Goal: Task Accomplishment & Management: Manage account settings

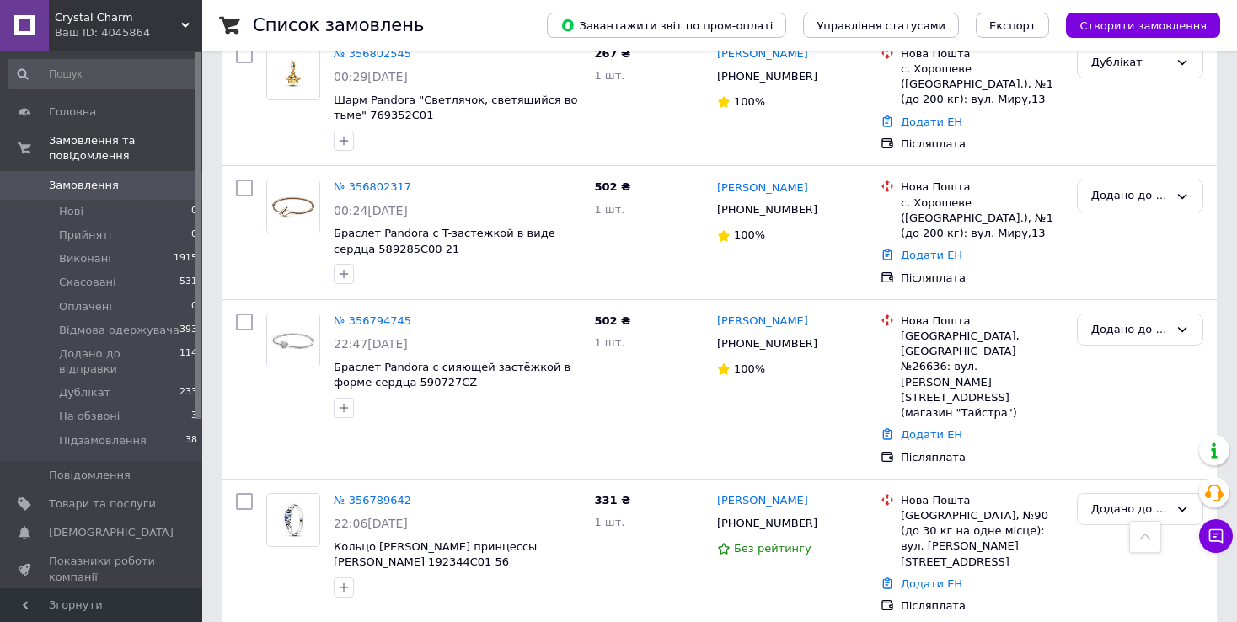
scroll to position [2360, 0]
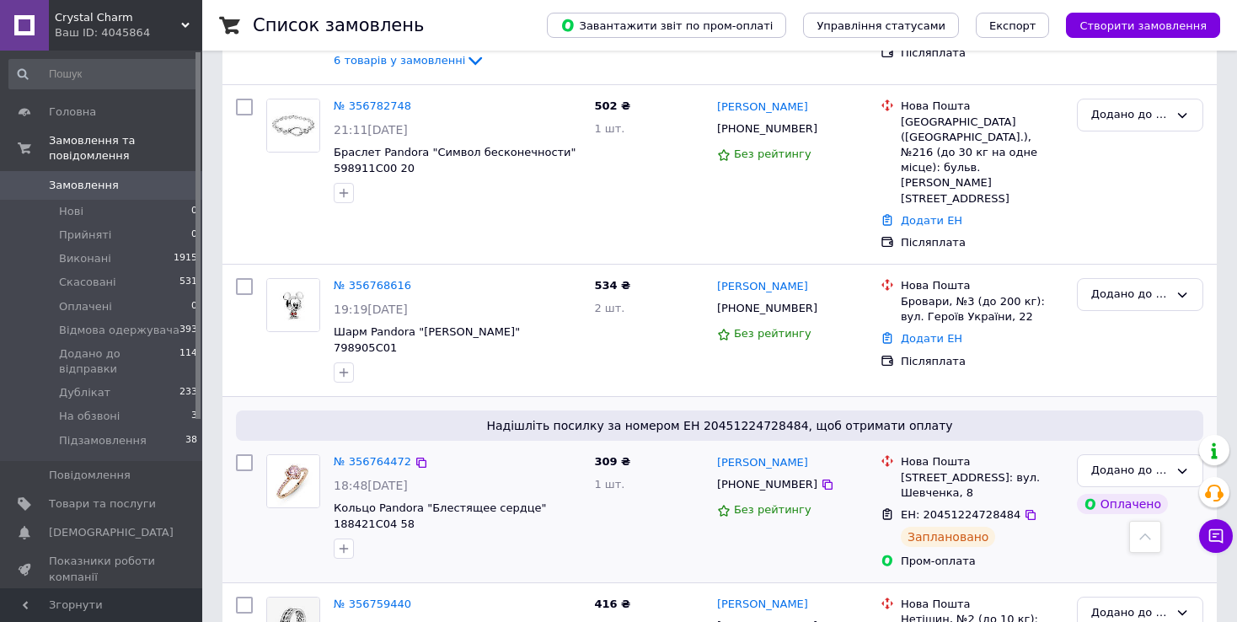
scroll to position [506, 0]
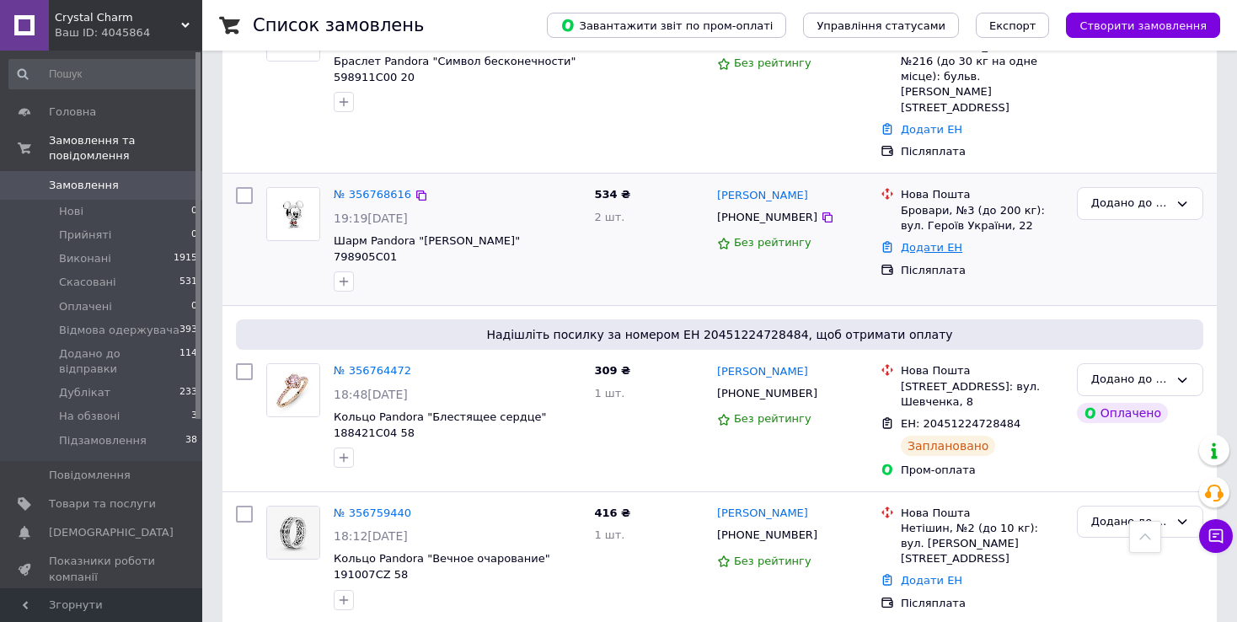
click at [938, 241] on link "Додати ЕН" at bounding box center [932, 247] width 62 height 13
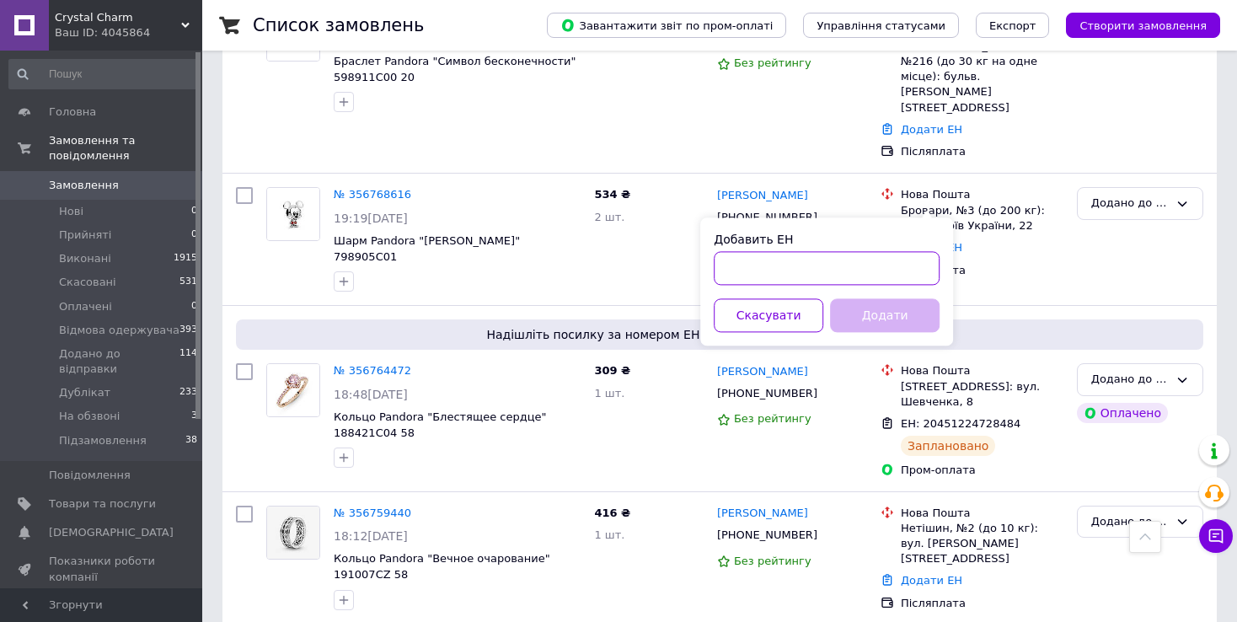
paste input "20451224718054"
type input "20451224718054"
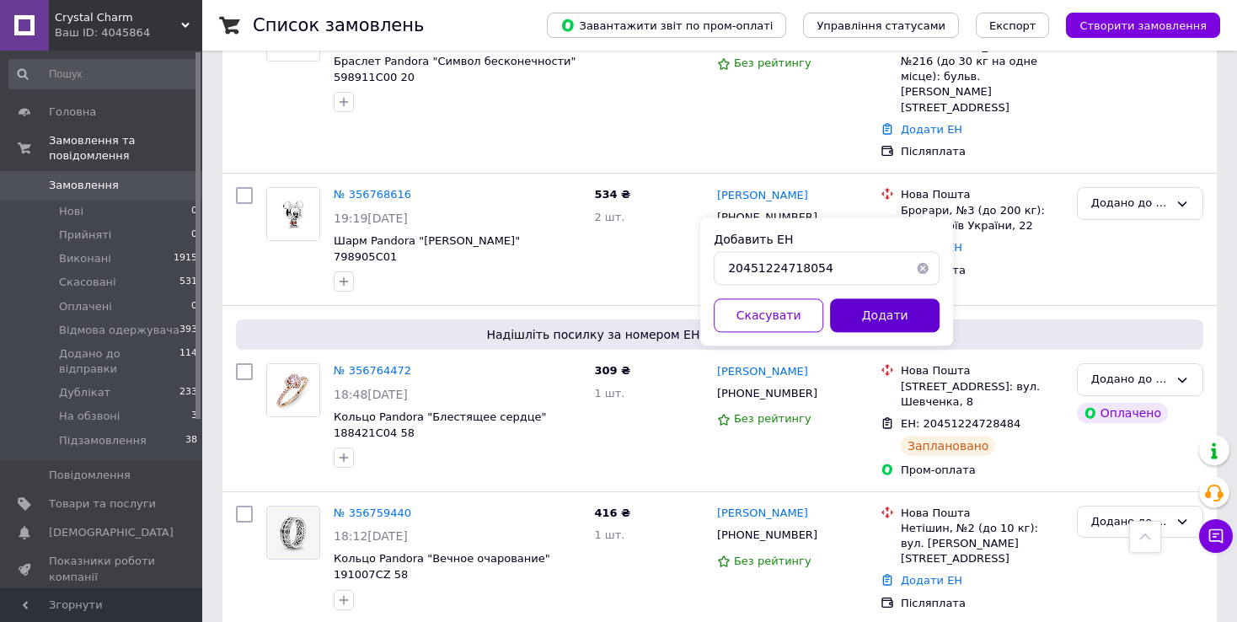
click at [857, 324] on button "Додати" at bounding box center [885, 315] width 110 height 34
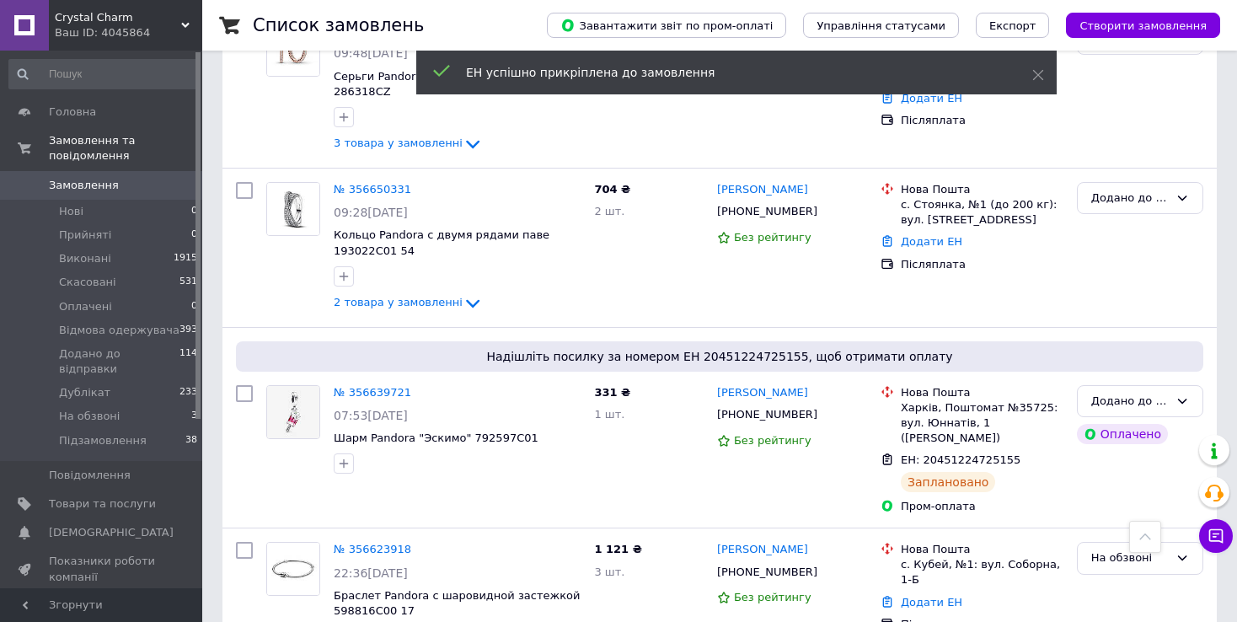
scroll to position [2660, 0]
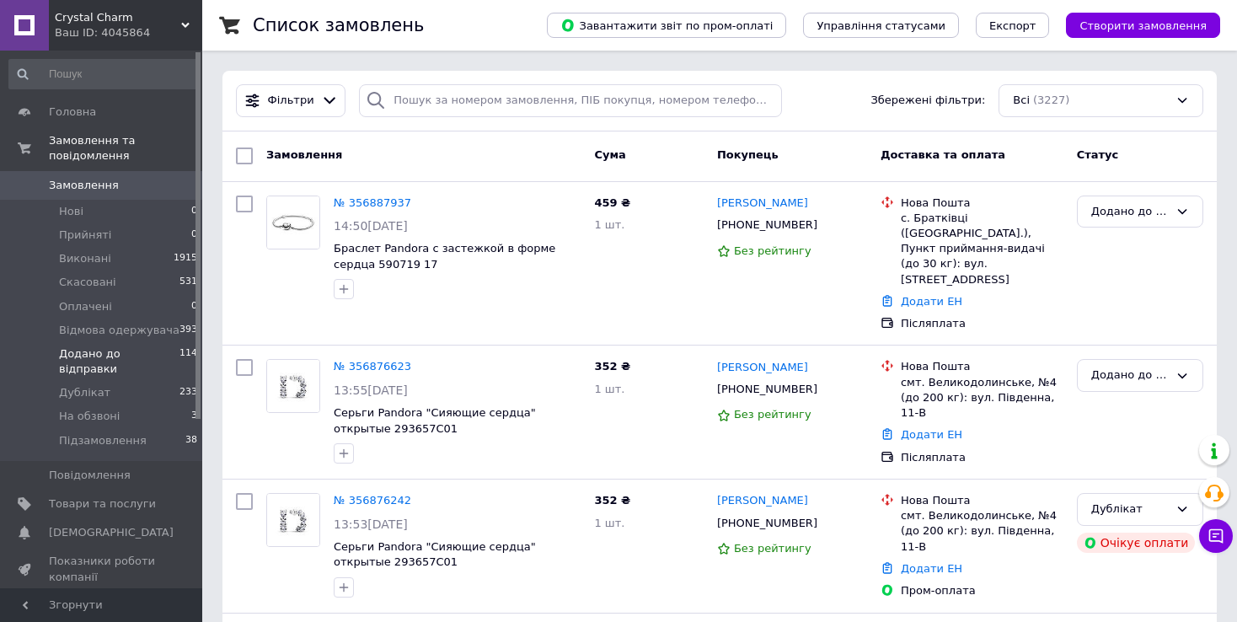
click at [99, 346] on span "Додано до відправки" at bounding box center [119, 361] width 121 height 30
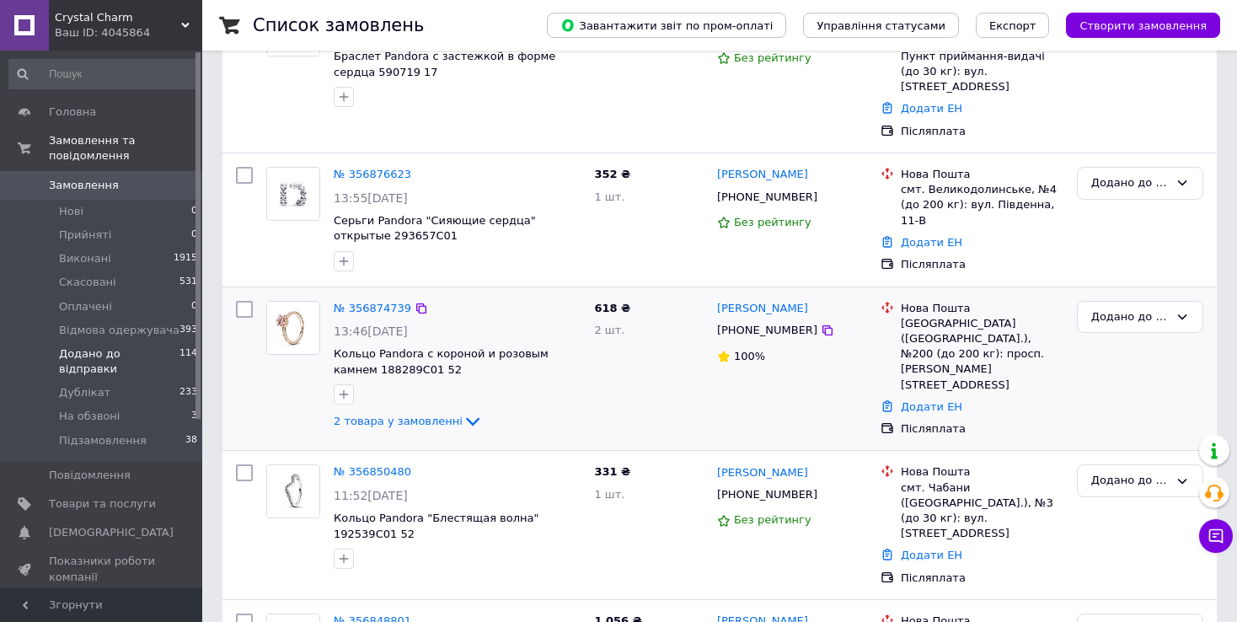
scroll to position [253, 0]
click at [936, 236] on link "Додати ЕН" at bounding box center [932, 242] width 62 height 13
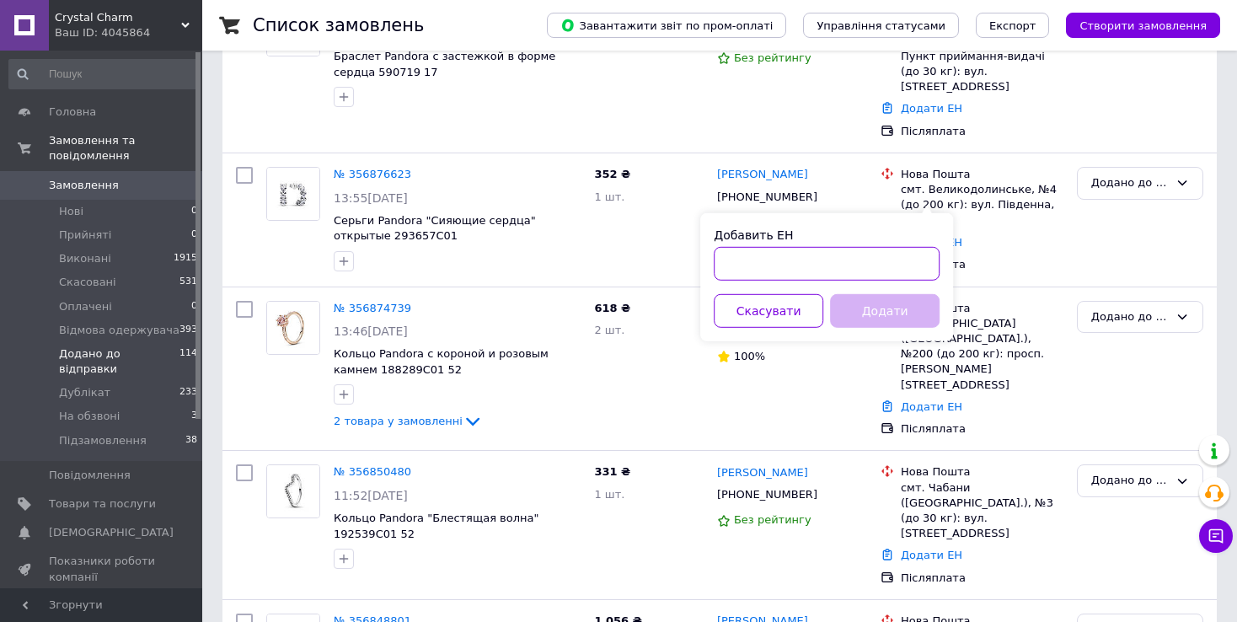
paste input "20451225094350"
type input "20451225094350"
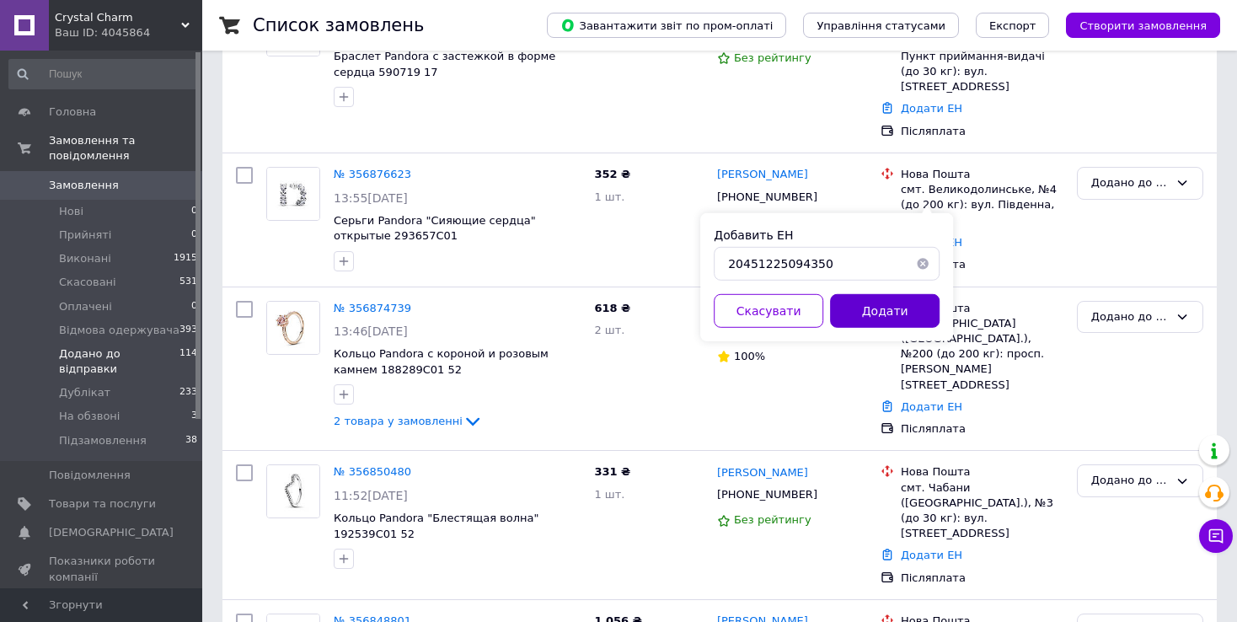
click at [859, 315] on button "Додати" at bounding box center [885, 311] width 110 height 34
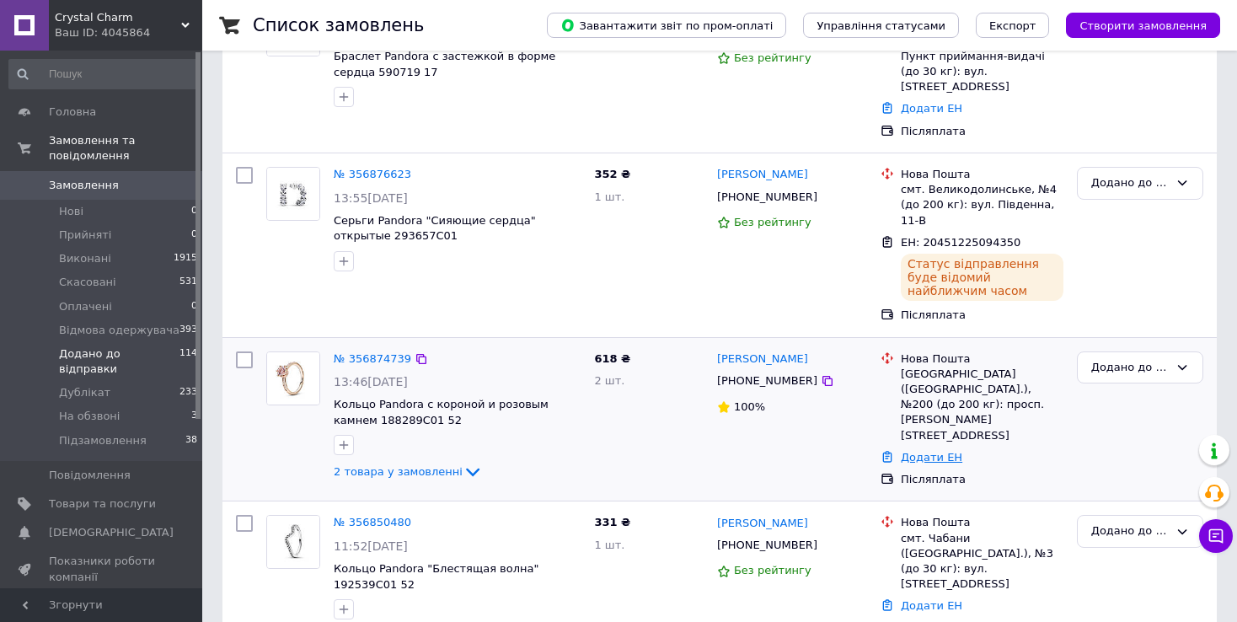
click at [940, 451] on link "Додати ЕН" at bounding box center [932, 457] width 62 height 13
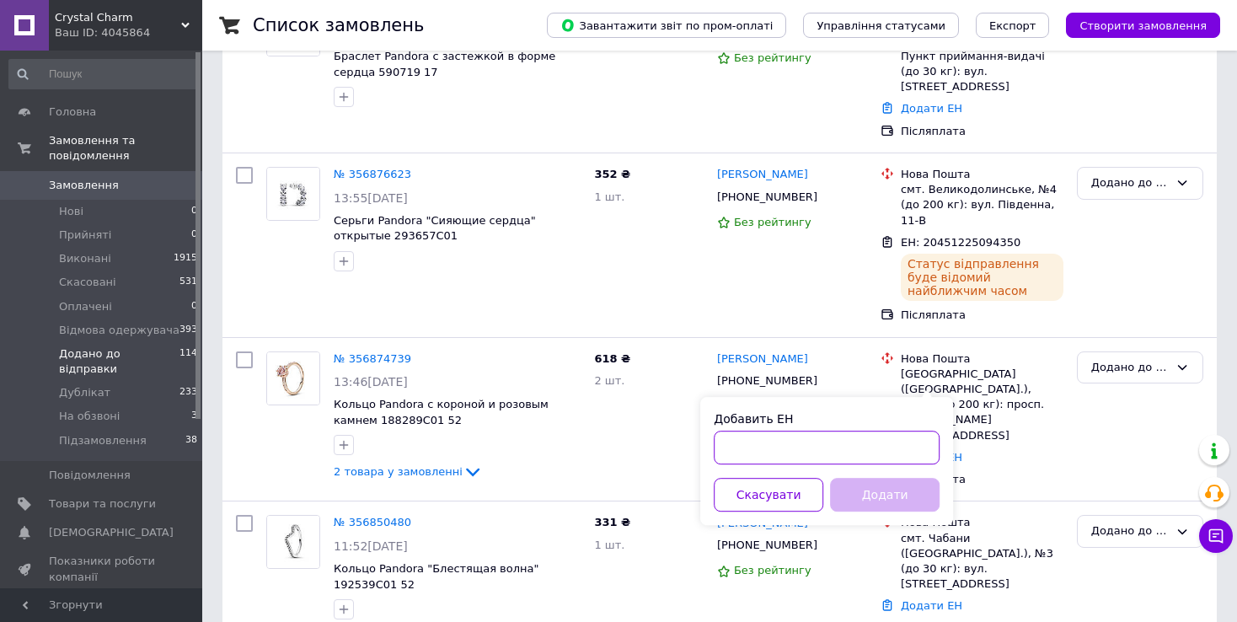
paste input "20451225093280"
type input "20451225093280"
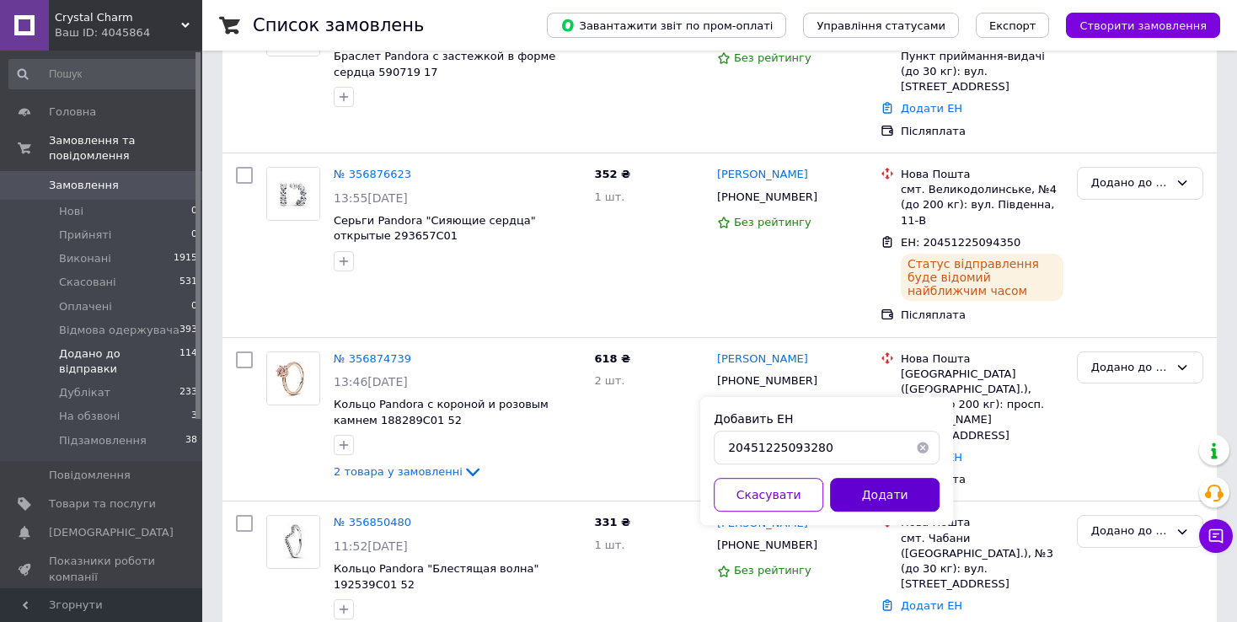
click at [866, 488] on button "Додати" at bounding box center [885, 495] width 110 height 34
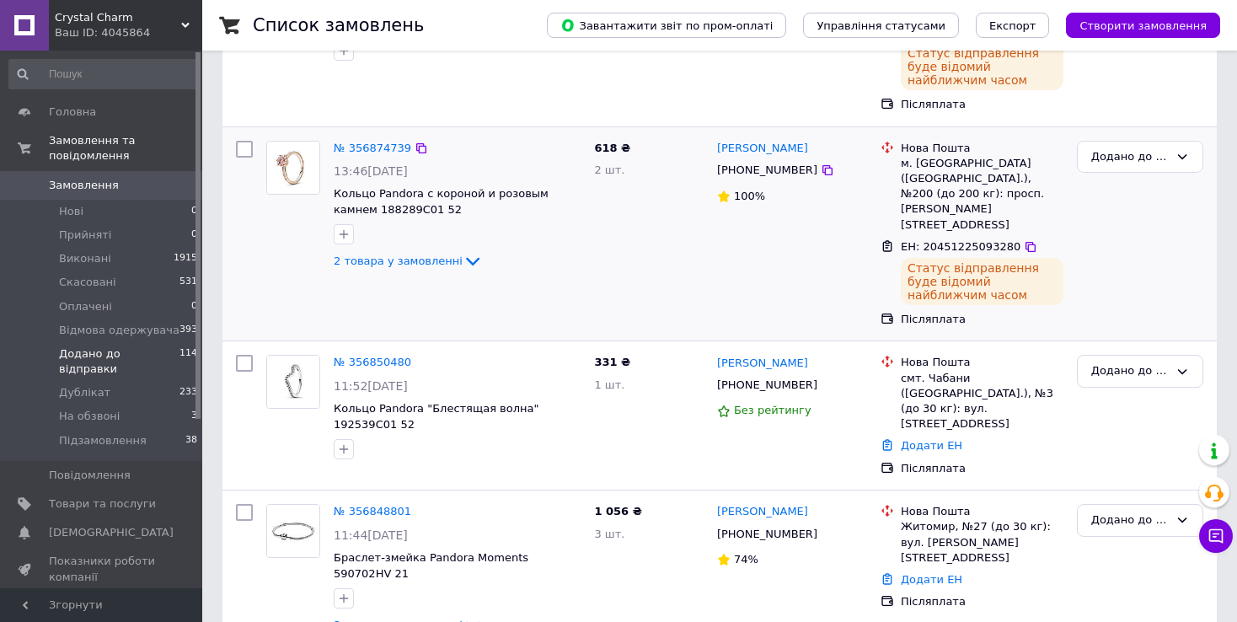
scroll to position [506, 0]
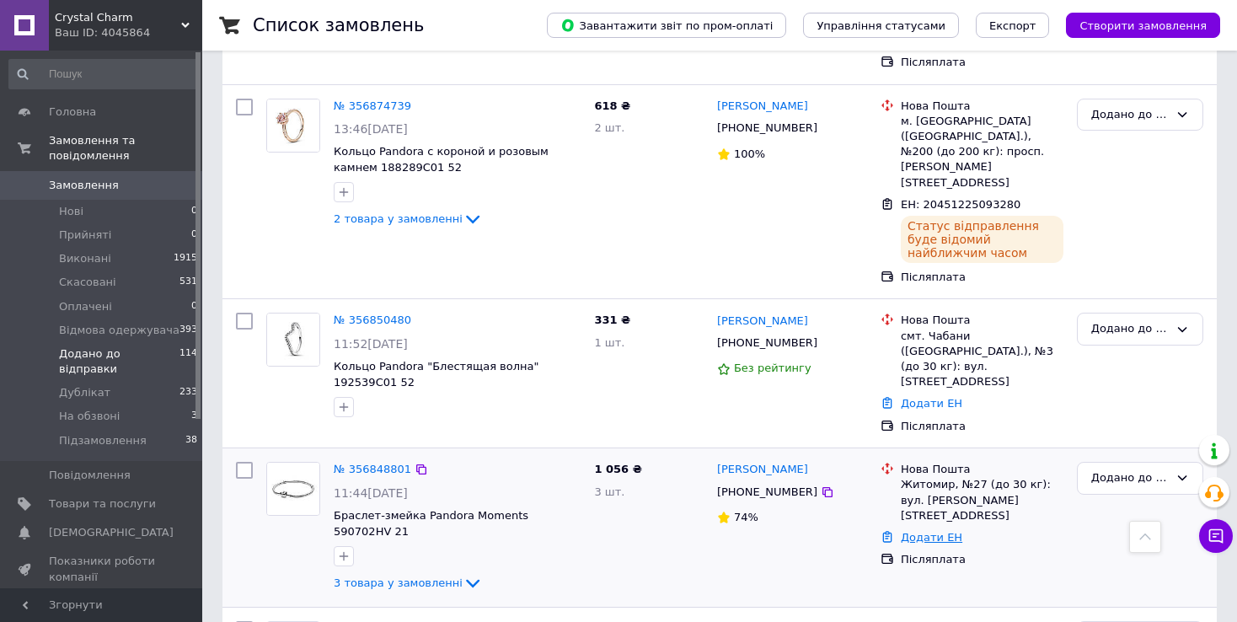
click at [923, 531] on link "Додати ЕН" at bounding box center [932, 537] width 62 height 13
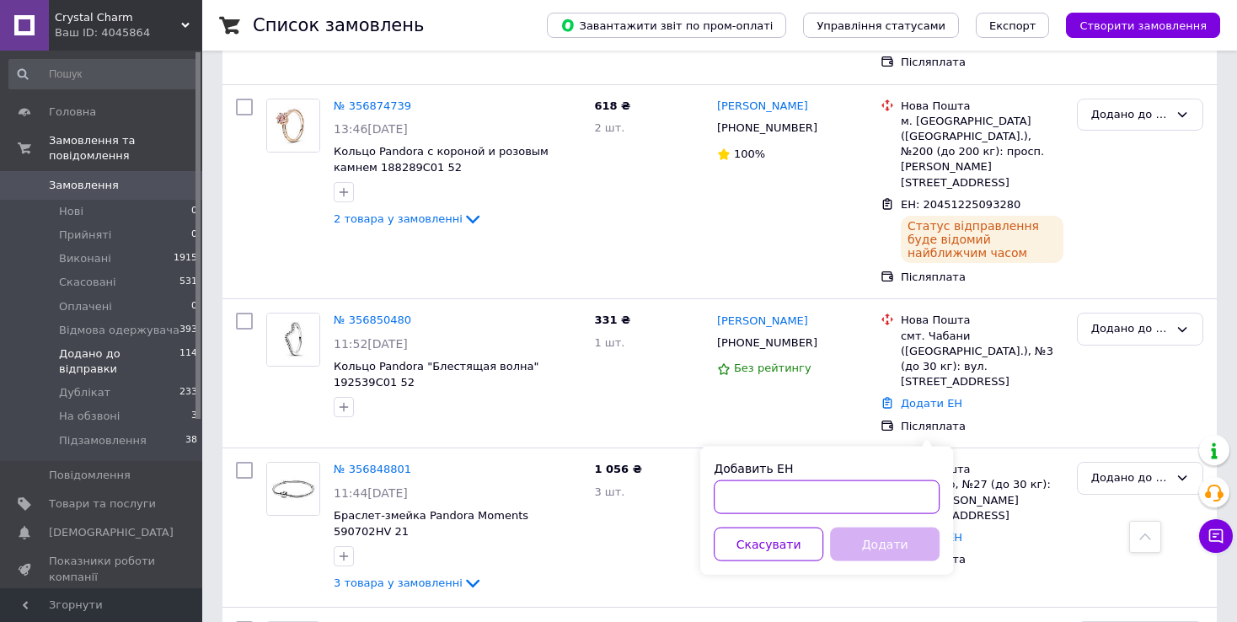
paste input "20451225013637"
type input "20451225013637"
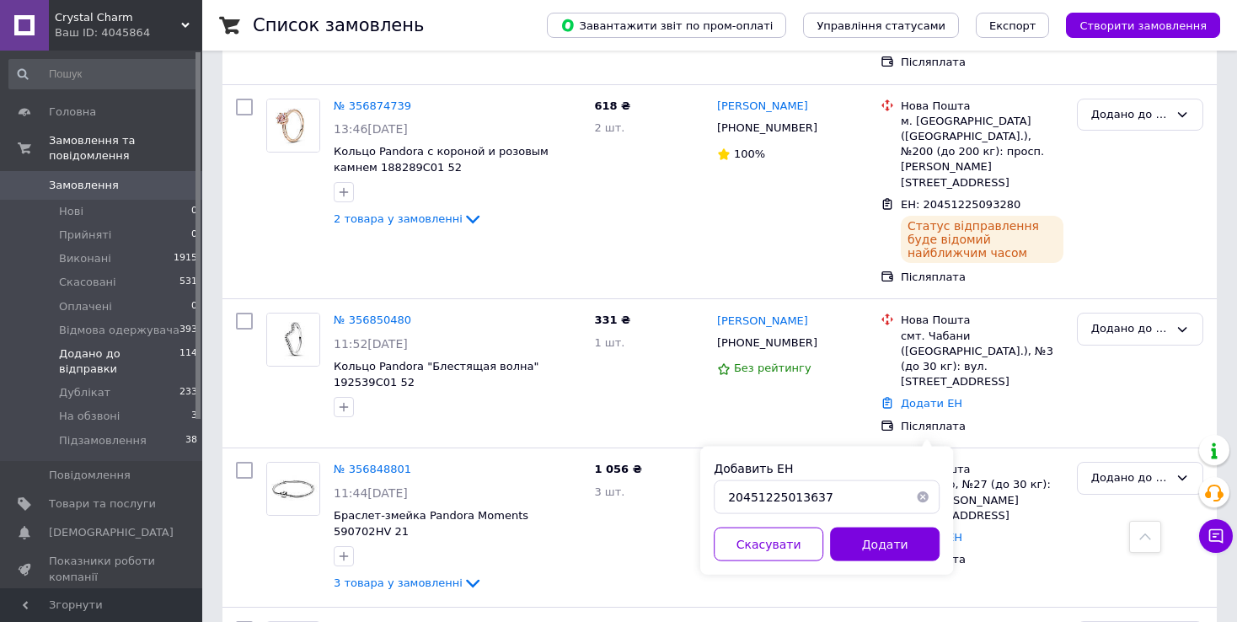
click at [859, 547] on button "Додати" at bounding box center [885, 545] width 110 height 34
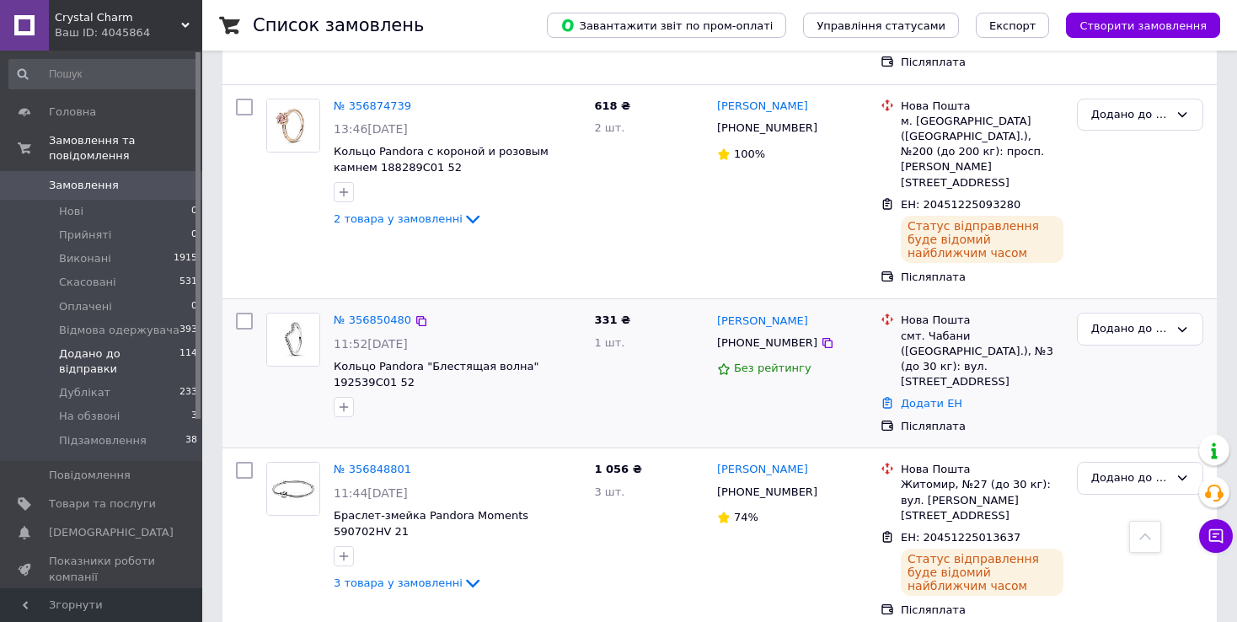
drag, startPoint x: 943, startPoint y: 313, endPoint x: 879, endPoint y: 324, distance: 65.1
click at [942, 397] on link "Додати ЕН" at bounding box center [932, 403] width 62 height 13
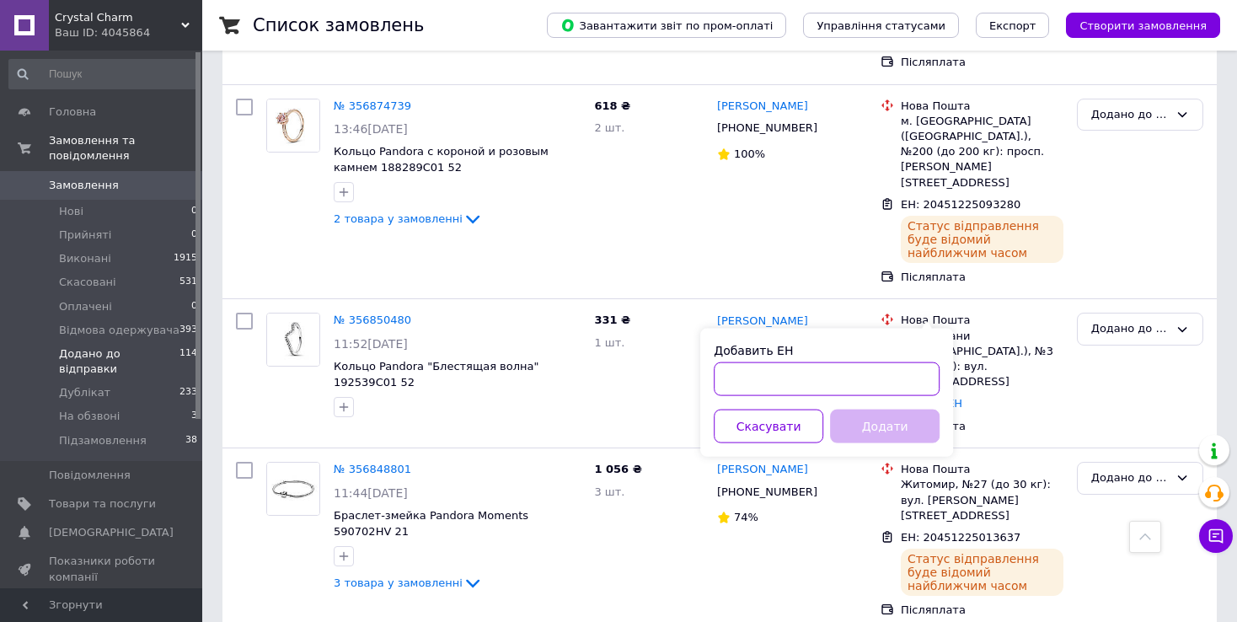
paste input "20451224975624"
type input "20451224975624"
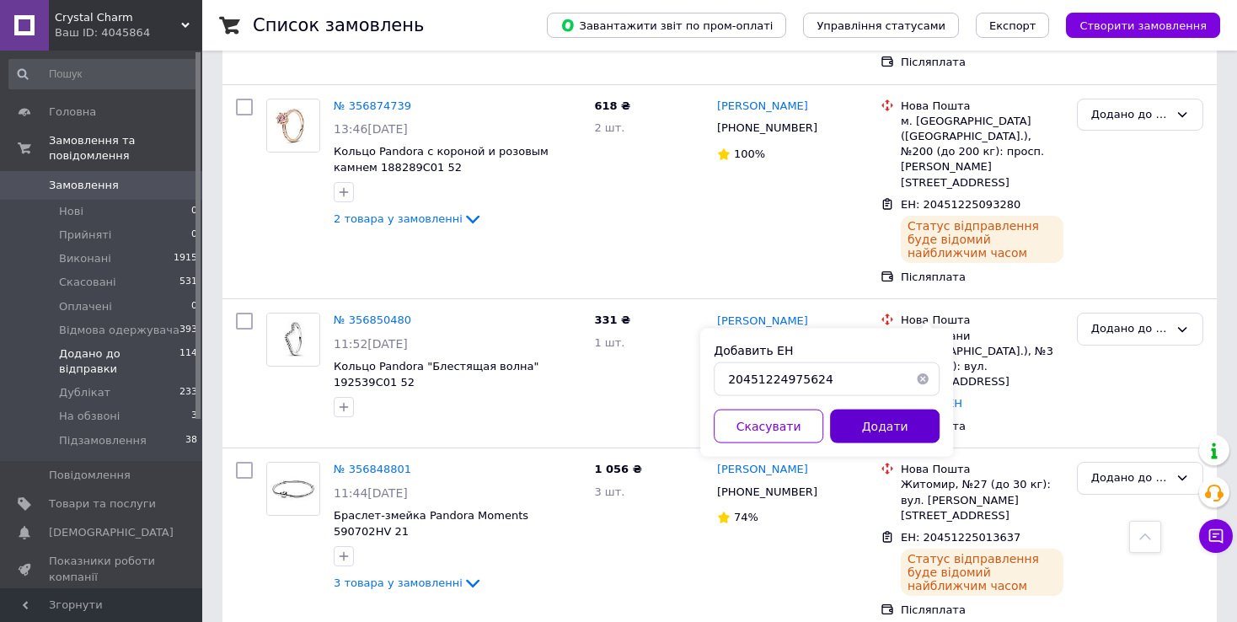
click at [879, 430] on button "Додати" at bounding box center [885, 427] width 110 height 34
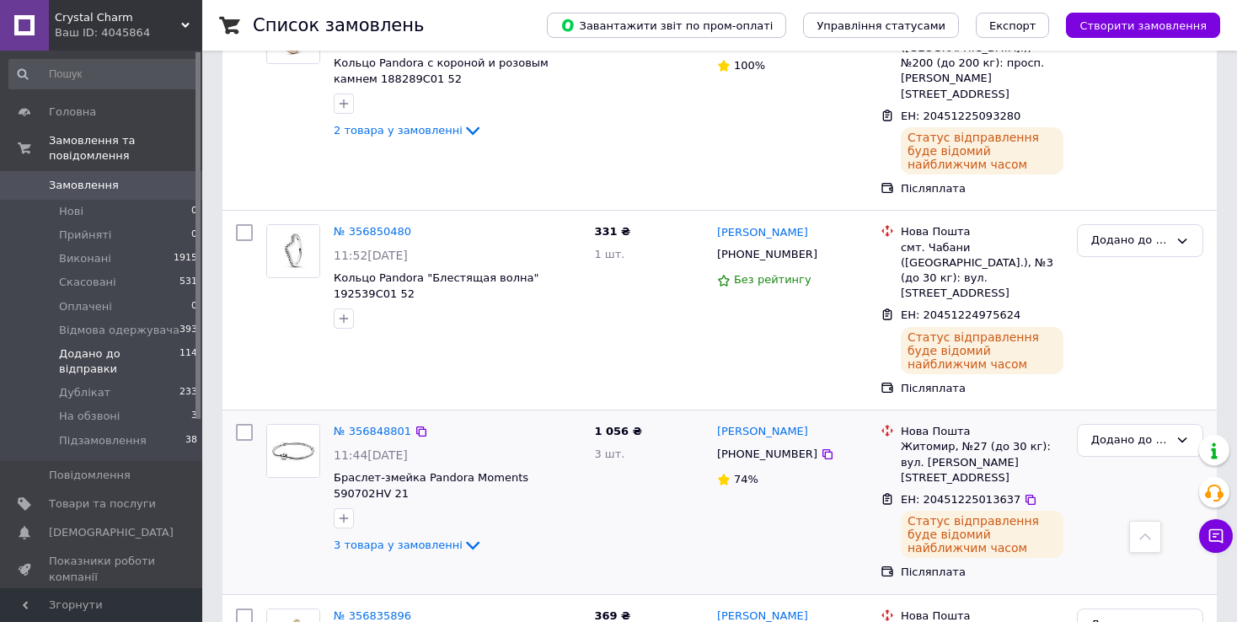
scroll to position [759, 0]
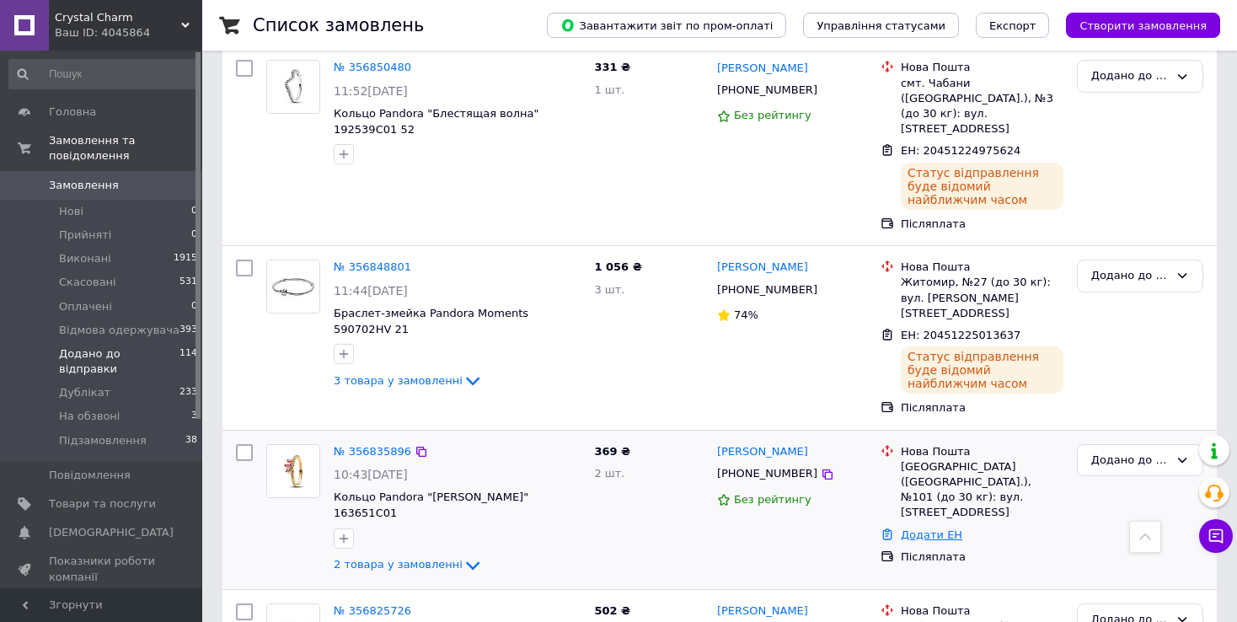
click at [937, 528] on link "Додати ЕН" at bounding box center [932, 534] width 62 height 13
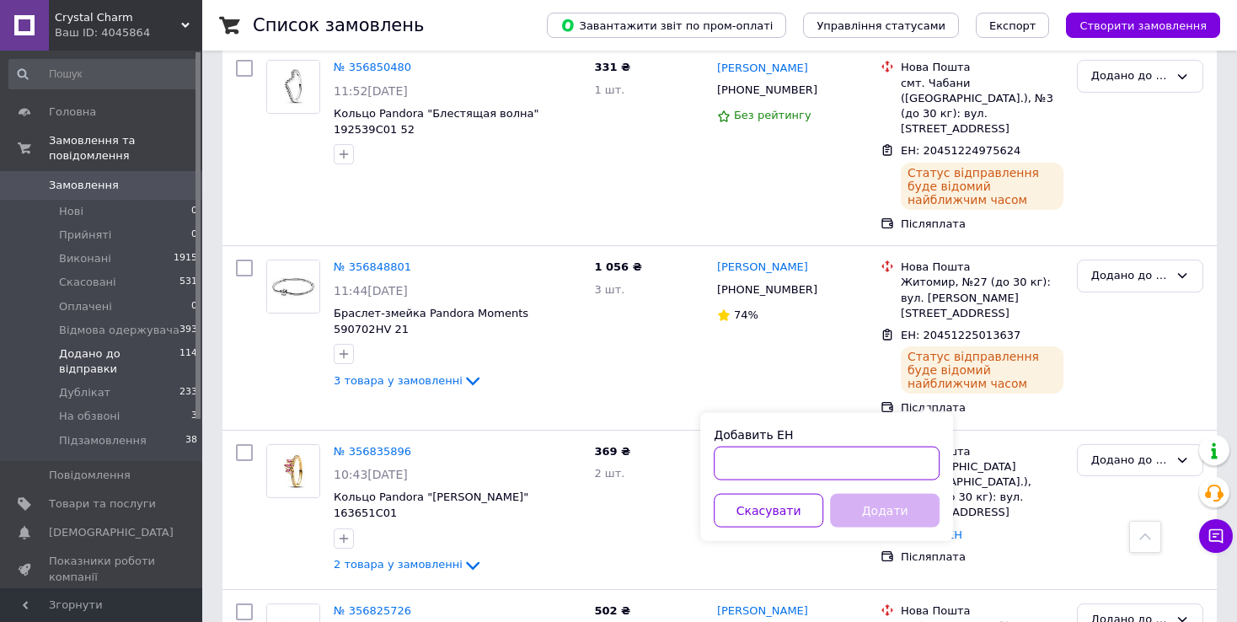
paste input "20451224974713"
type input "20451224974713"
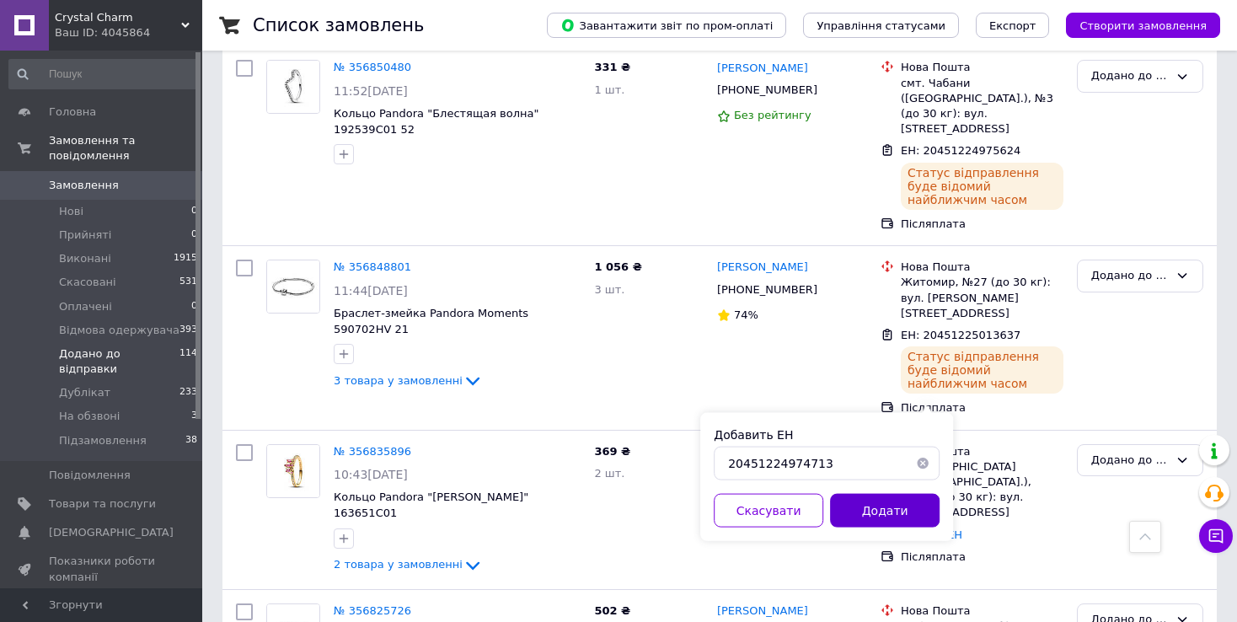
click at [881, 503] on button "Додати" at bounding box center [885, 511] width 110 height 34
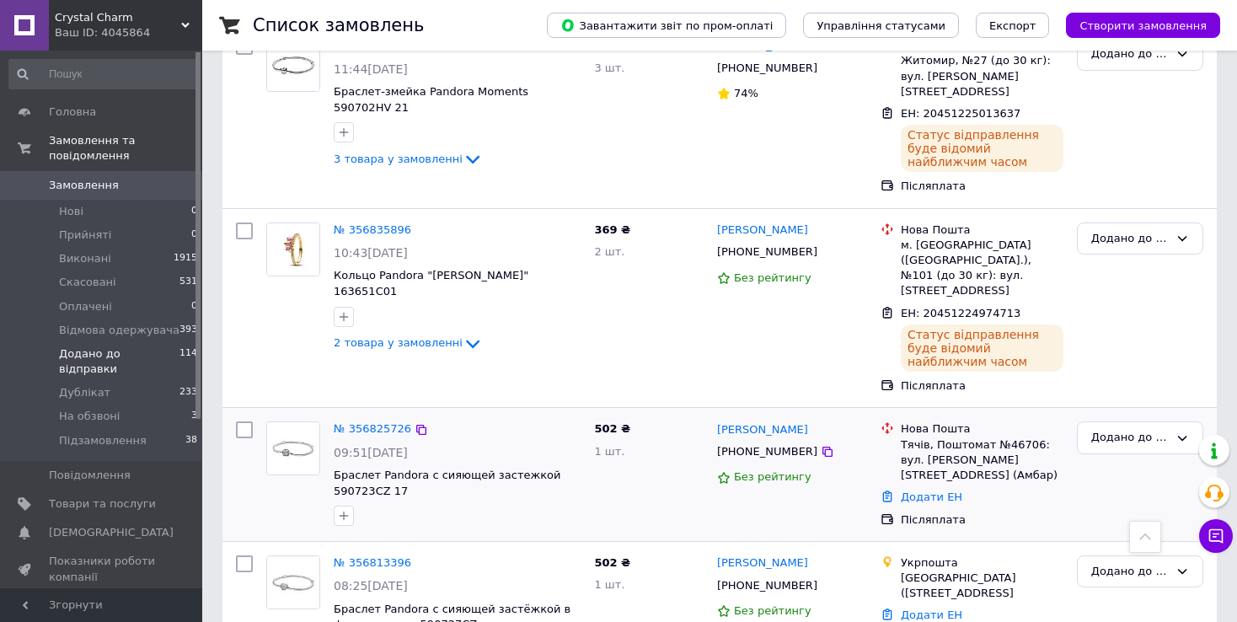
scroll to position [1011, 0]
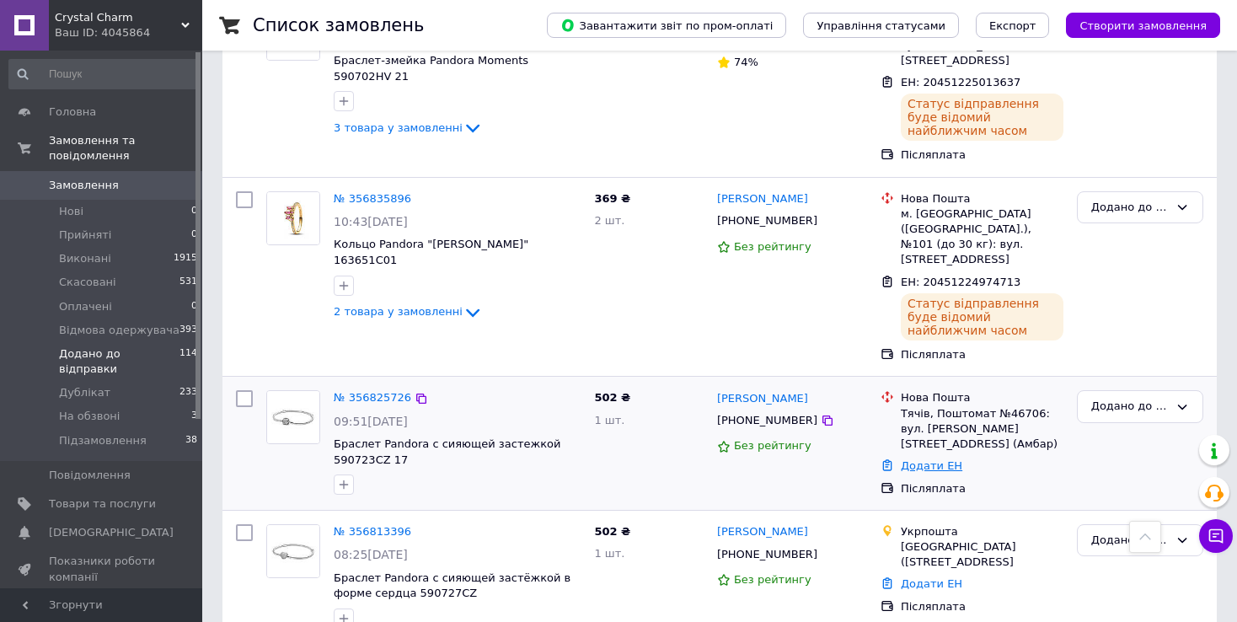
click at [933, 459] on link "Додати ЕН" at bounding box center [932, 465] width 62 height 13
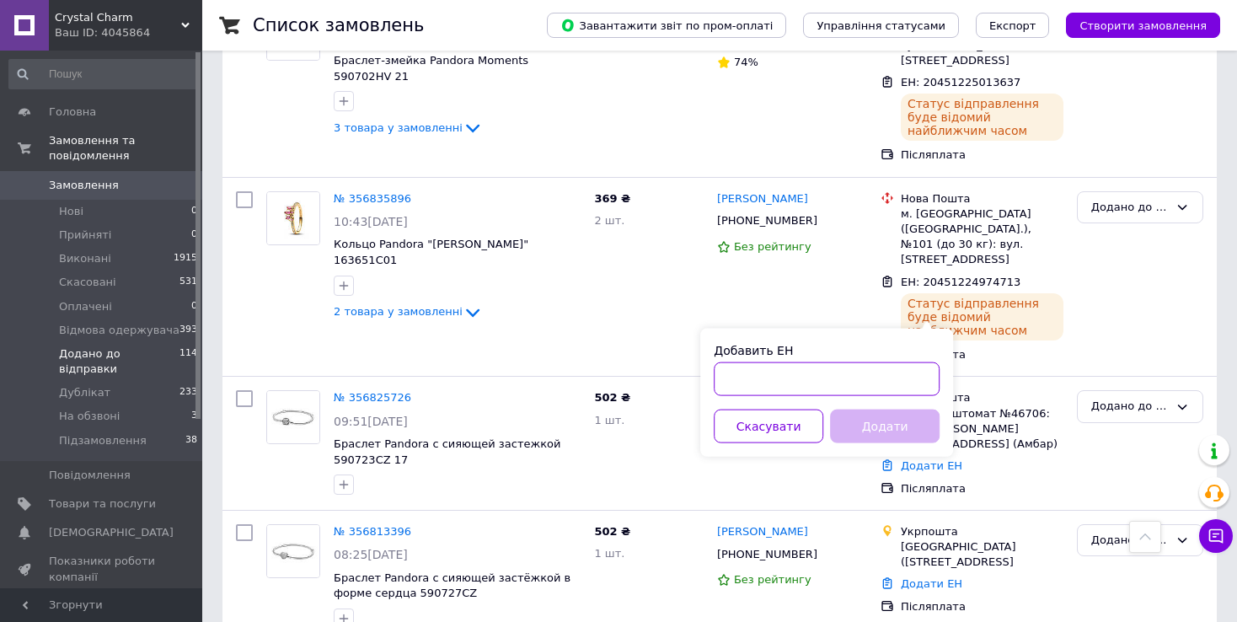
paste input "20451224973682"
type input "20451224973682"
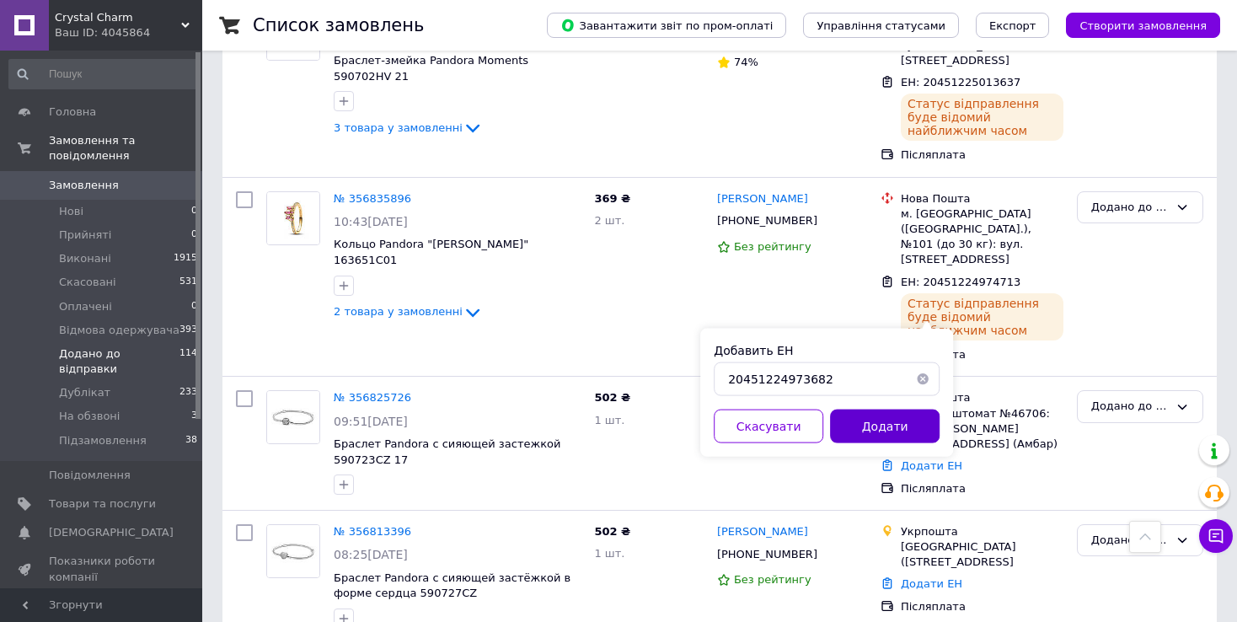
click at [855, 421] on button "Додати" at bounding box center [885, 427] width 110 height 34
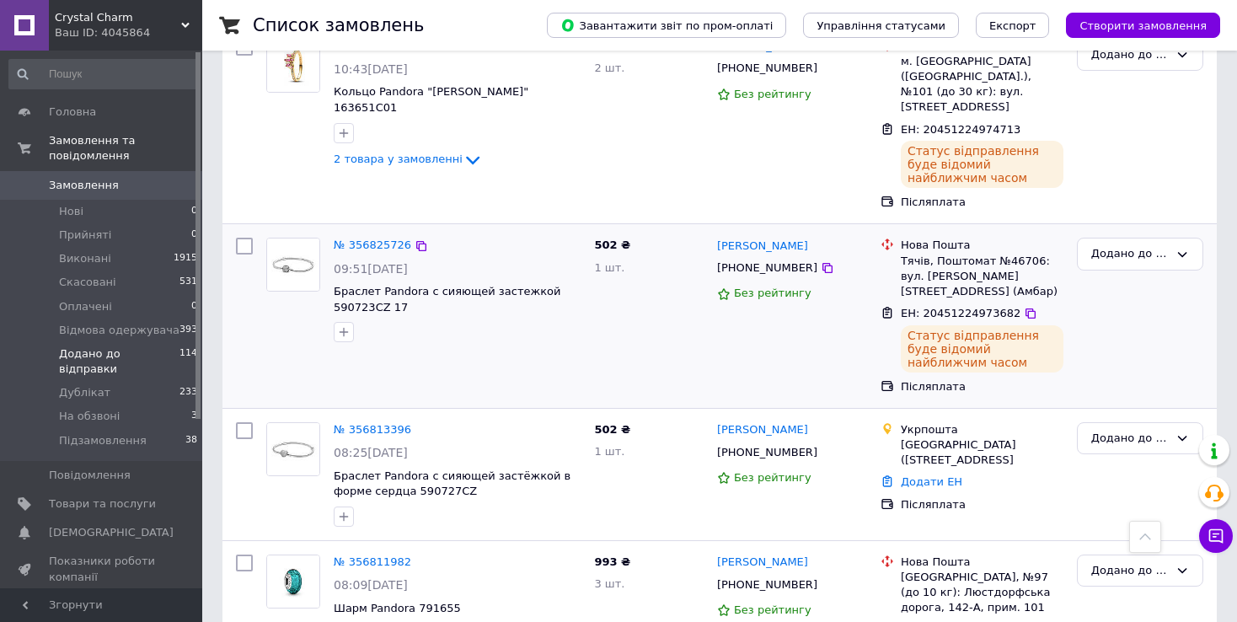
scroll to position [1180, 0]
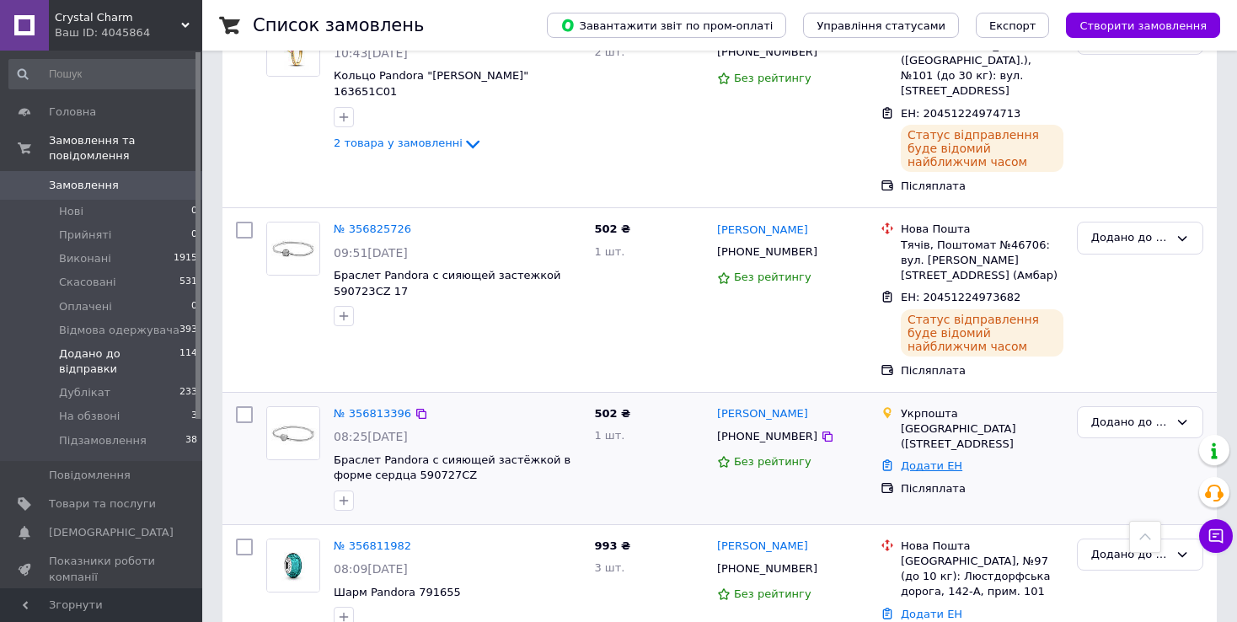
click at [941, 459] on link "Додати ЕН" at bounding box center [932, 465] width 62 height 13
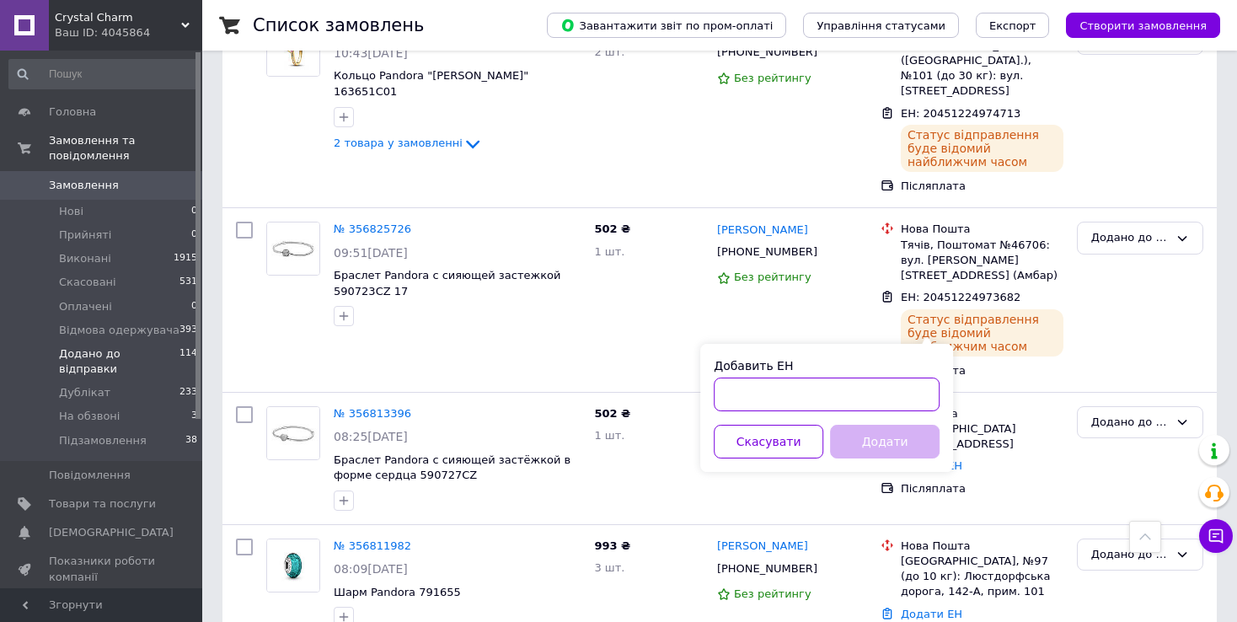
paste input "0505352719743"
type input "0505352719743"
click at [888, 448] on button "Додати" at bounding box center [885, 442] width 110 height 34
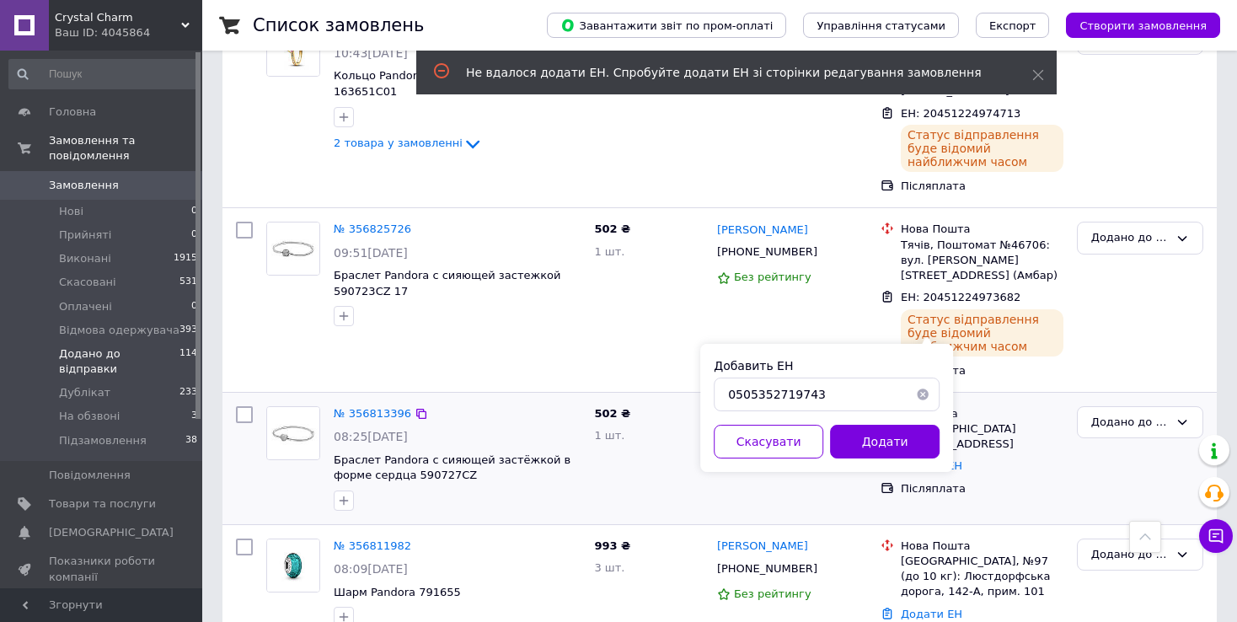
click at [525, 487] on div at bounding box center [457, 500] width 254 height 27
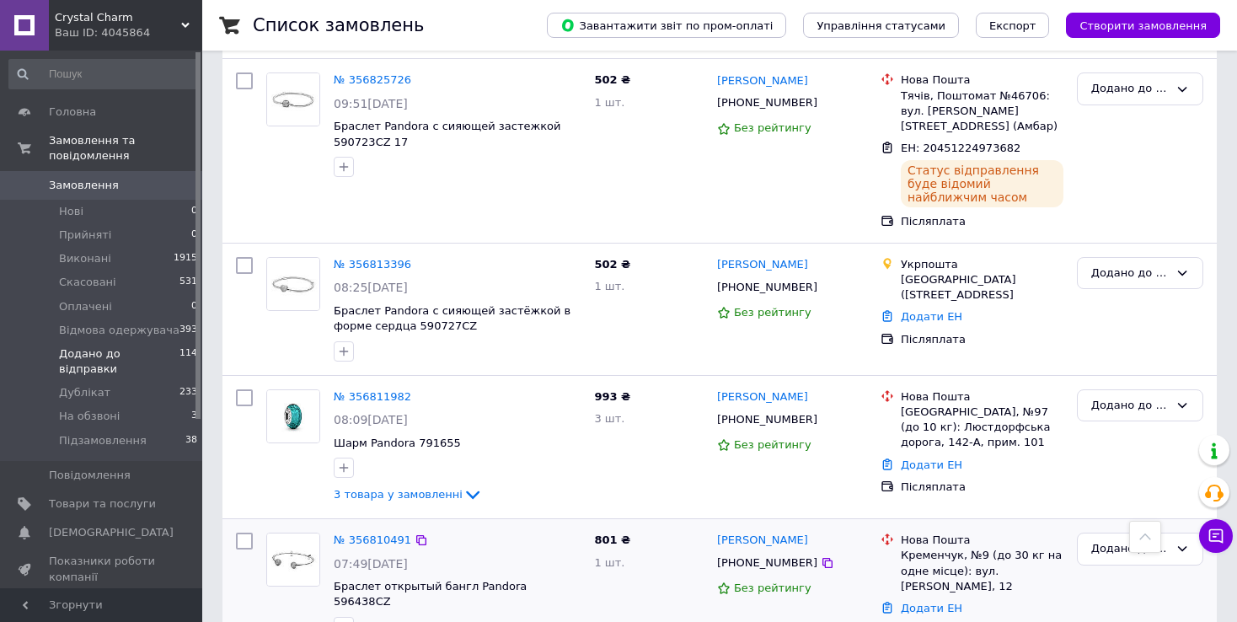
scroll to position [1433, 0]
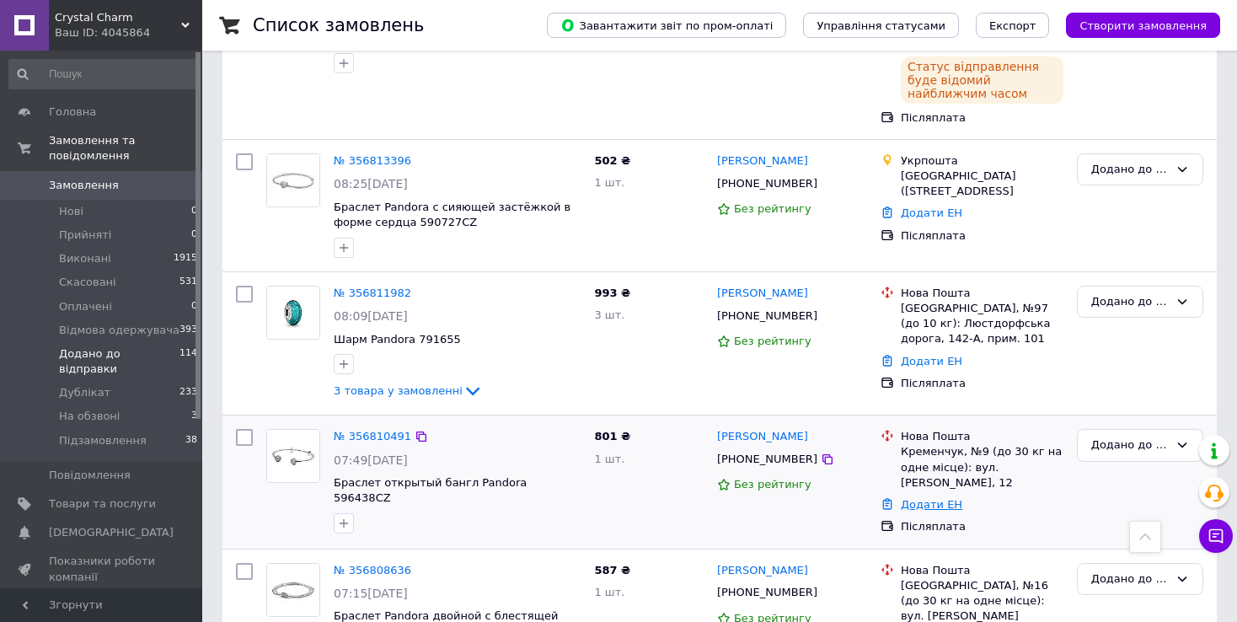
click at [914, 498] on link "Додати ЕН" at bounding box center [932, 504] width 62 height 13
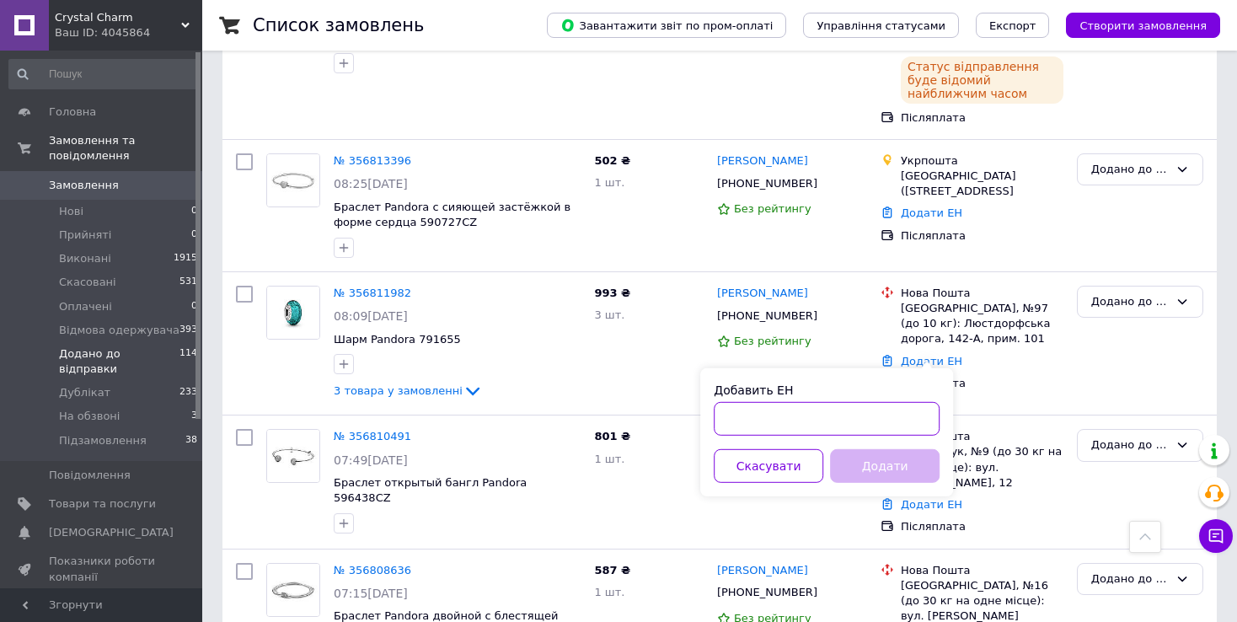
paste input "20451224967214"
type input "20451224967214"
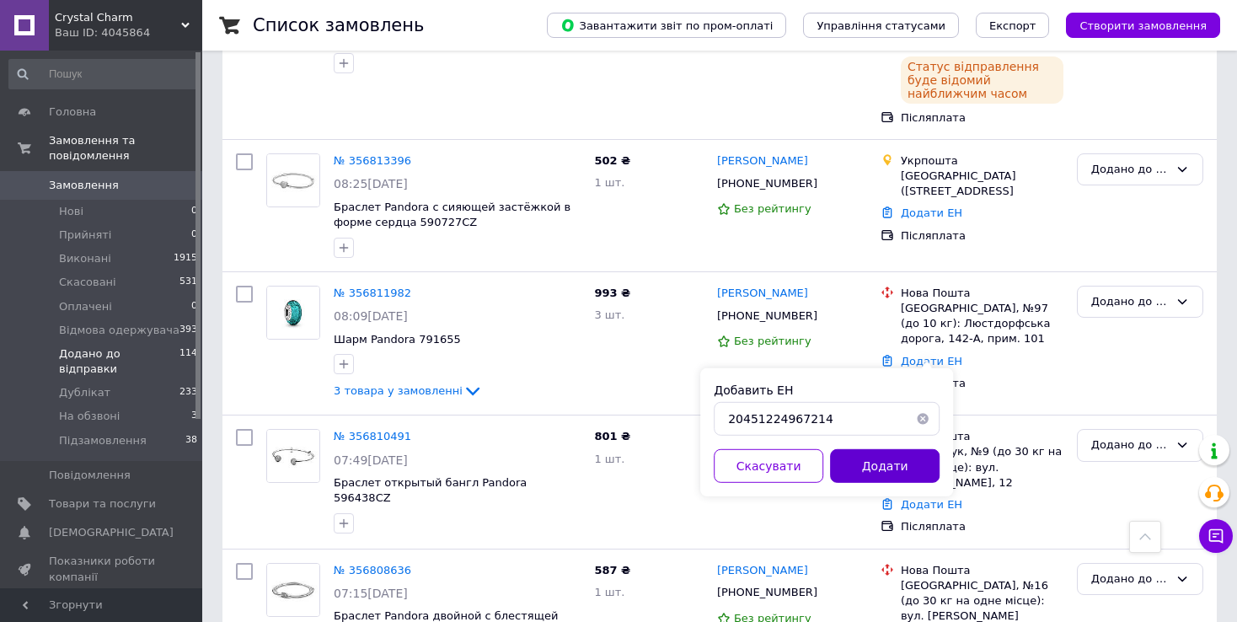
click at [867, 464] on button "Додати" at bounding box center [885, 466] width 110 height 34
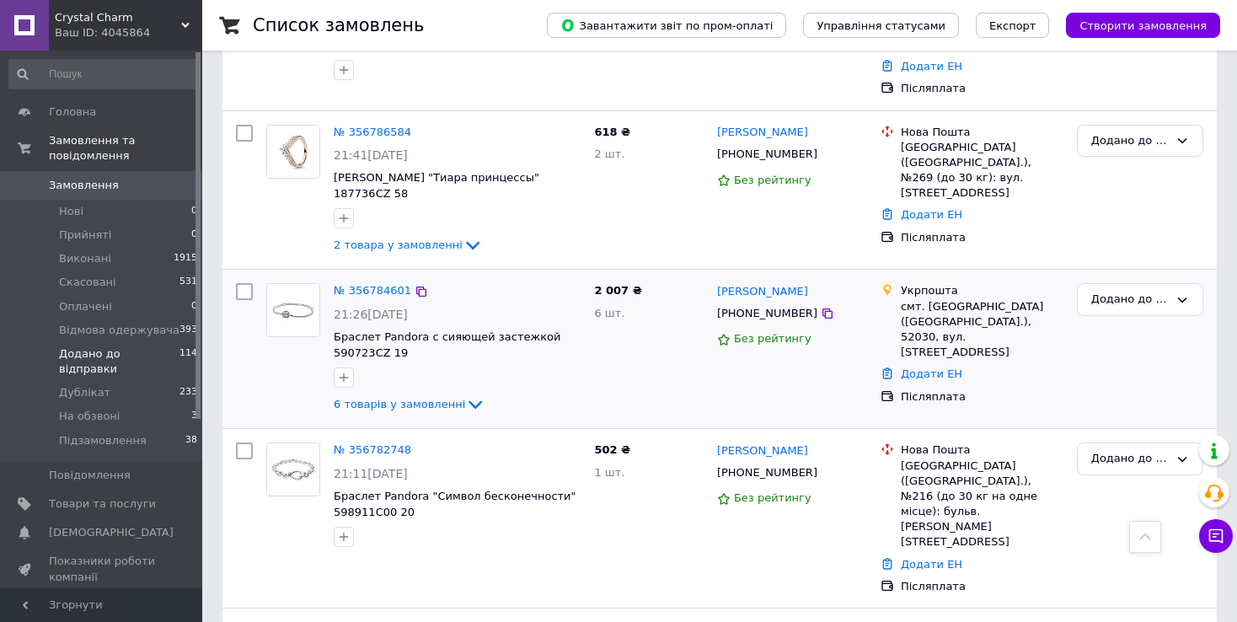
scroll to position [2790, 0]
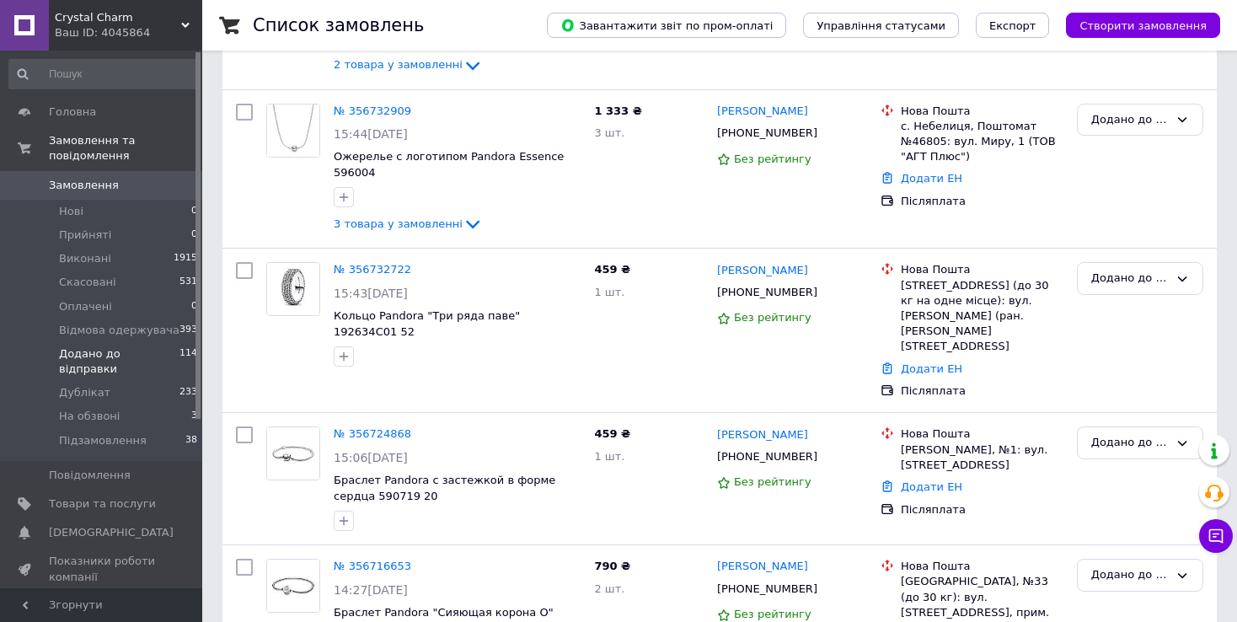
scroll to position [674, 0]
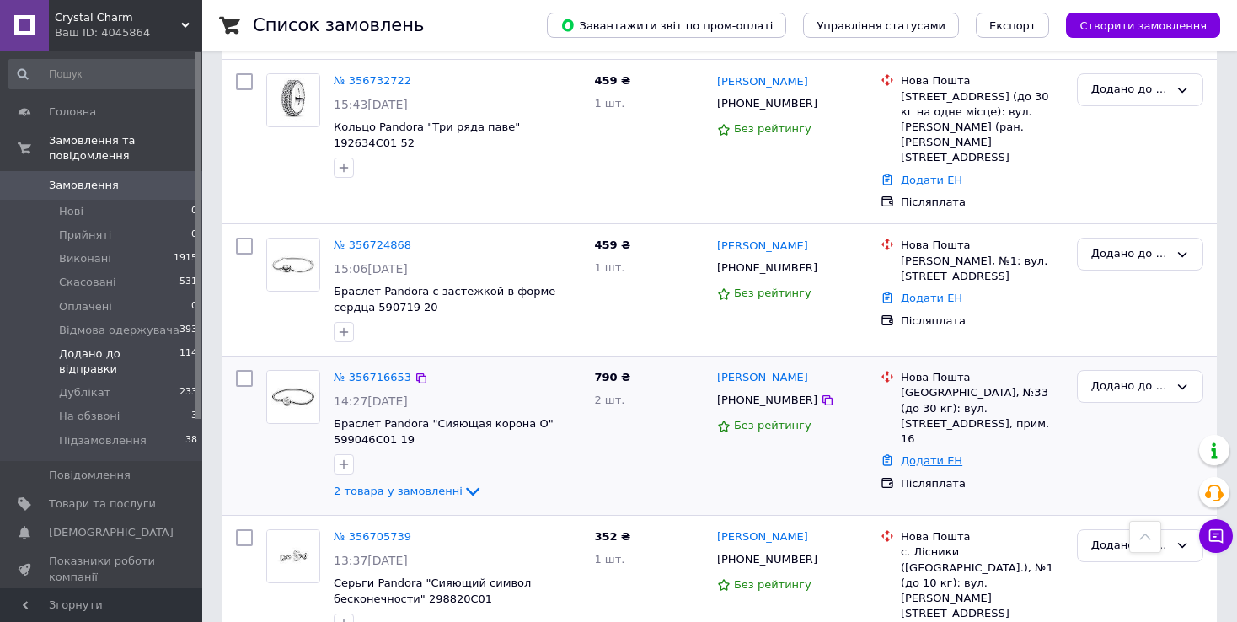
click at [926, 454] on link "Додати ЕН" at bounding box center [932, 460] width 62 height 13
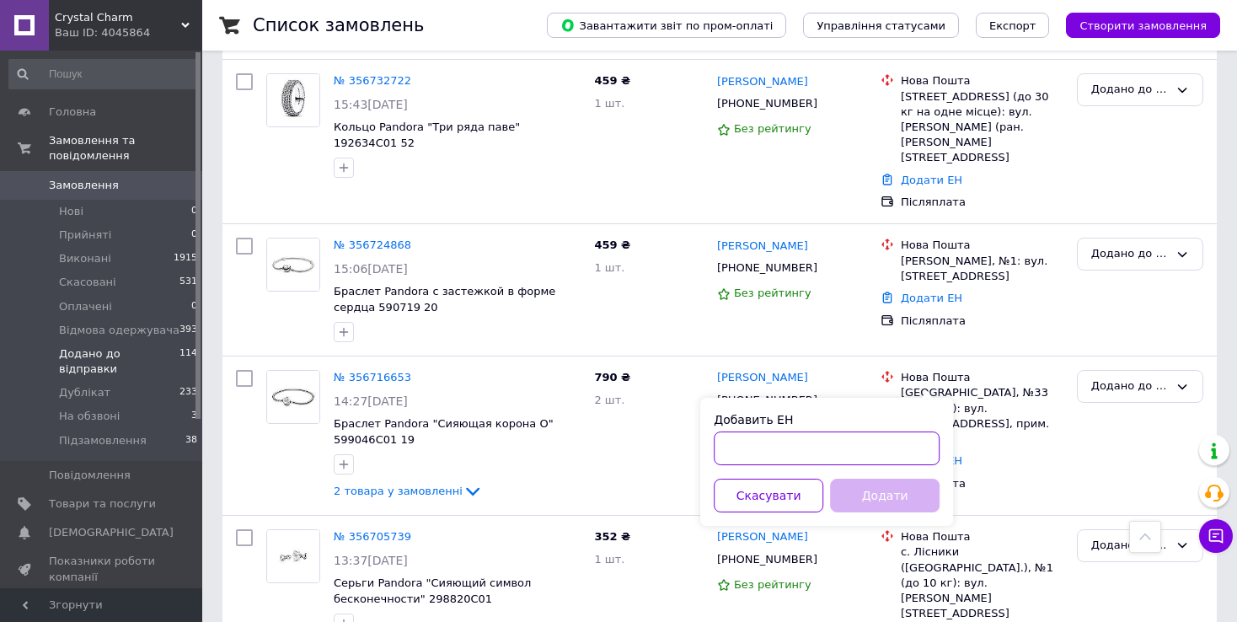
paste input "20451225052621"
type input "20451225052621"
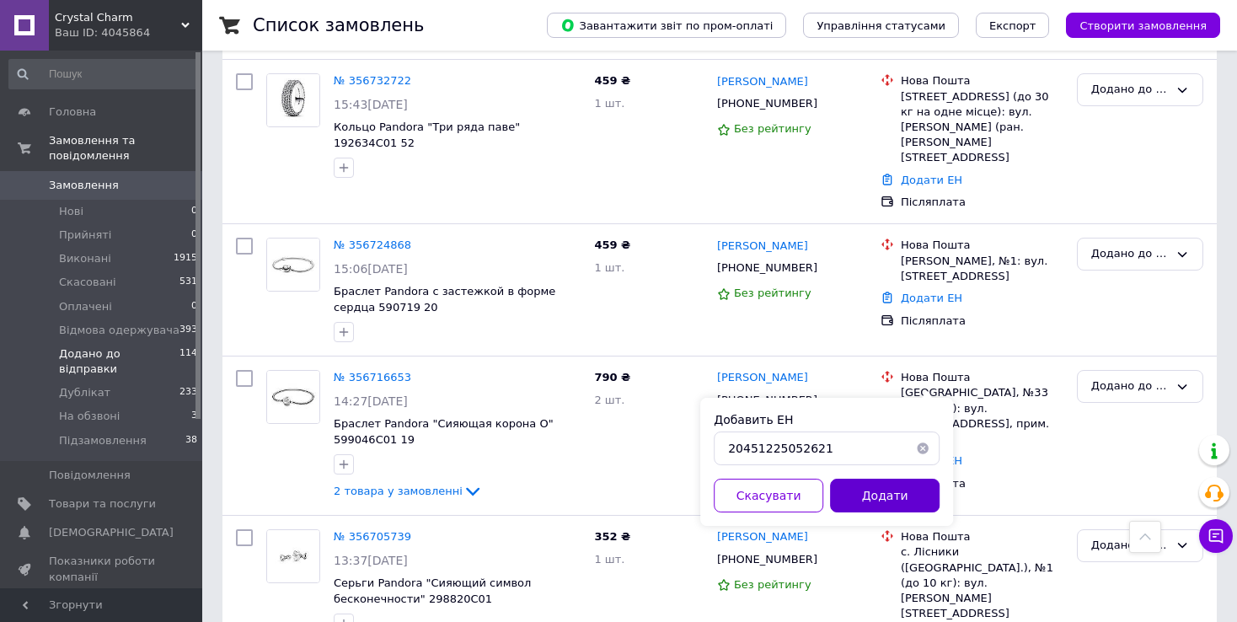
click at [901, 488] on button "Додати" at bounding box center [885, 496] width 110 height 34
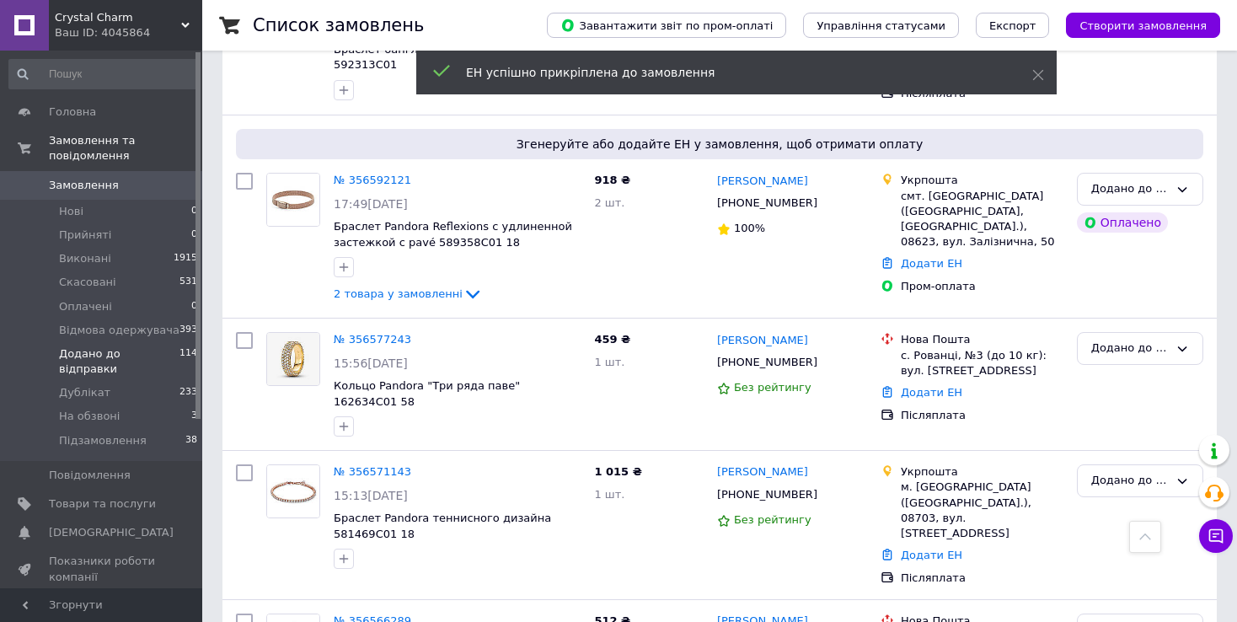
scroll to position [2650, 0]
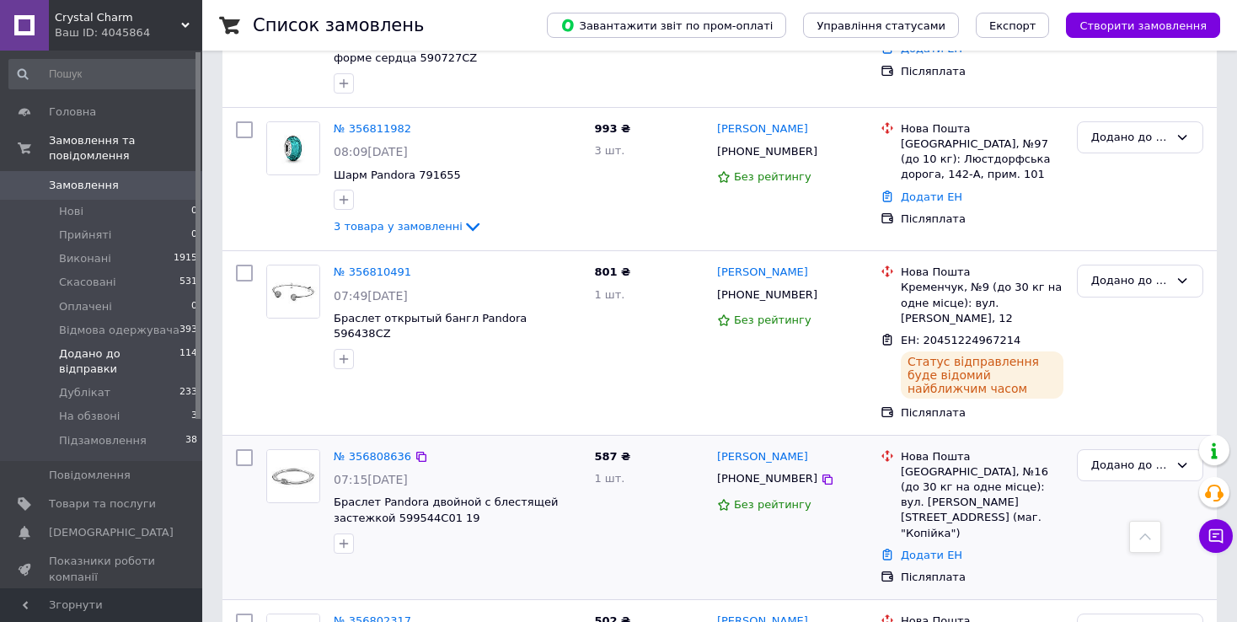
scroll to position [1601, 0]
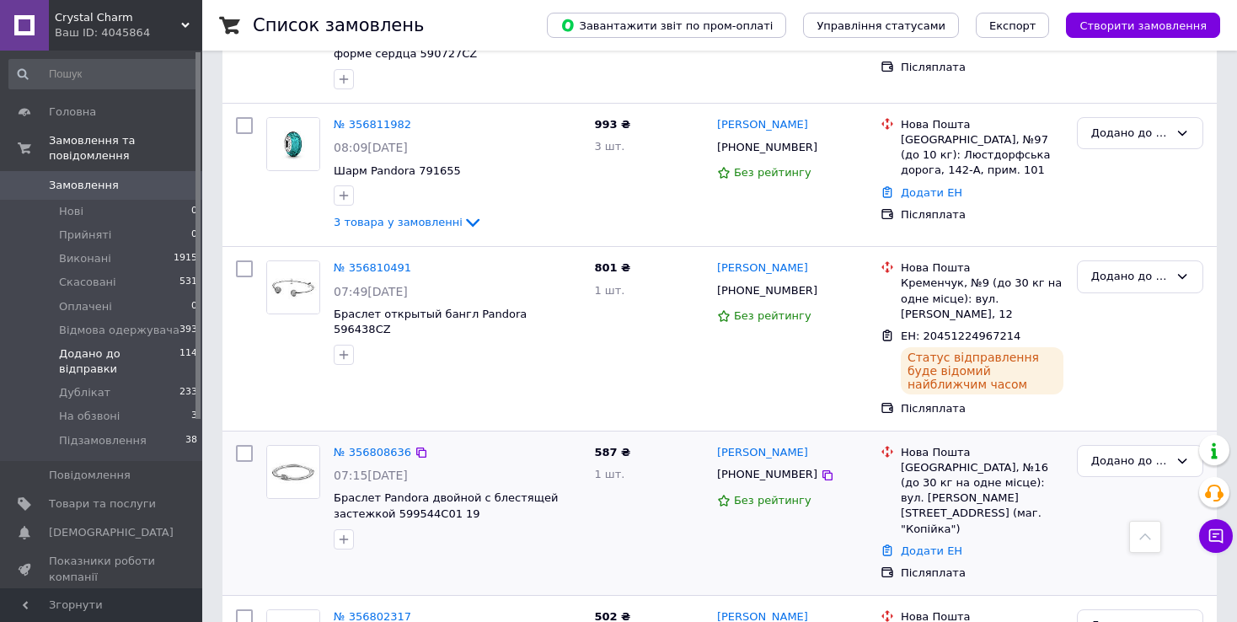
drag, startPoint x: 926, startPoint y: 383, endPoint x: 913, endPoint y: 390, distance: 15.1
click at [926, 544] on link "Додати ЕН" at bounding box center [932, 550] width 62 height 13
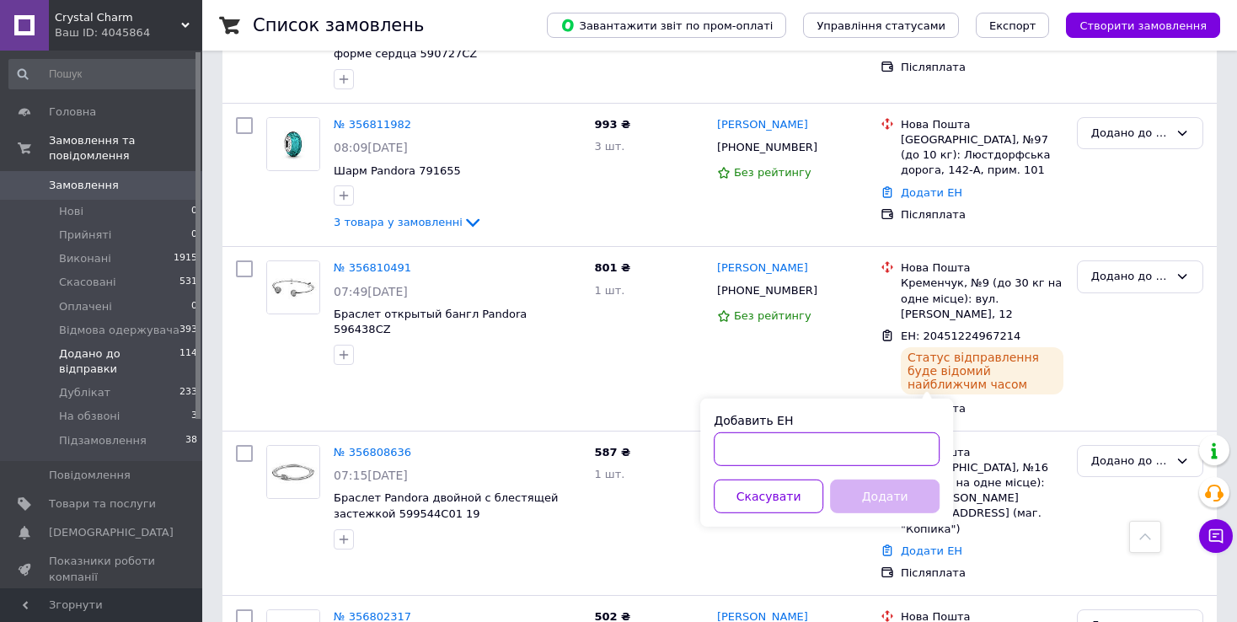
paste input "20451224966151"
type input "20451224966151"
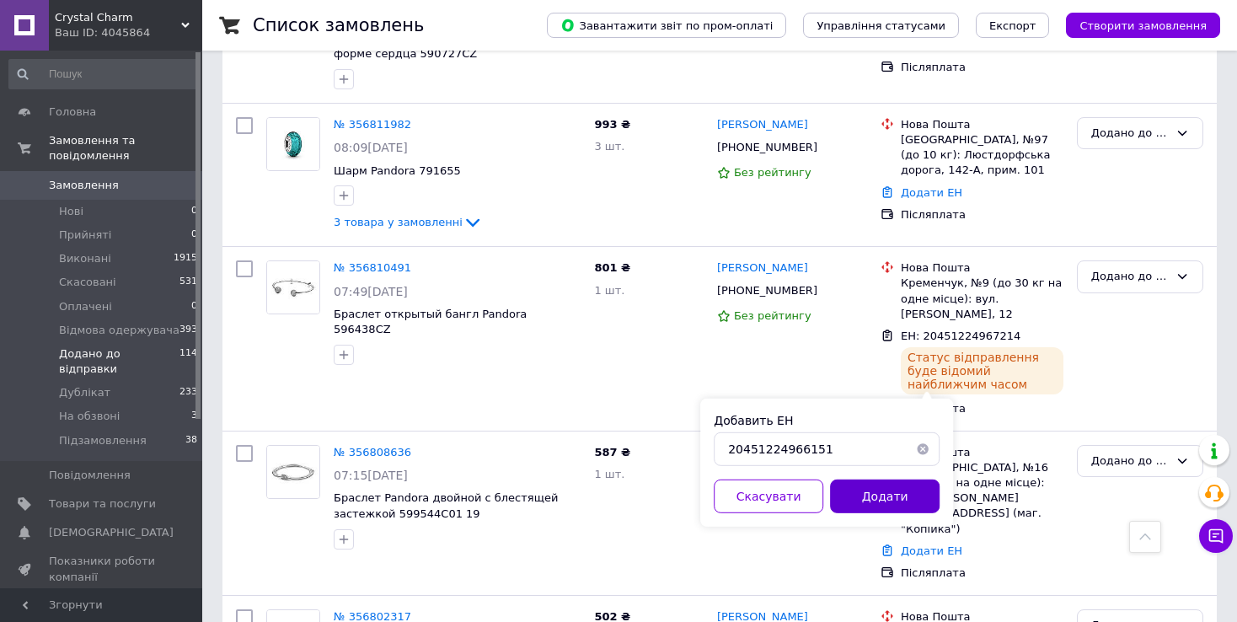
click at [866, 490] on button "Додати" at bounding box center [885, 497] width 110 height 34
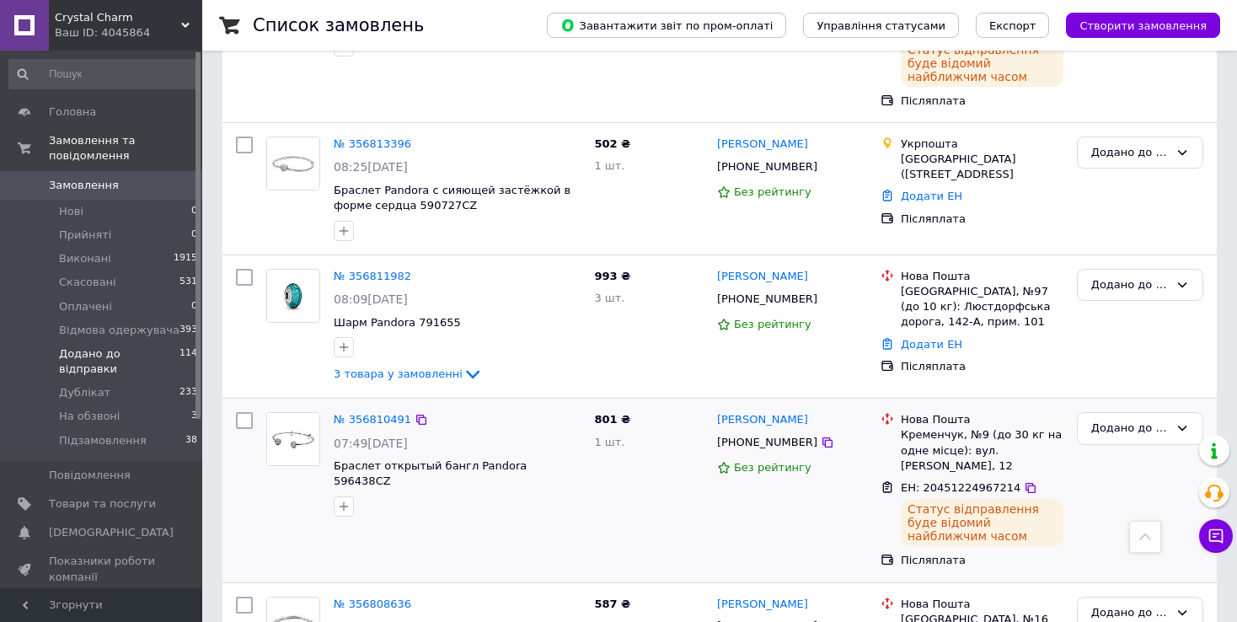
scroll to position [1264, 0]
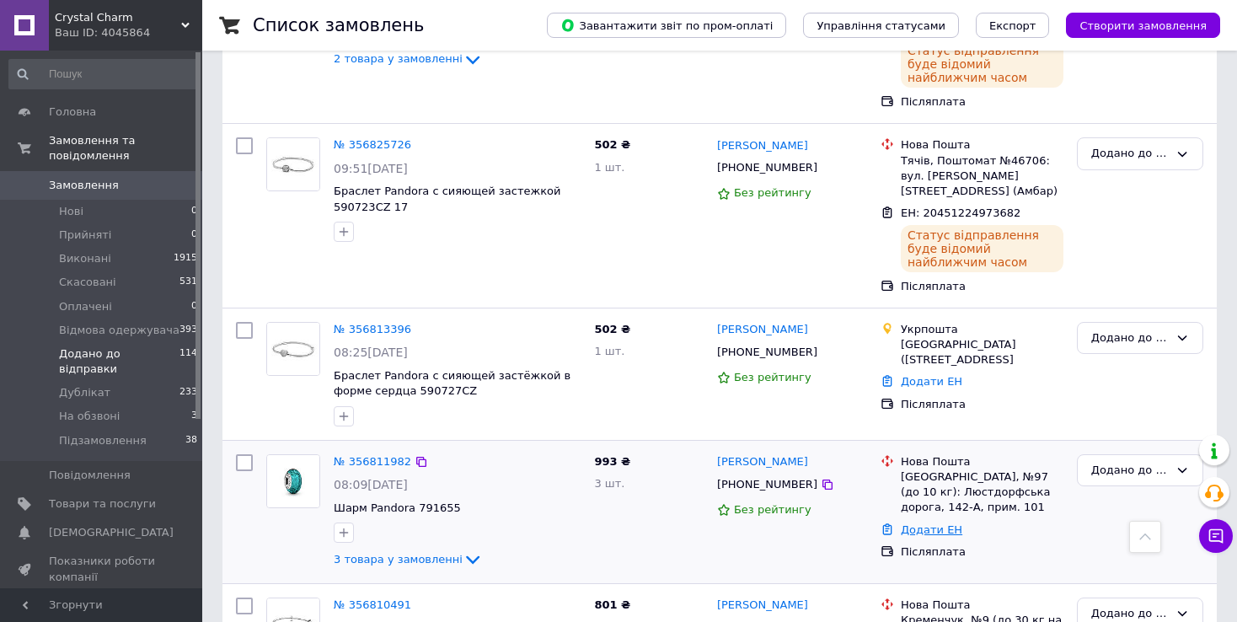
click at [928, 523] on link "Додати ЕН" at bounding box center [932, 529] width 62 height 13
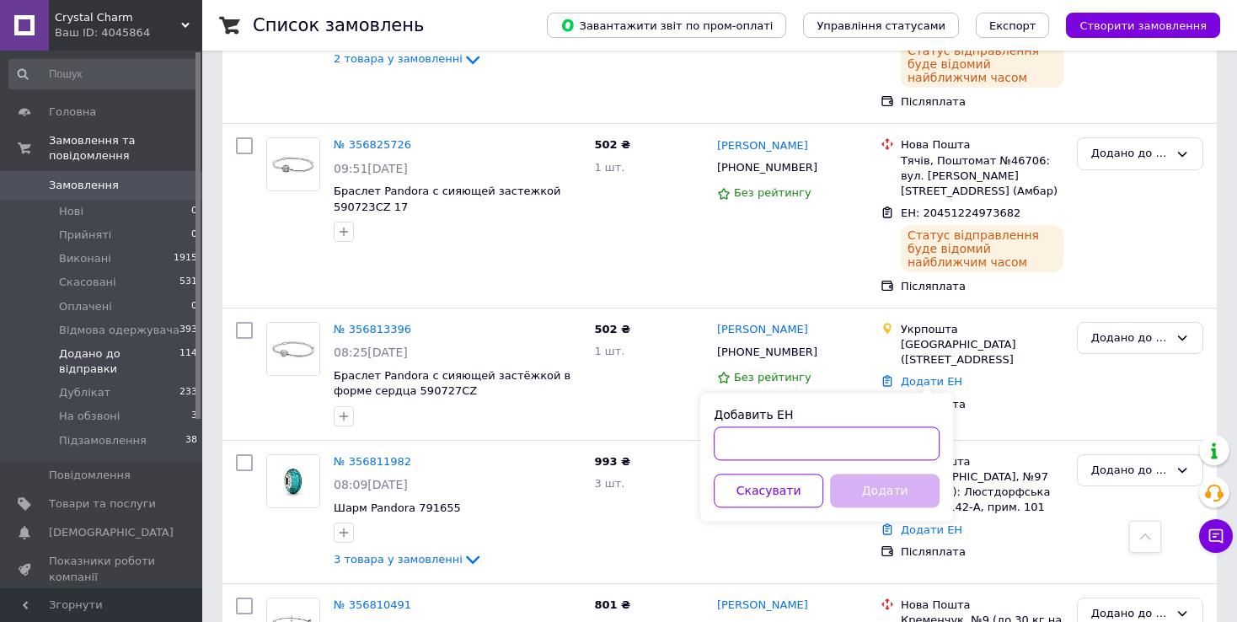
paste input "20451224881130"
type input "20451224881130"
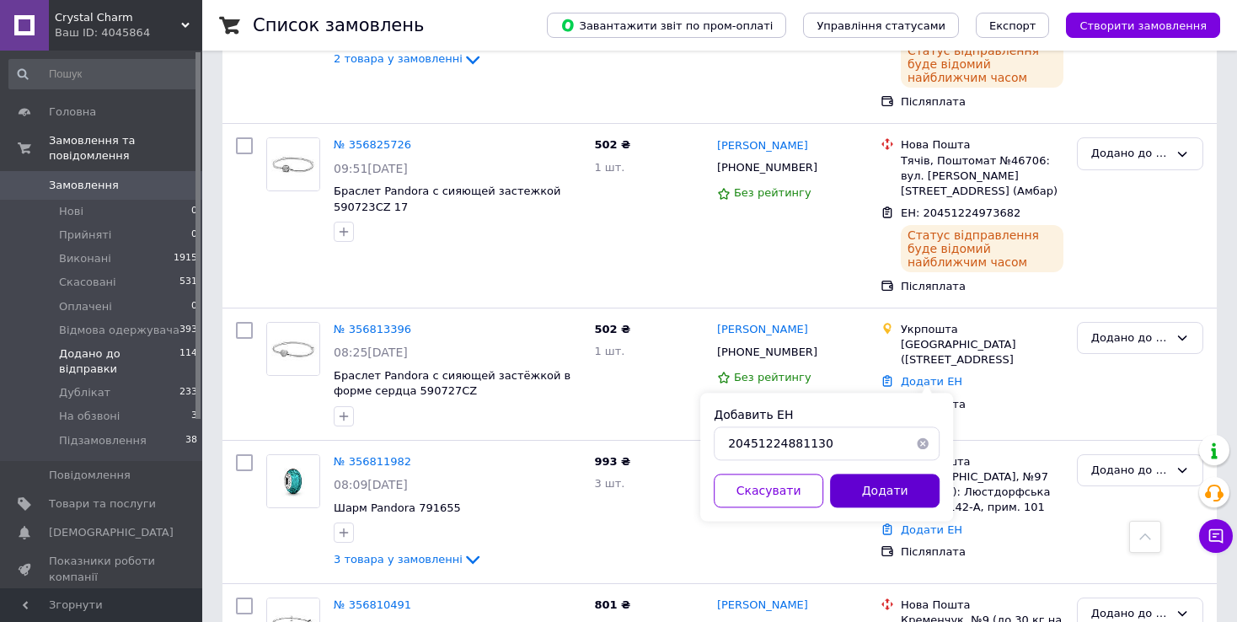
click at [898, 493] on button "Додати" at bounding box center [885, 491] width 110 height 34
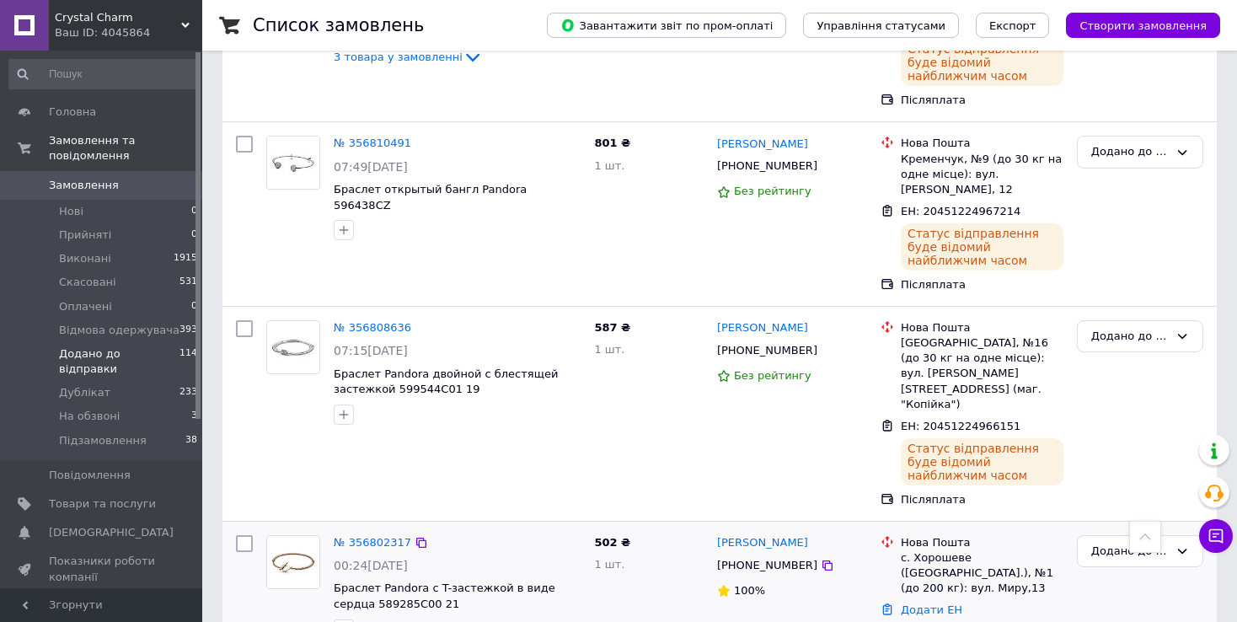
scroll to position [1770, 0]
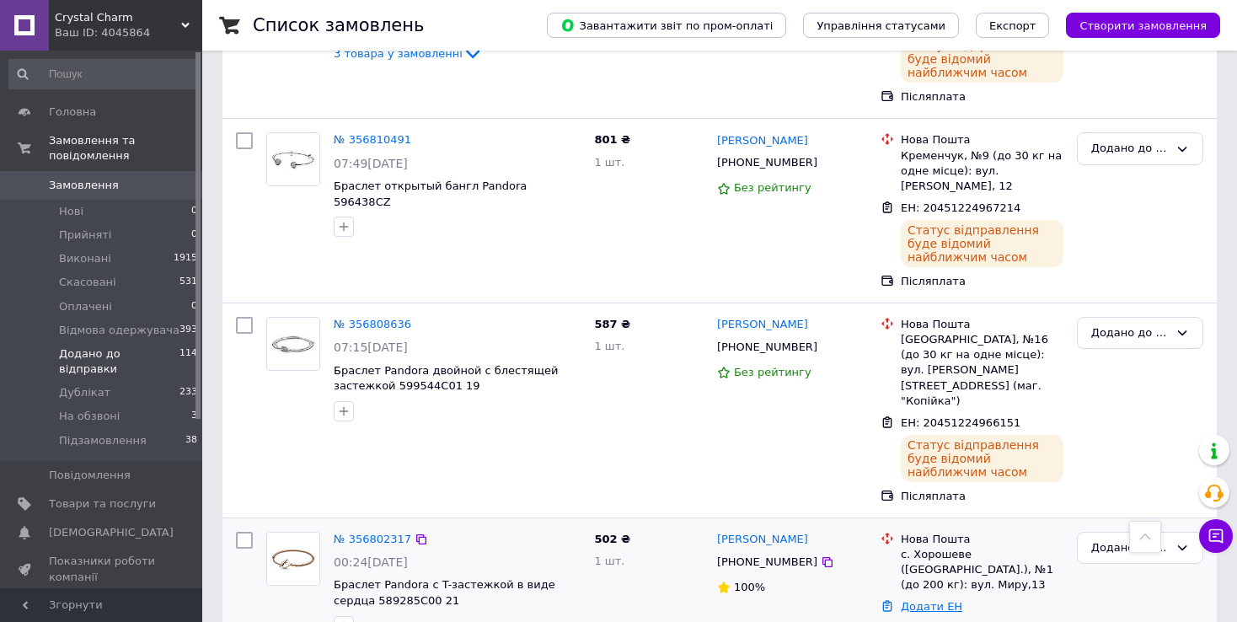
click at [906, 600] on link "Додати ЕН" at bounding box center [932, 606] width 62 height 13
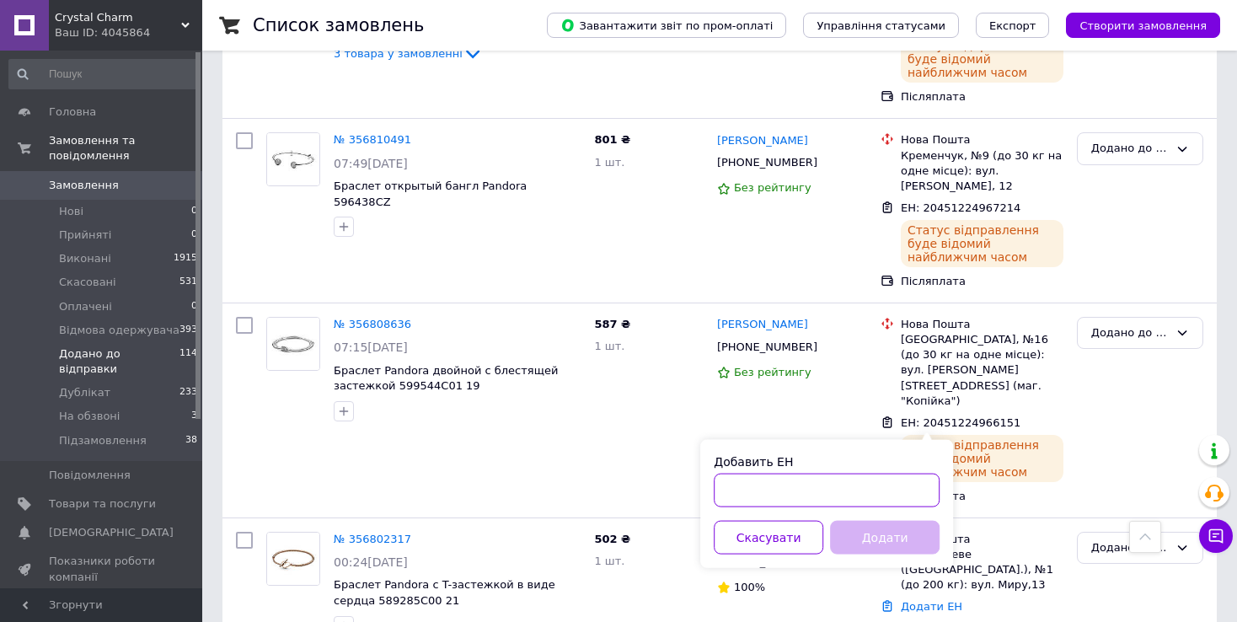
paste input "20451224779450"
type input "20451224779450"
click at [858, 532] on button "Додати" at bounding box center [885, 538] width 110 height 34
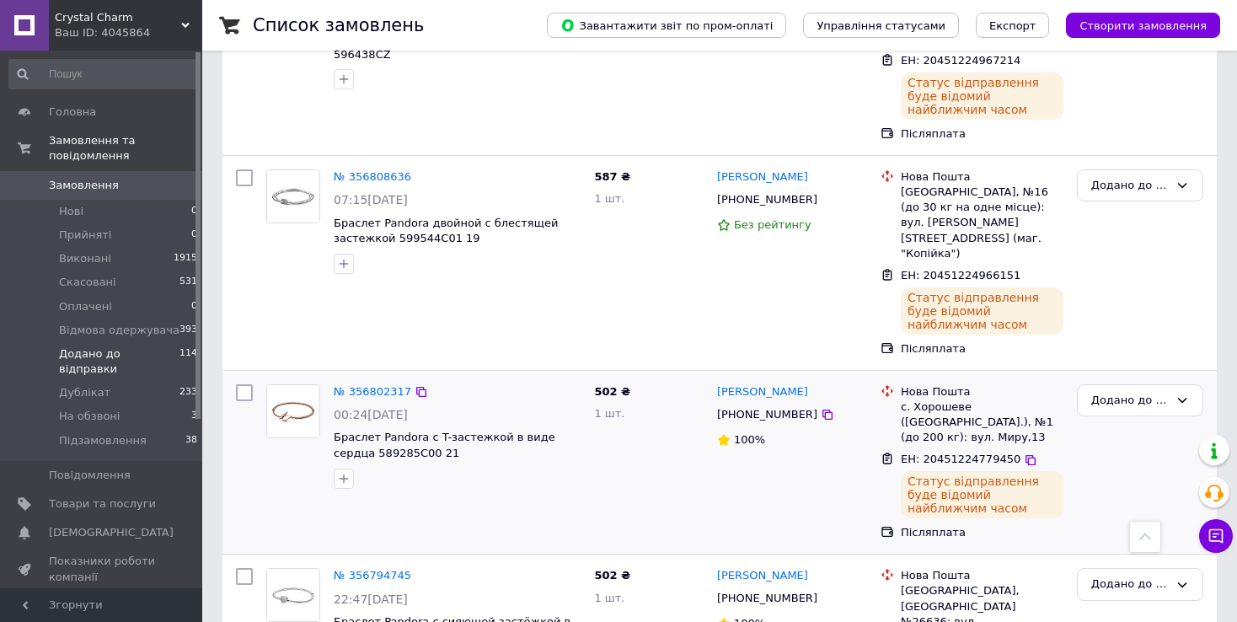
scroll to position [1939, 0]
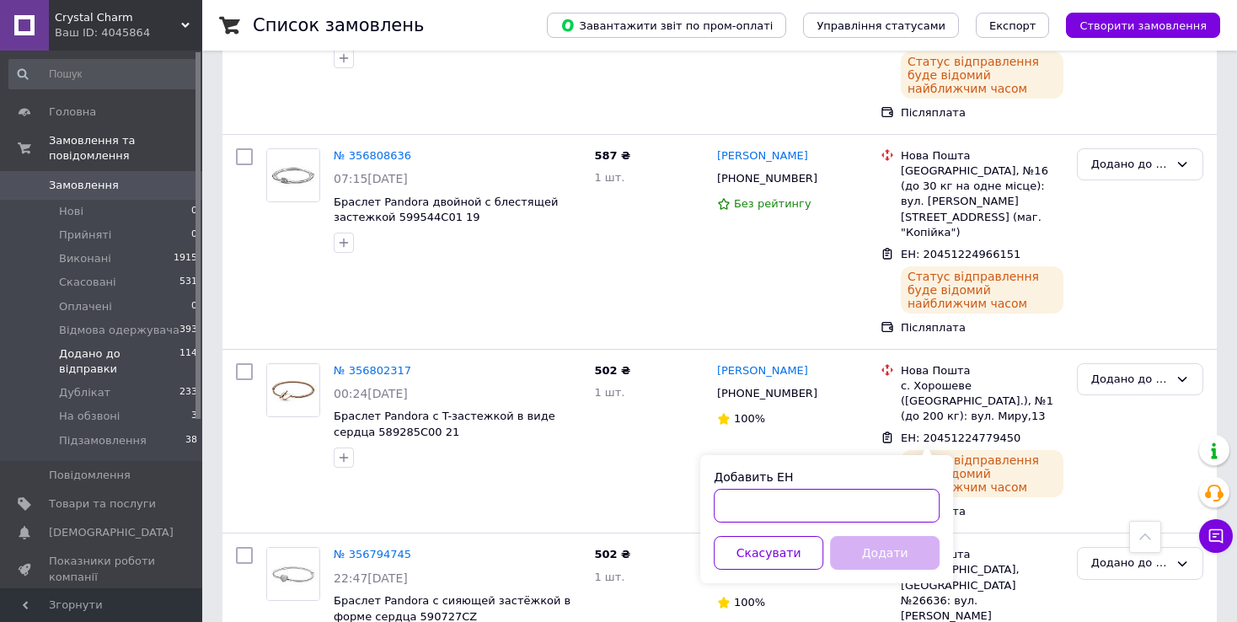
paste input "20451224880156"
type input "20451224880156"
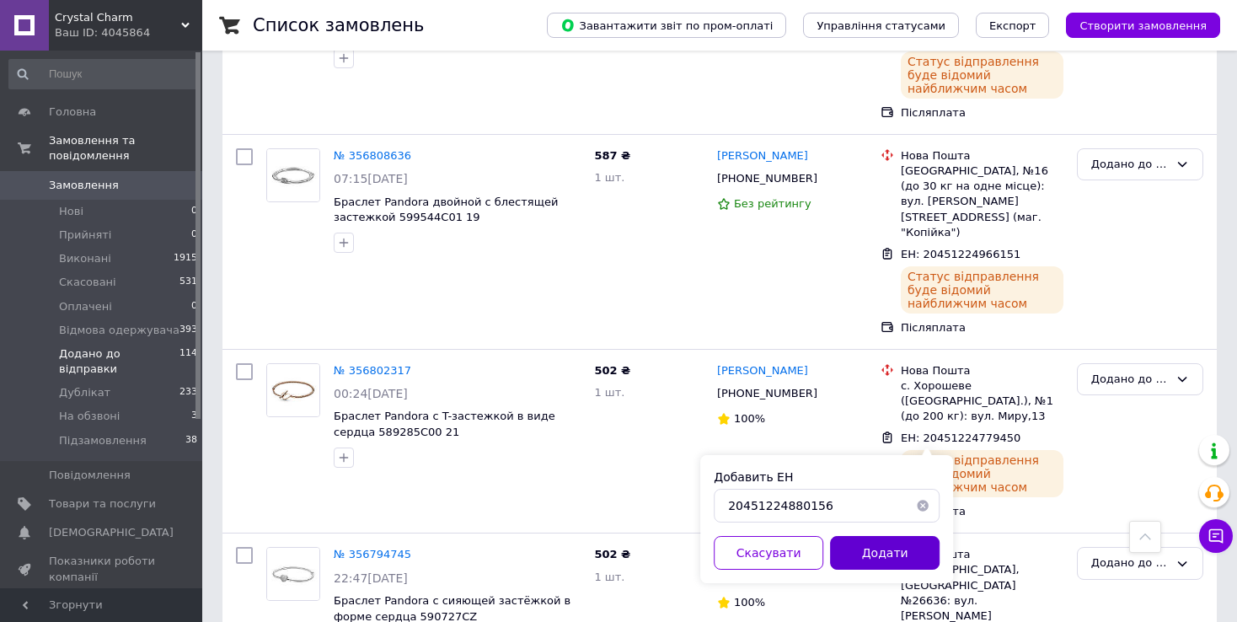
click at [874, 556] on button "Додати" at bounding box center [885, 553] width 110 height 34
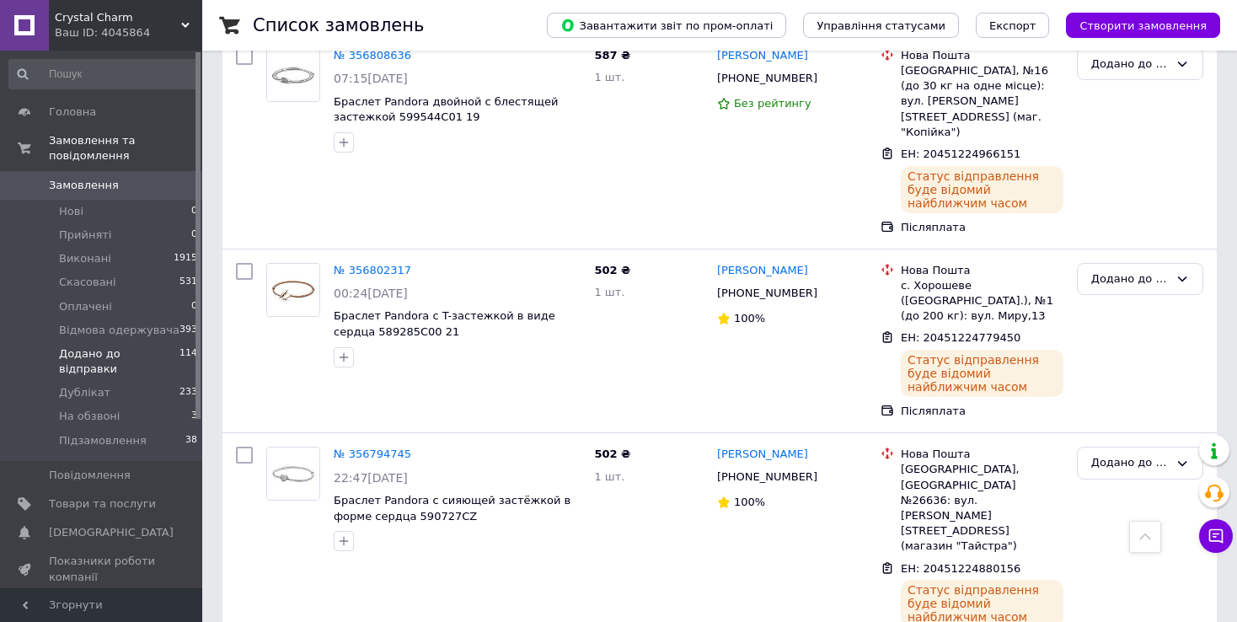
scroll to position [2139, 0]
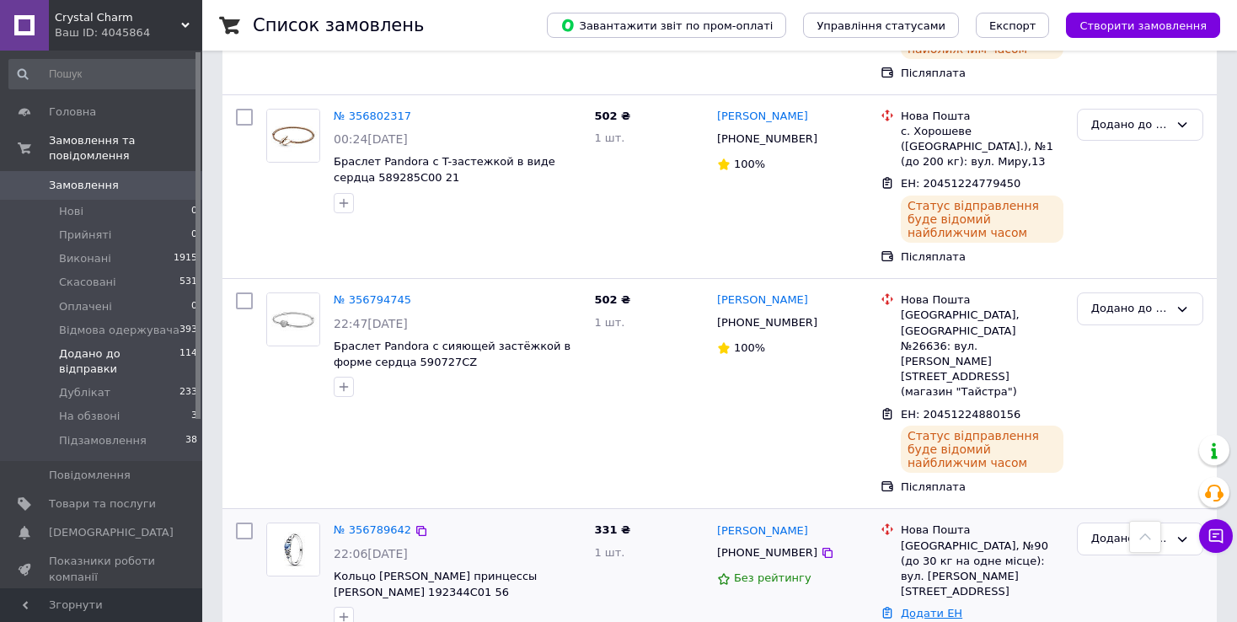
click at [936, 607] on link "Додати ЕН" at bounding box center [932, 613] width 62 height 13
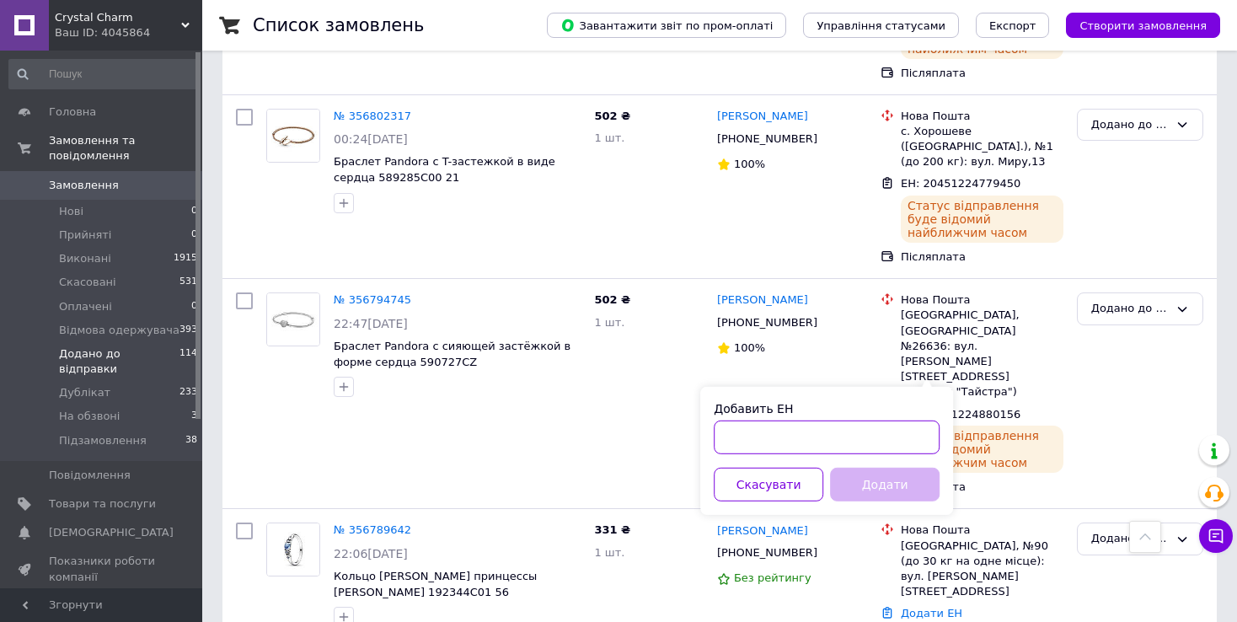
paste input "20451224971214"
type input "20451224971214"
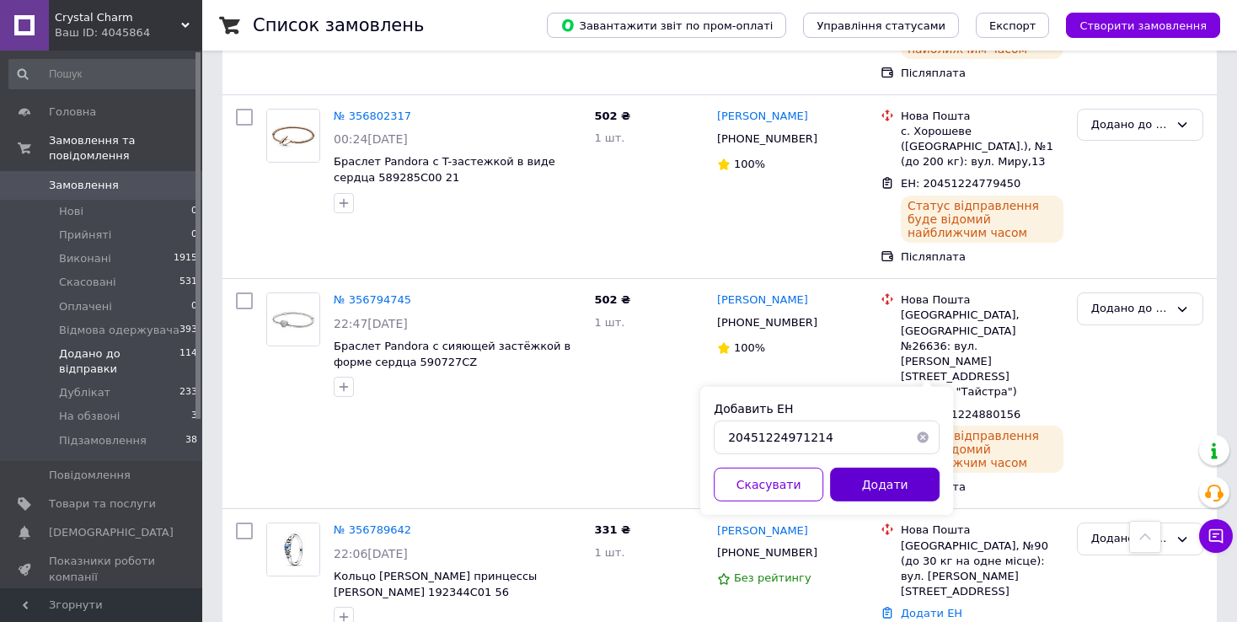
click at [853, 479] on button "Додати" at bounding box center [885, 485] width 110 height 34
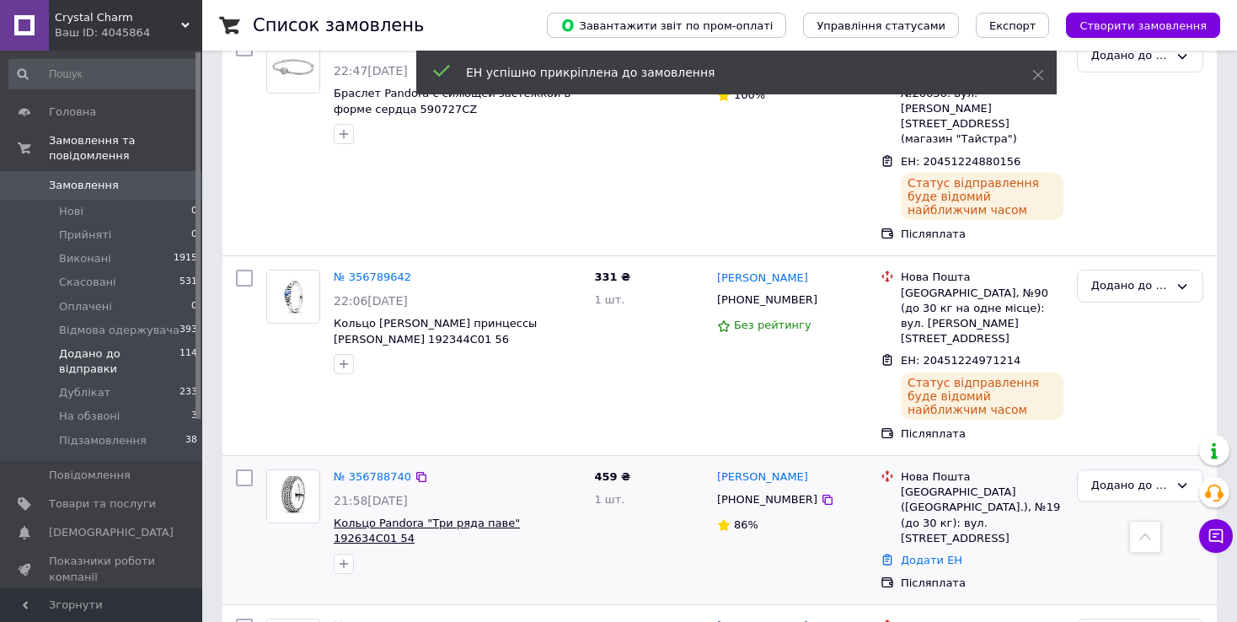
scroll to position [2476, 0]
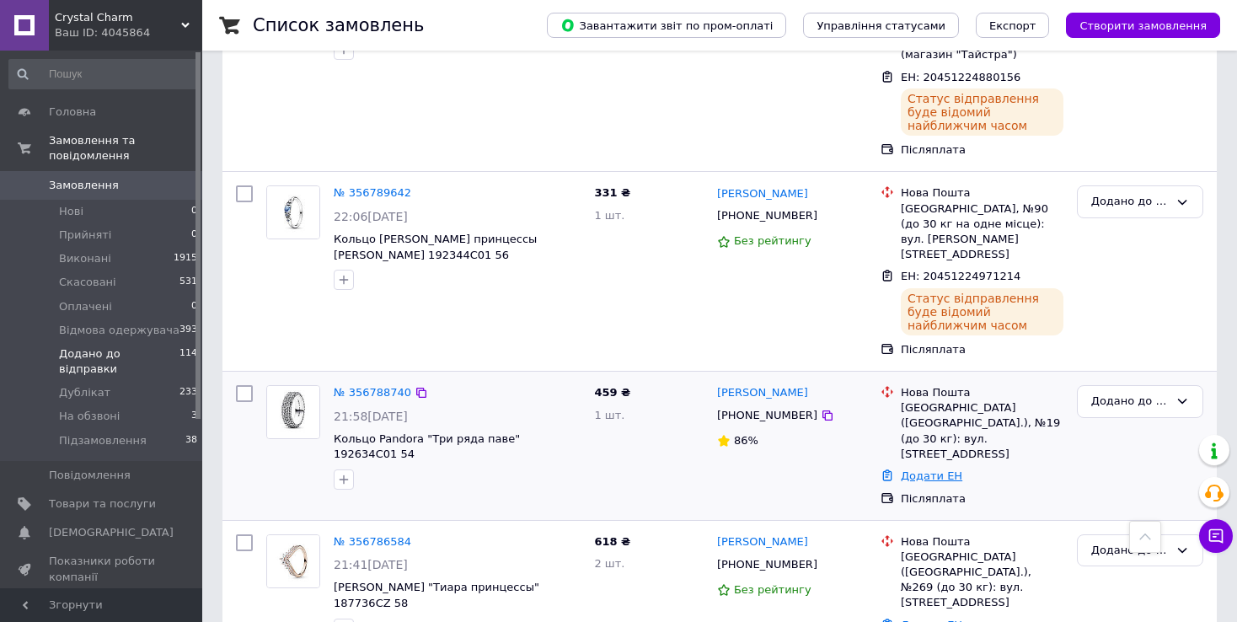
click at [930, 469] on link "Додати ЕН" at bounding box center [932, 475] width 62 height 13
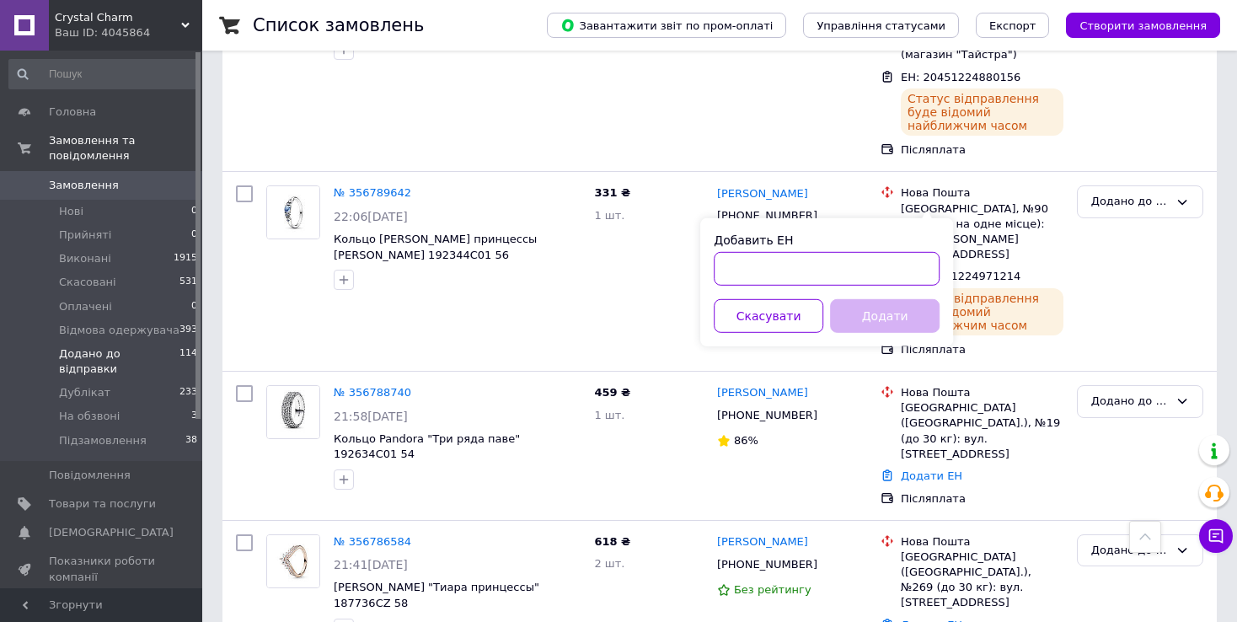
paste input "20451224782553"
type input "20451224782553"
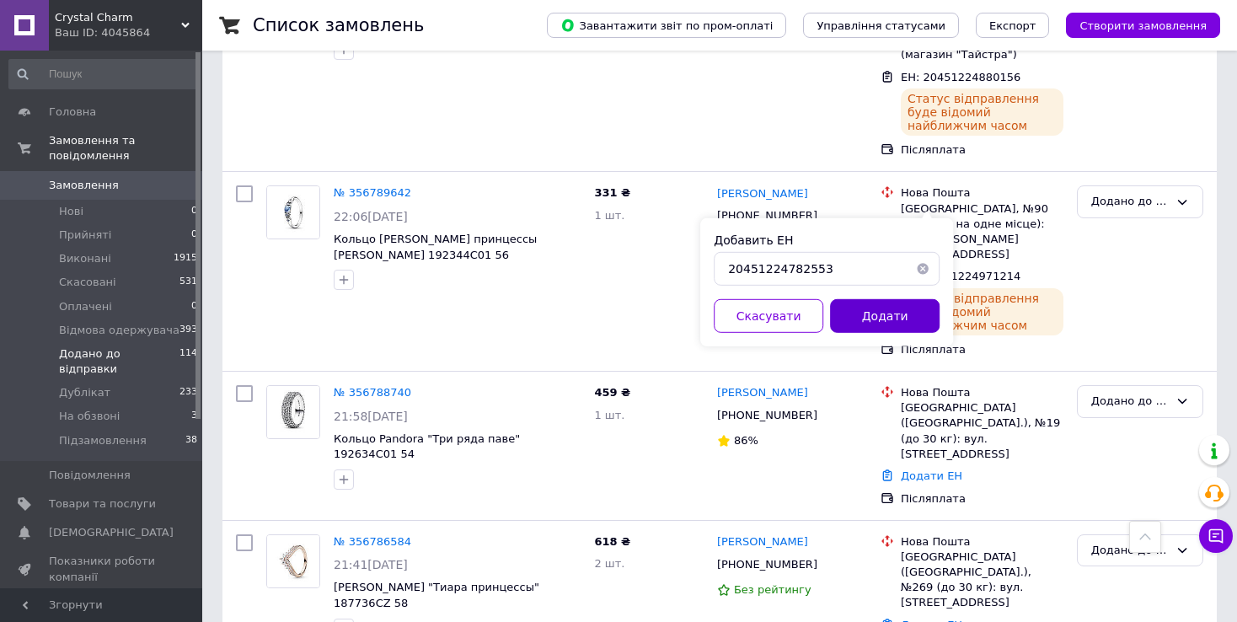
click at [878, 319] on button "Додати" at bounding box center [885, 316] width 110 height 34
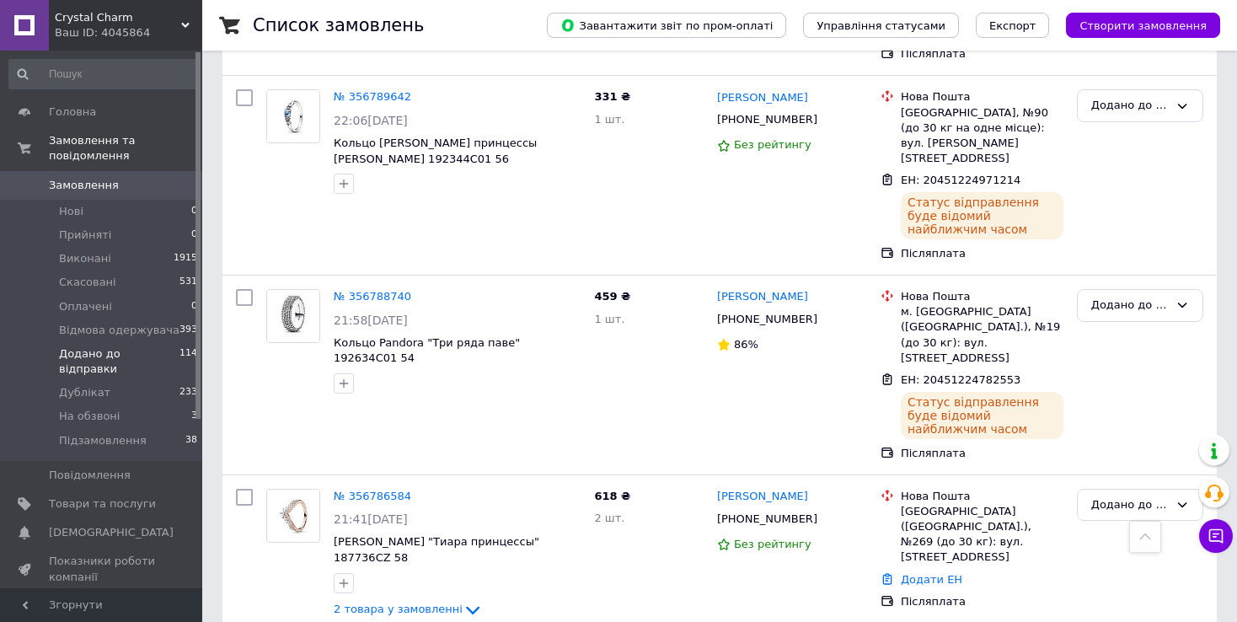
scroll to position [2645, 0]
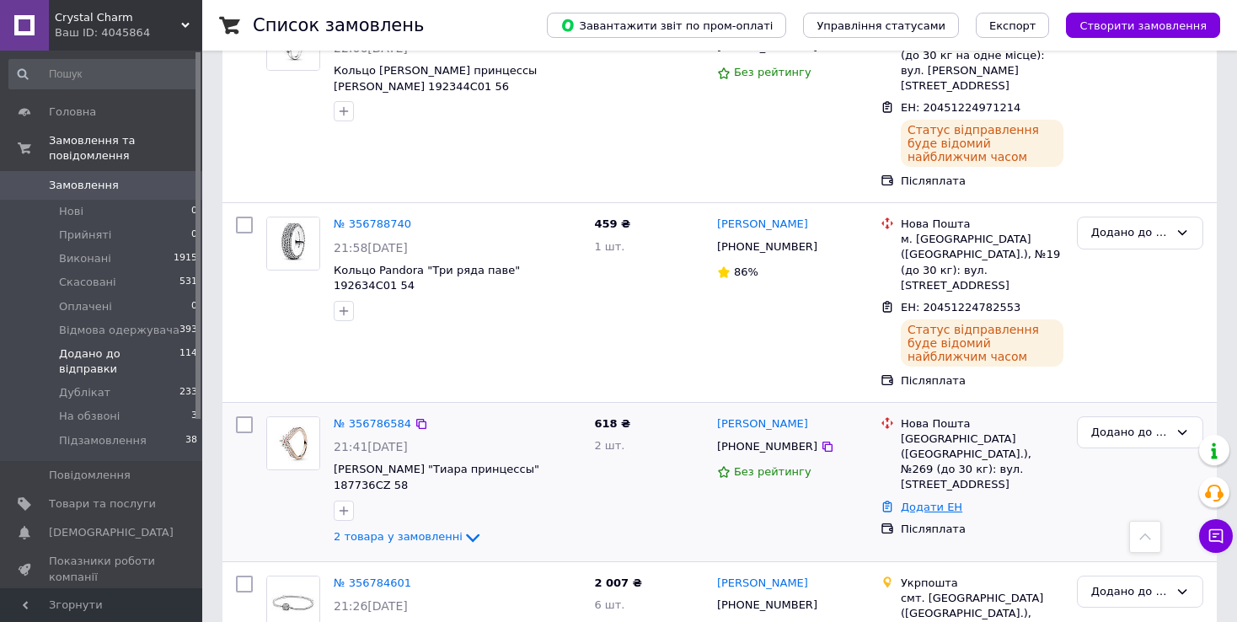
click at [936, 501] on link "Додати ЕН" at bounding box center [932, 507] width 62 height 13
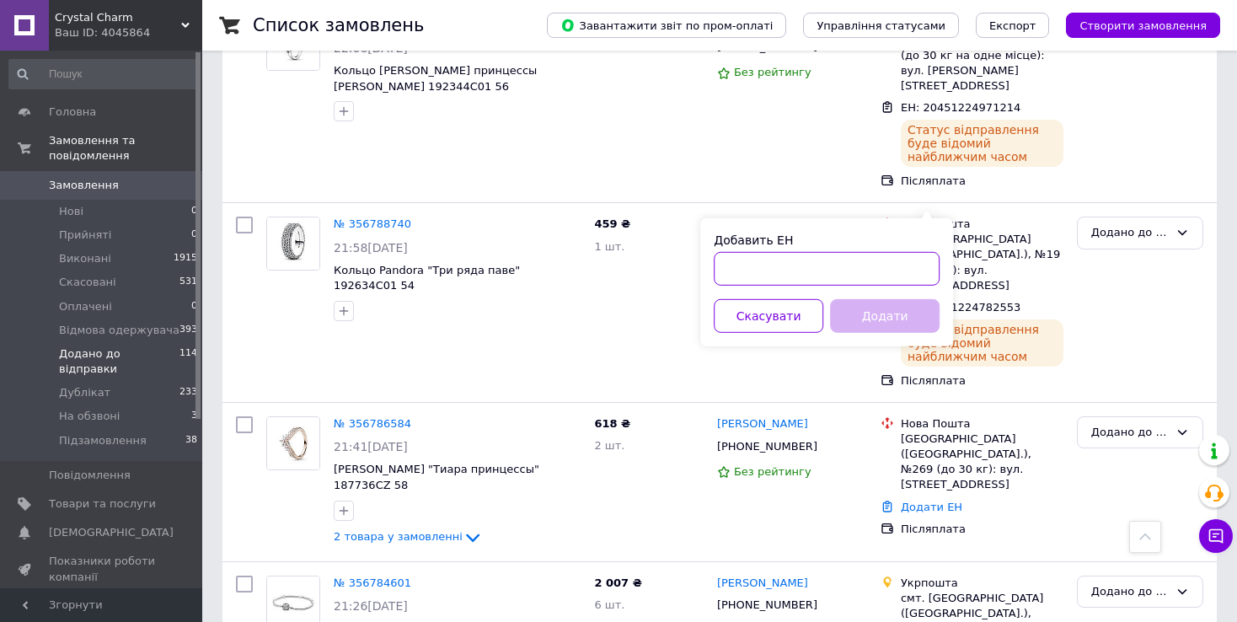
paste input "20451224763392"
type input "20451224763392"
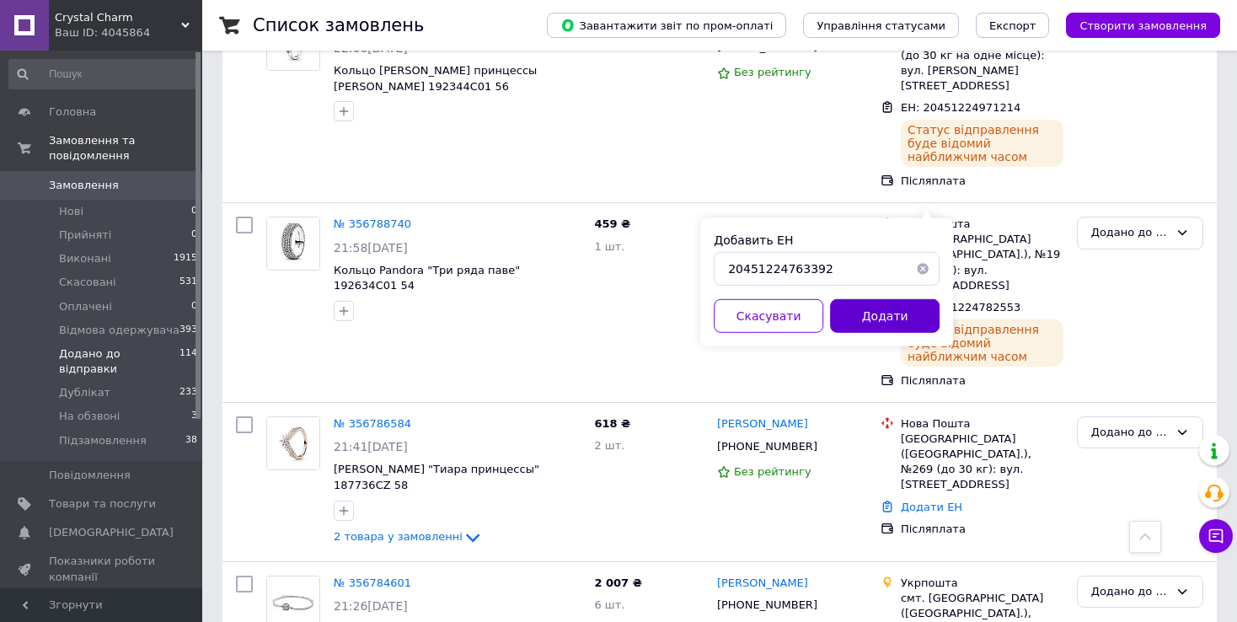
click at [877, 319] on button "Додати" at bounding box center [885, 316] width 110 height 34
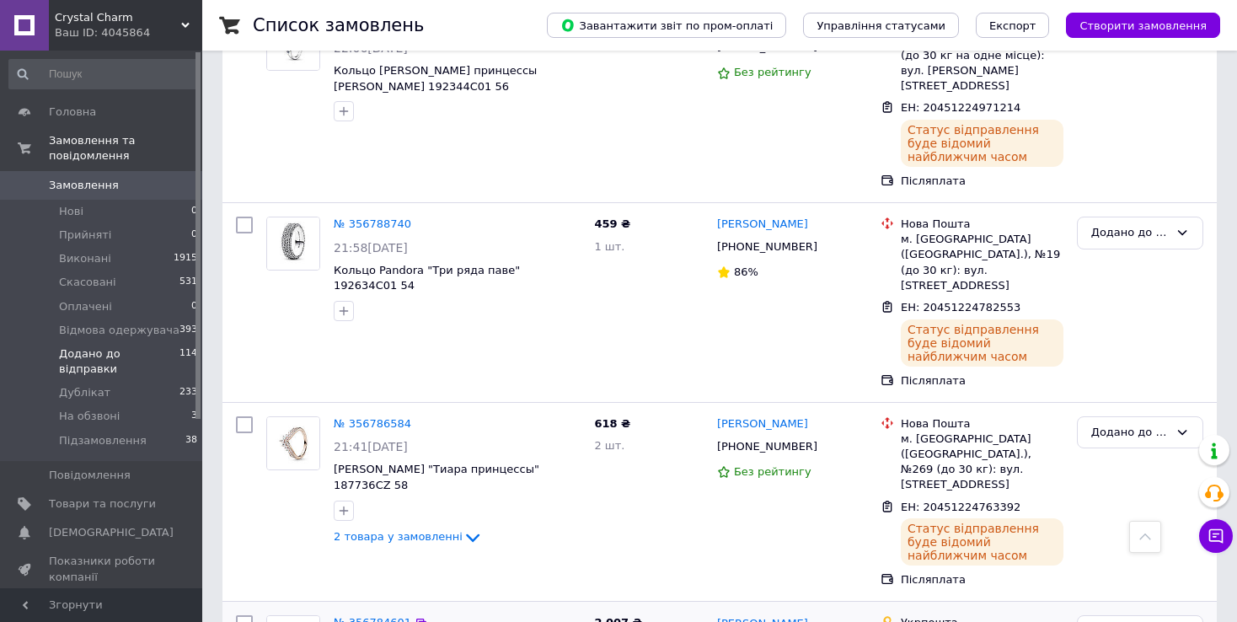
scroll to position [2786, 0]
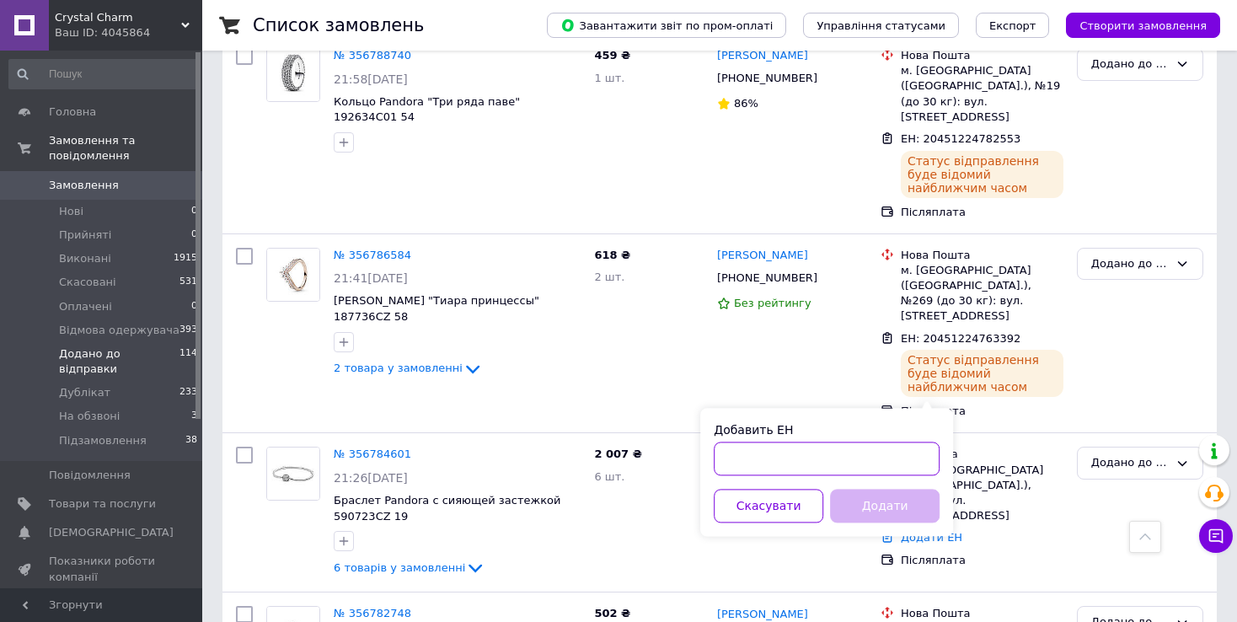
paste input "20451224764266"
type input "20451224764266"
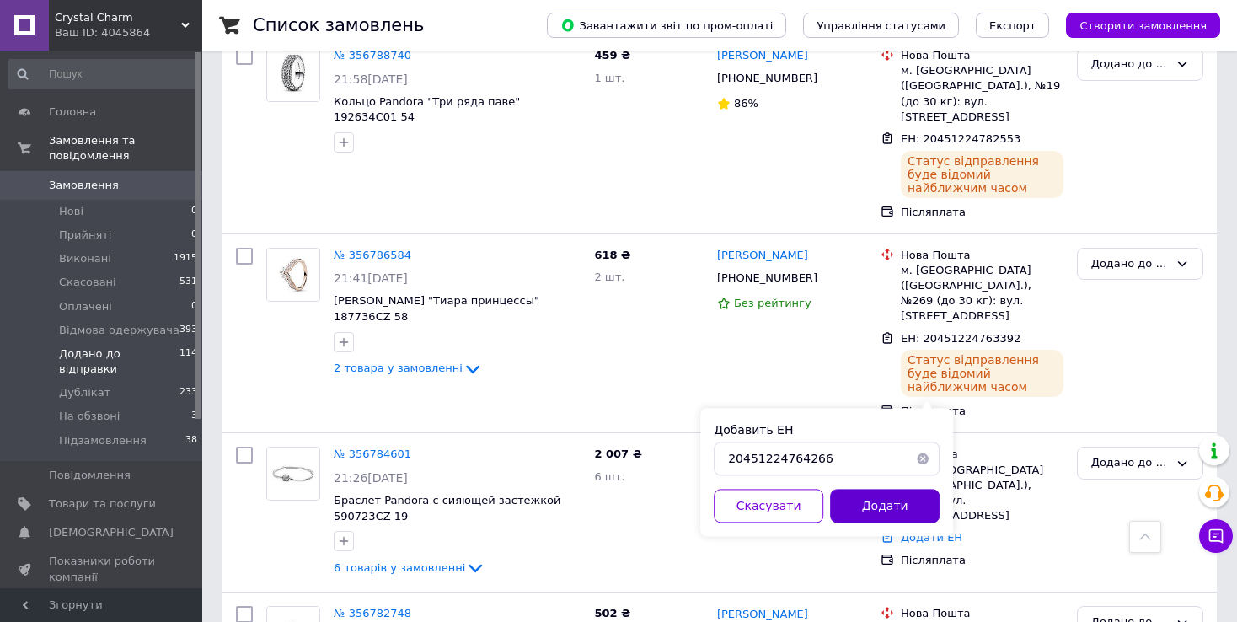
click at [850, 510] on button "Додати" at bounding box center [885, 506] width 110 height 34
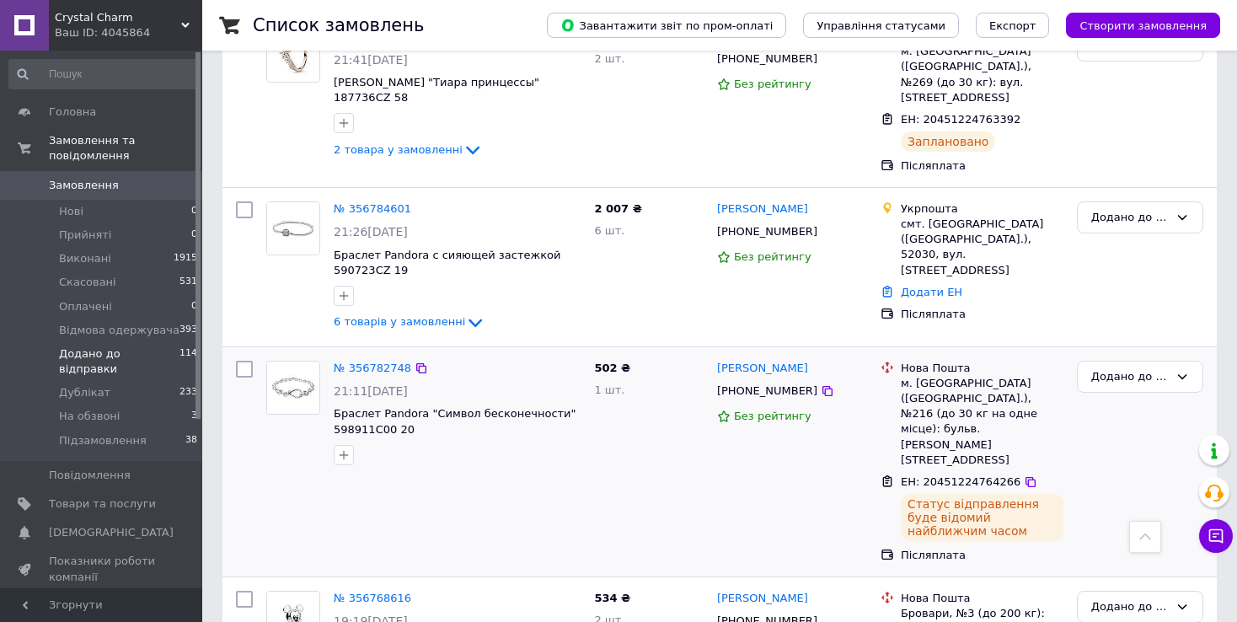
scroll to position [2763, 0]
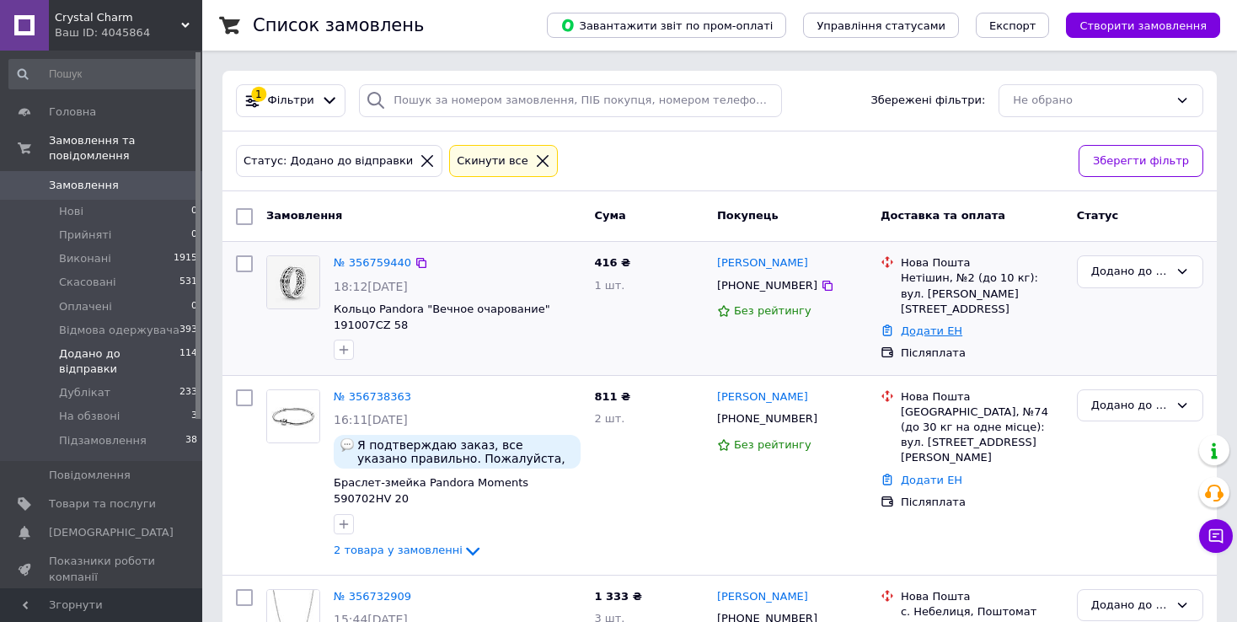
click at [918, 324] on link "Додати ЕН" at bounding box center [932, 330] width 62 height 13
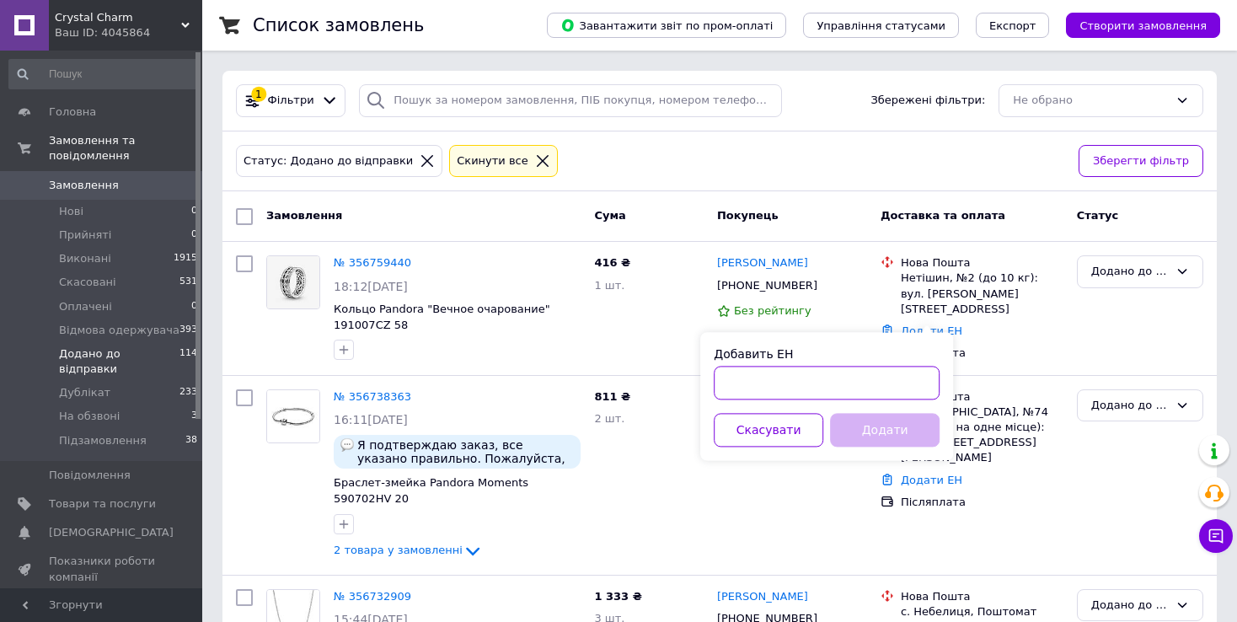
paste input "20451224729779"
type input "20451224729779"
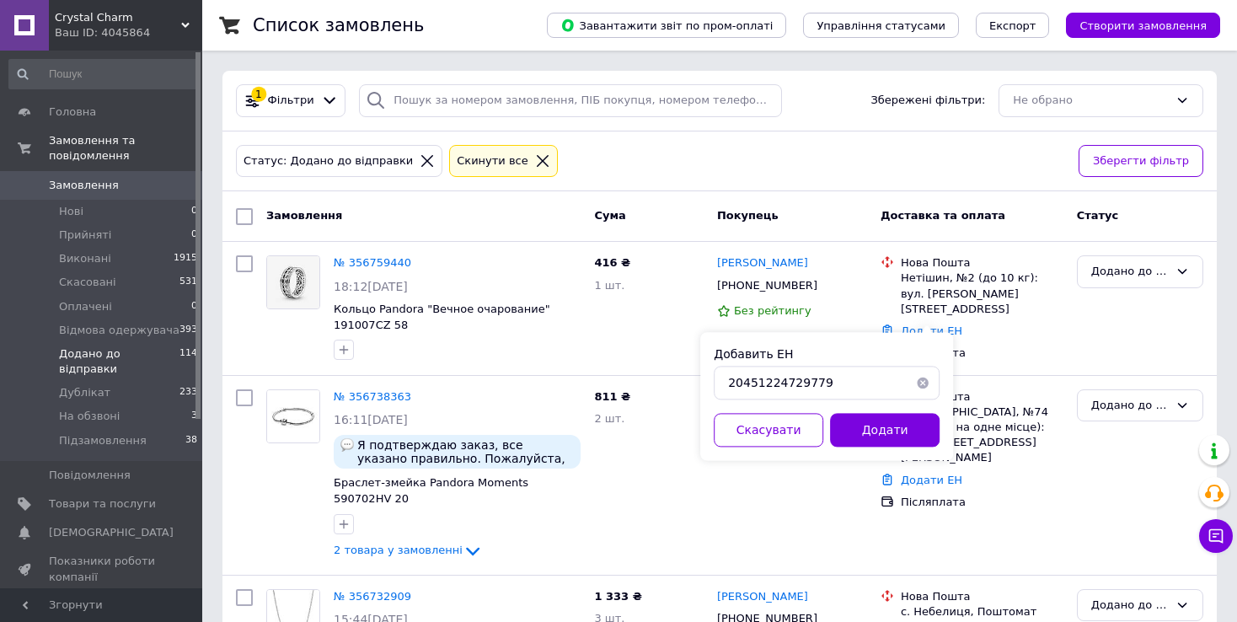
click at [864, 433] on button "Додати" at bounding box center [885, 430] width 110 height 34
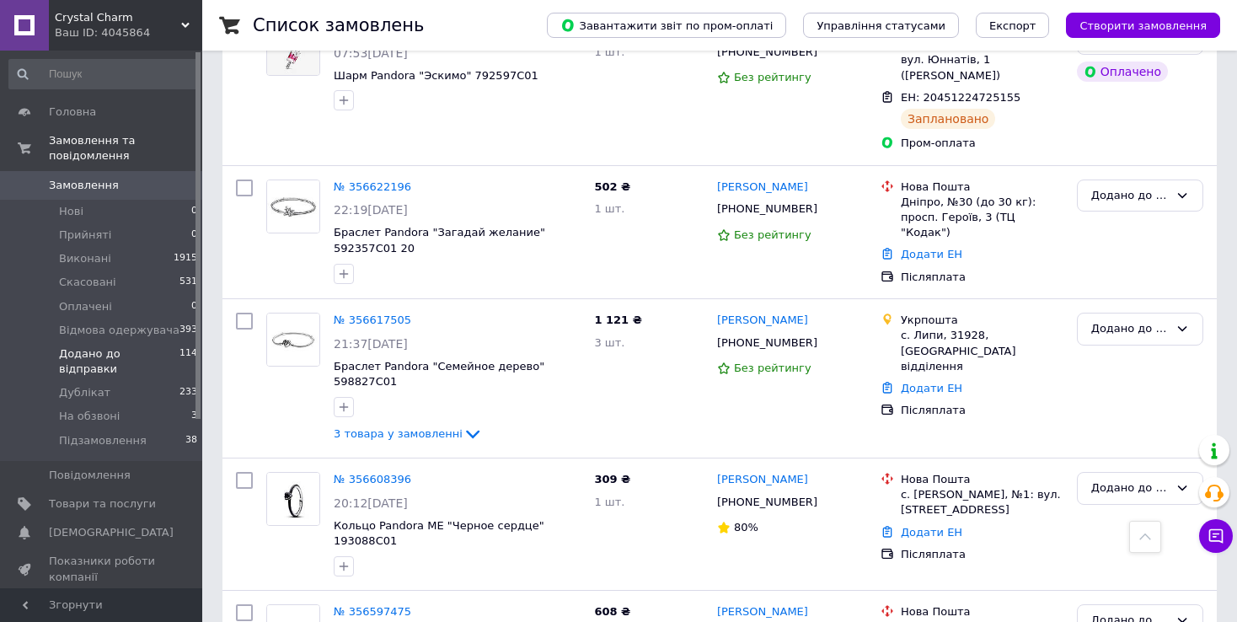
scroll to position [2276, 0]
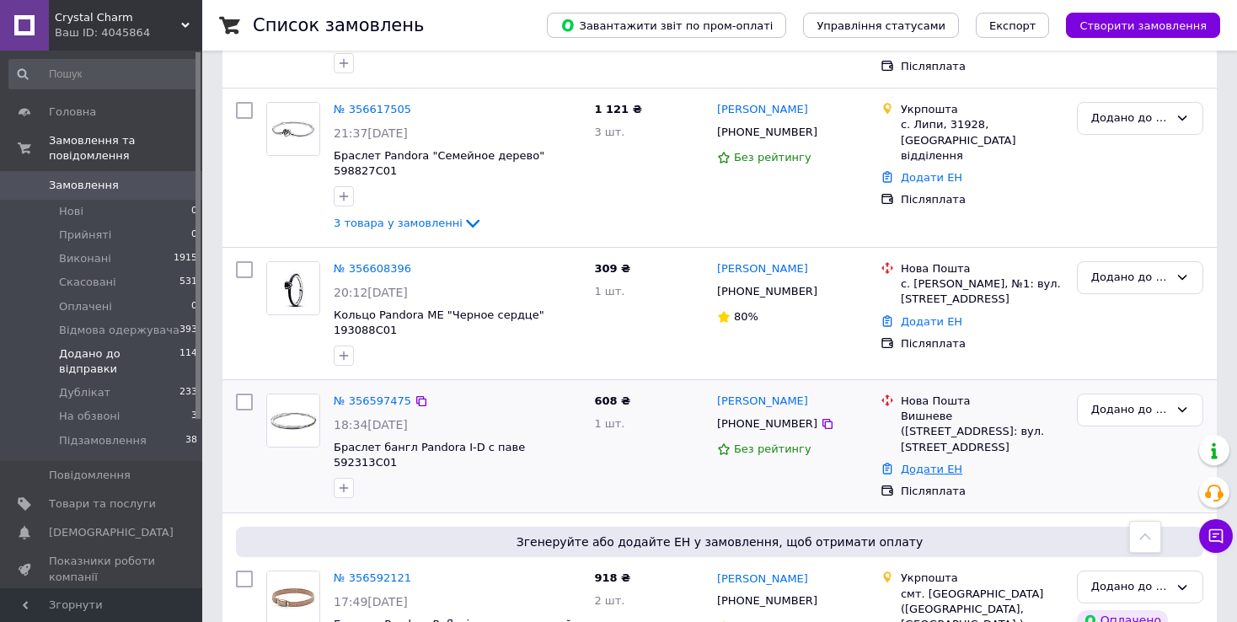
click at [936, 463] on link "Додати ЕН" at bounding box center [932, 469] width 62 height 13
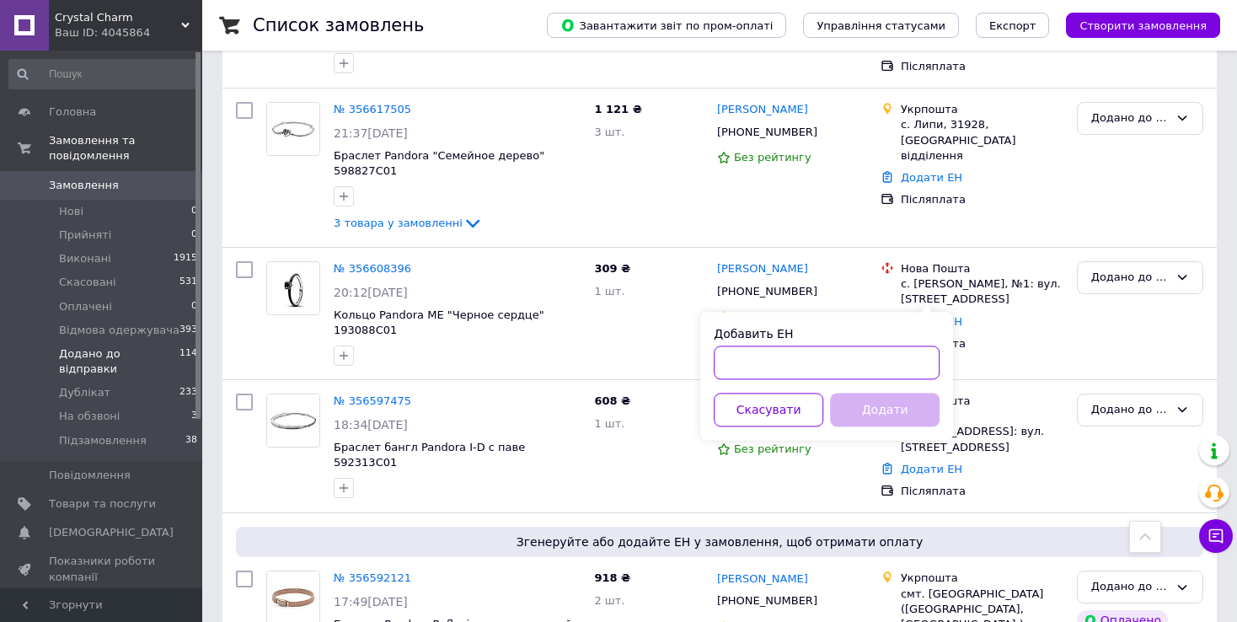
paste input "20451224723578"
type input "20451224723578"
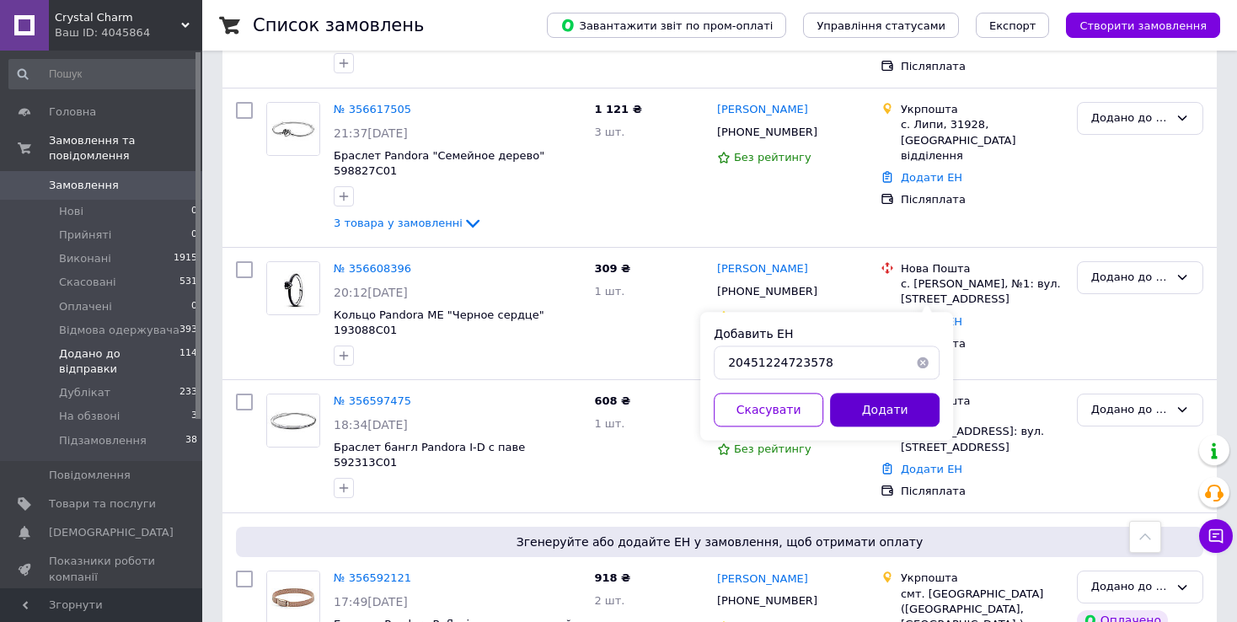
click at [872, 411] on button "Додати" at bounding box center [885, 410] width 110 height 34
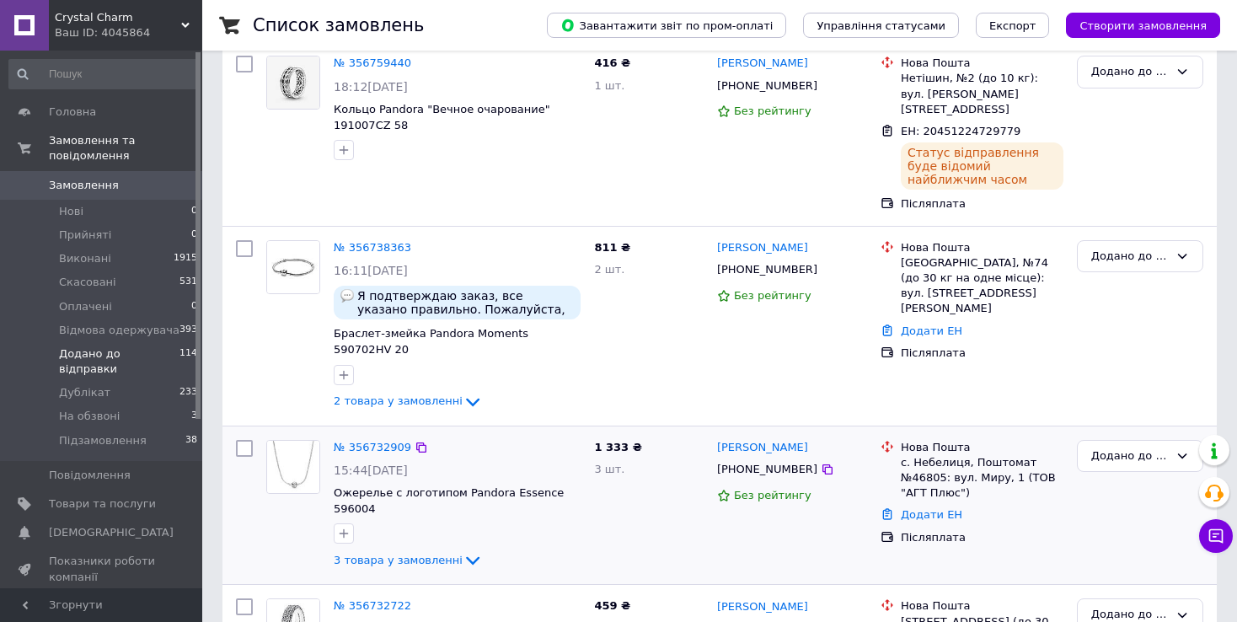
scroll to position [337, 0]
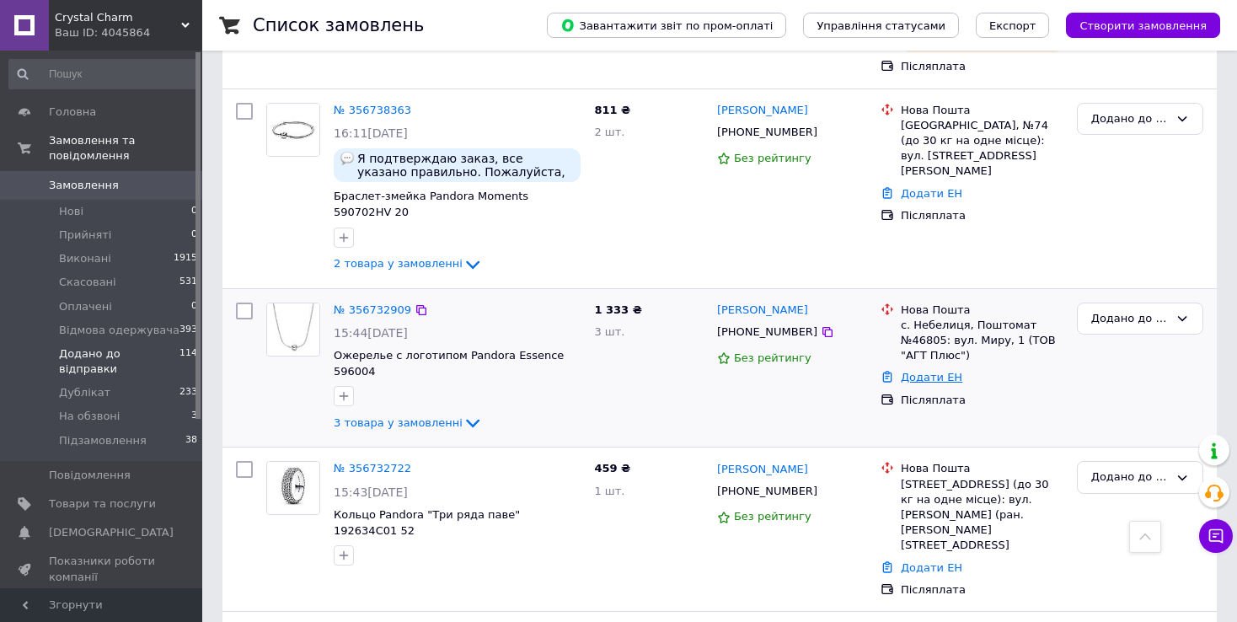
click at [914, 371] on link "Додати ЕН" at bounding box center [932, 377] width 62 height 13
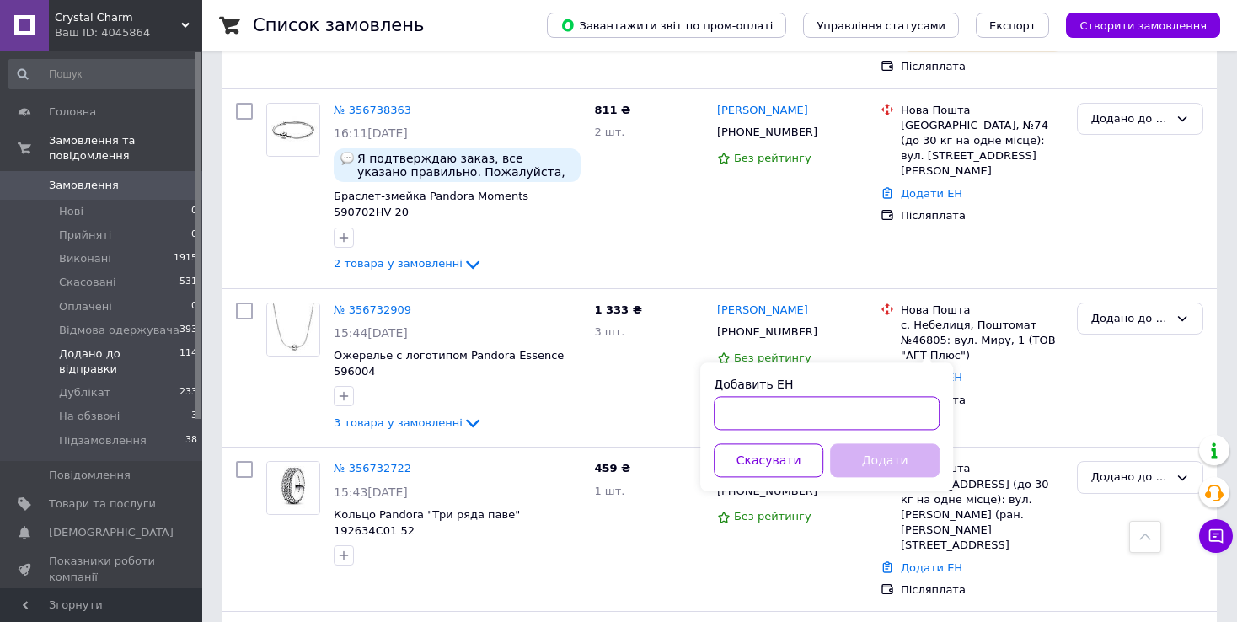
paste input "20451224722827"
type input "20451224722827"
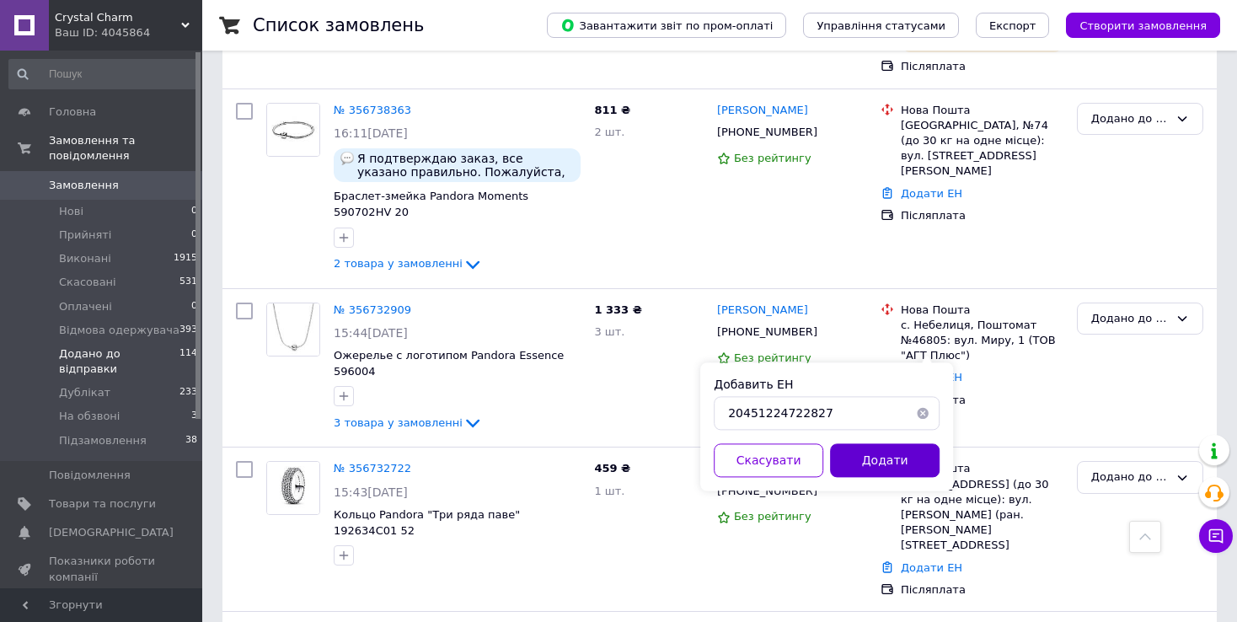
click at [878, 462] on button "Додати" at bounding box center [885, 460] width 110 height 34
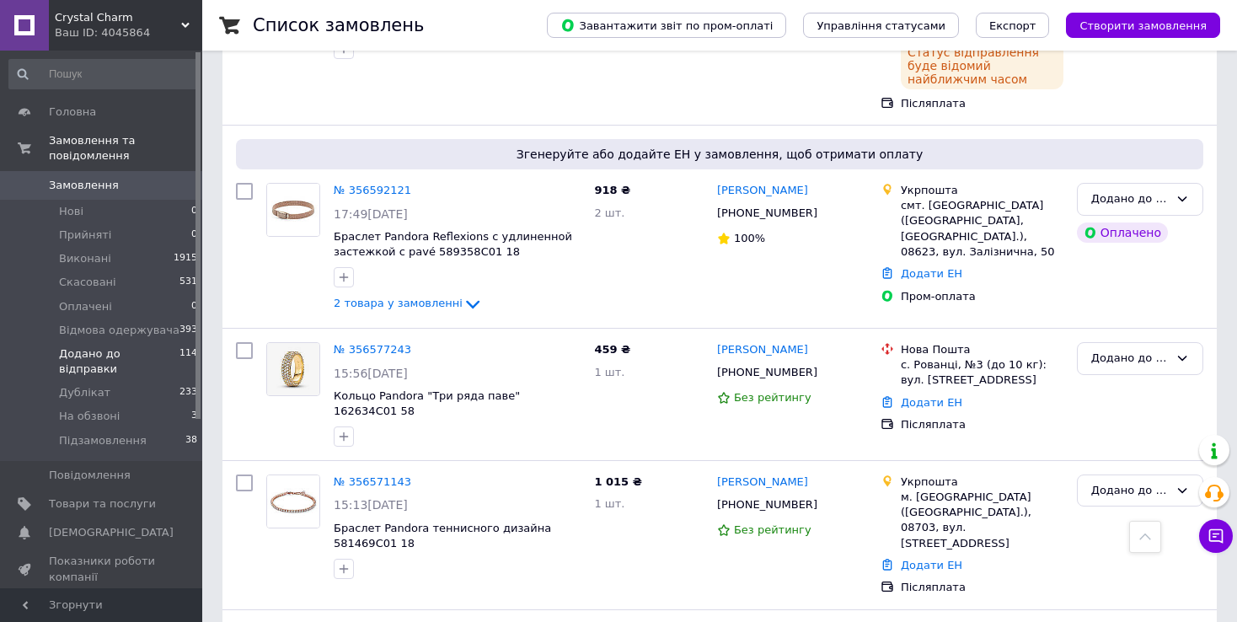
scroll to position [2741, 0]
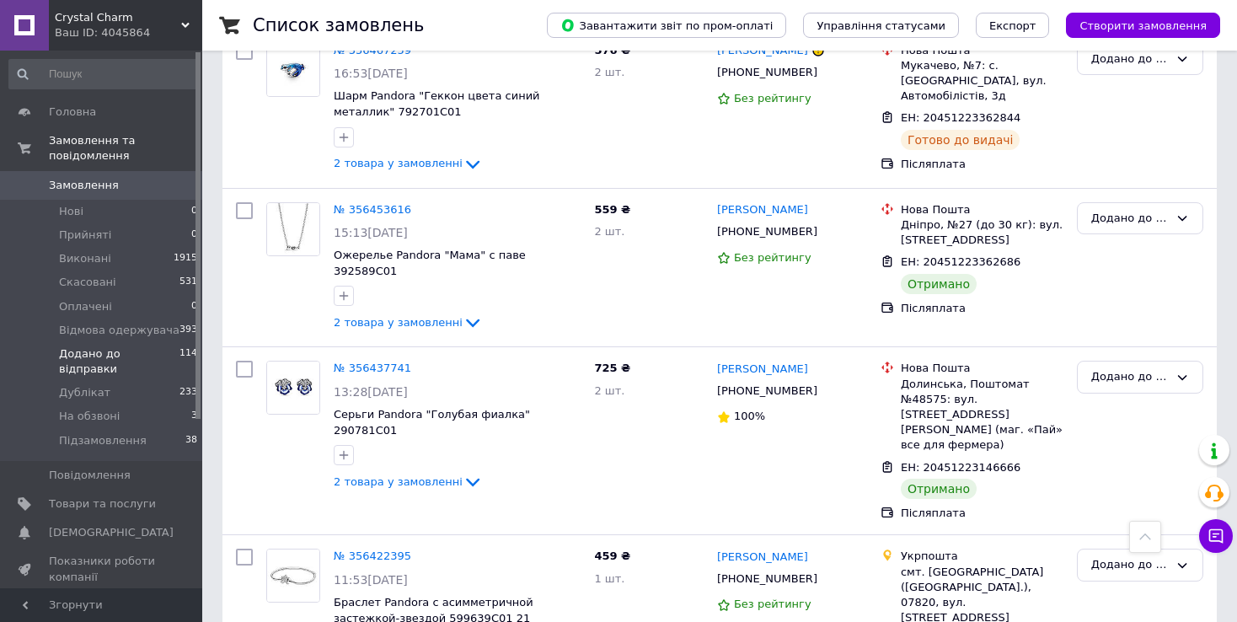
scroll to position [2740, 0]
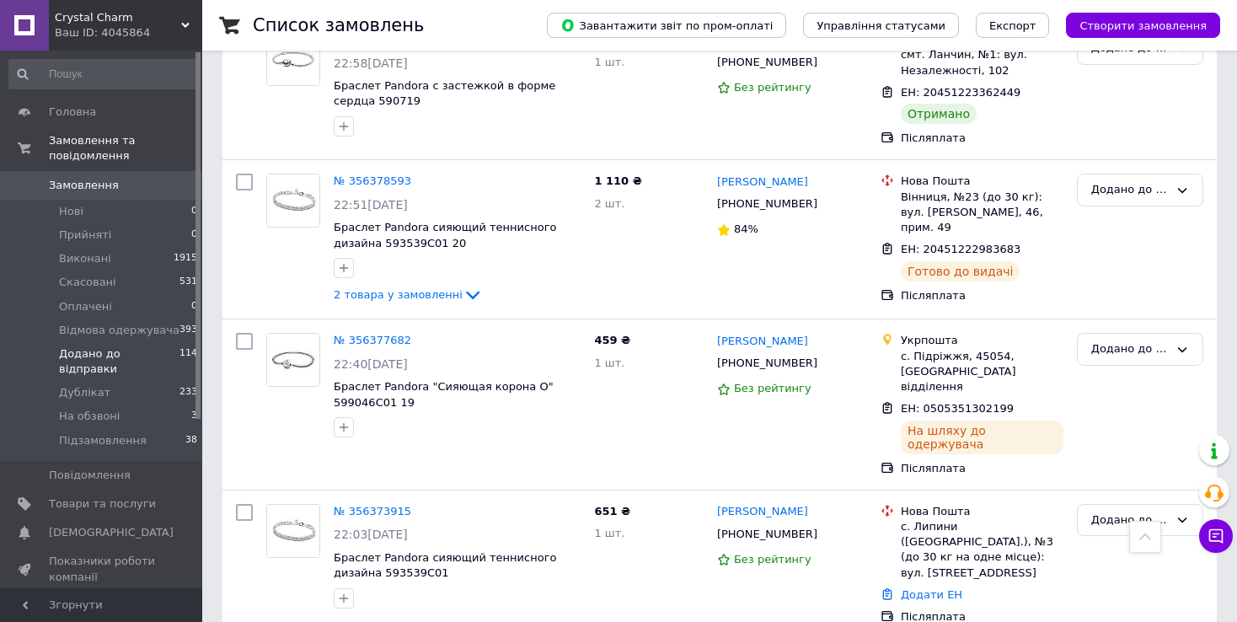
scroll to position [1096, 0]
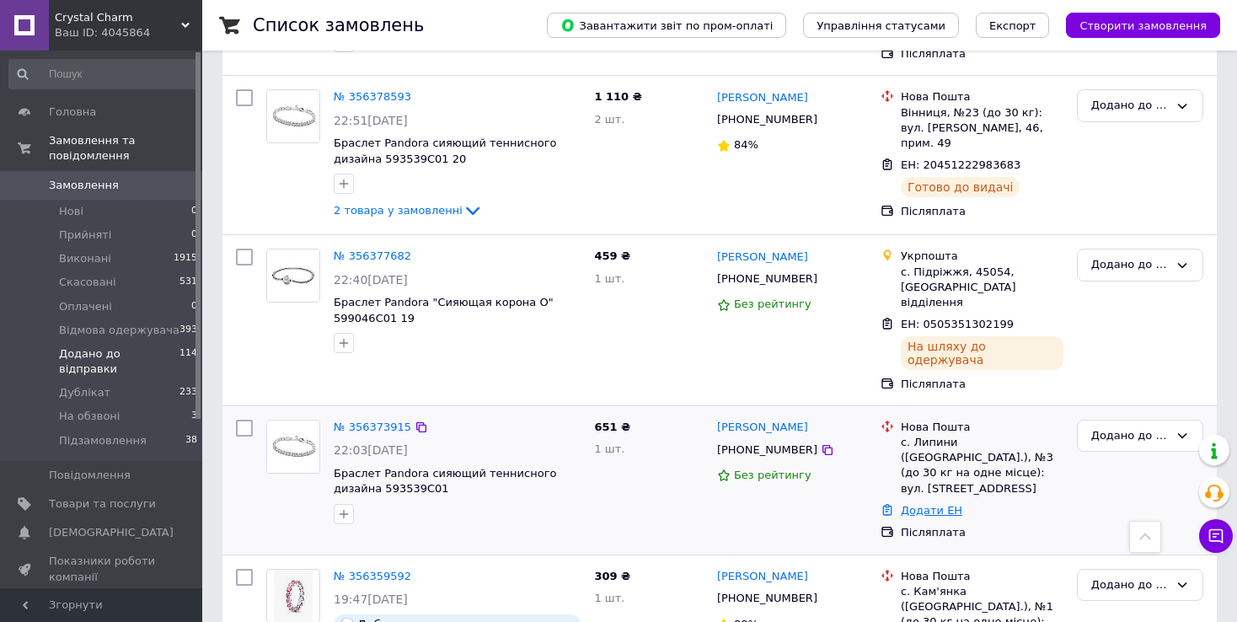
click at [945, 504] on link "Додати ЕН" at bounding box center [932, 510] width 62 height 13
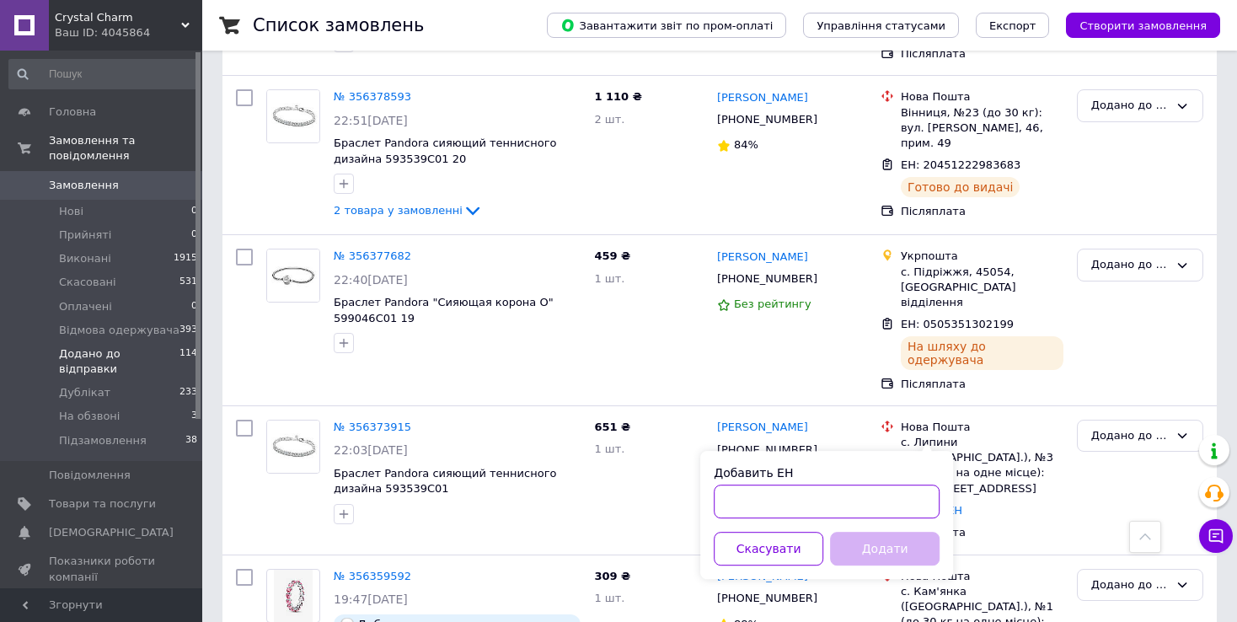
paste input "20451224724270"
type input "20451224724270"
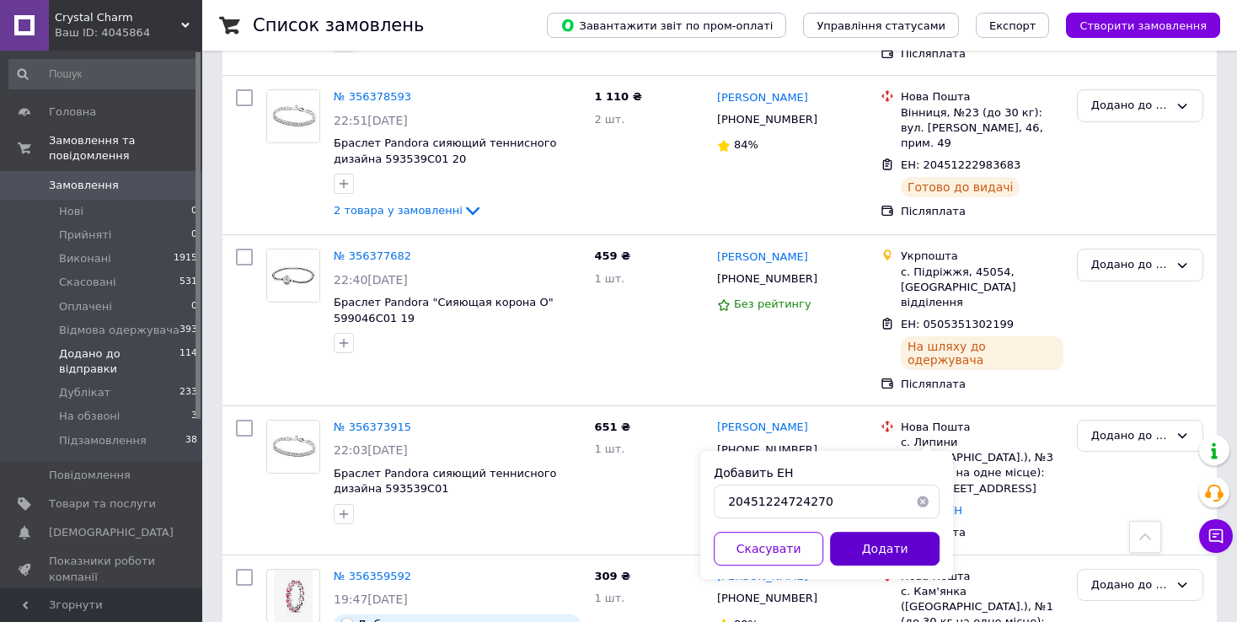
click at [854, 544] on button "Додати" at bounding box center [885, 549] width 110 height 34
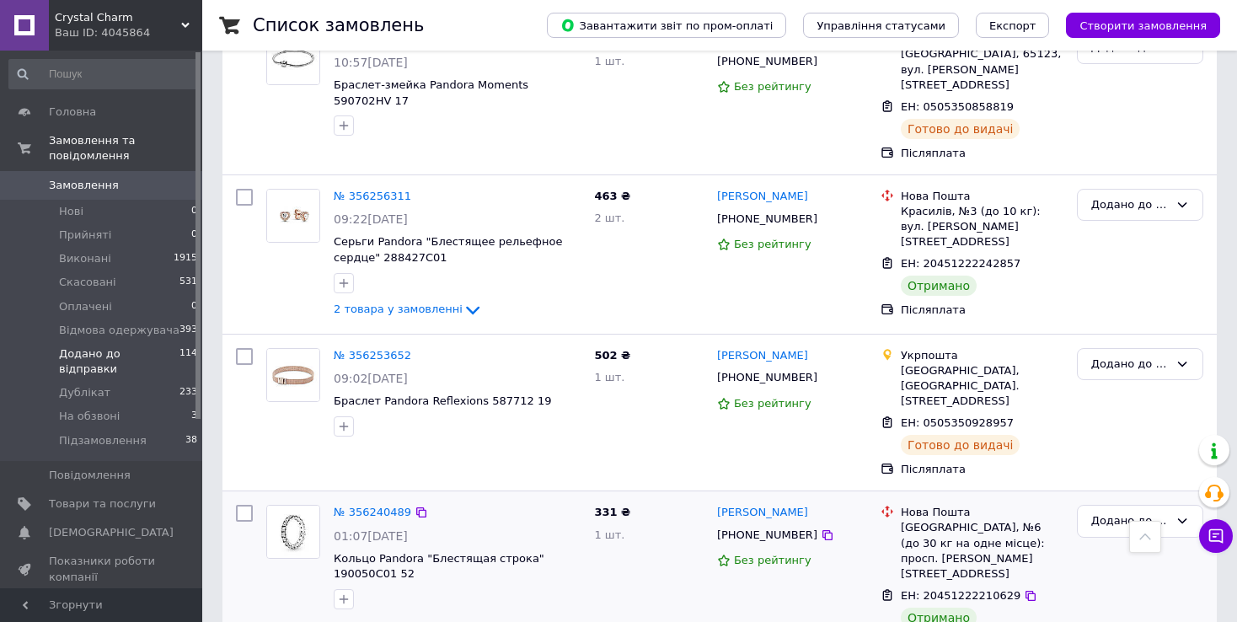
scroll to position [2738, 0]
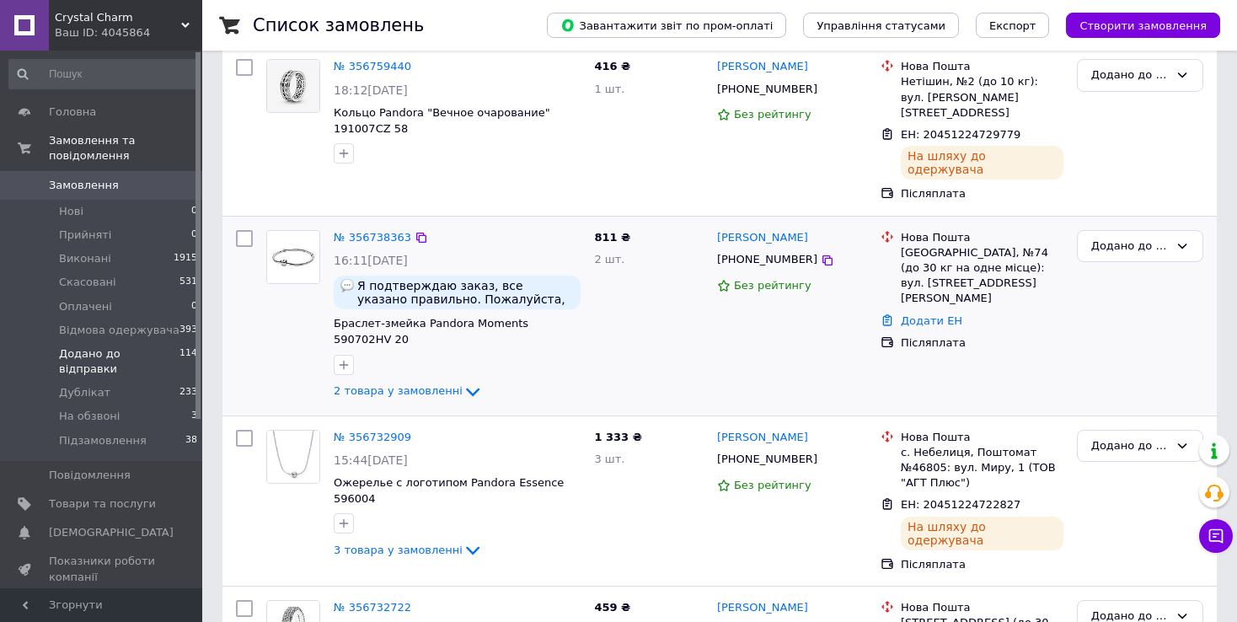
scroll to position [253, 0]
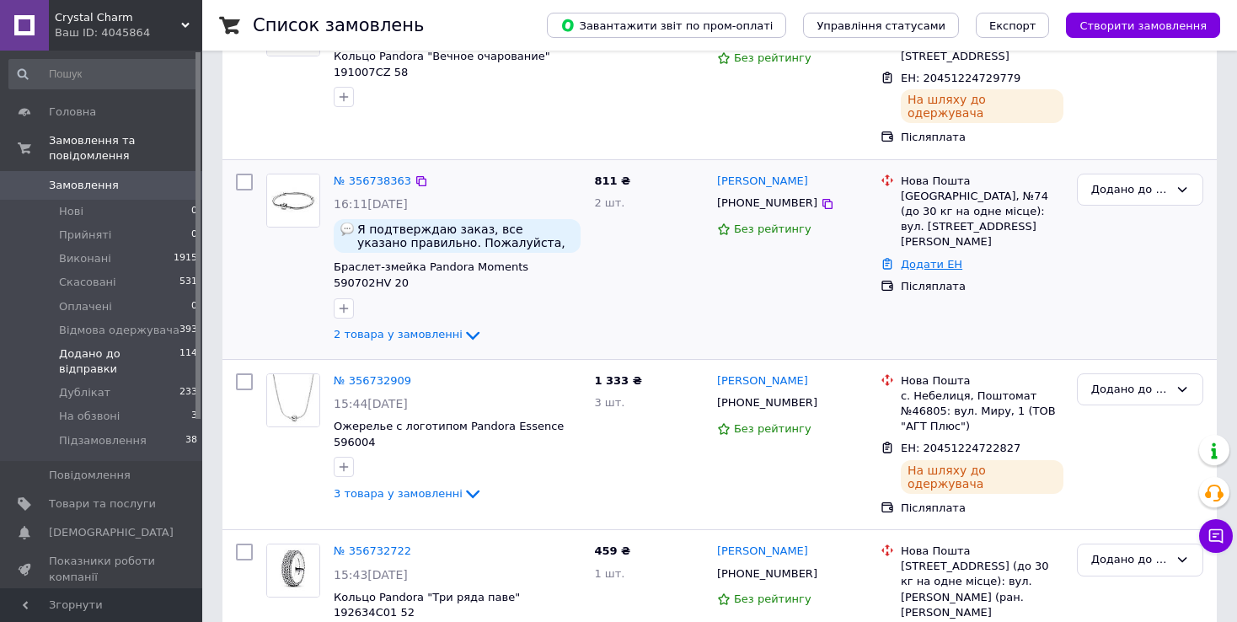
click at [920, 258] on link "Додати ЕН" at bounding box center [932, 264] width 62 height 13
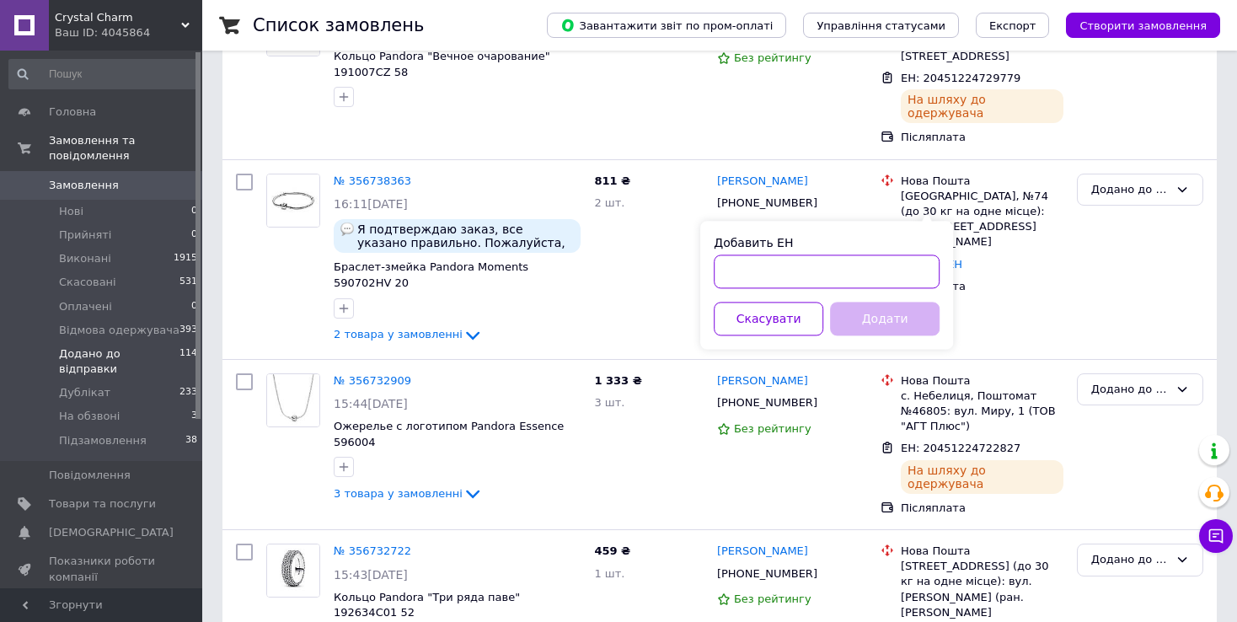
paste input "20451224721386"
type input "20451224721386"
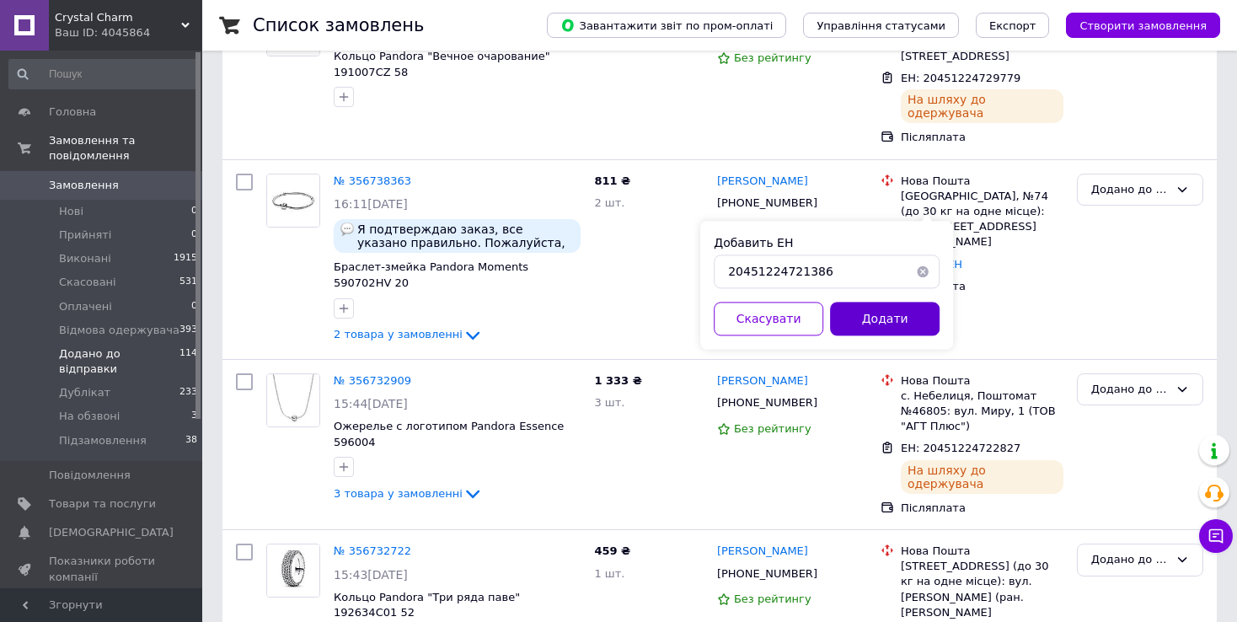
click at [874, 319] on button "Додати" at bounding box center [885, 319] width 110 height 34
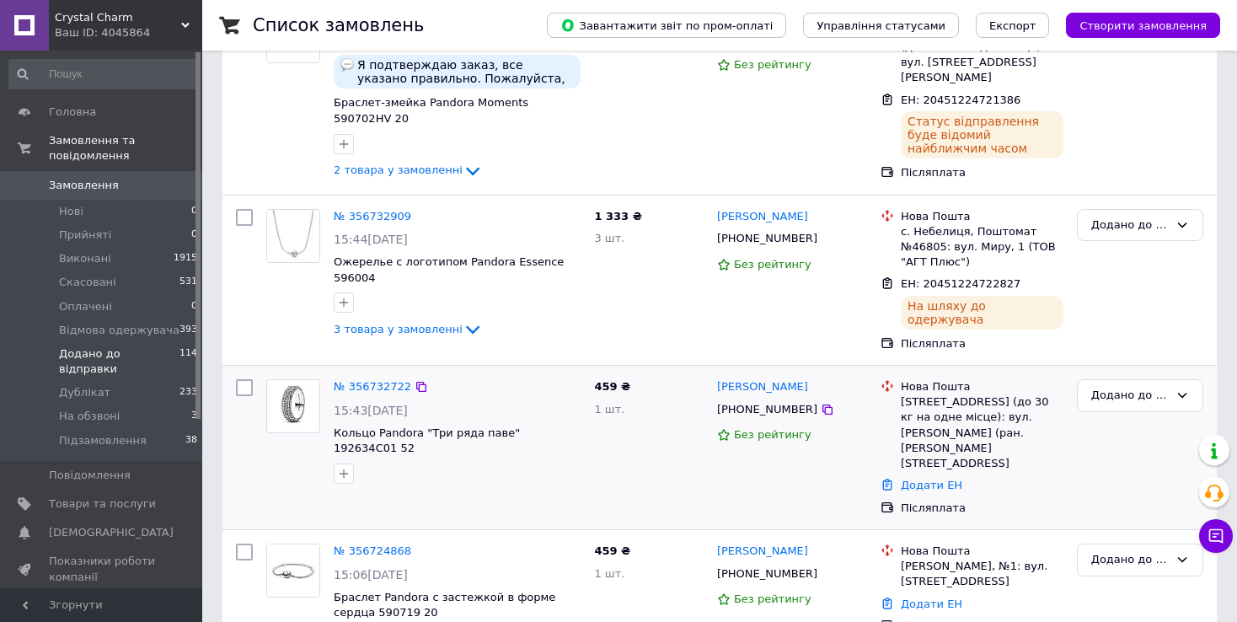
scroll to position [421, 0]
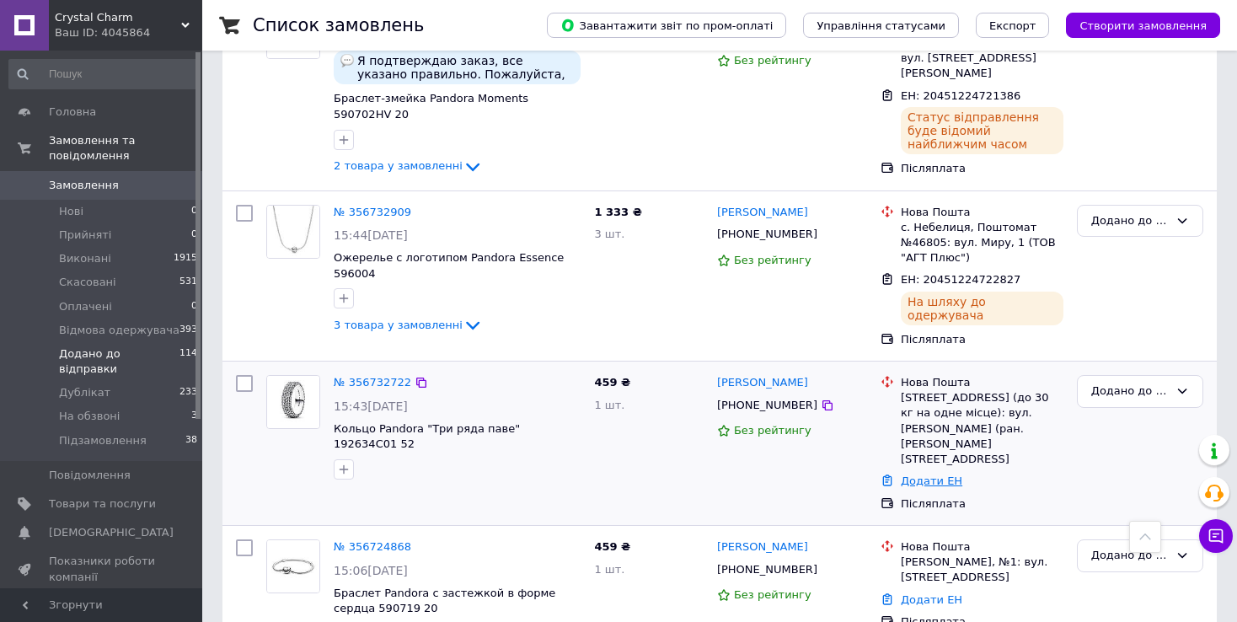
click at [905, 475] on link "Додати ЕН" at bounding box center [932, 481] width 62 height 13
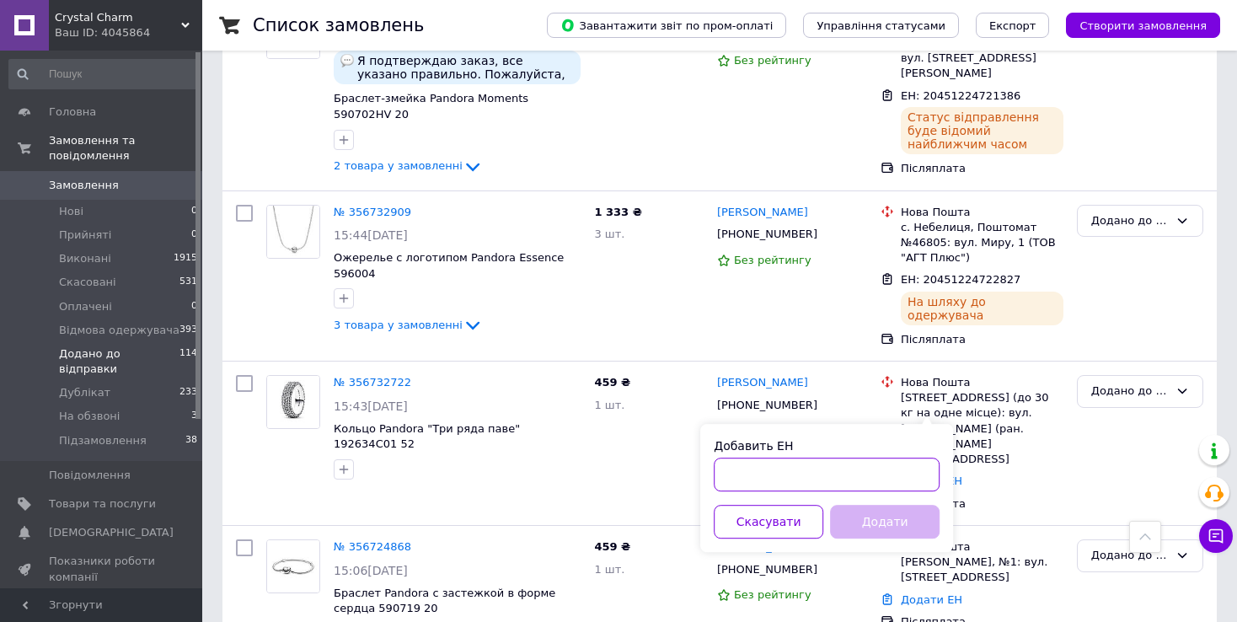
paste input "20451224720668"
type input "20451224720668"
click at [857, 522] on button "Додати" at bounding box center [885, 522] width 110 height 34
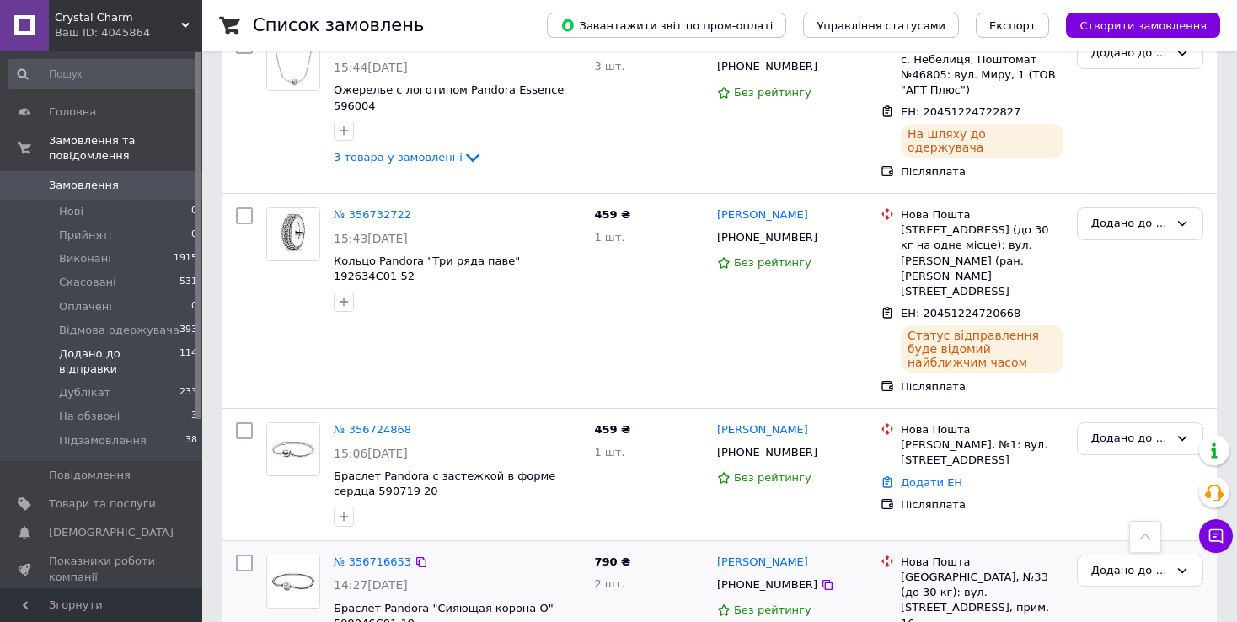
scroll to position [590, 0]
click at [915, 475] on link "Додати ЕН" at bounding box center [932, 481] width 62 height 13
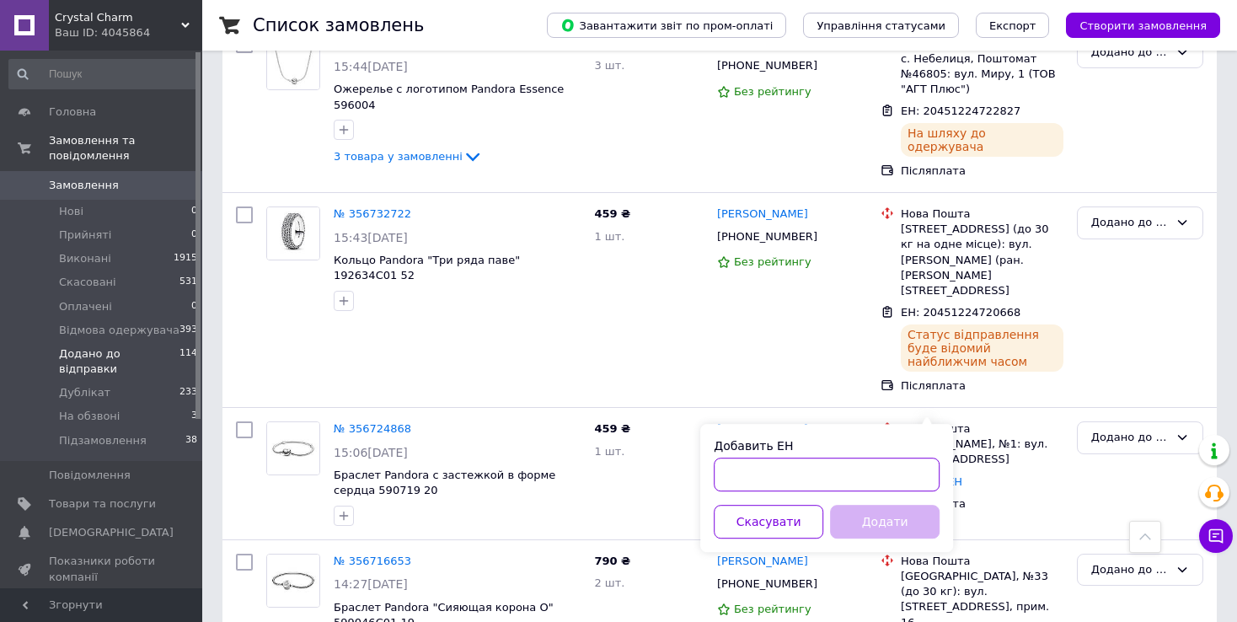
paste input "20451224726923"
type input "20451224726923"
click at [858, 517] on button "Додати" at bounding box center [885, 522] width 110 height 34
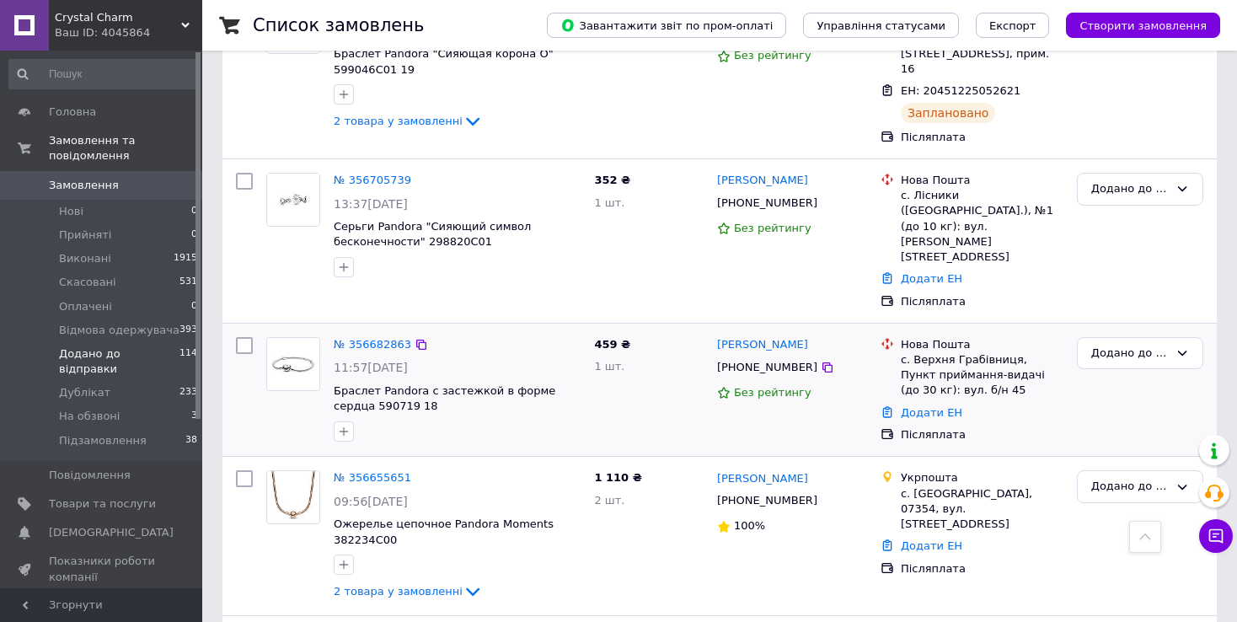
scroll to position [1096, 0]
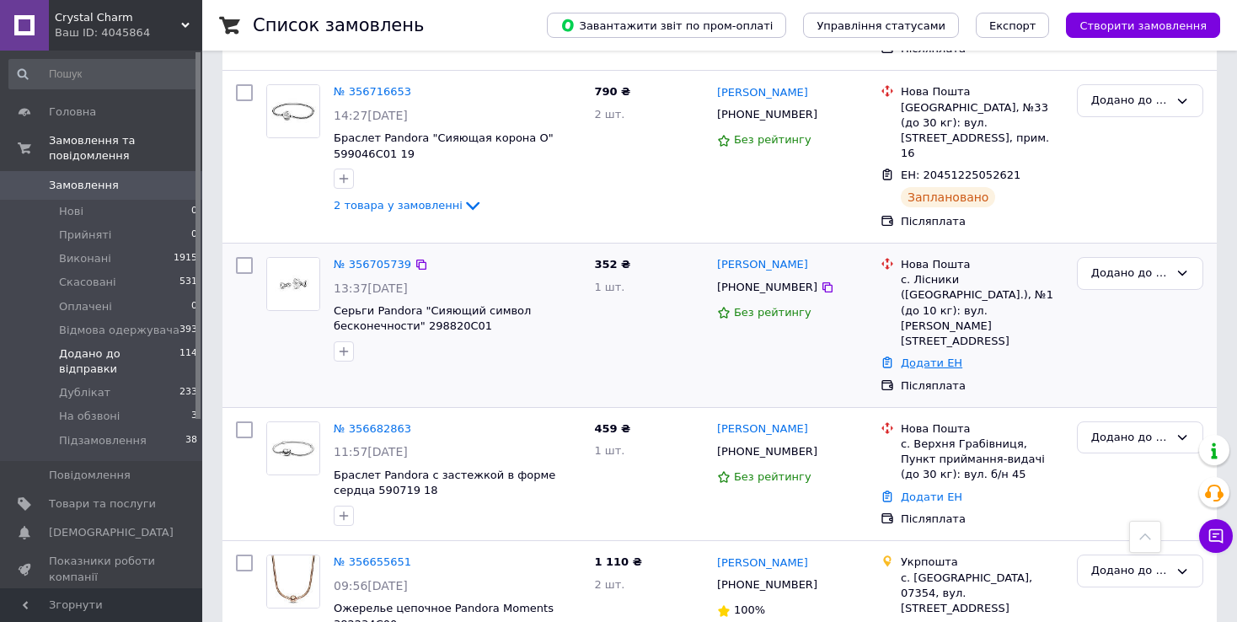
click at [904, 357] on link "Додати ЕН" at bounding box center [932, 363] width 62 height 13
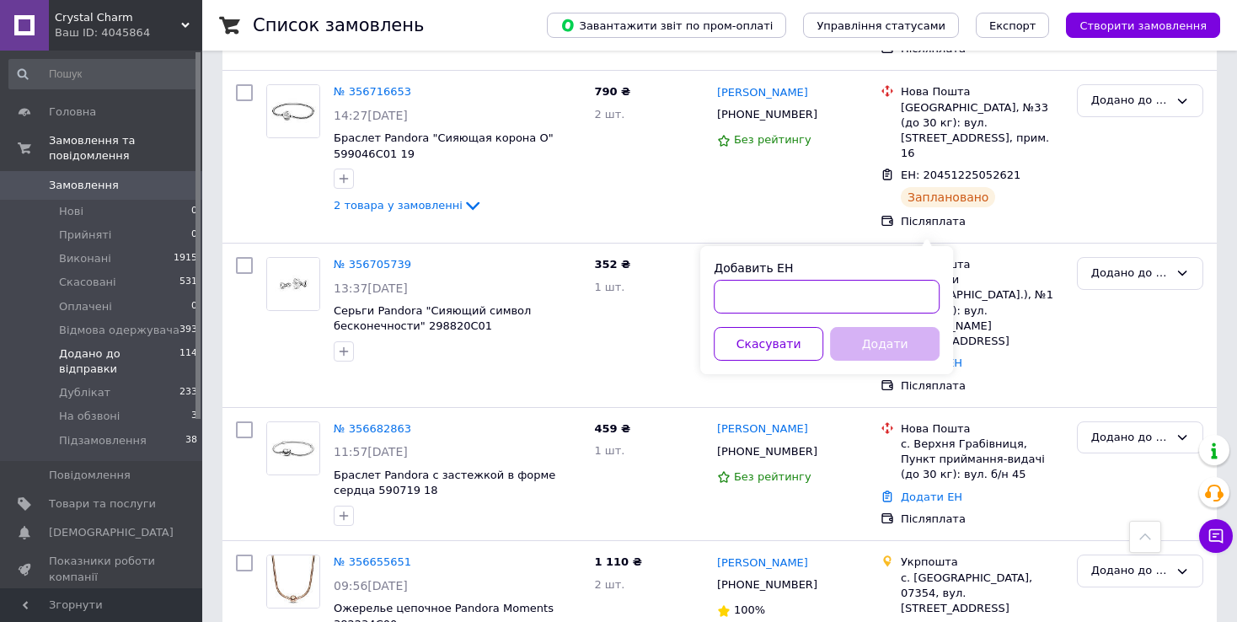
paste input "20451224720009"
type input "20451224720009"
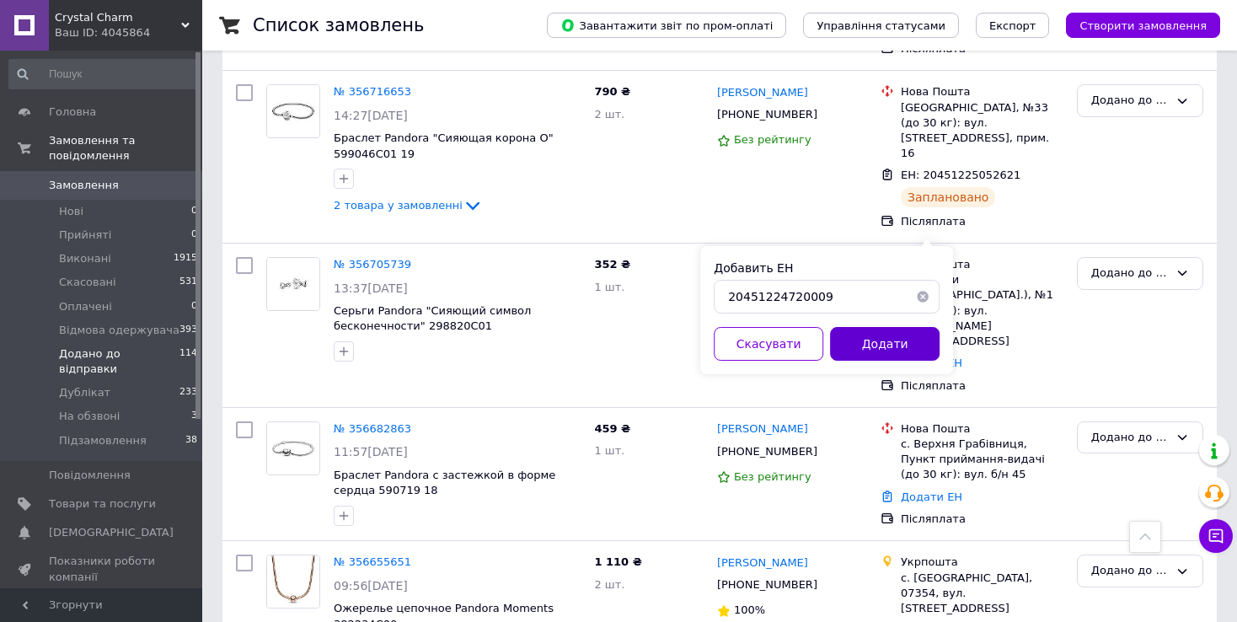
click at [884, 340] on button "Додати" at bounding box center [885, 344] width 110 height 34
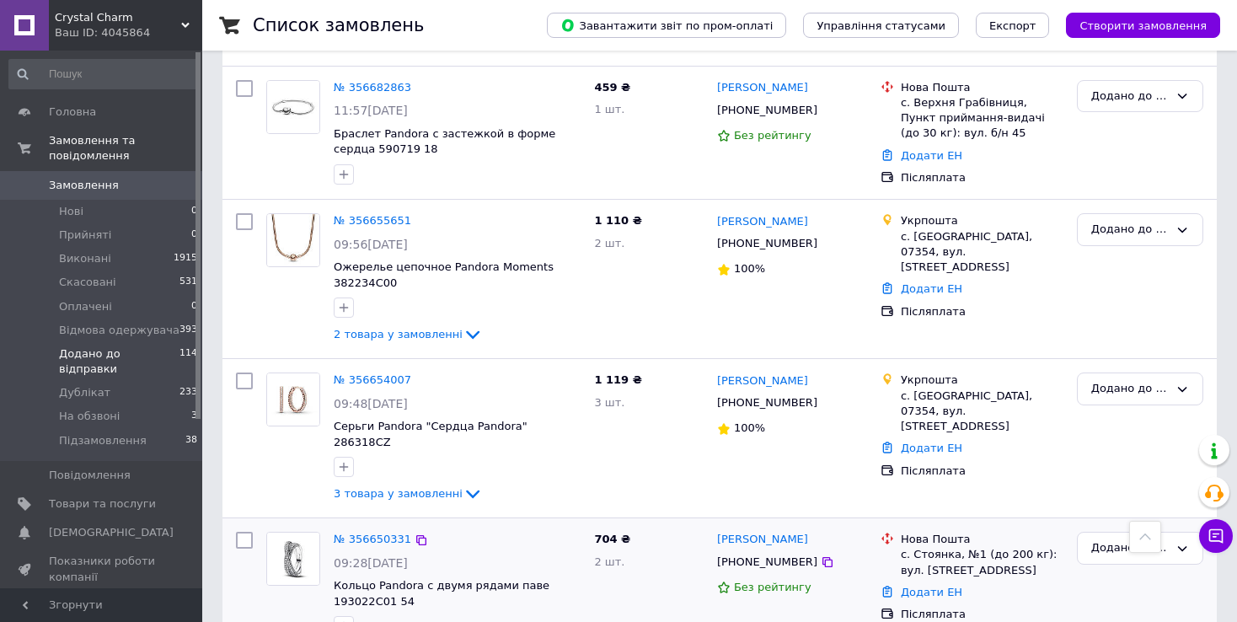
scroll to position [1517, 0]
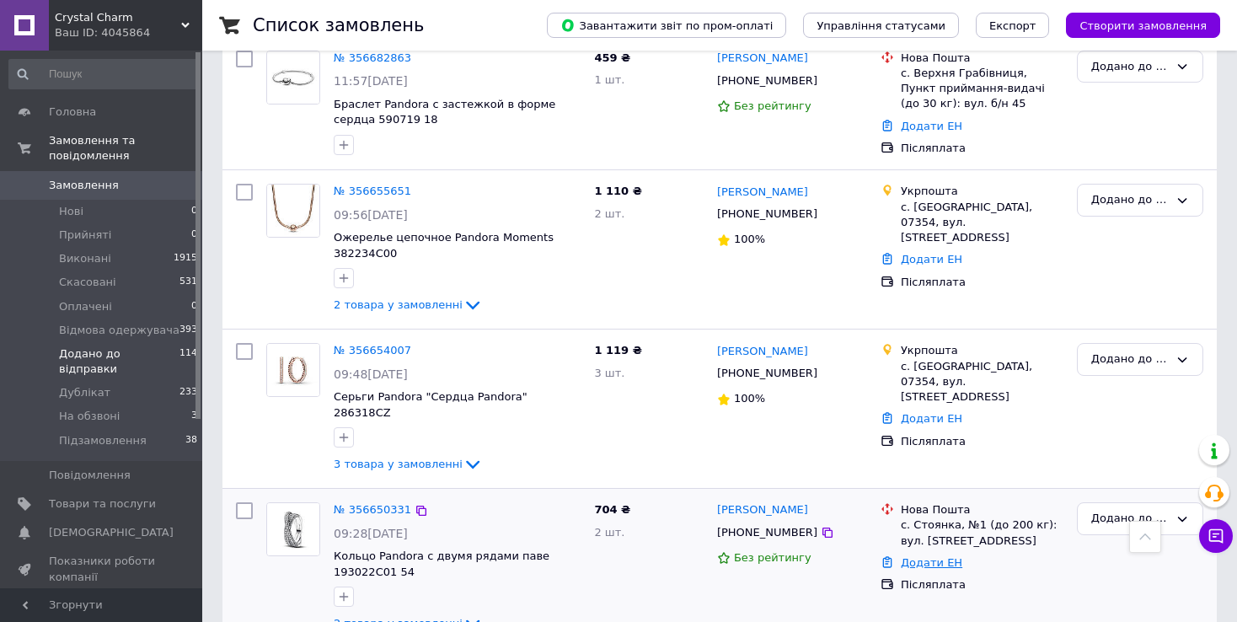
click at [917, 556] on link "Додати ЕН" at bounding box center [932, 562] width 62 height 13
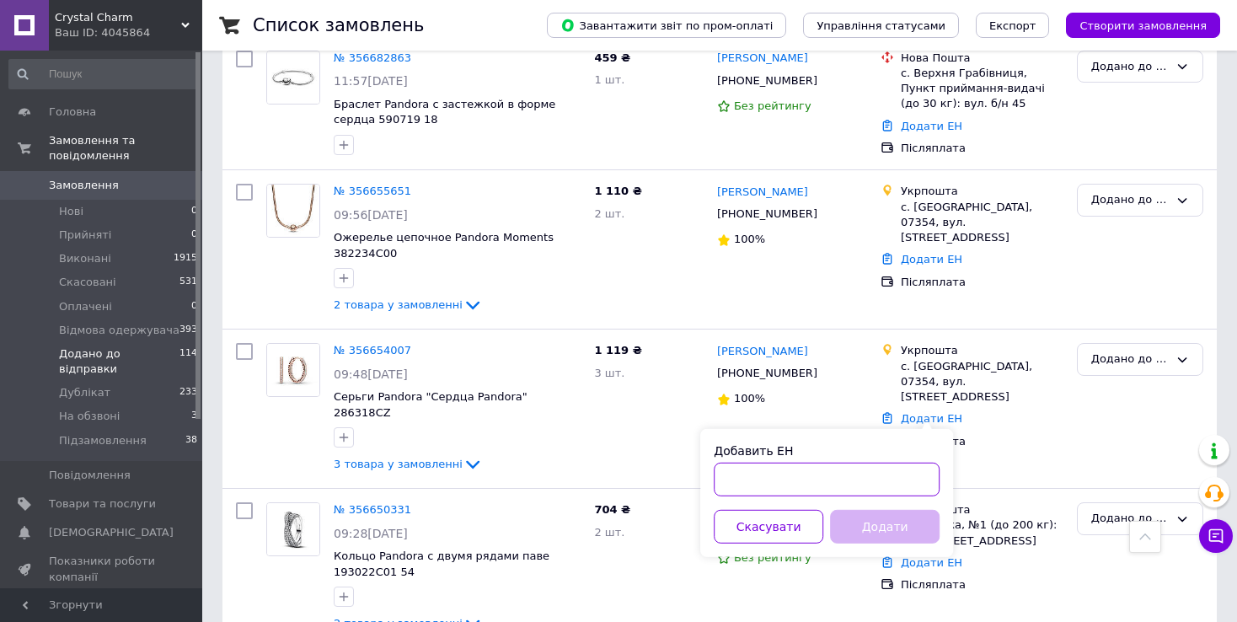
paste input "20451223853051"
type input "20451223853051"
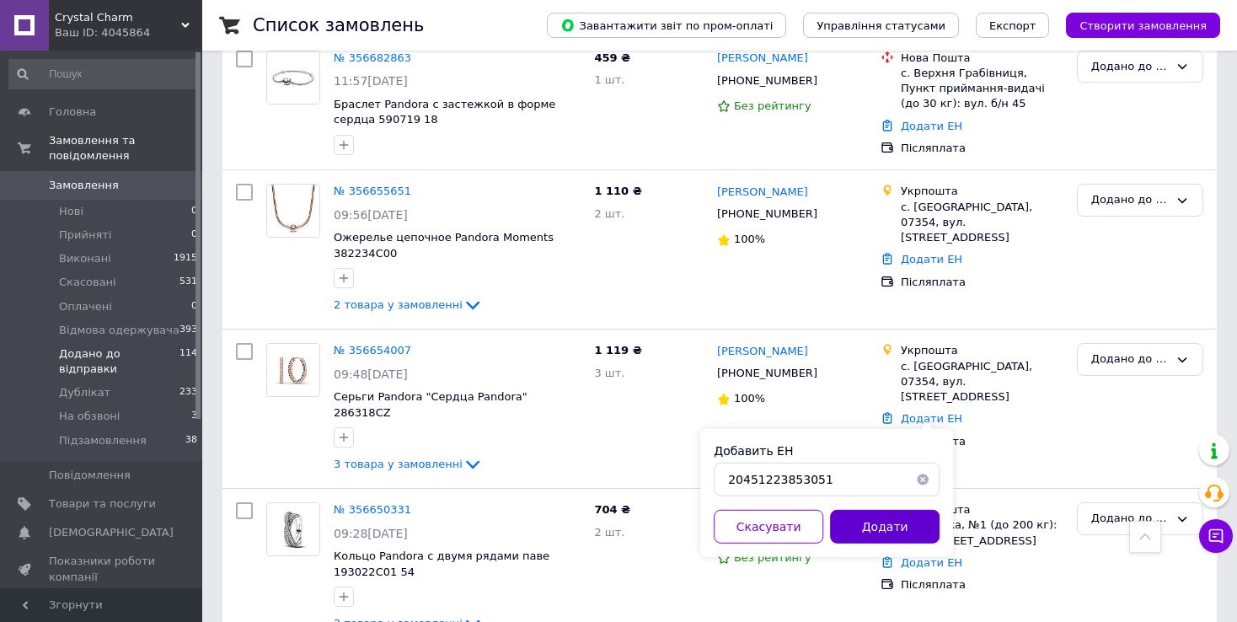
click at [871, 534] on button "Додати" at bounding box center [885, 527] width 110 height 34
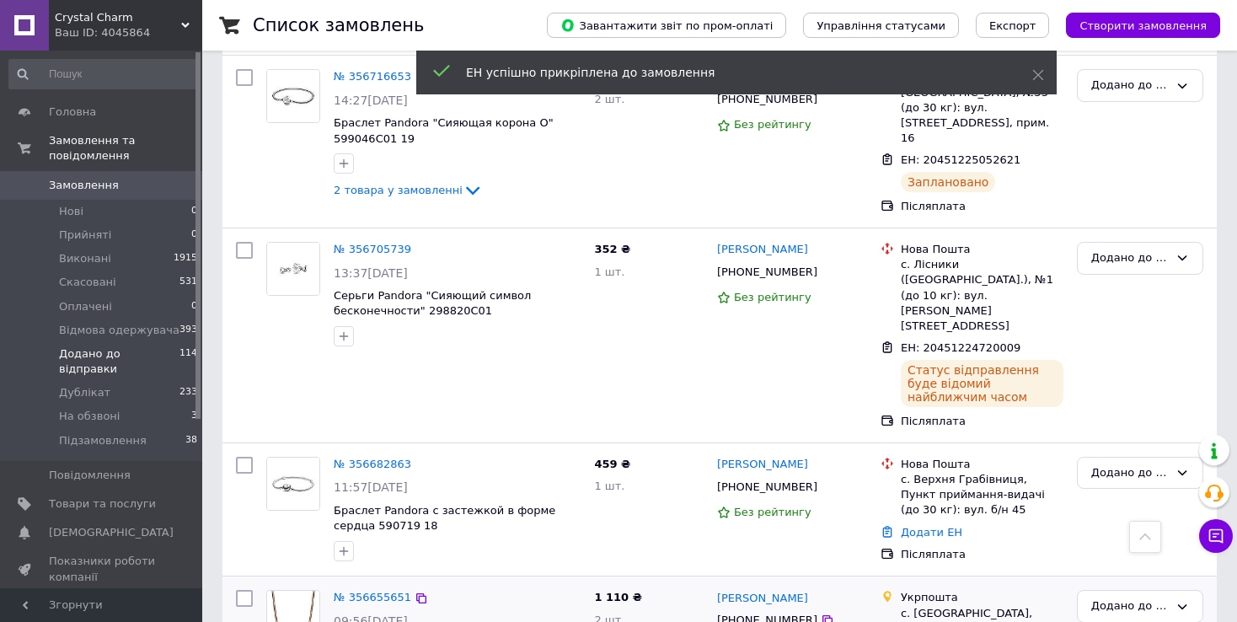
scroll to position [1069, 0]
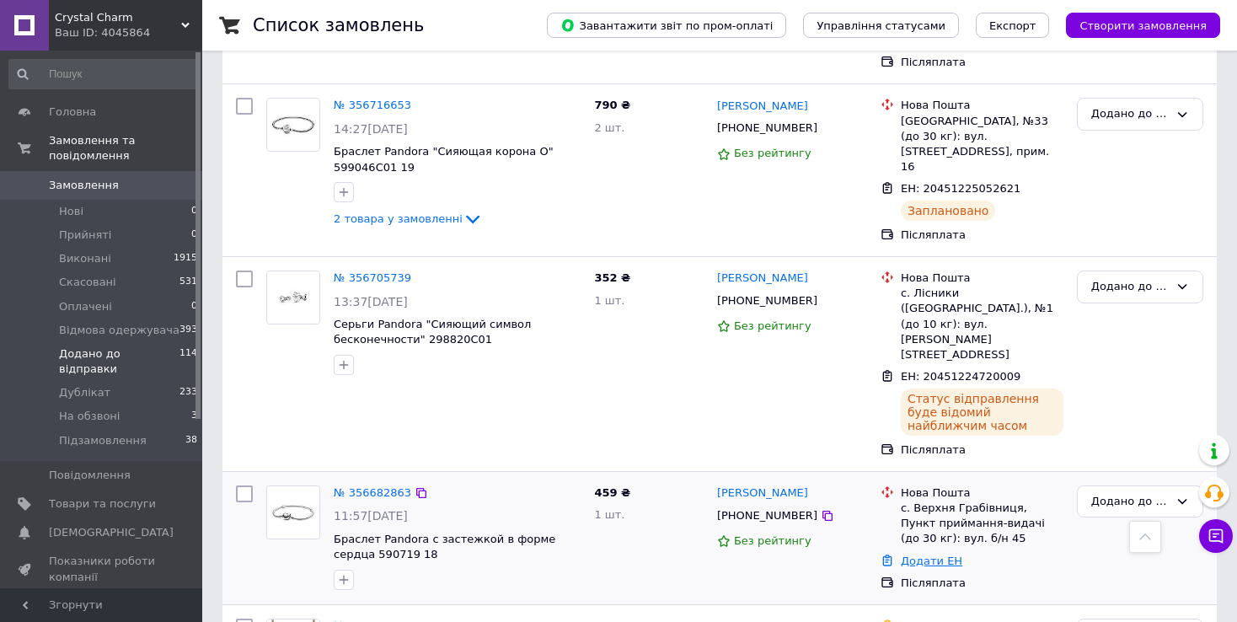
click at [916, 555] on link "Додати ЕН" at bounding box center [932, 561] width 62 height 13
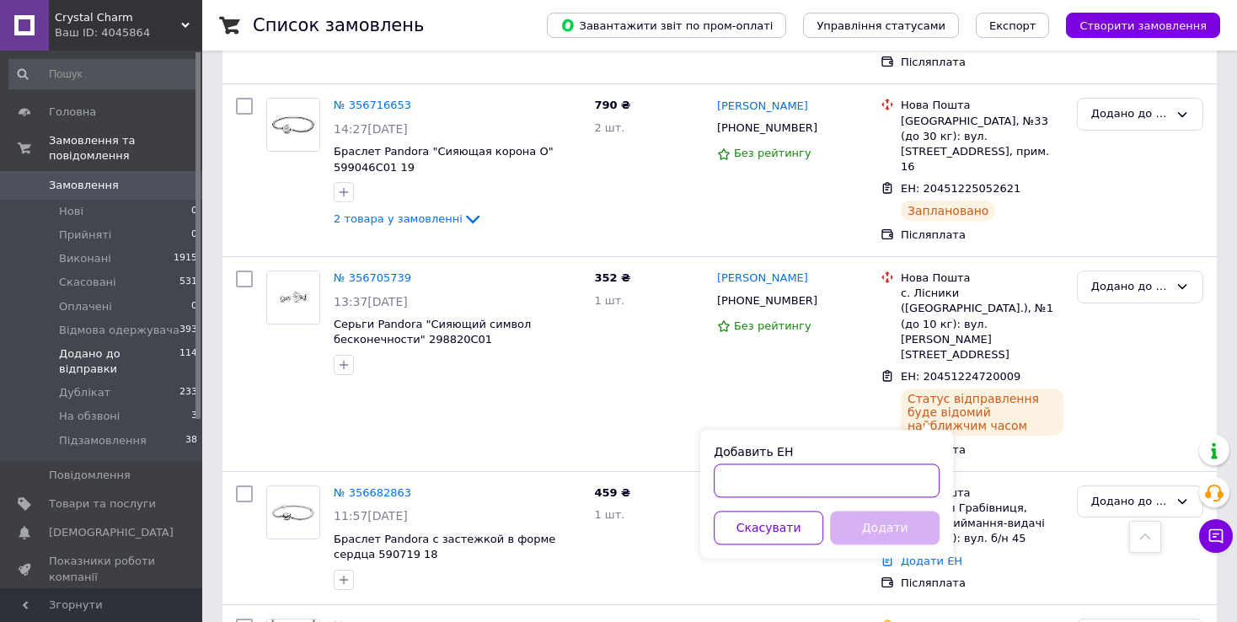
paste input "20451224103703"
type input "20451224103703"
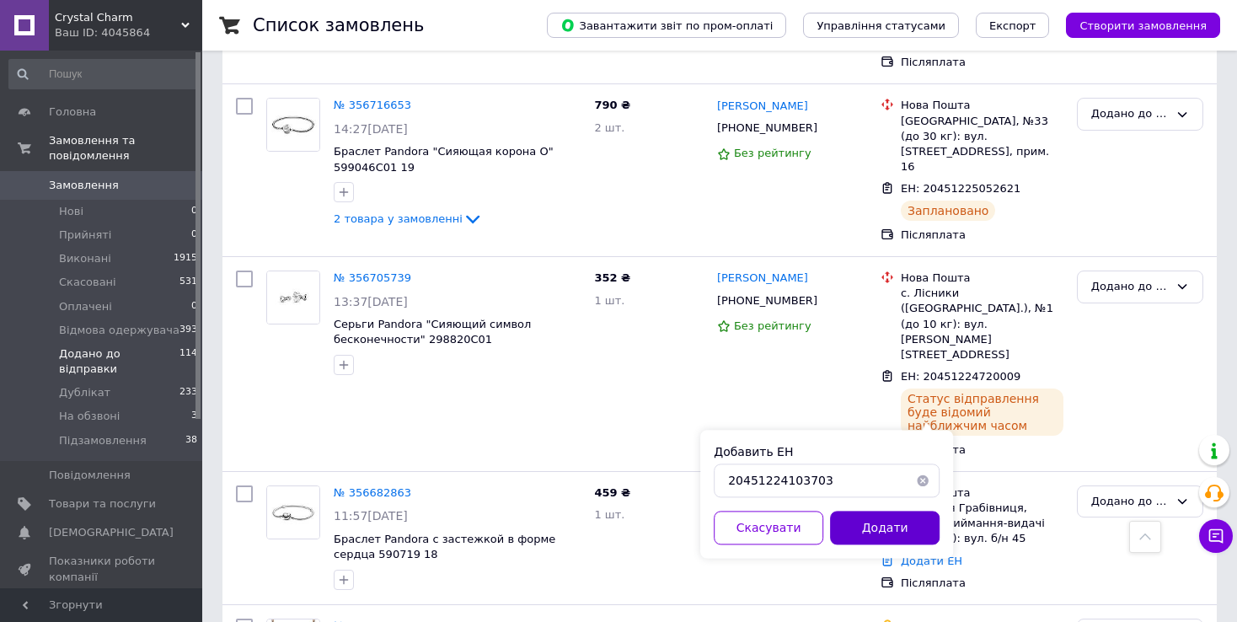
click at [875, 532] on button "Додати" at bounding box center [885, 528] width 110 height 34
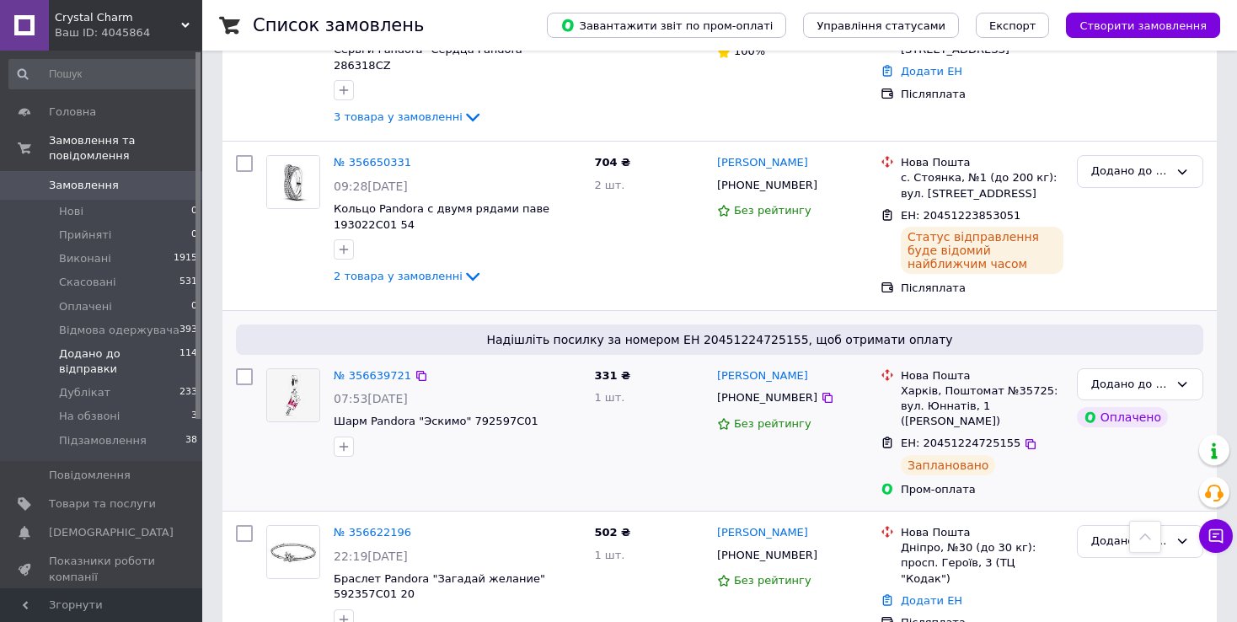
scroll to position [1969, 0]
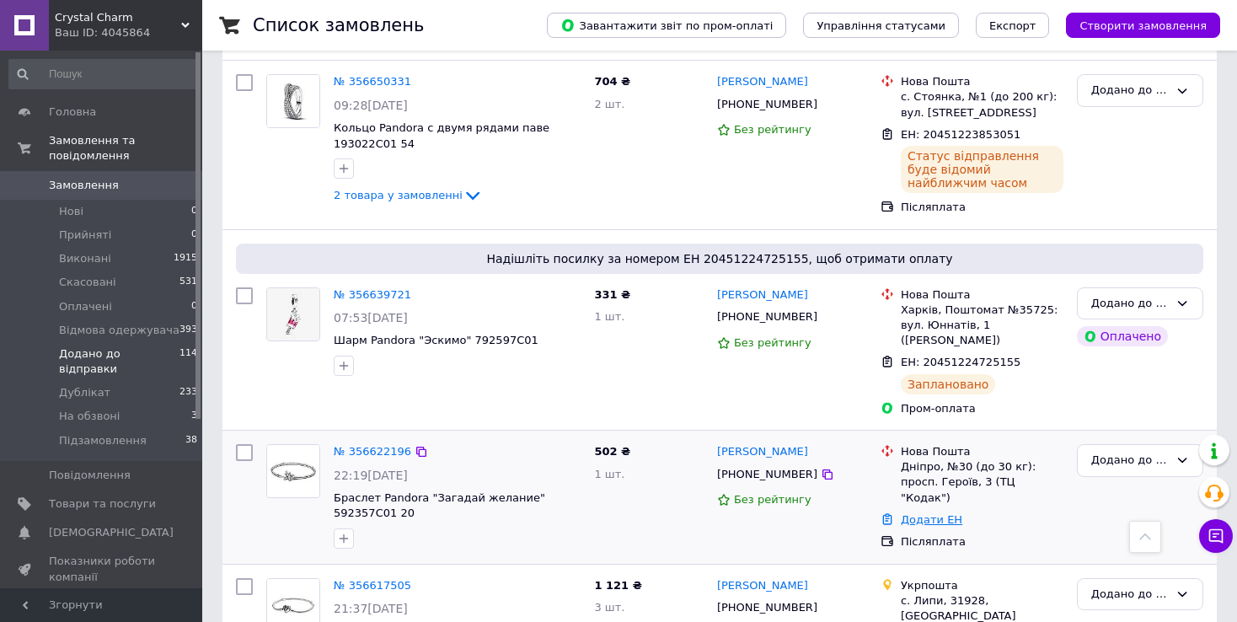
click at [920, 513] on link "Додати ЕН" at bounding box center [932, 519] width 62 height 13
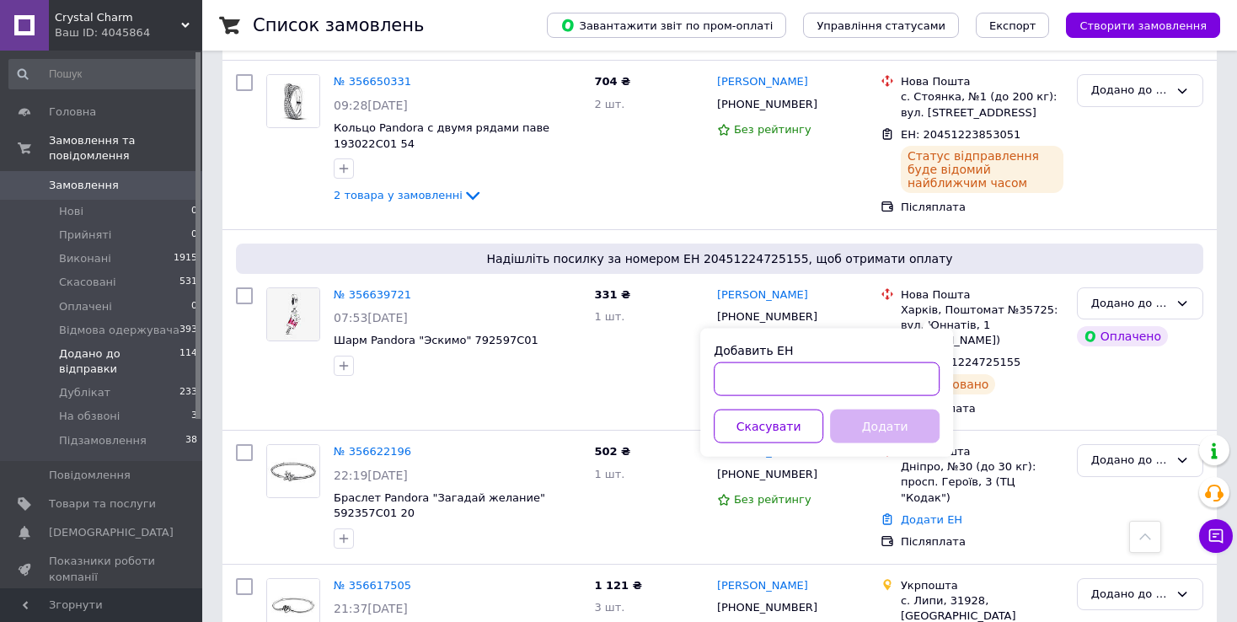
paste input "20451223950960"
type input "20451223950960"
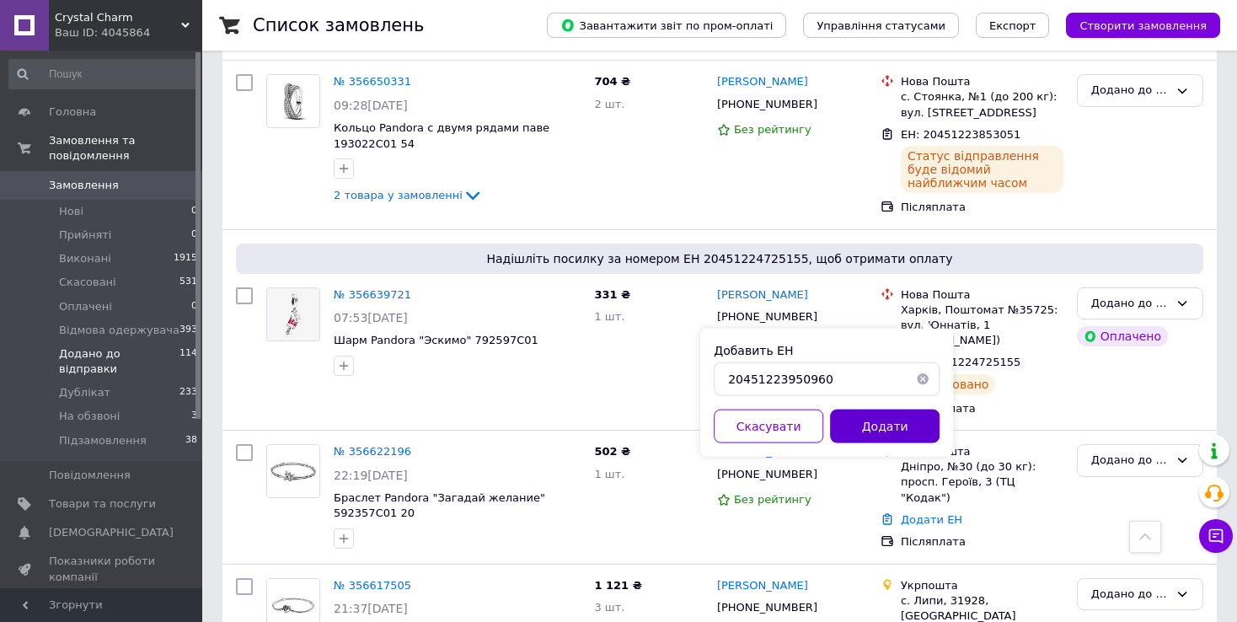
click at [890, 416] on button "Додати" at bounding box center [885, 427] width 110 height 34
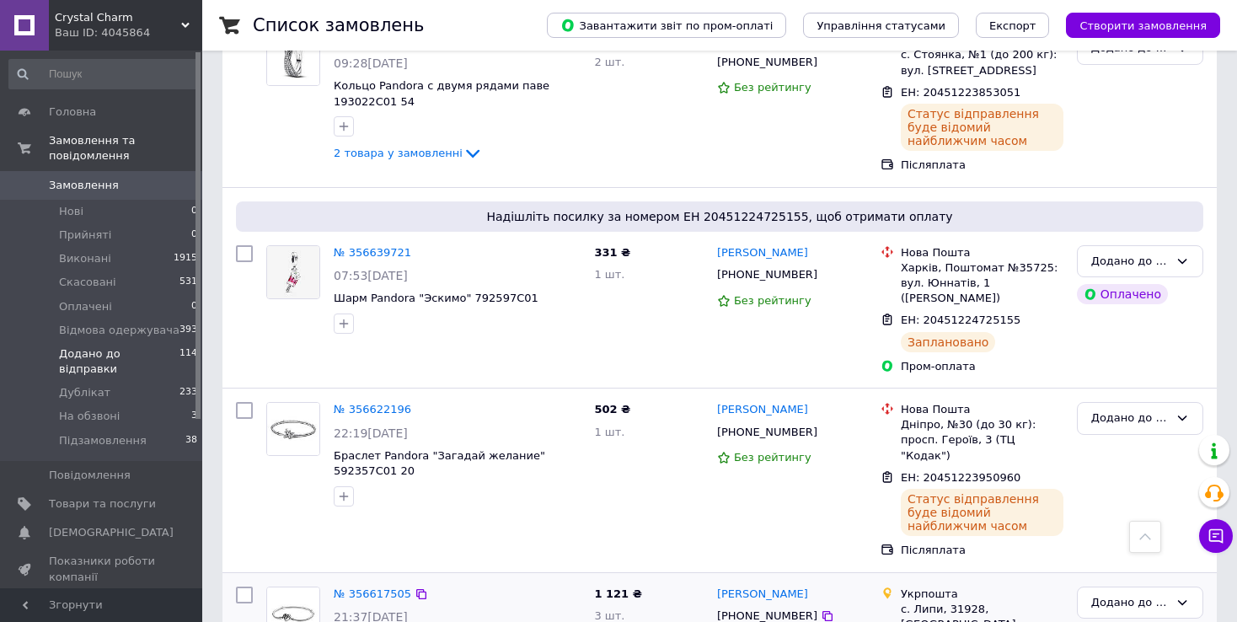
scroll to position [2110, 0]
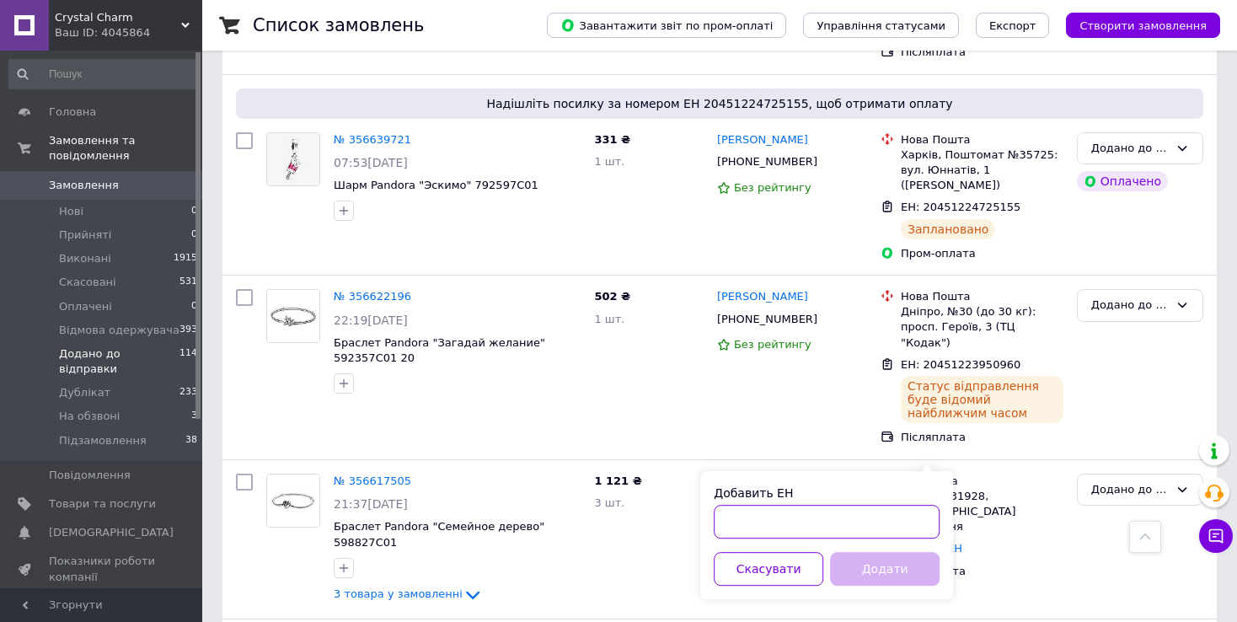
paste input "20451223807981"
type input "20451223807981"
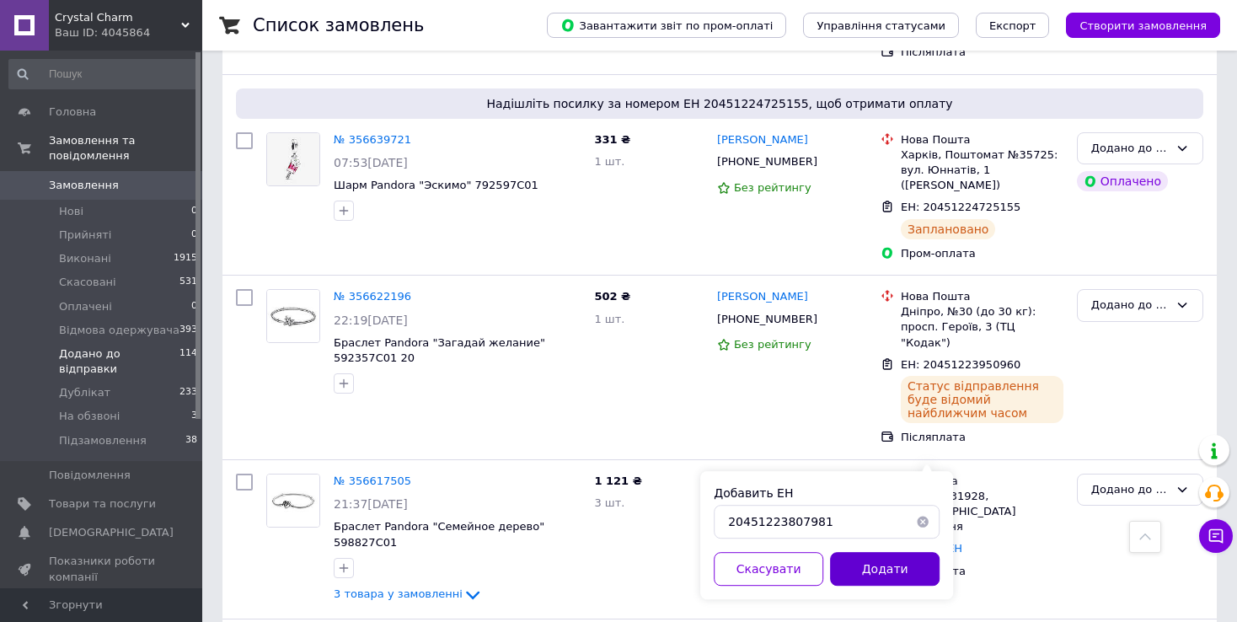
click at [863, 569] on button "Додати" at bounding box center [885, 569] width 110 height 34
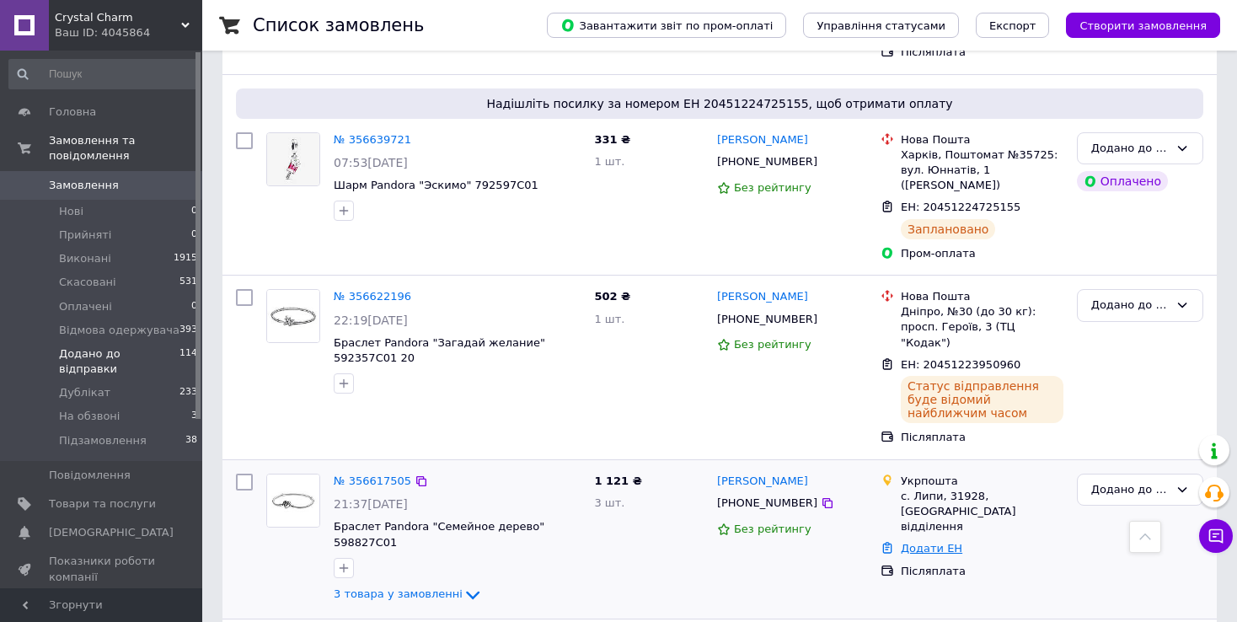
click at [925, 542] on link "Додати ЕН" at bounding box center [932, 548] width 62 height 13
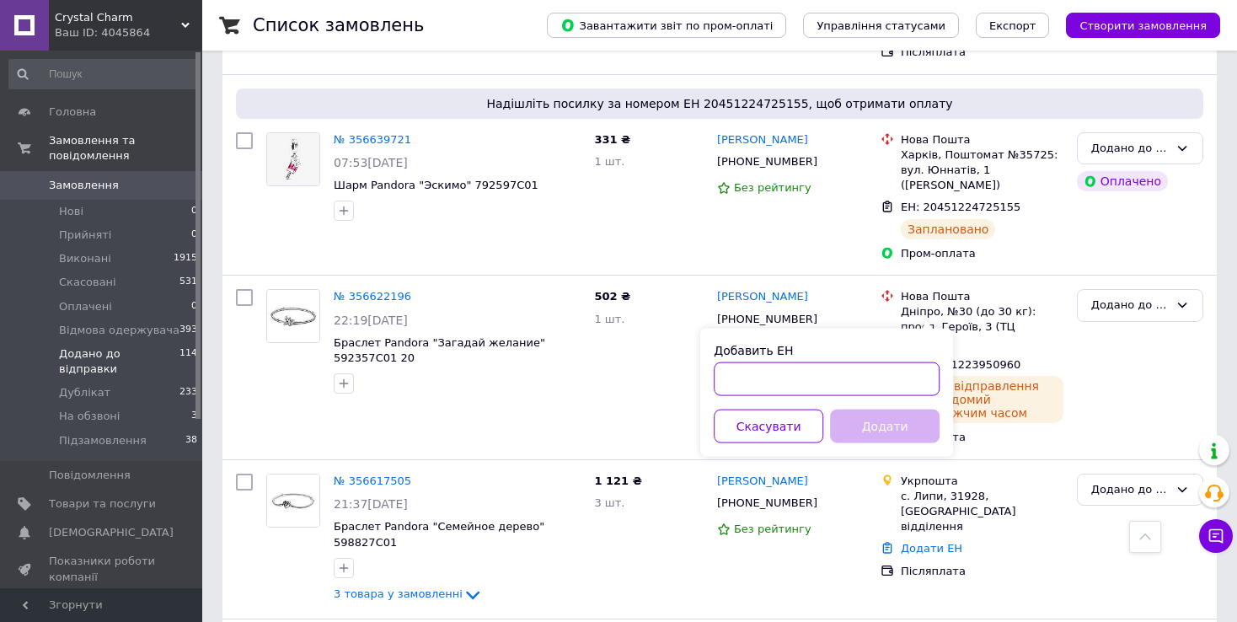
paste input "0505351989160"
type input "0505351989160"
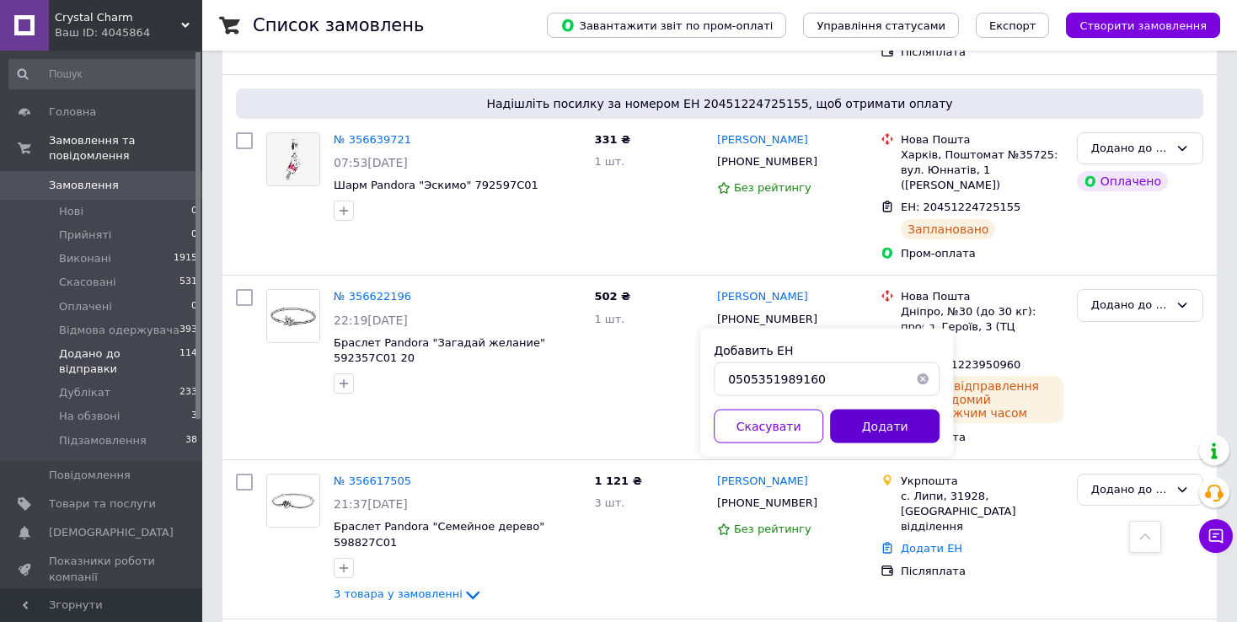
click at [876, 421] on button "Додати" at bounding box center [885, 427] width 110 height 34
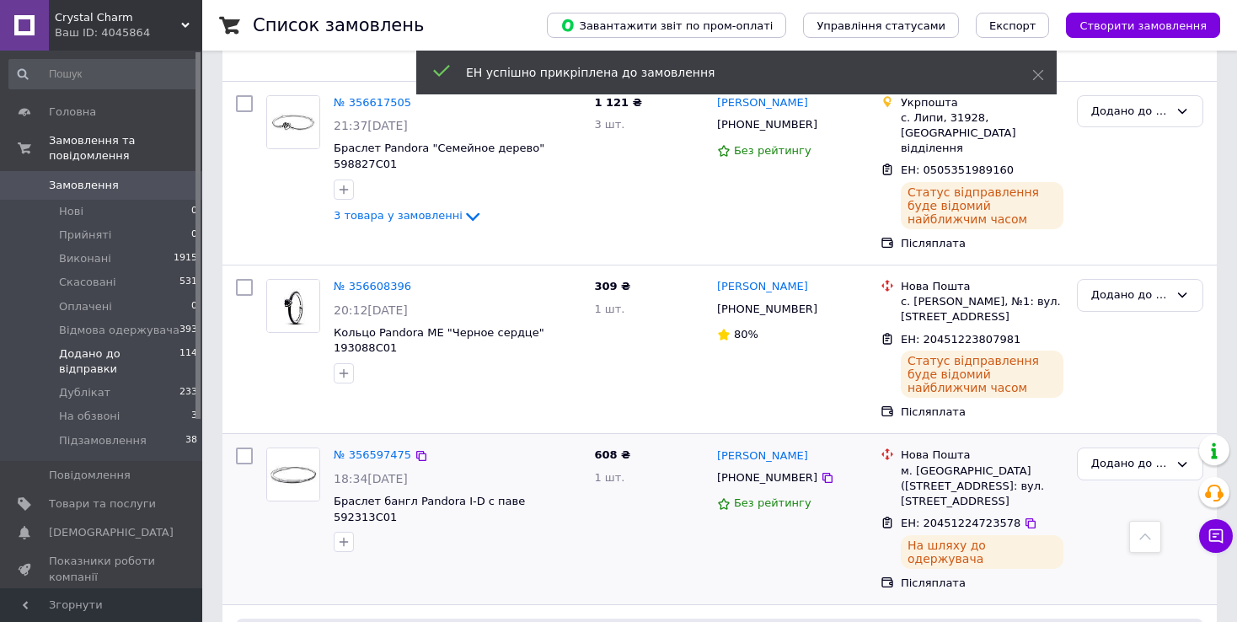
scroll to position [2505, 0]
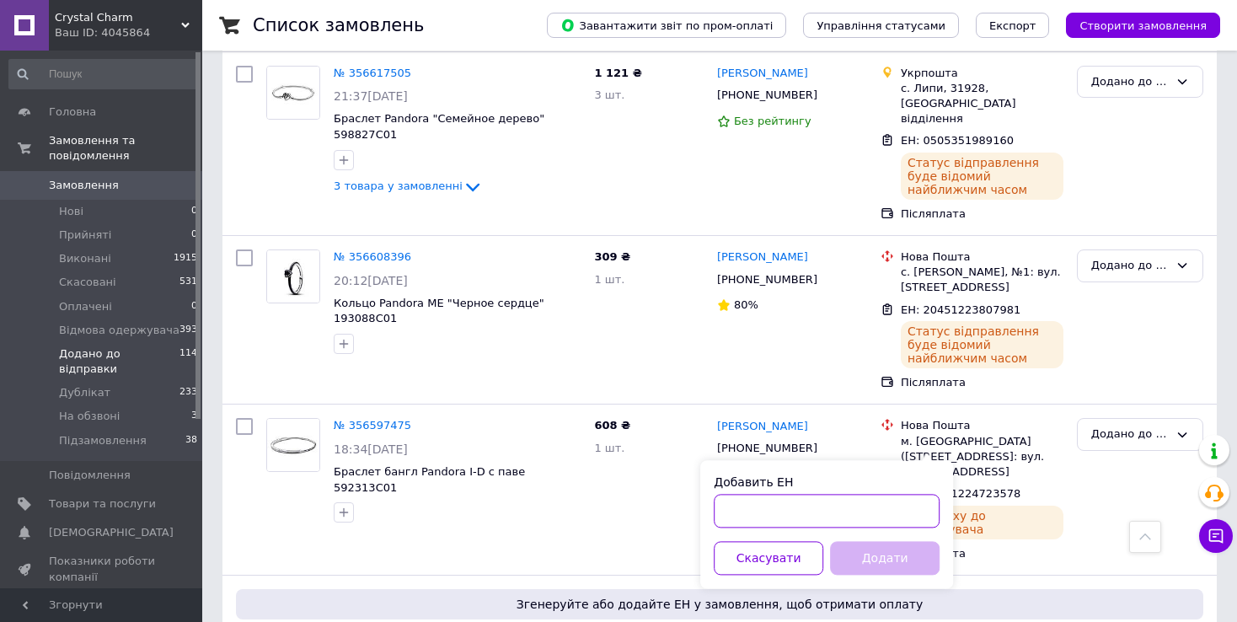
paste input "0505351836410"
type input "0505351836410"
click at [854, 562] on button "Додати" at bounding box center [885, 558] width 110 height 34
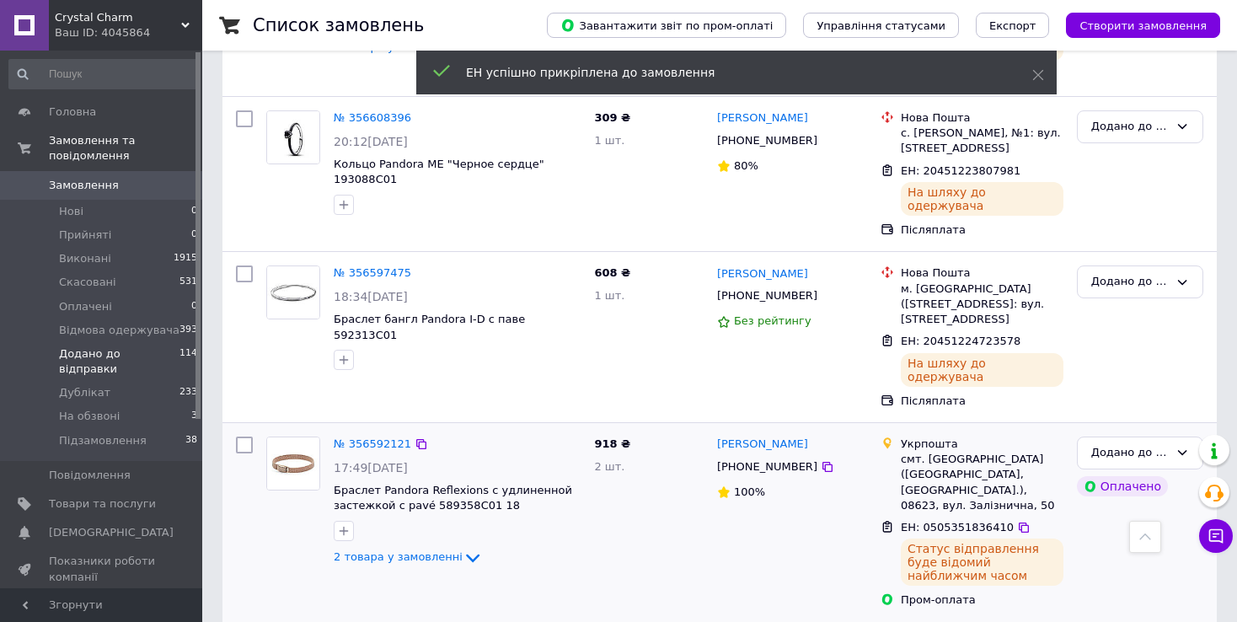
scroll to position [2673, 0]
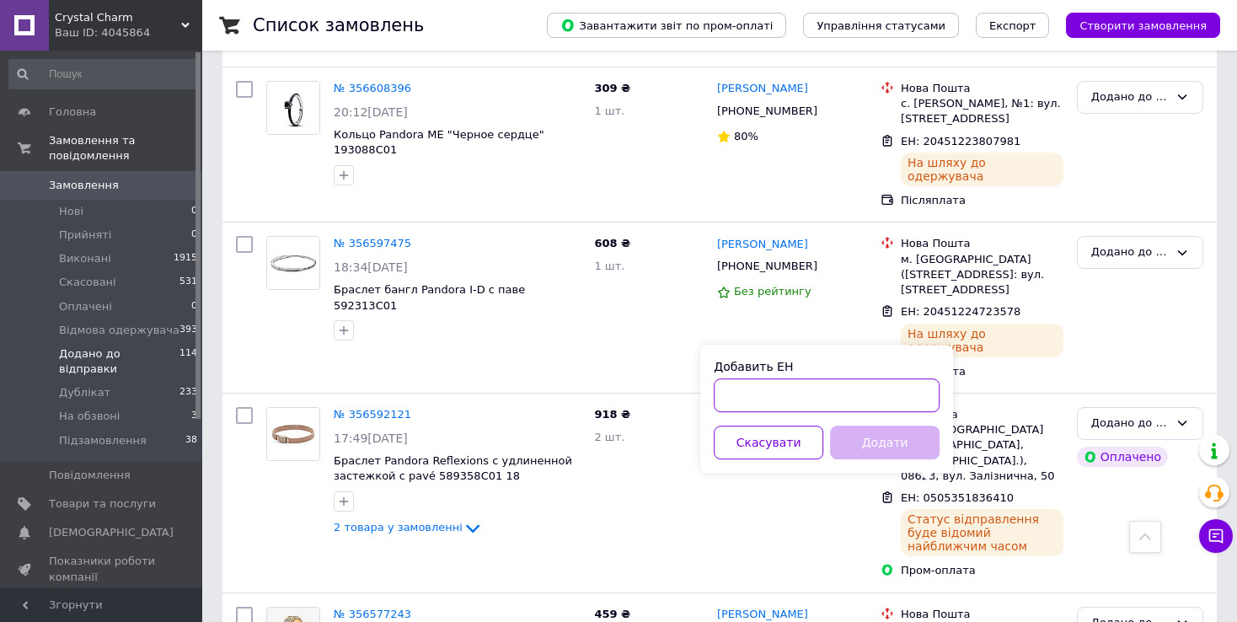
paste input "0505351830934"
type input "0505351830934"
drag, startPoint x: 893, startPoint y: 441, endPoint x: 833, endPoint y: 433, distance: 61.2
click at [833, 433] on button "Додати" at bounding box center [885, 443] width 110 height 34
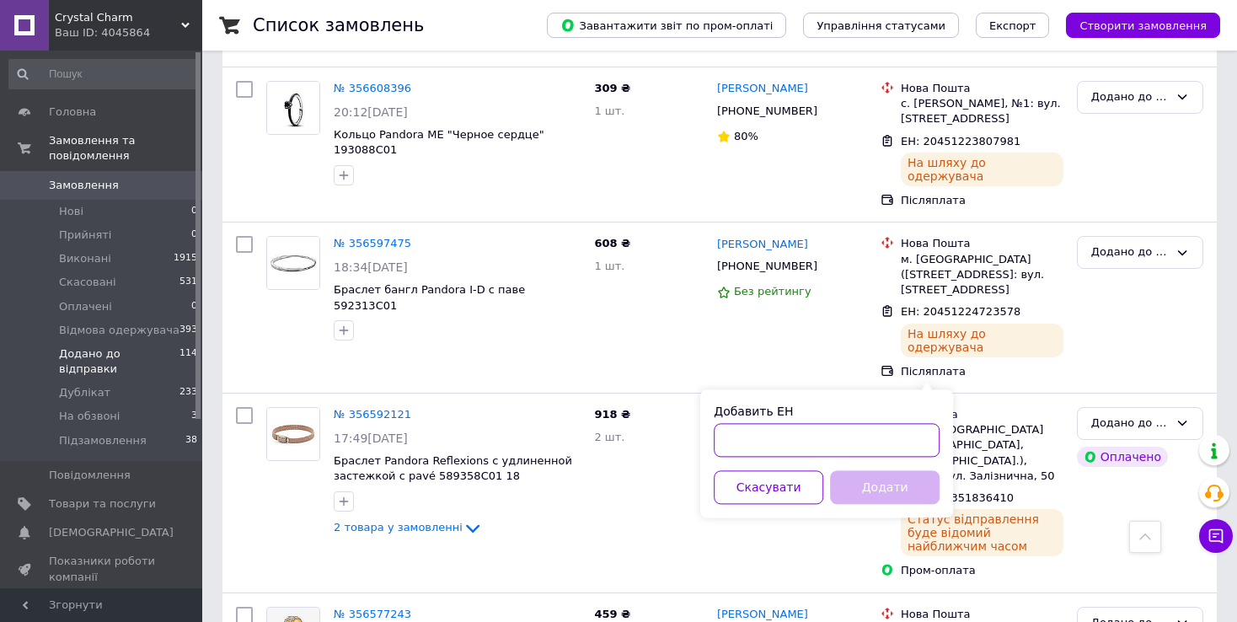
paste input "20451223797086"
type input "20451223797086"
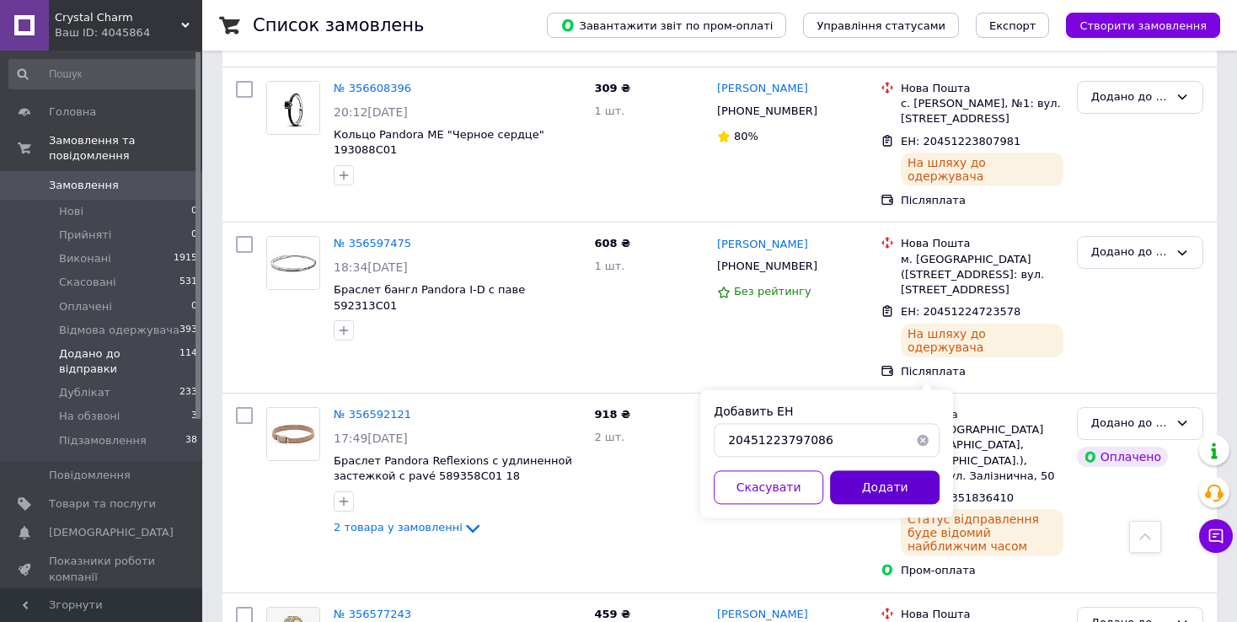
click at [884, 494] on button "Додати" at bounding box center [885, 487] width 110 height 34
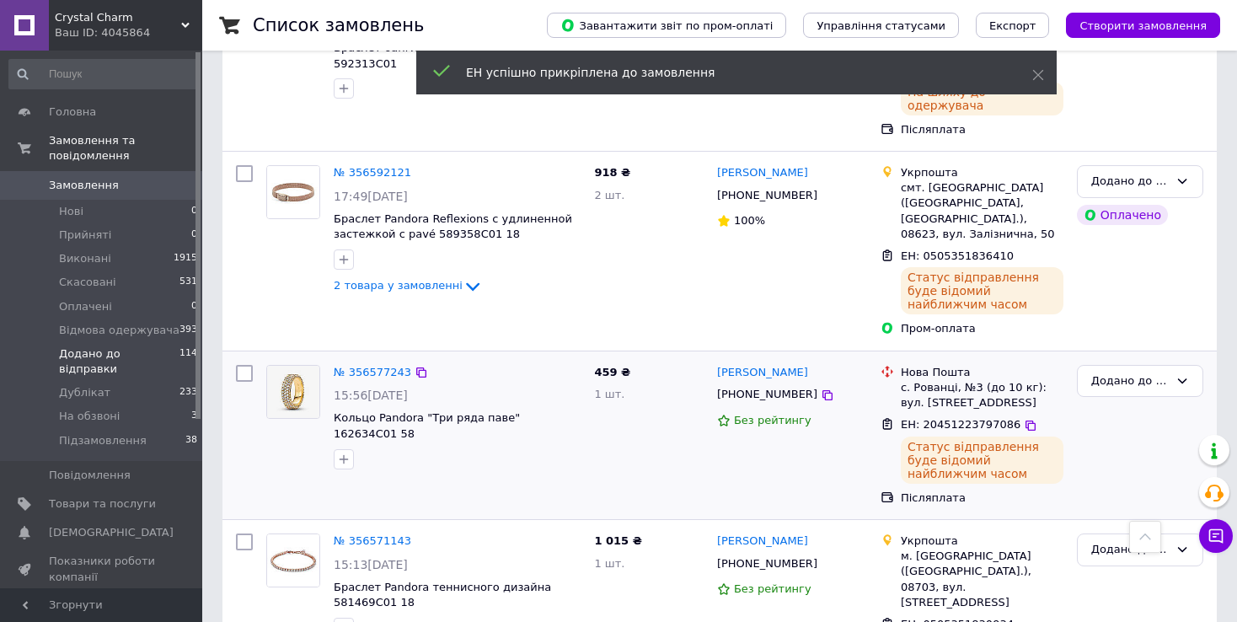
scroll to position [2919, 0]
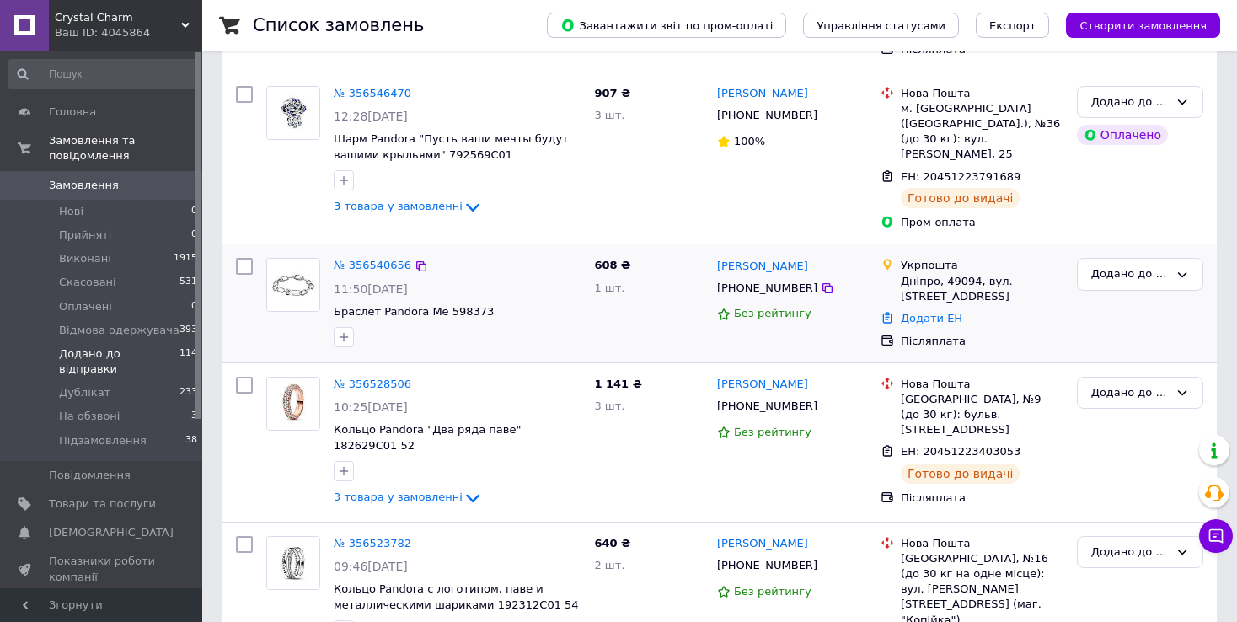
scroll to position [337, 0]
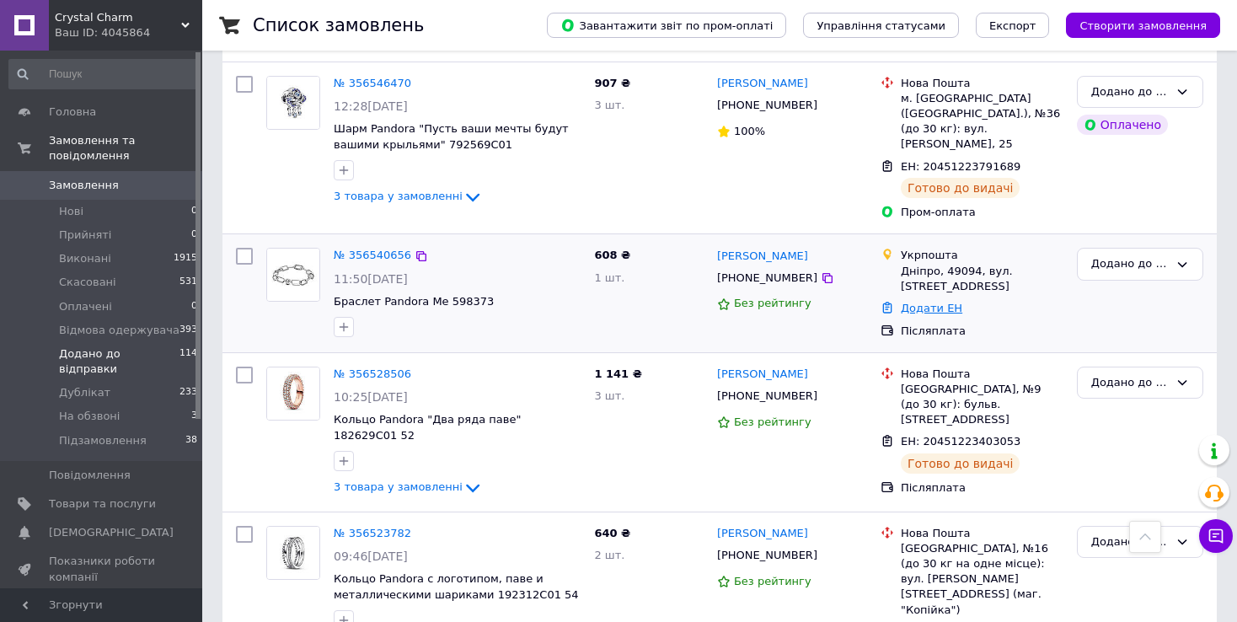
click at [915, 302] on link "Додати ЕН" at bounding box center [932, 308] width 62 height 13
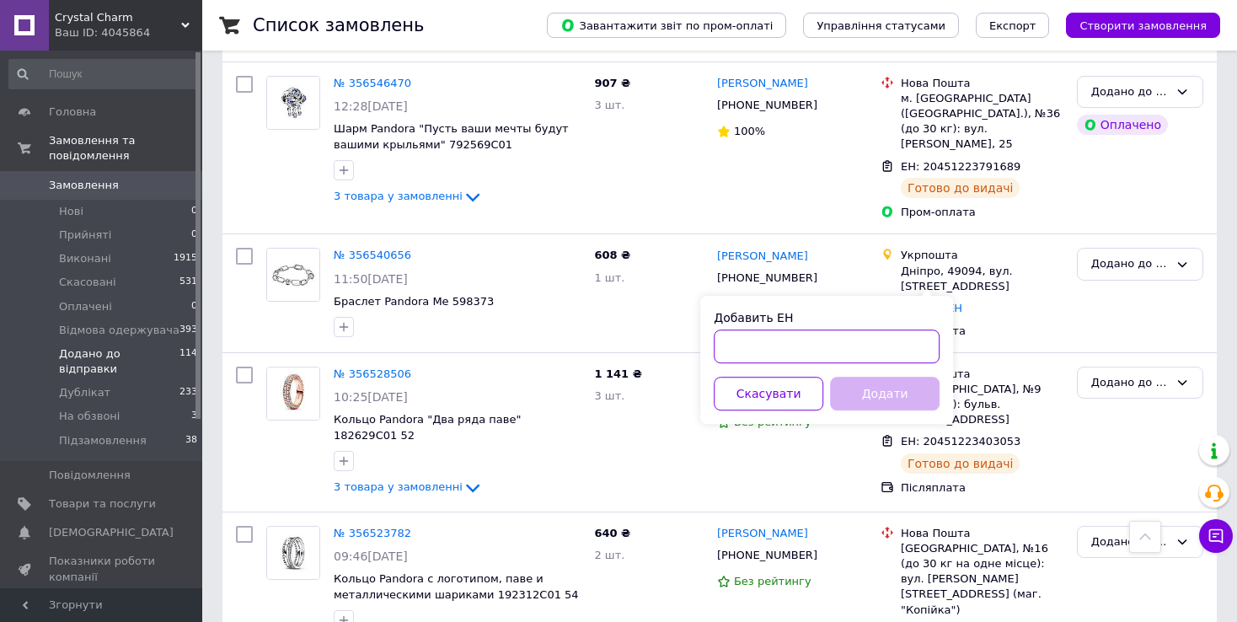
paste input "0505351835081"
type input "0505351835081"
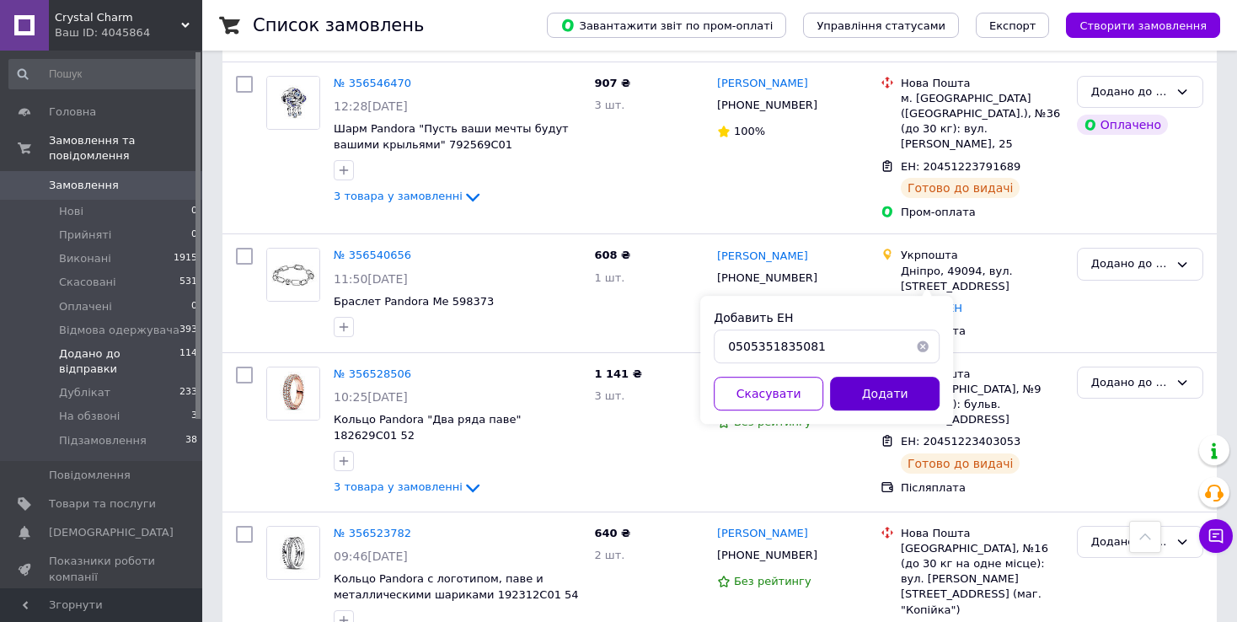
click at [903, 394] on button "Додати" at bounding box center [885, 394] width 110 height 34
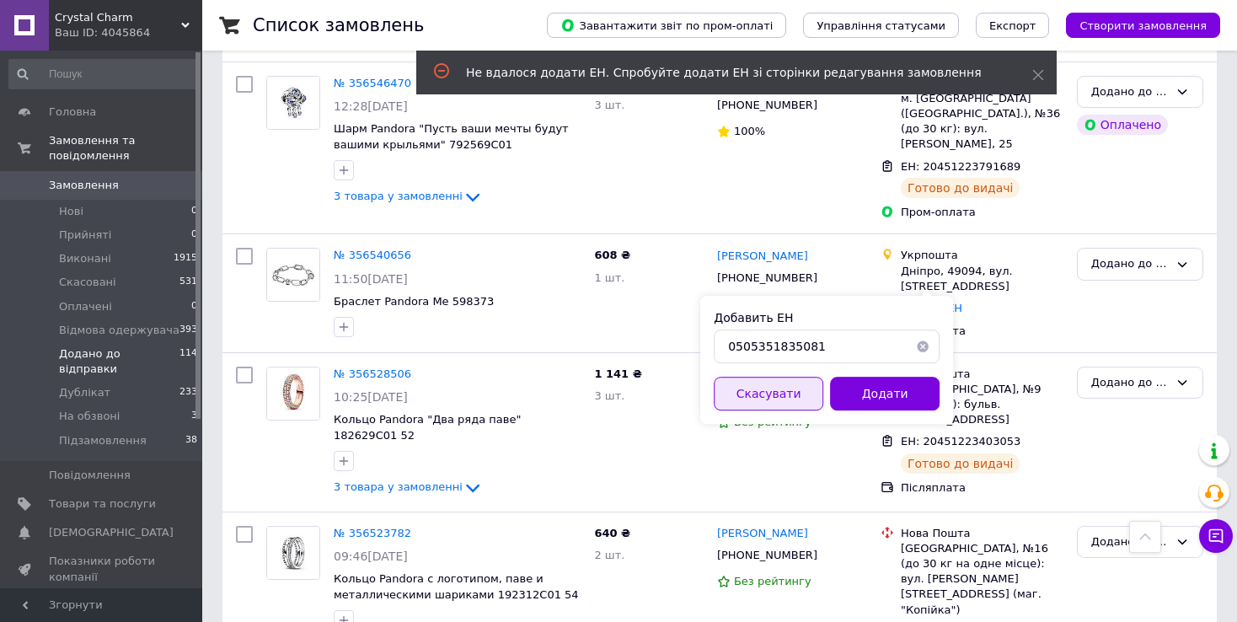
click at [801, 396] on button "Скасувати" at bounding box center [769, 394] width 110 height 34
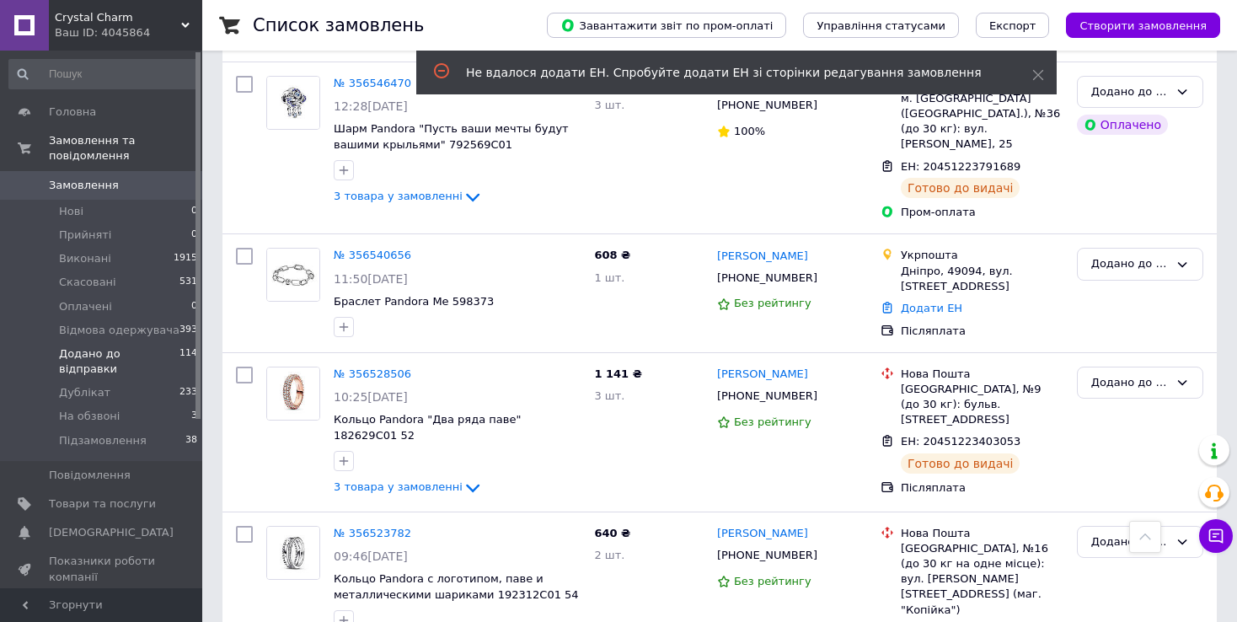
click at [386, 249] on link "№ 356540656" at bounding box center [373, 255] width 78 height 13
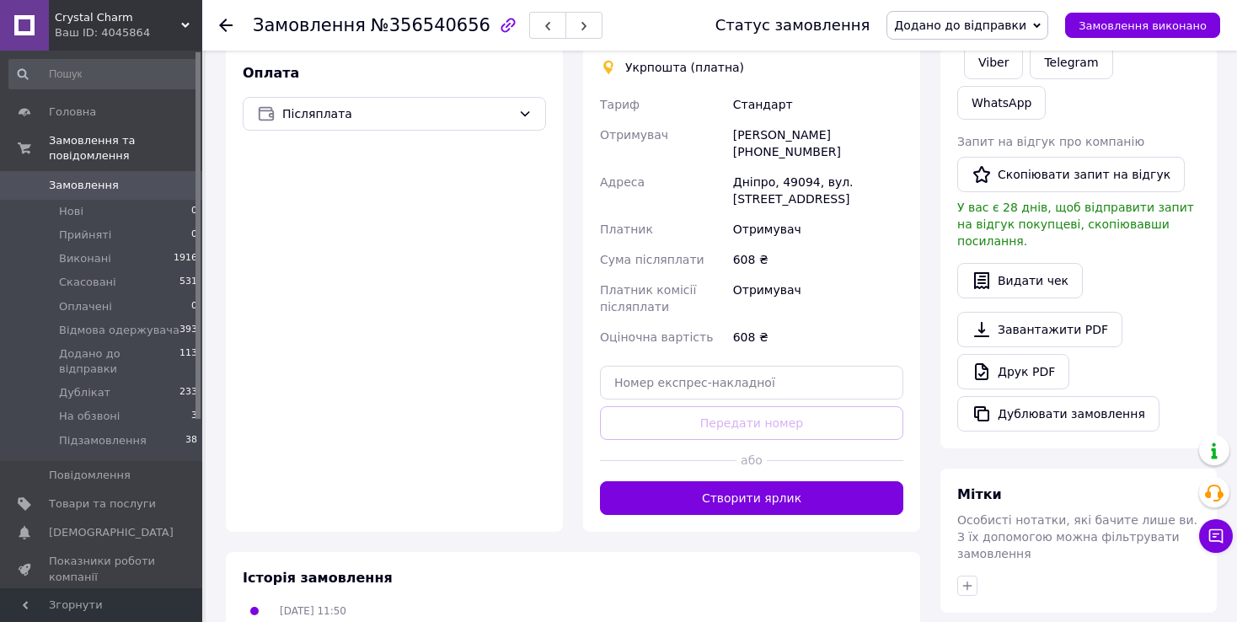
scroll to position [674, 0]
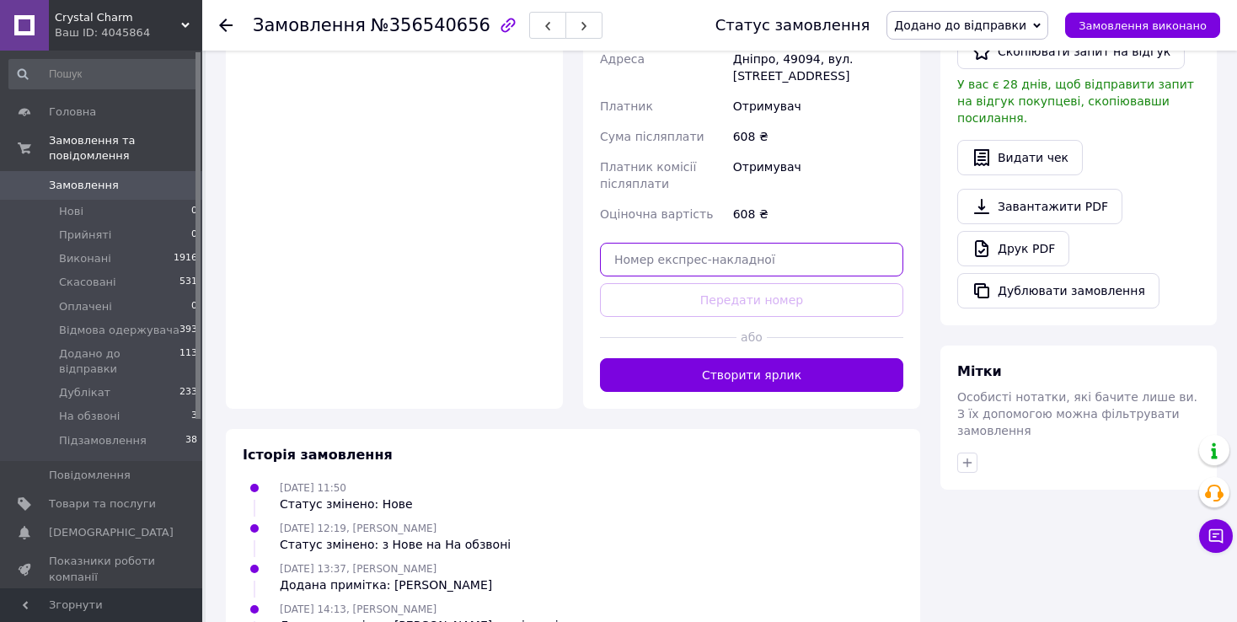
paste input "0505351835081"
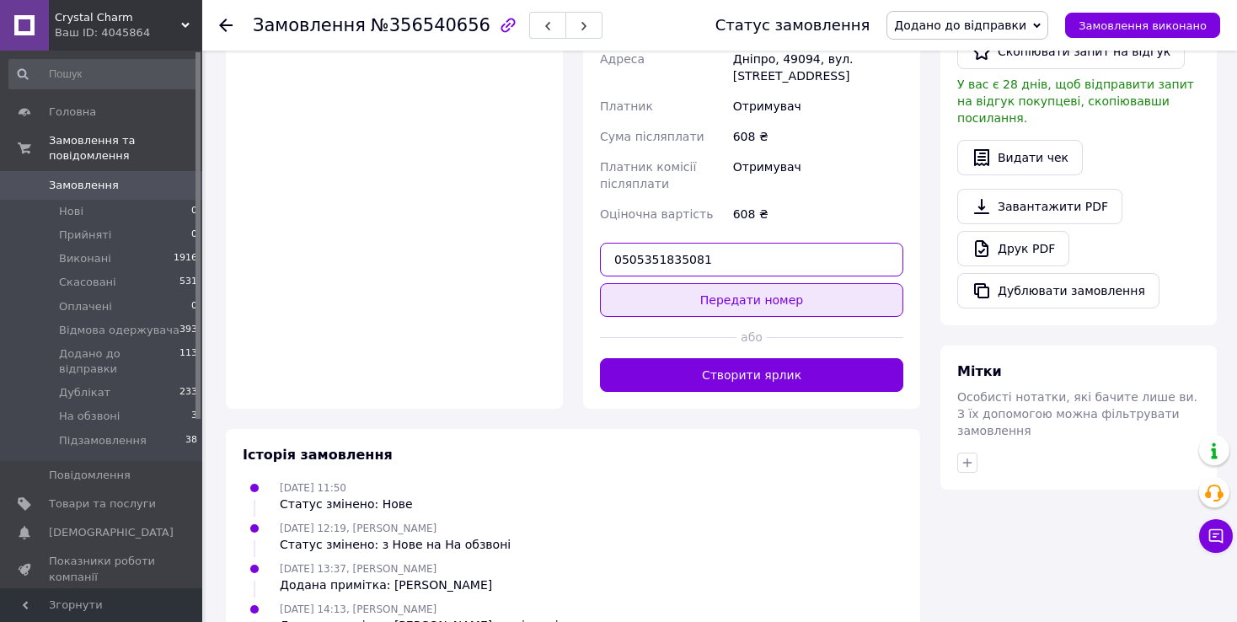
type input "0505351835081"
click at [754, 302] on button "Передати номер" at bounding box center [751, 300] width 303 height 34
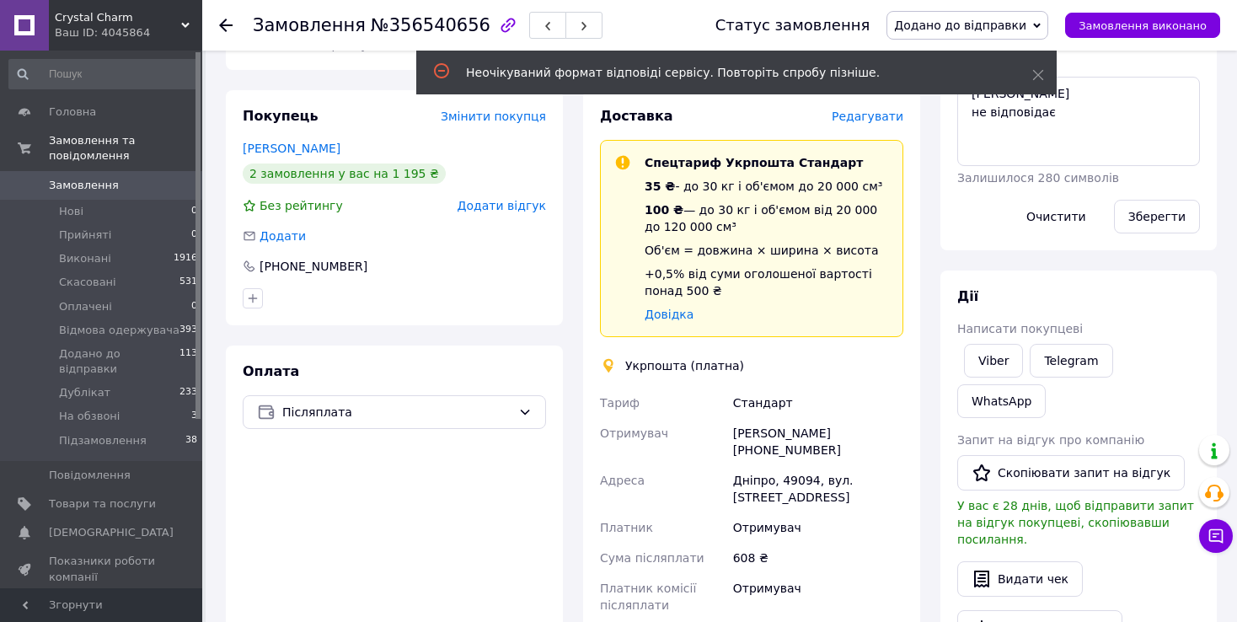
scroll to position [0, 0]
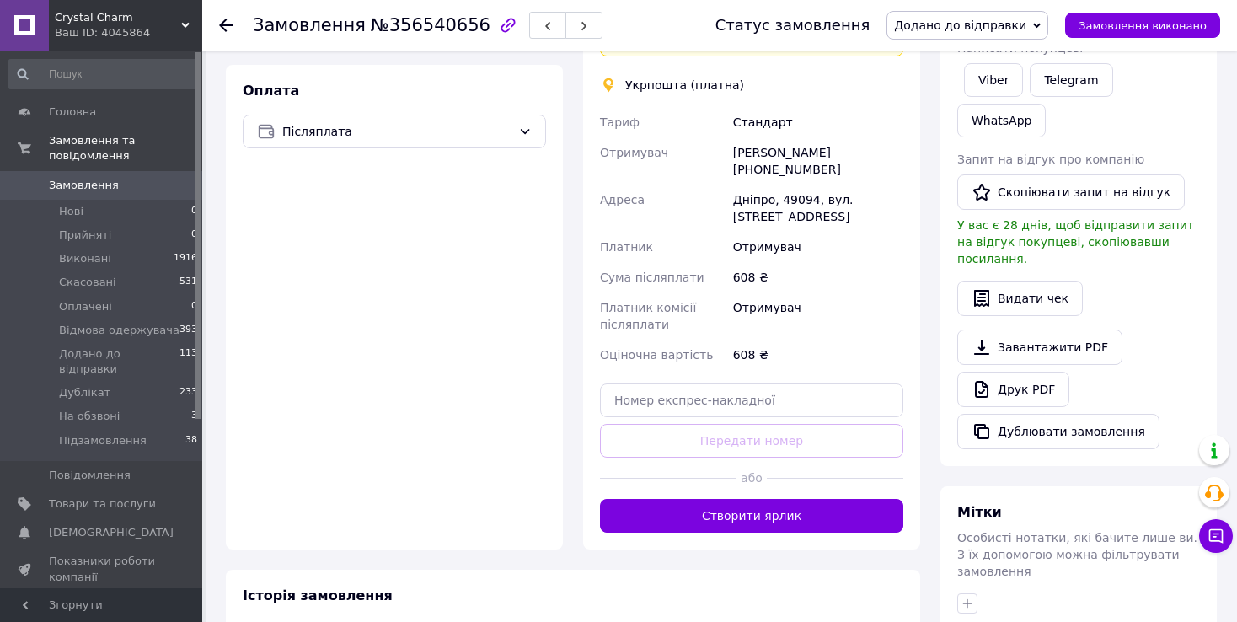
scroll to position [564, 0]
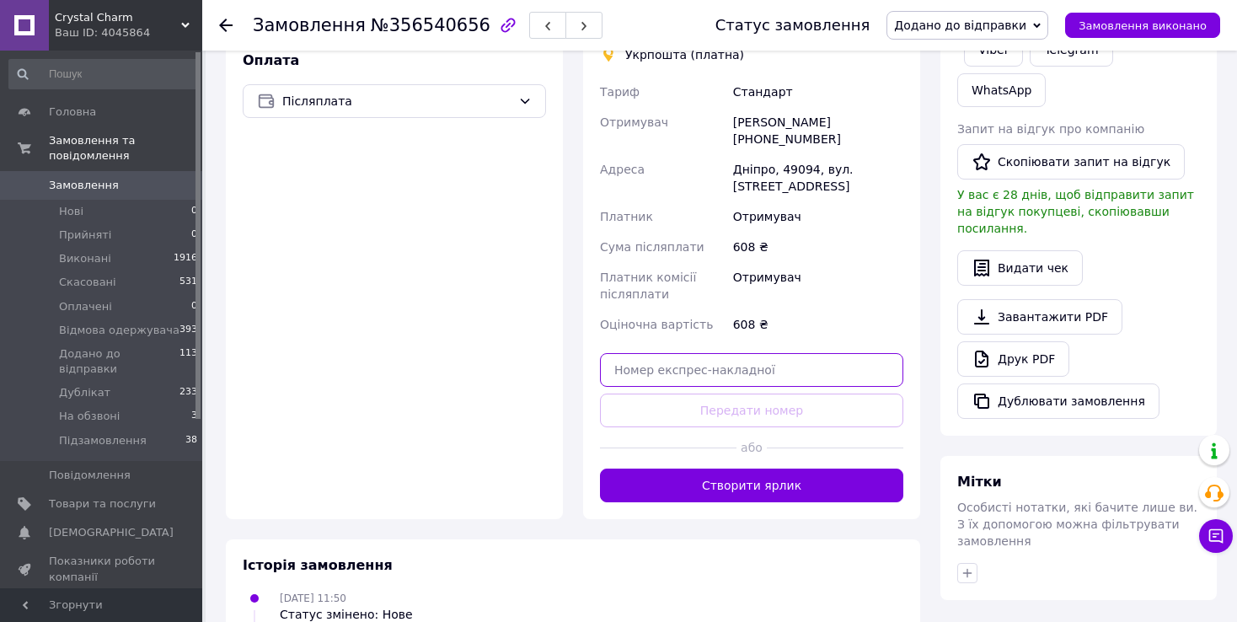
paste input "0505351835081"
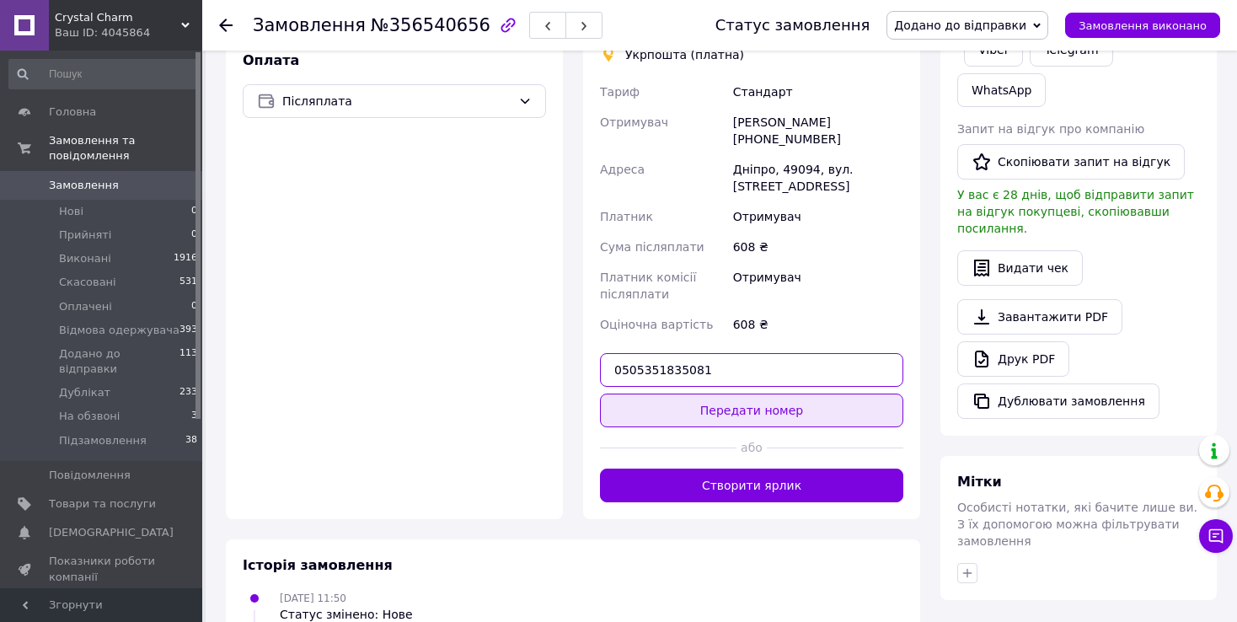
type input "0505351835081"
click at [721, 410] on button "Передати номер" at bounding box center [751, 411] width 303 height 34
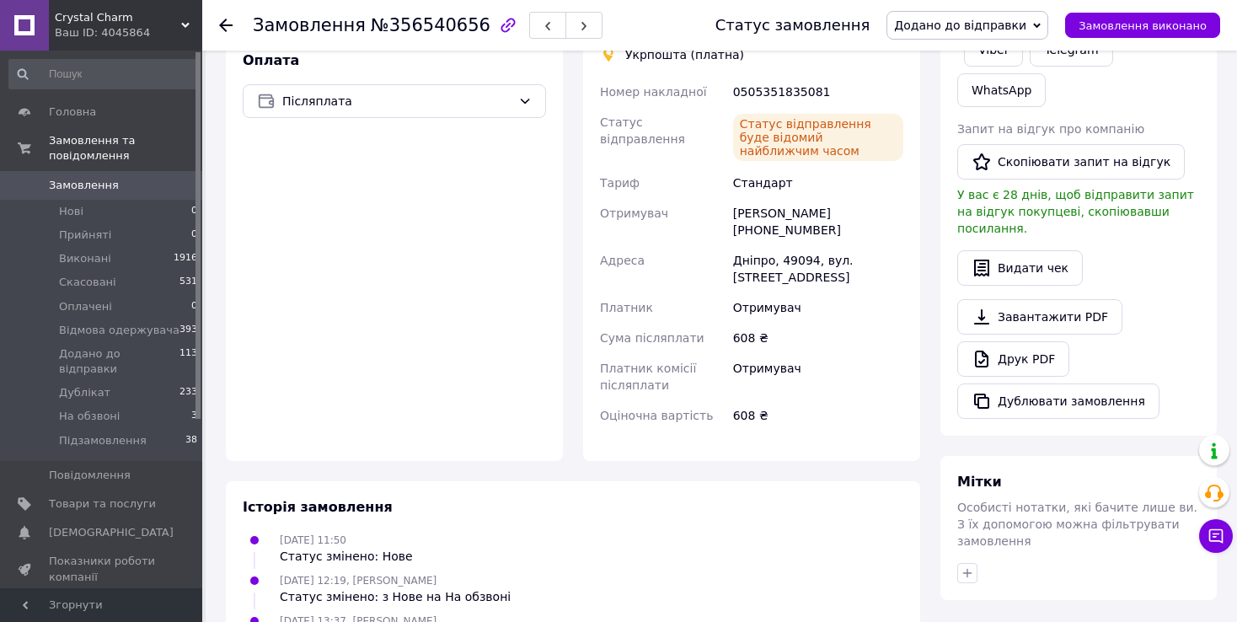
click at [225, 31] on div at bounding box center [225, 25] width 13 height 17
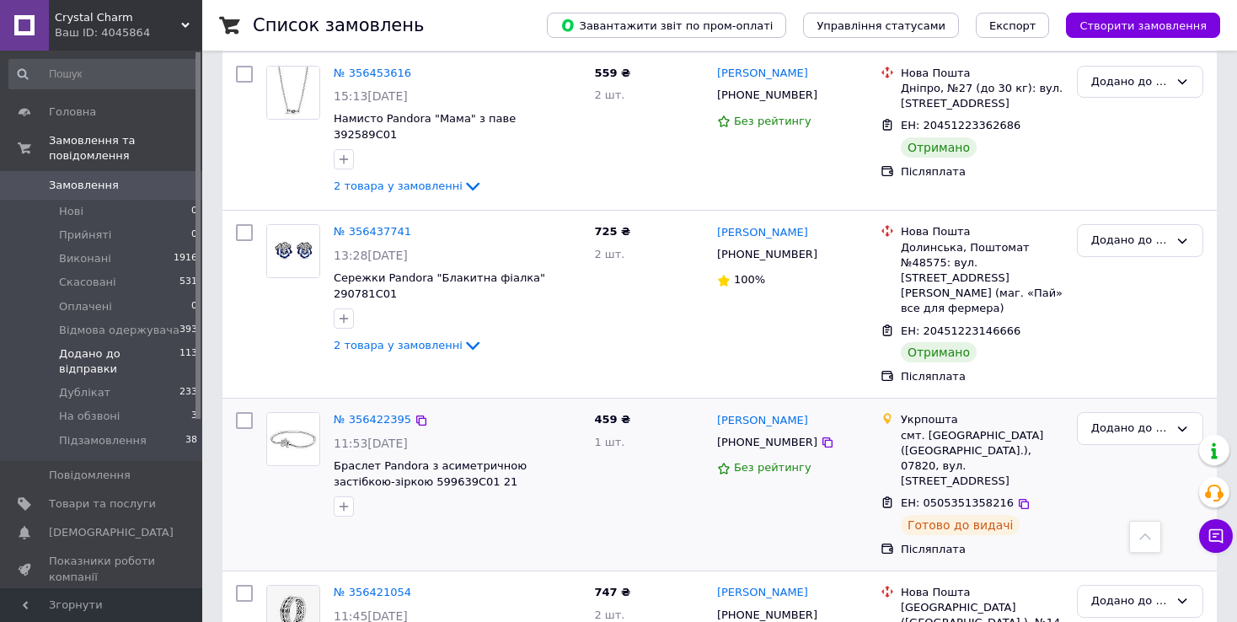
scroll to position [2791, 0]
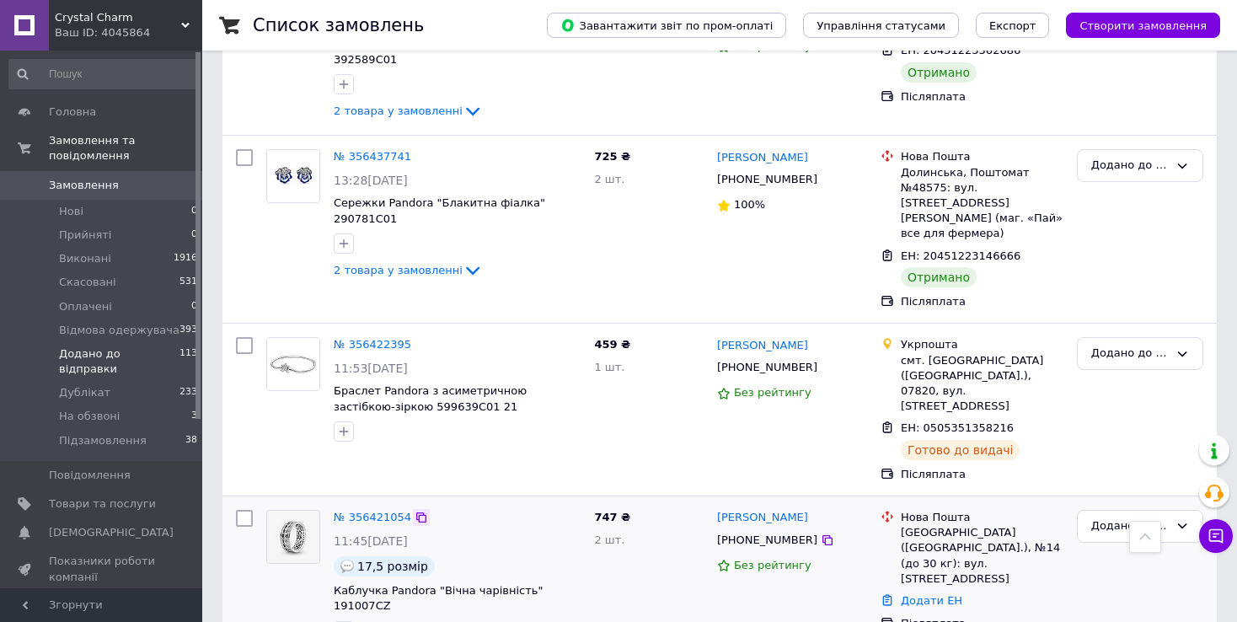
click at [415, 511] on icon at bounding box center [421, 517] width 13 height 13
click at [922, 594] on link "Додати ЕН" at bounding box center [932, 600] width 62 height 13
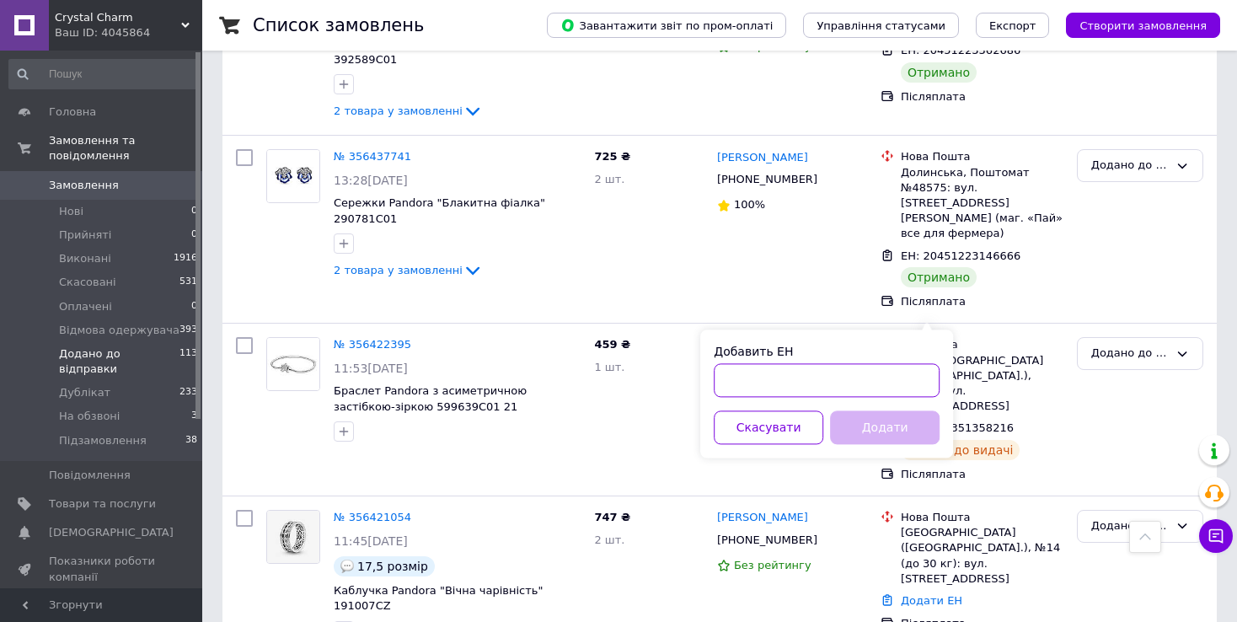
paste input "20451223794001"
type input "20451223794001"
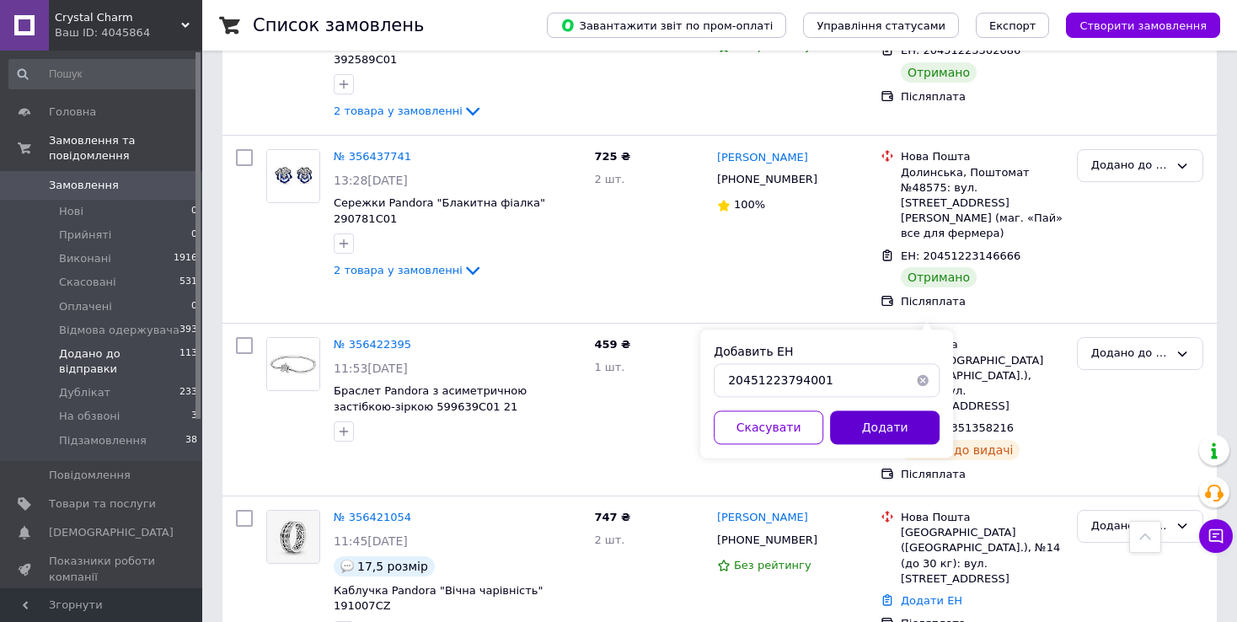
click at [852, 427] on button "Додати" at bounding box center [885, 427] width 110 height 34
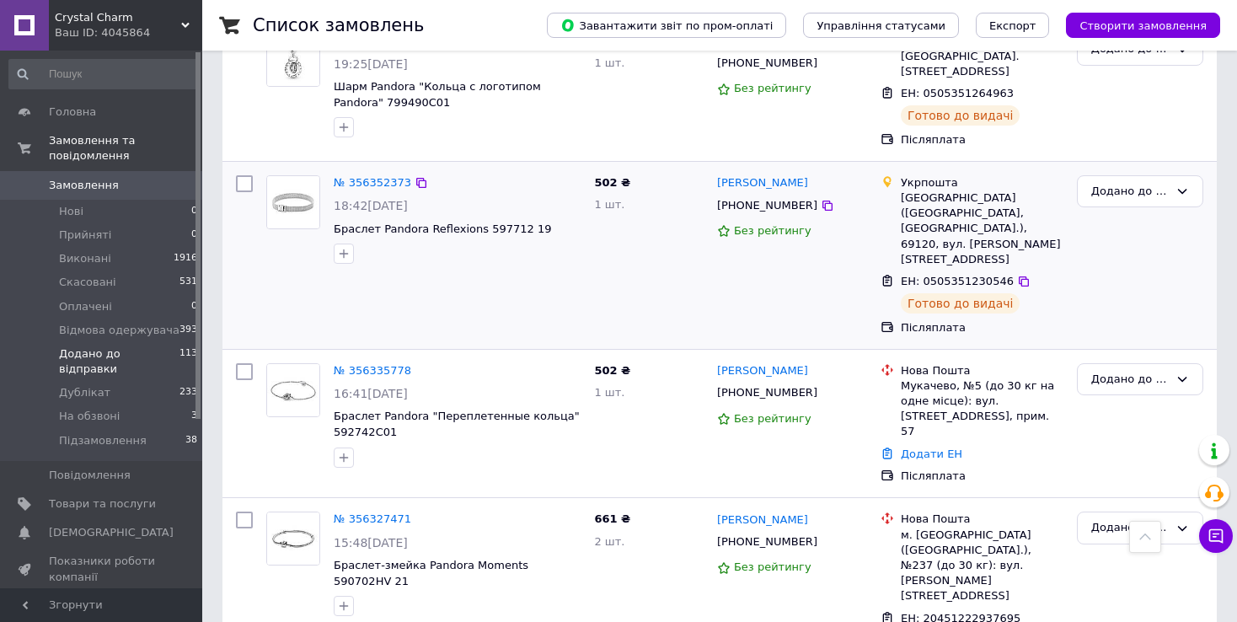
scroll to position [1854, 0]
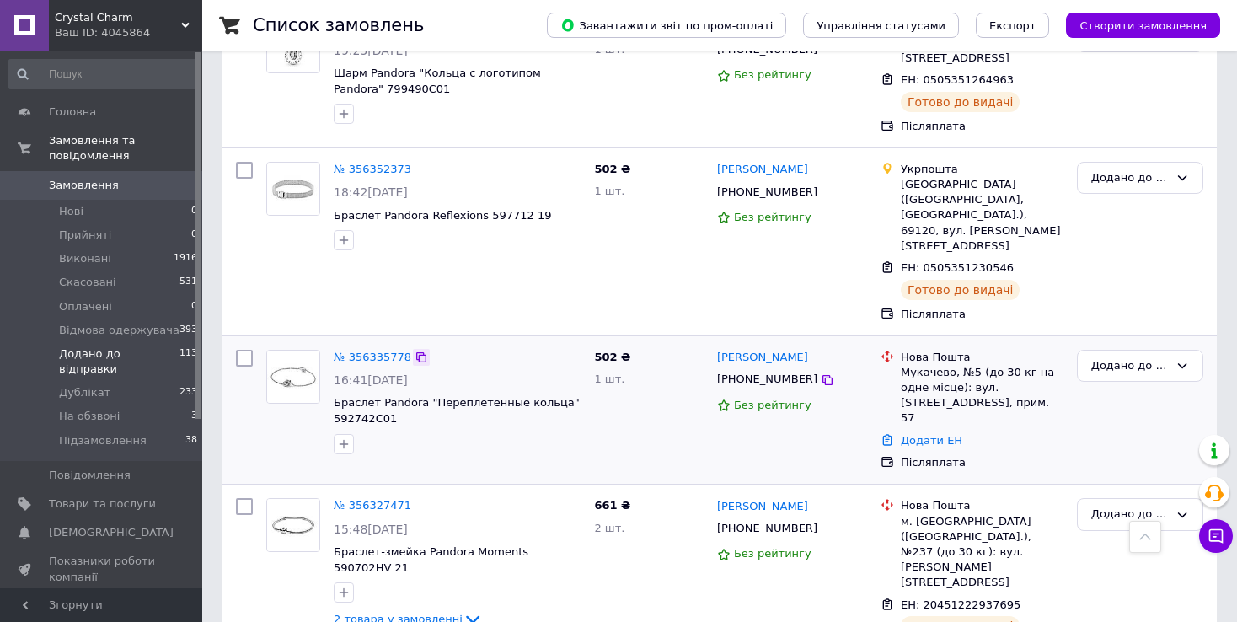
click at [415, 351] on icon at bounding box center [421, 357] width 13 height 13
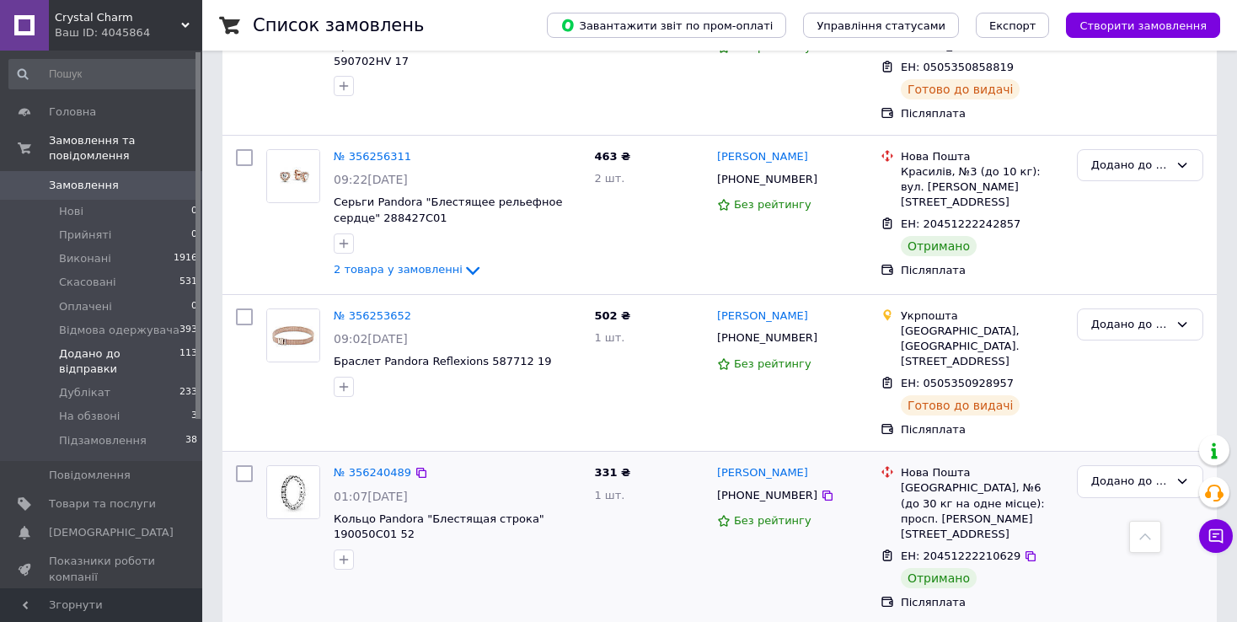
scroll to position [2711, 0]
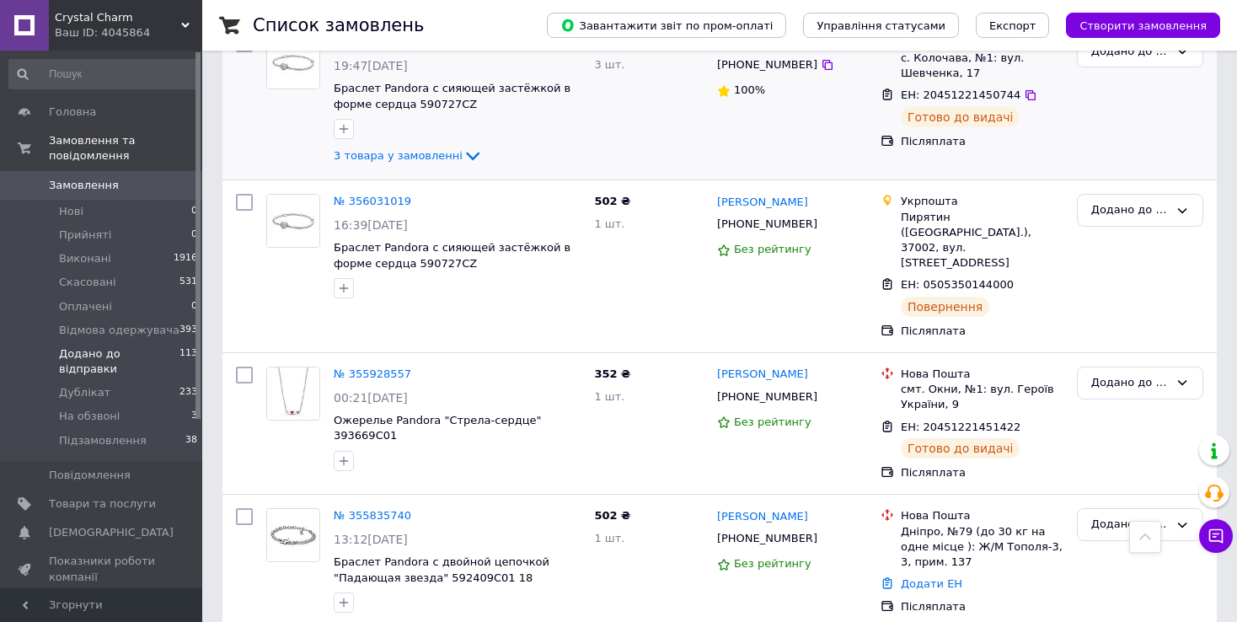
scroll to position [2529, 0]
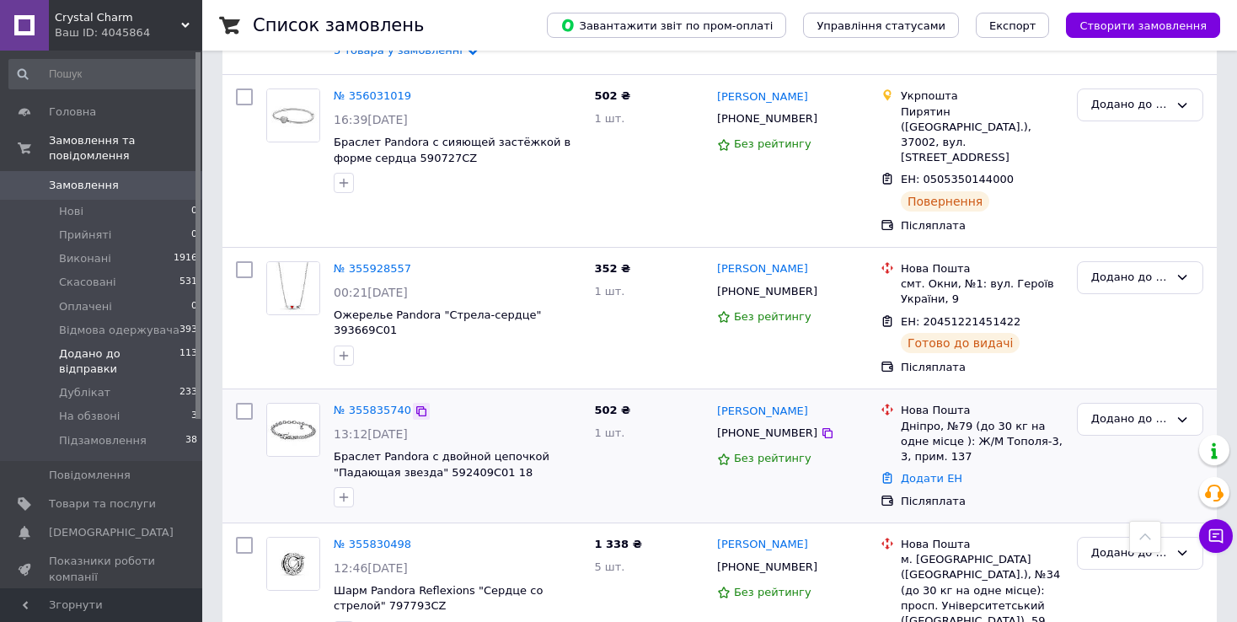
click at [415, 405] on icon at bounding box center [421, 411] width 13 height 13
click at [933, 472] on link "Додати ЕН" at bounding box center [932, 478] width 62 height 13
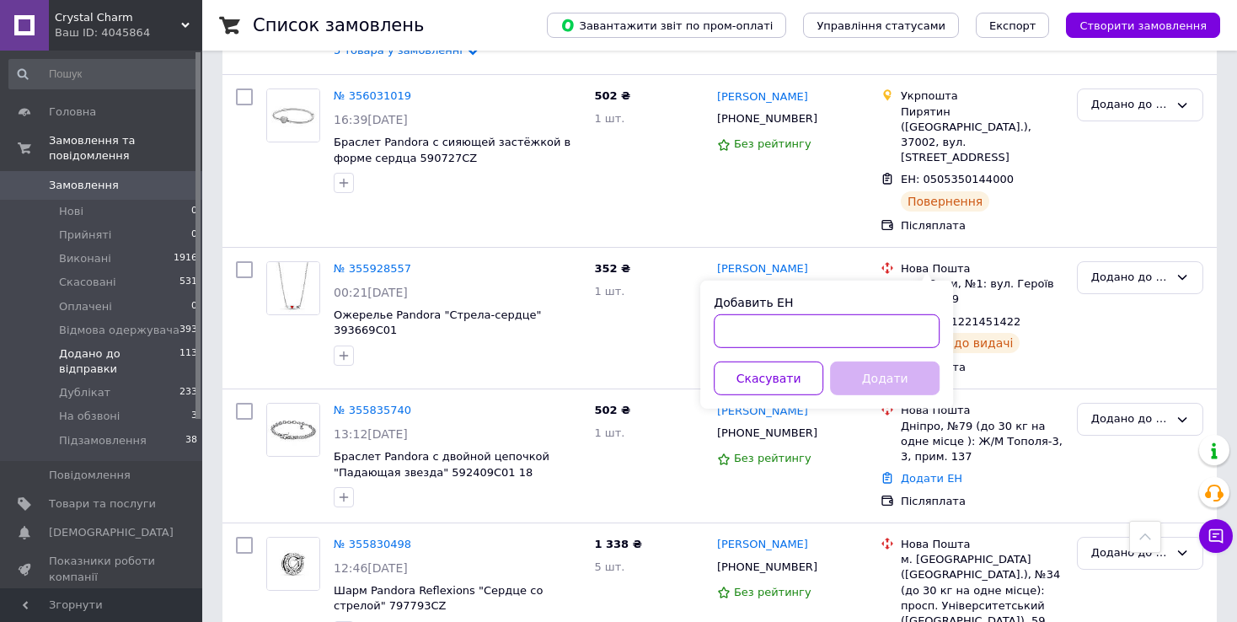
paste input "20451225018873"
type input "20451225018873"
click at [889, 385] on button "Додати" at bounding box center [885, 379] width 110 height 34
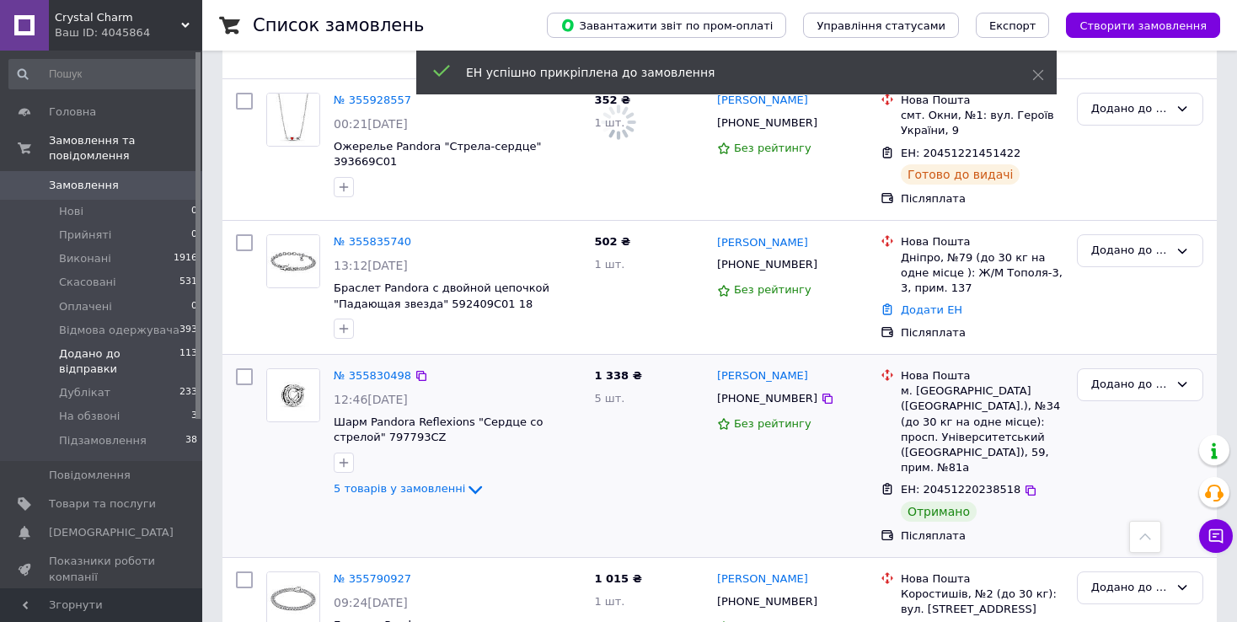
scroll to position [2774, 0]
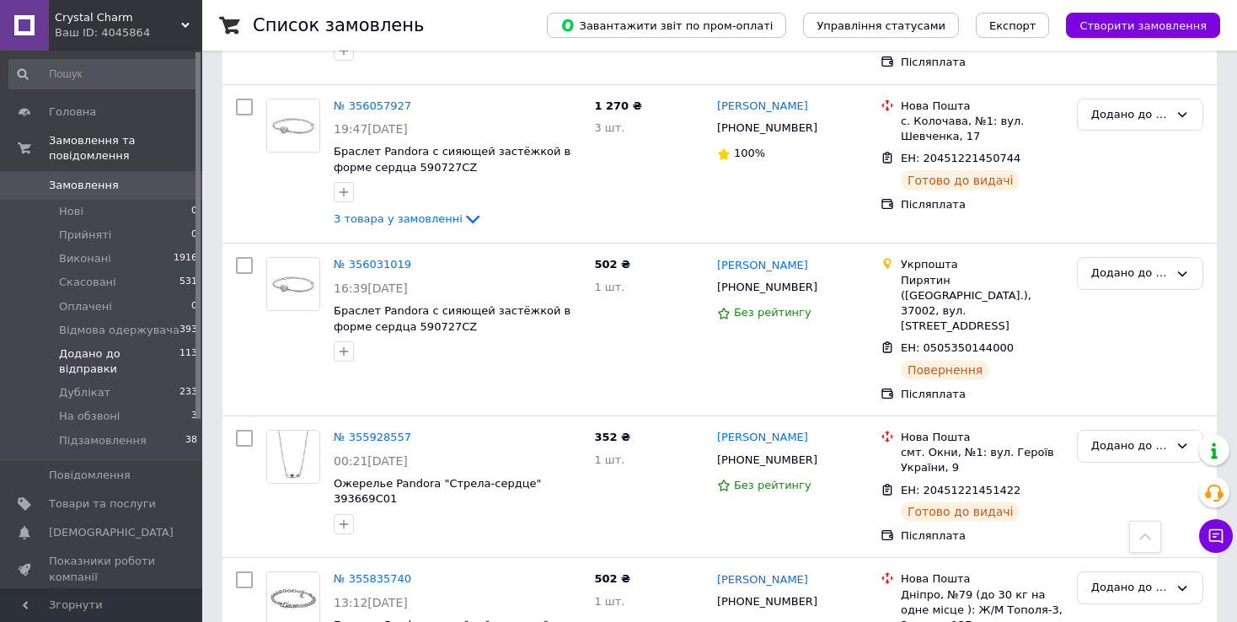
scroll to position [2824, 0]
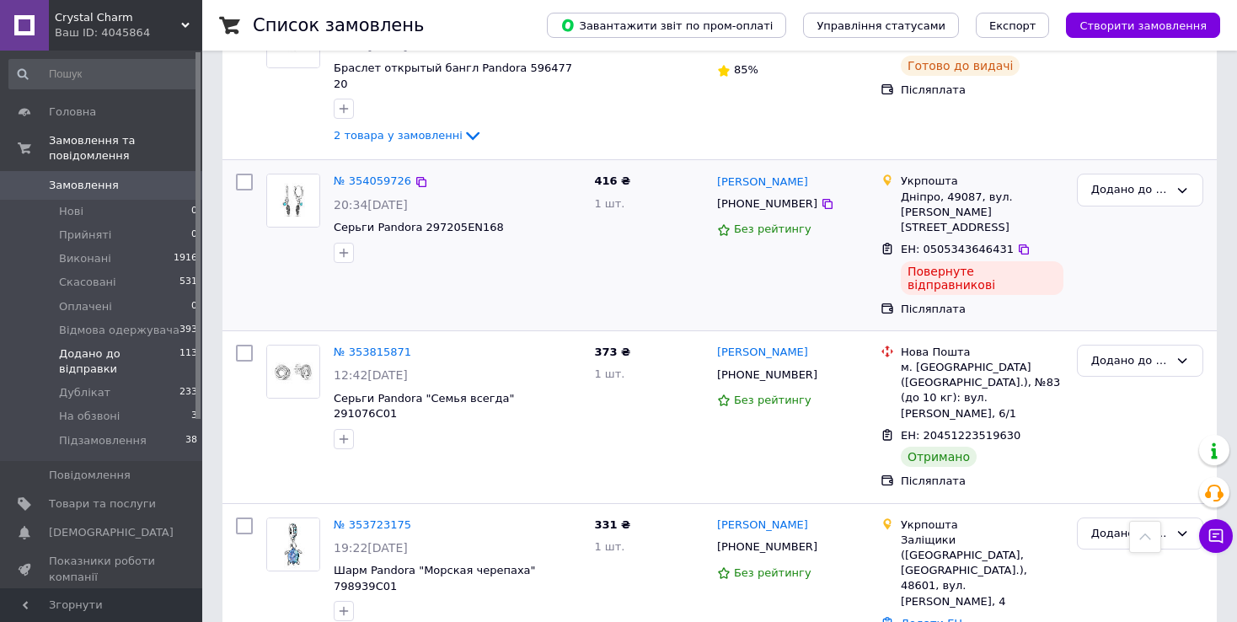
scroll to position [1562, 0]
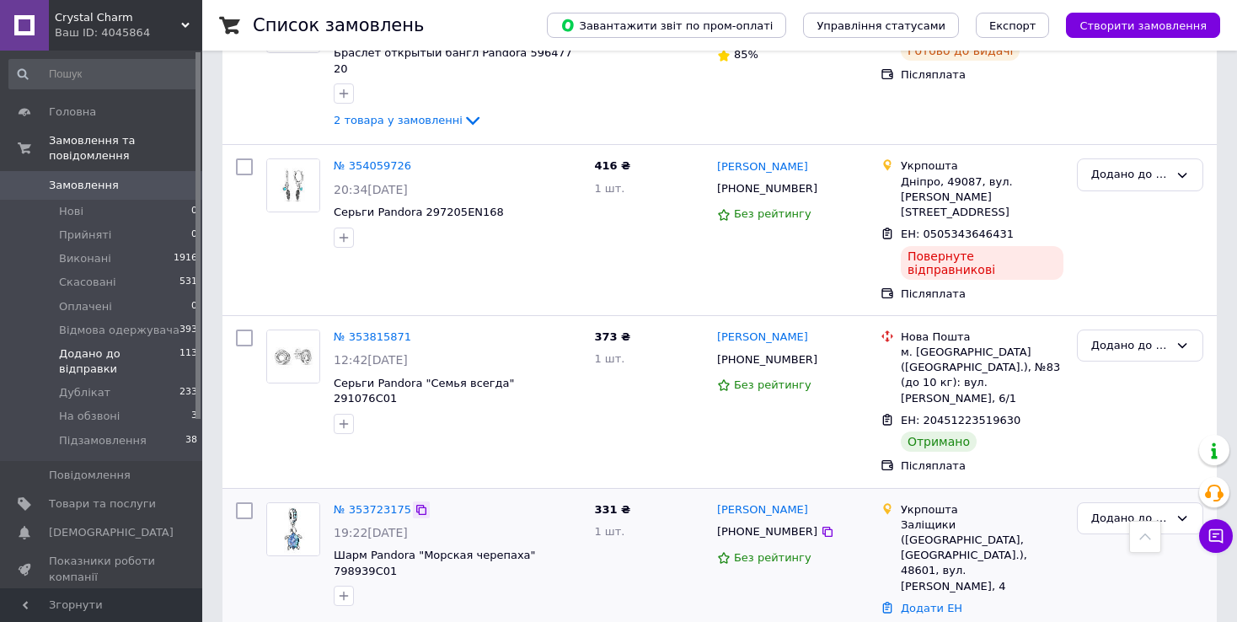
click at [416, 505] on icon at bounding box center [421, 510] width 10 height 10
click at [943, 602] on link "Додати ЕН" at bounding box center [932, 608] width 62 height 13
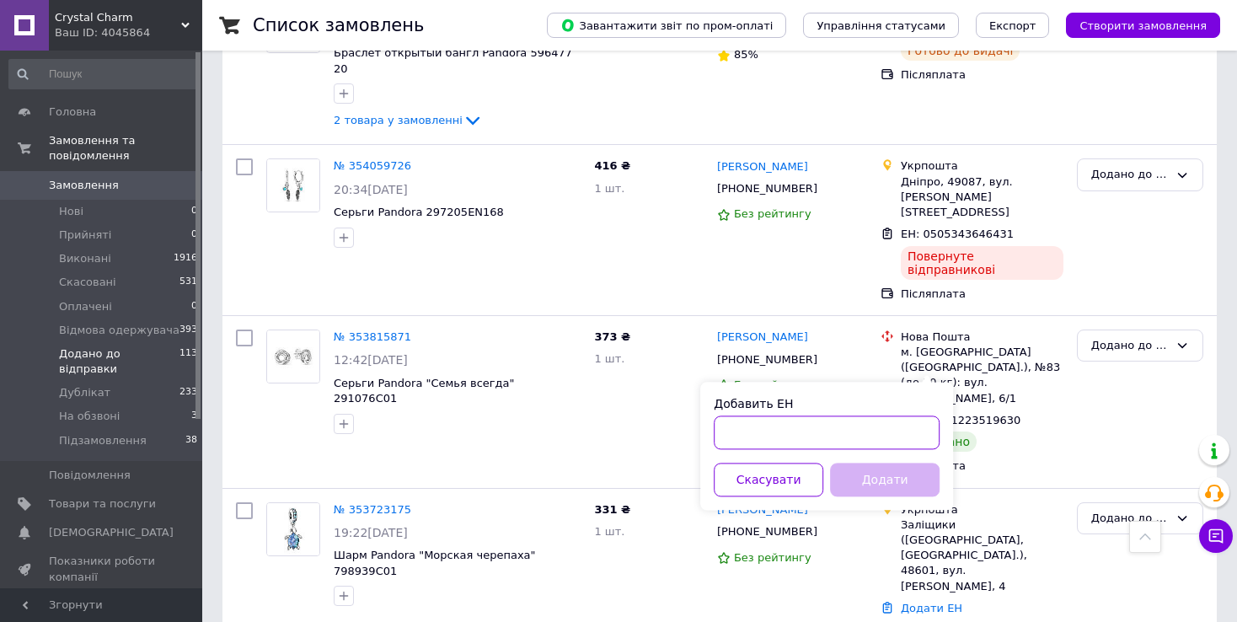
paste input "0505352116399"
type input "0505352116399"
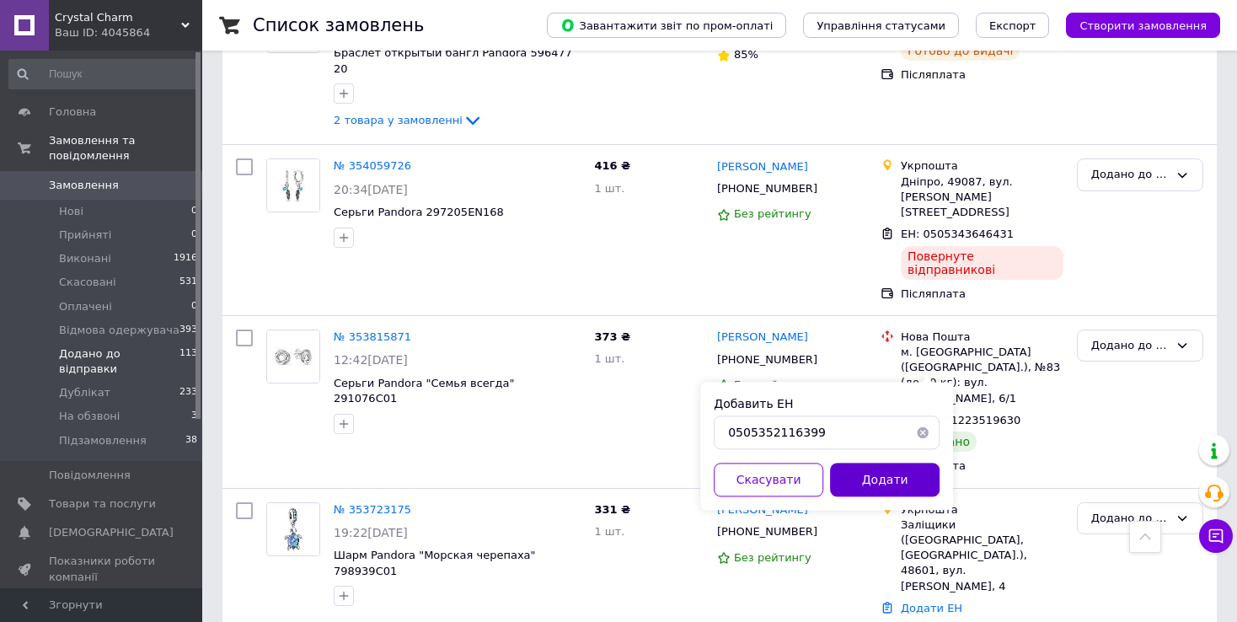
click at [873, 485] on button "Додати" at bounding box center [885, 480] width 110 height 34
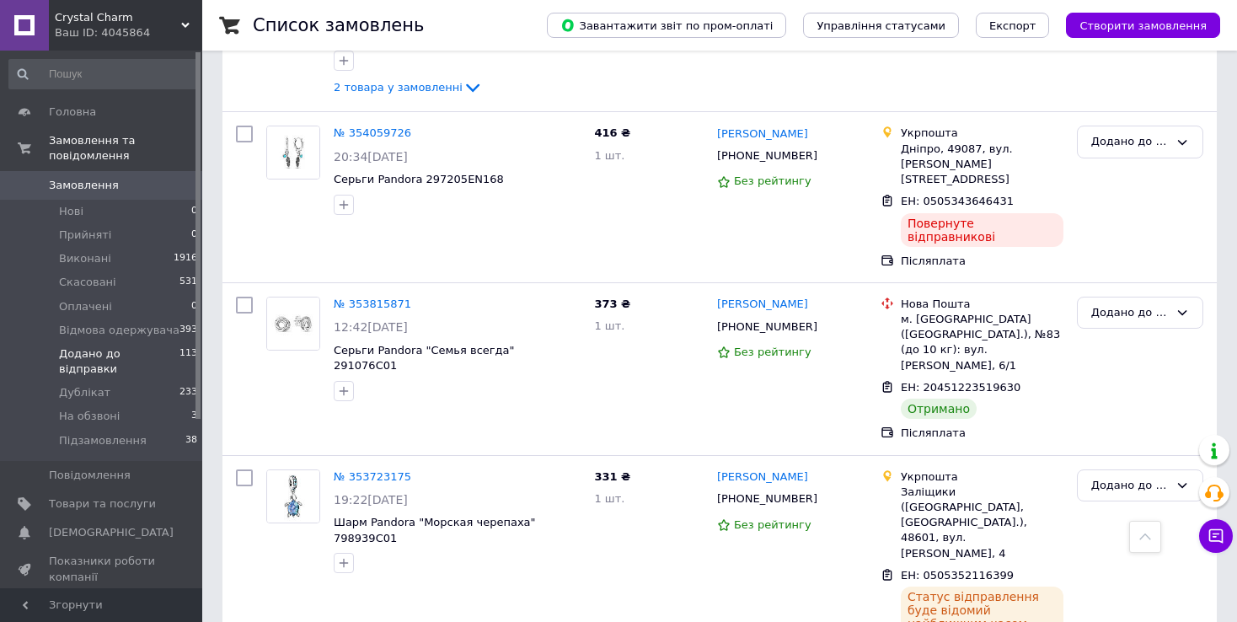
scroll to position [1612, 0]
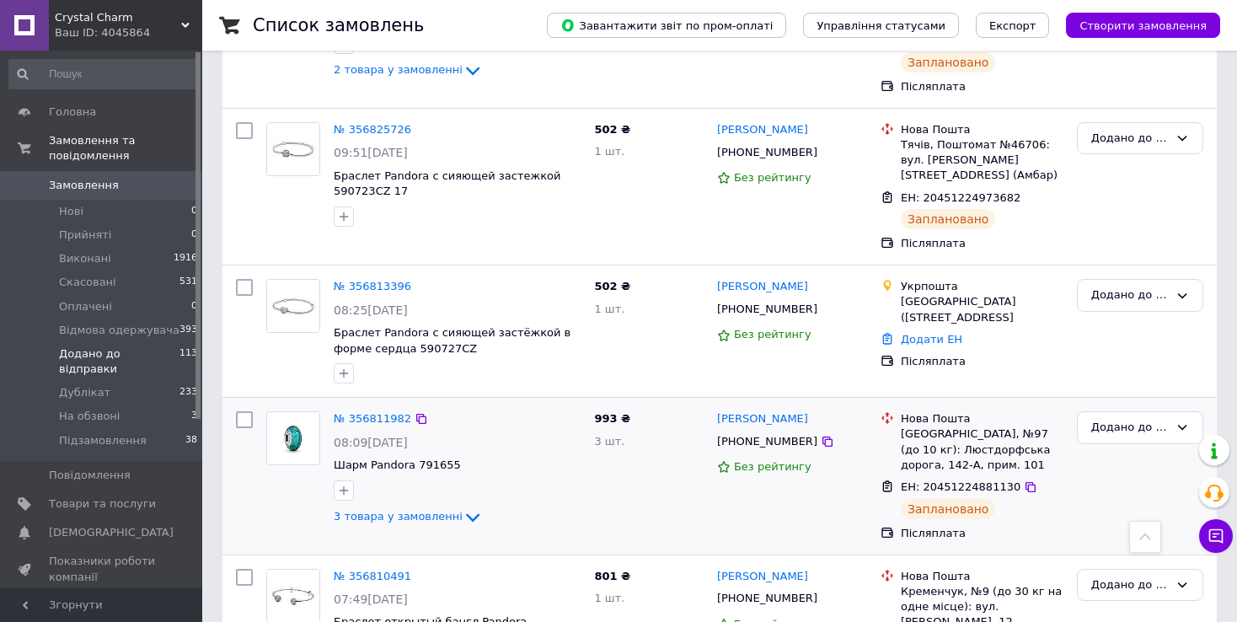
scroll to position [1011, 0]
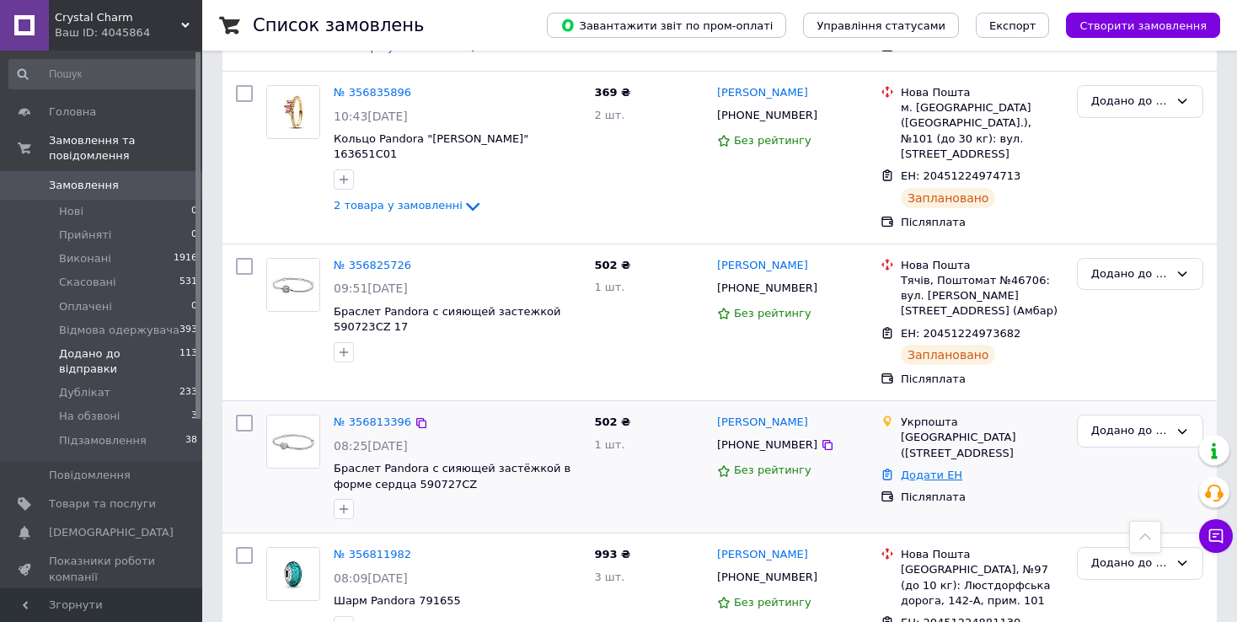
click at [931, 469] on link "Додати ЕН" at bounding box center [932, 475] width 62 height 13
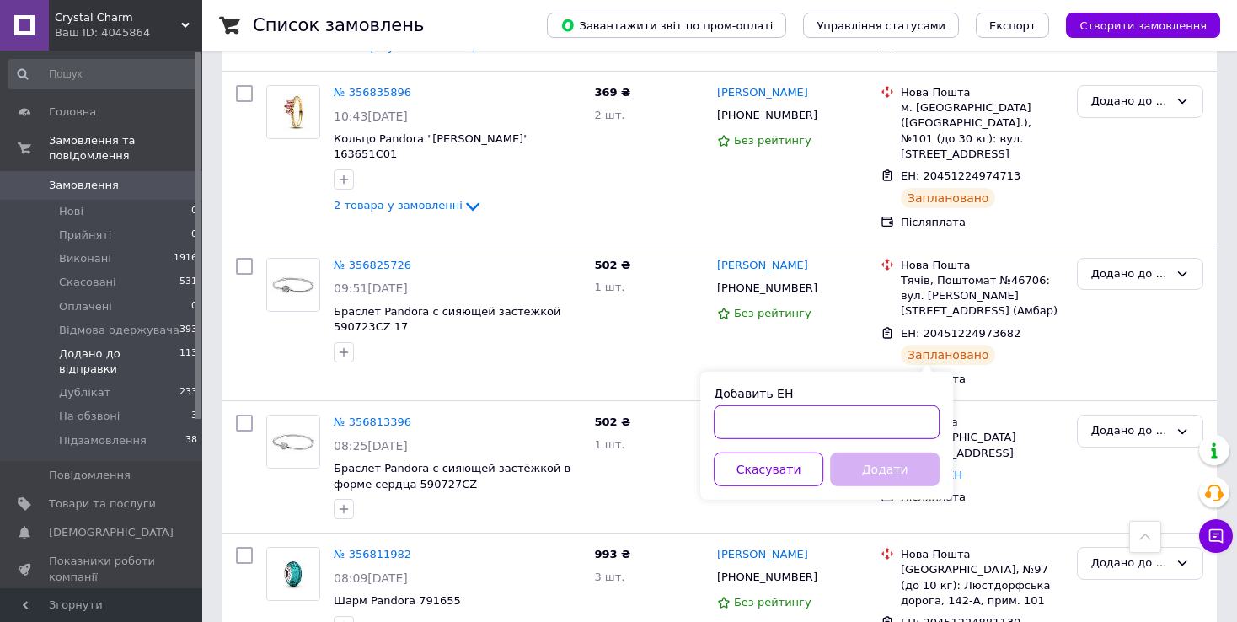
paste input "0505352719743"
type input "0505352719743"
click at [866, 471] on button "Додати" at bounding box center [885, 470] width 110 height 34
click at [370, 416] on link "№ 356813396" at bounding box center [373, 422] width 78 height 13
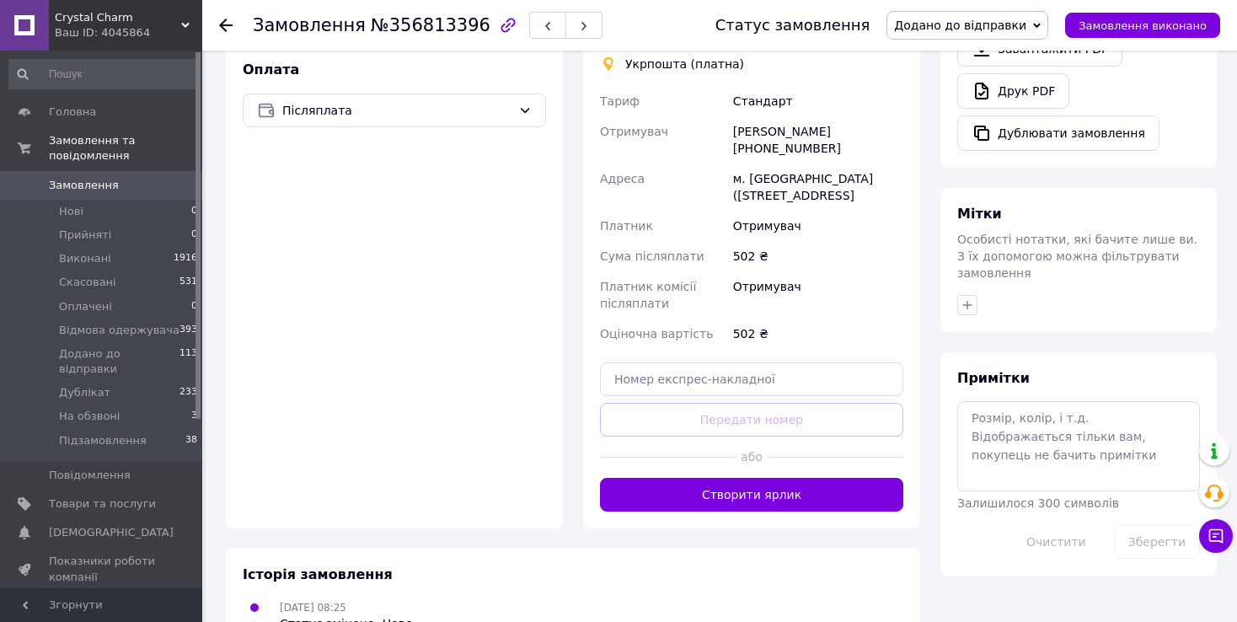
scroll to position [590, 0]
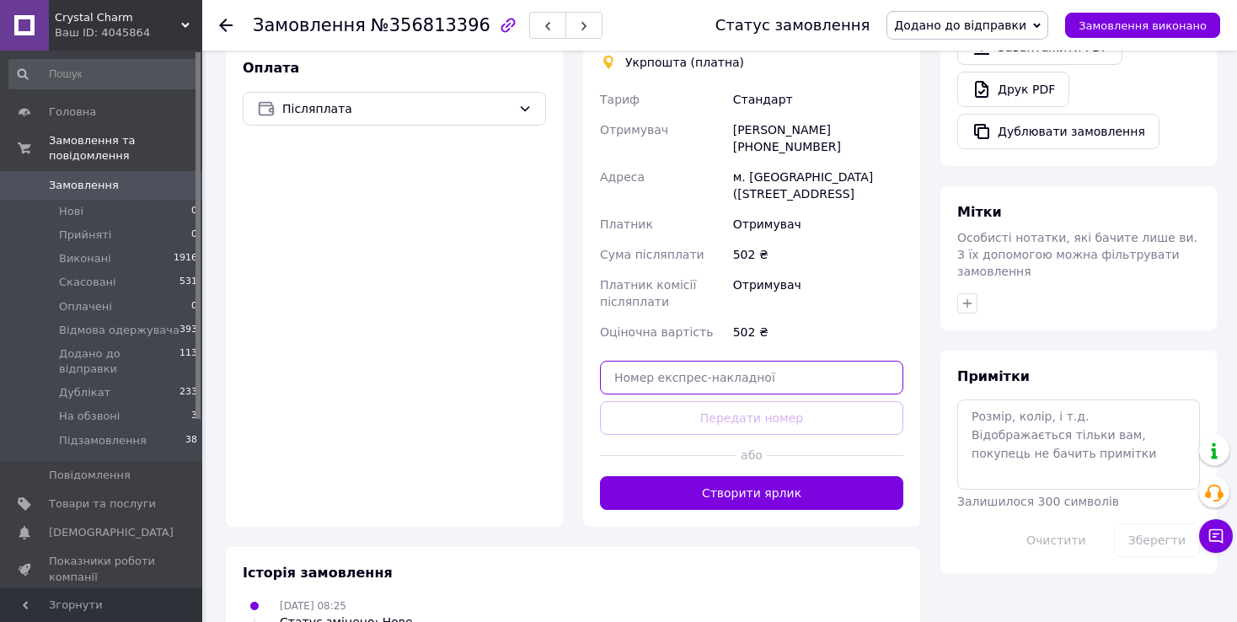
paste input "0505352719743"
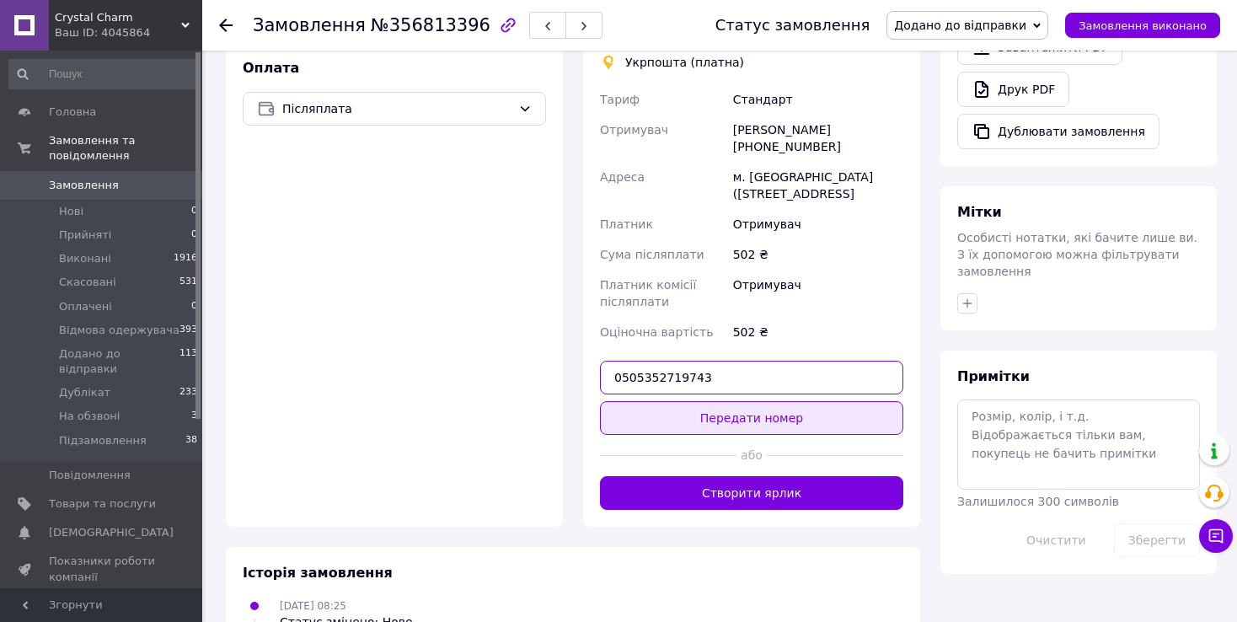
type input "0505352719743"
click at [722, 424] on button "Передати номер" at bounding box center [751, 418] width 303 height 34
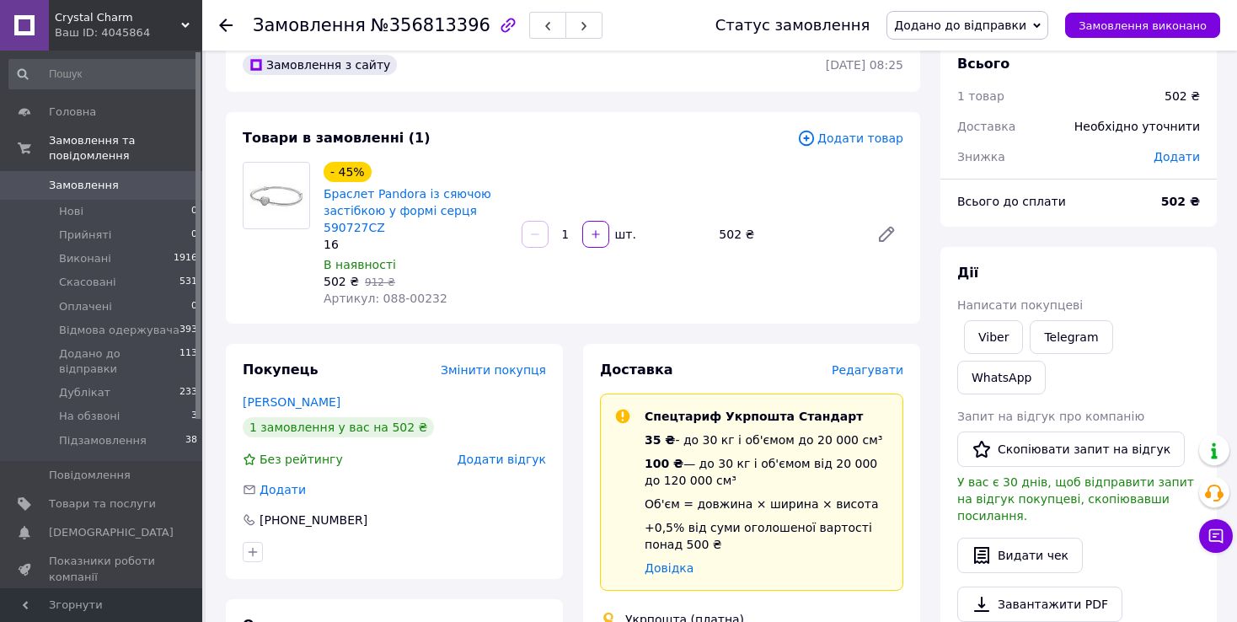
scroll to position [0, 0]
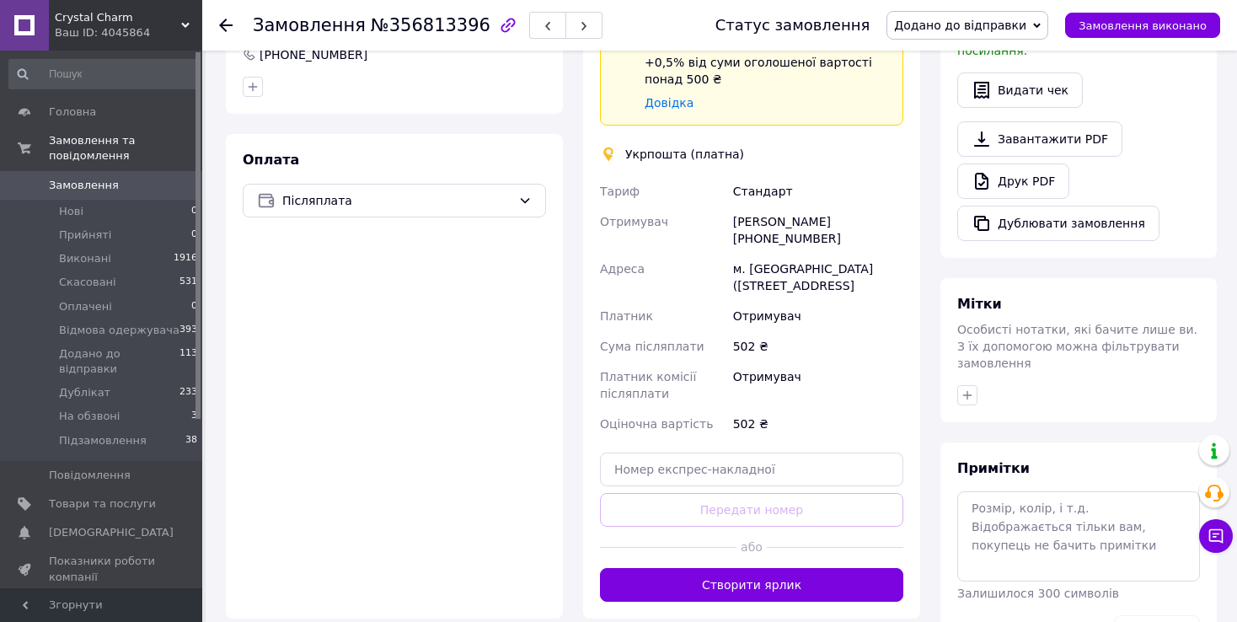
scroll to position [506, 0]
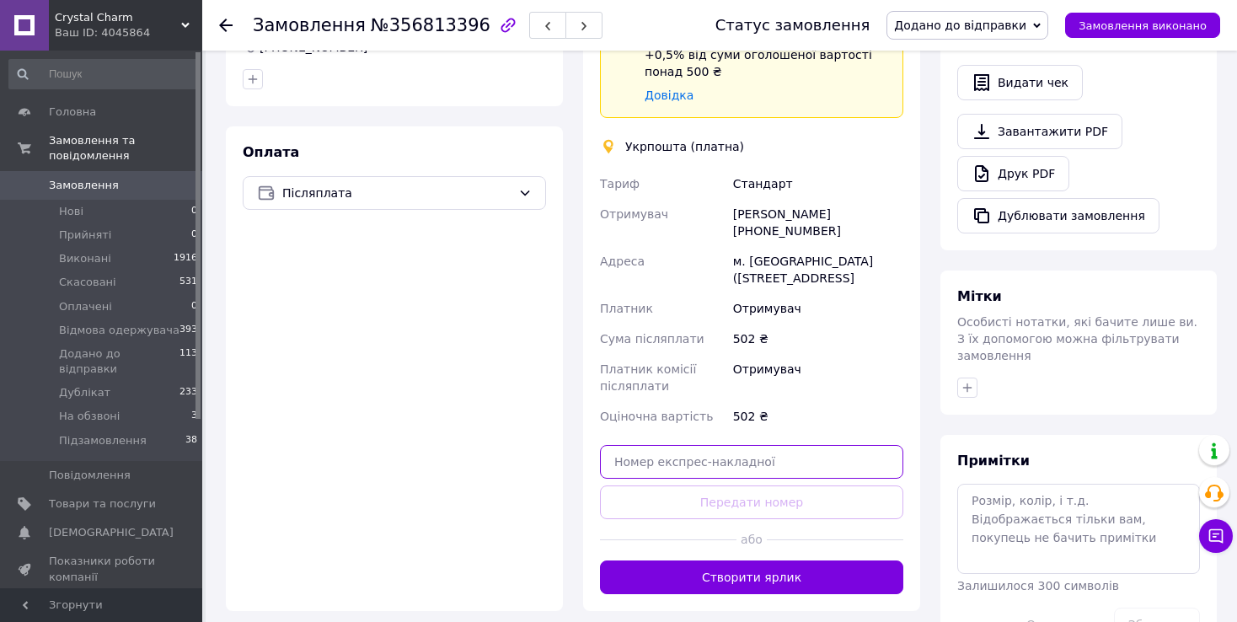
paste input "0505352719743"
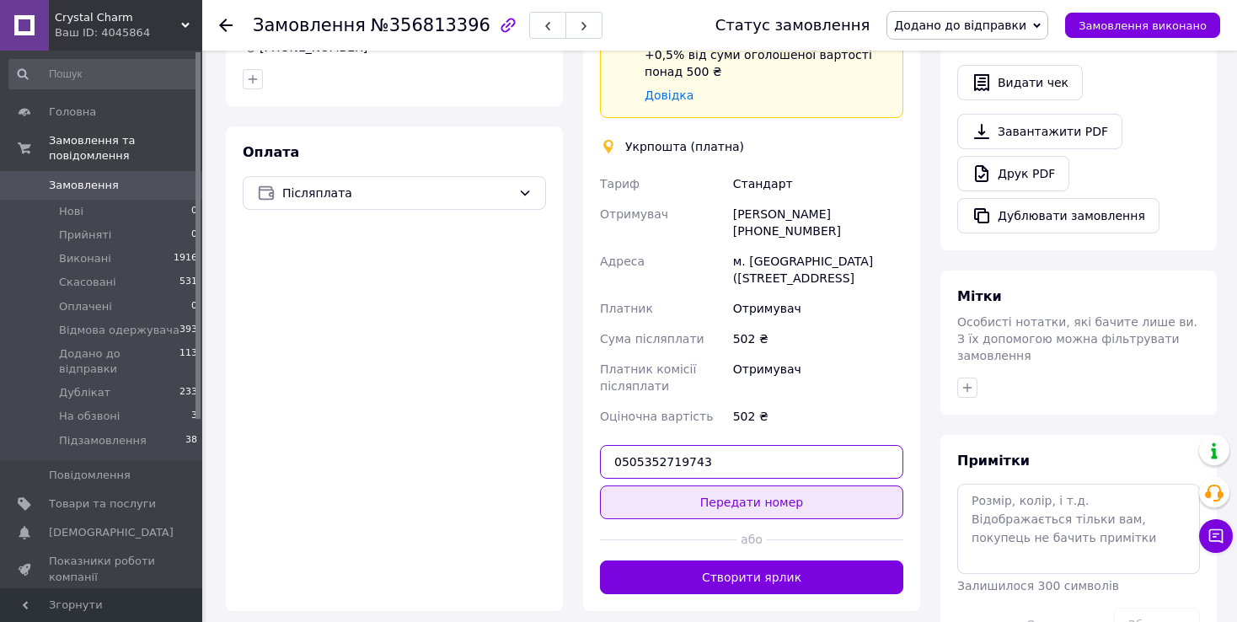
type input "0505352719743"
click at [657, 503] on button "Передати номер" at bounding box center [751, 502] width 303 height 34
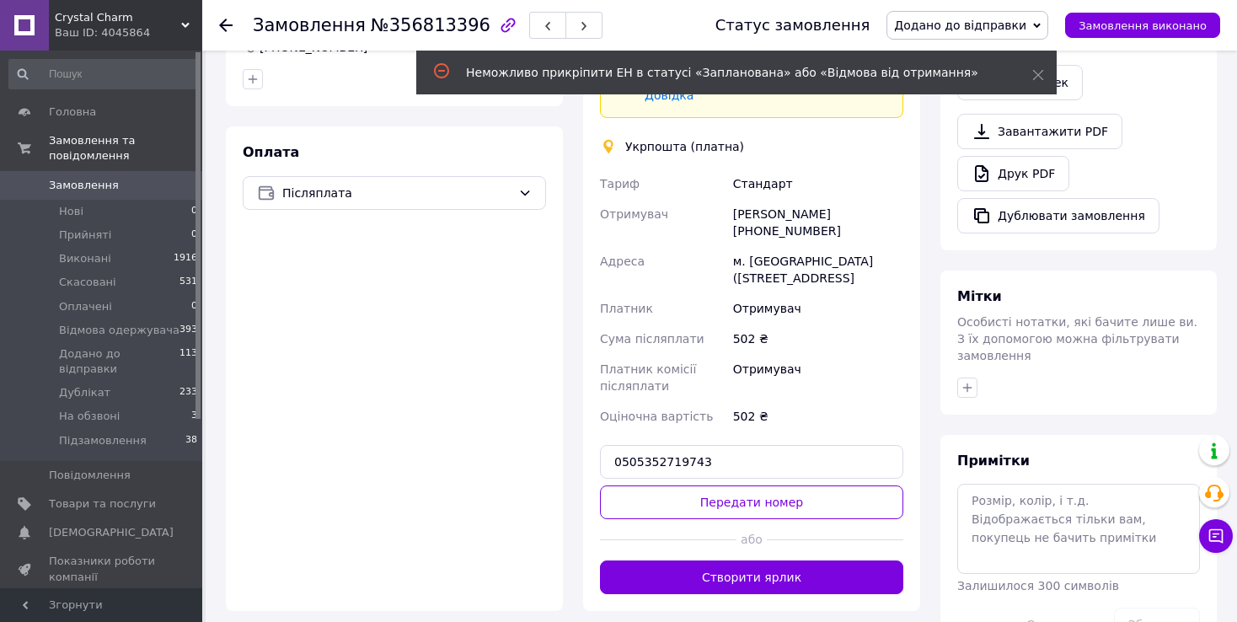
click at [228, 26] on icon at bounding box center [225, 25] width 13 height 13
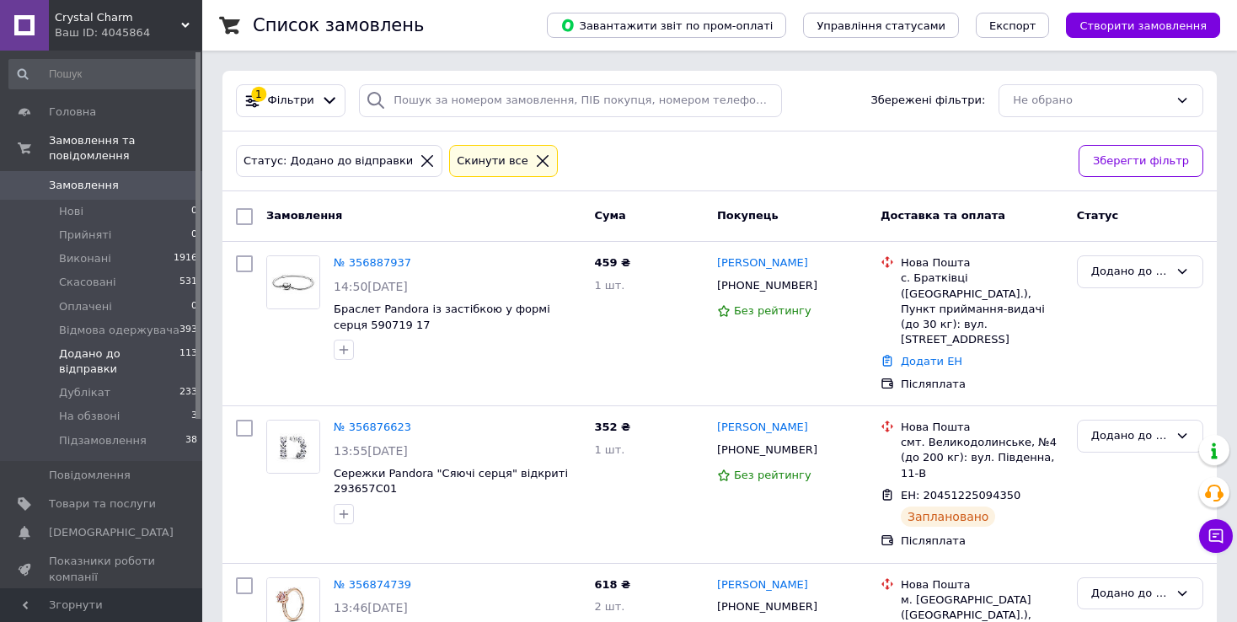
click at [420, 153] on icon at bounding box center [427, 160] width 15 height 15
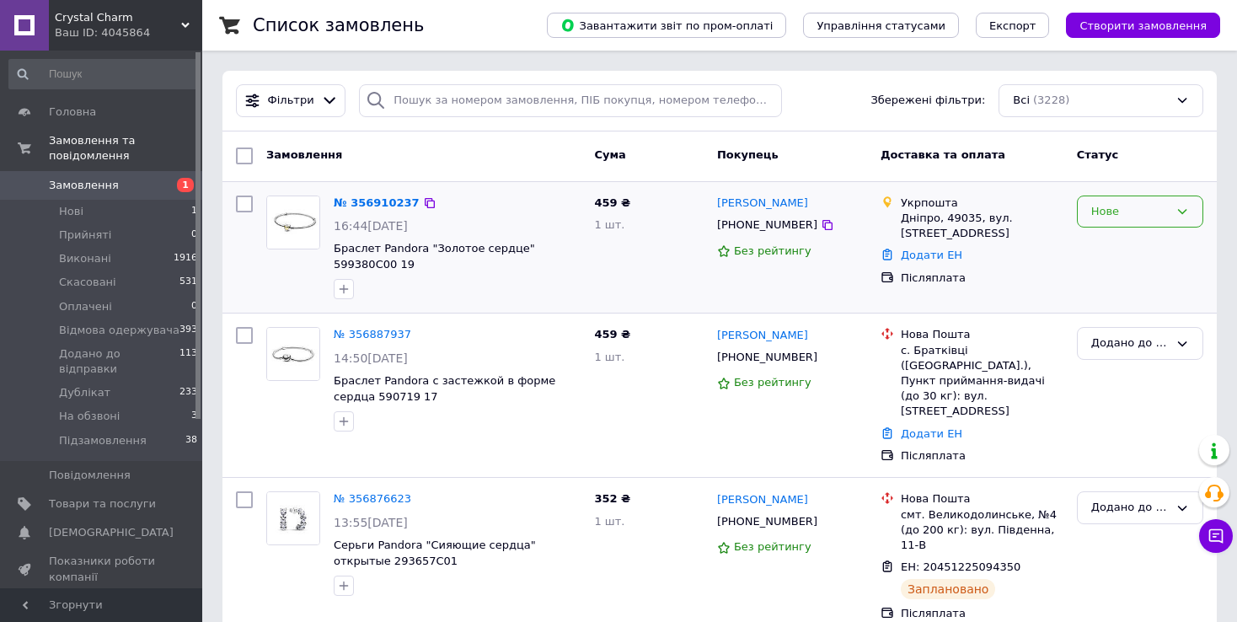
click at [1104, 217] on div "Нове" at bounding box center [1130, 212] width 78 height 18
click at [1112, 327] on li "На обзвоні" at bounding box center [1140, 324] width 125 height 31
click at [376, 203] on link "№ 356910237" at bounding box center [377, 202] width 86 height 13
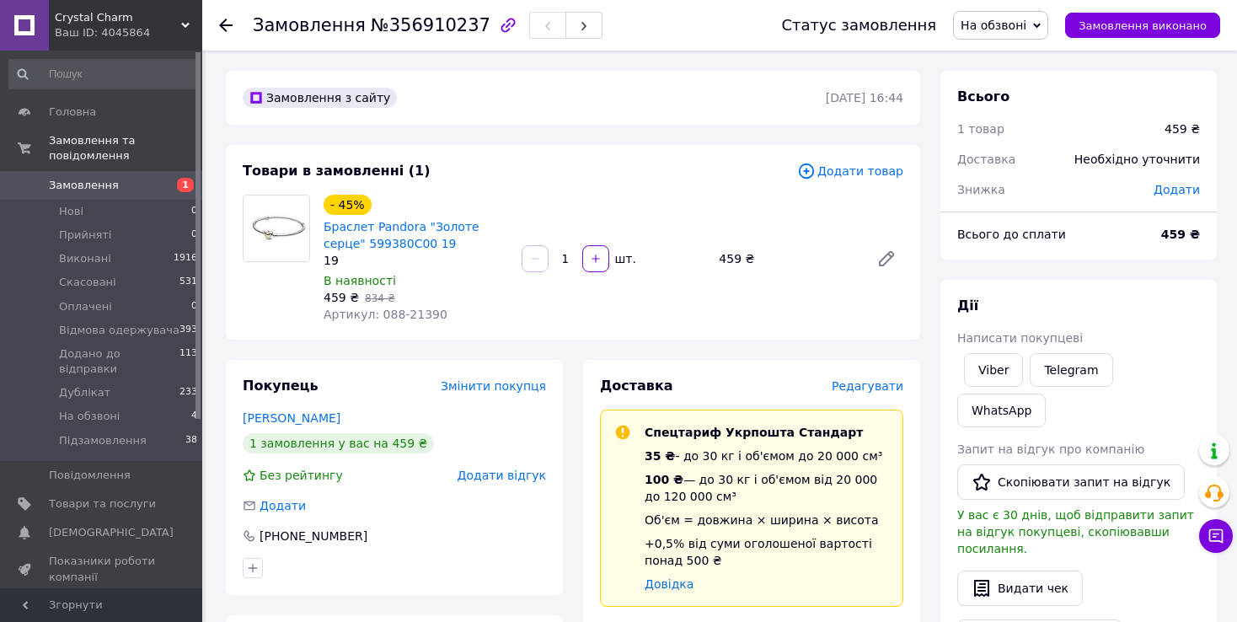
drag, startPoint x: 377, startPoint y: 314, endPoint x: 438, endPoint y: 315, distance: 61.6
click at [425, 319] on span "Артикул: 088-21390" at bounding box center [386, 314] width 124 height 13
drag, startPoint x: 441, startPoint y: 311, endPoint x: 373, endPoint y: 318, distance: 67.8
click at [373, 318] on div "Артикул: 088-21390" at bounding box center [416, 314] width 185 height 17
copy span "088-21390"
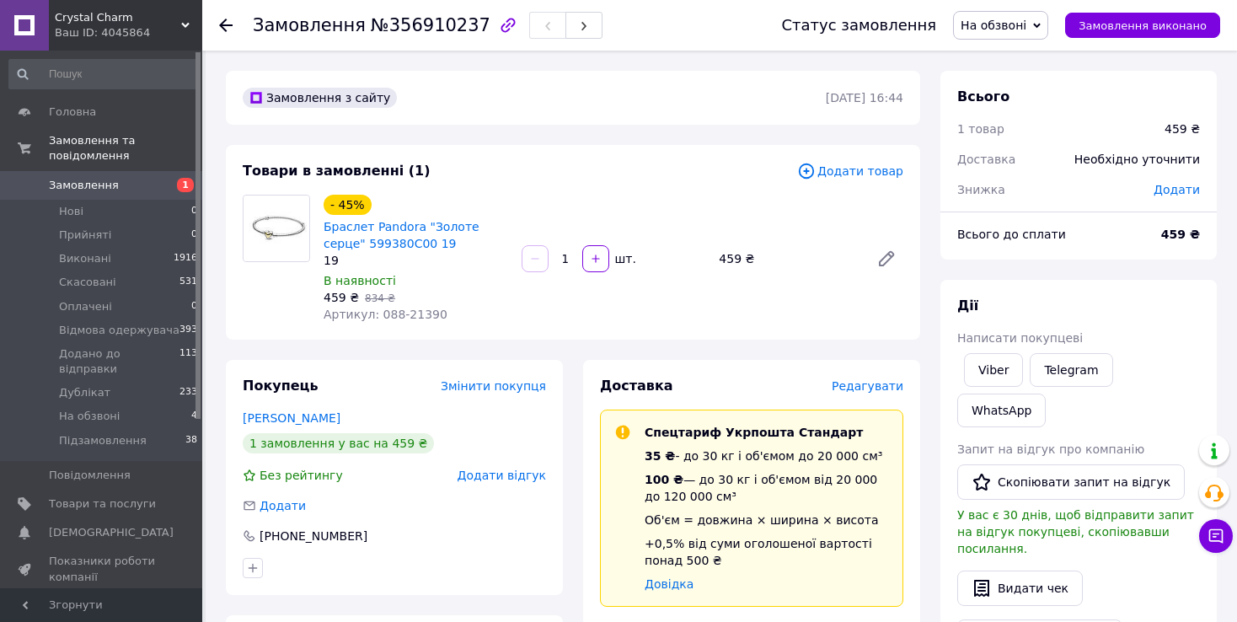
click at [228, 26] on icon at bounding box center [225, 25] width 13 height 13
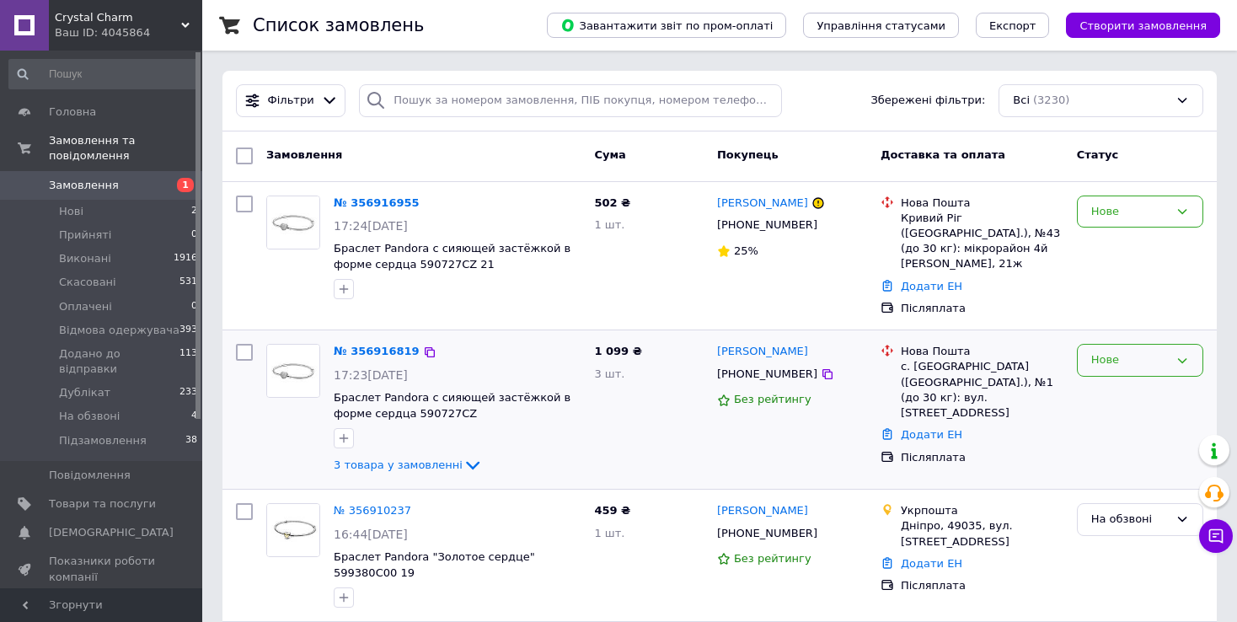
click at [1117, 351] on div "Нове" at bounding box center [1130, 360] width 78 height 18
click at [1134, 459] on li "На обзвоні" at bounding box center [1140, 474] width 125 height 31
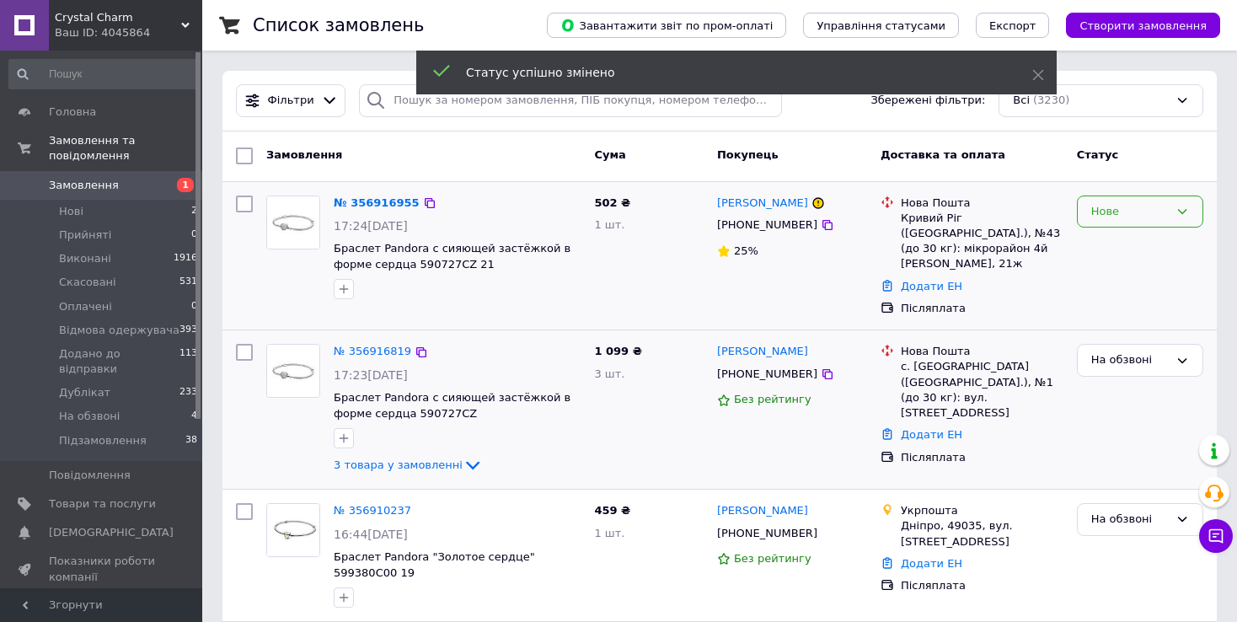
click at [1113, 206] on div "Нове" at bounding box center [1130, 212] width 78 height 18
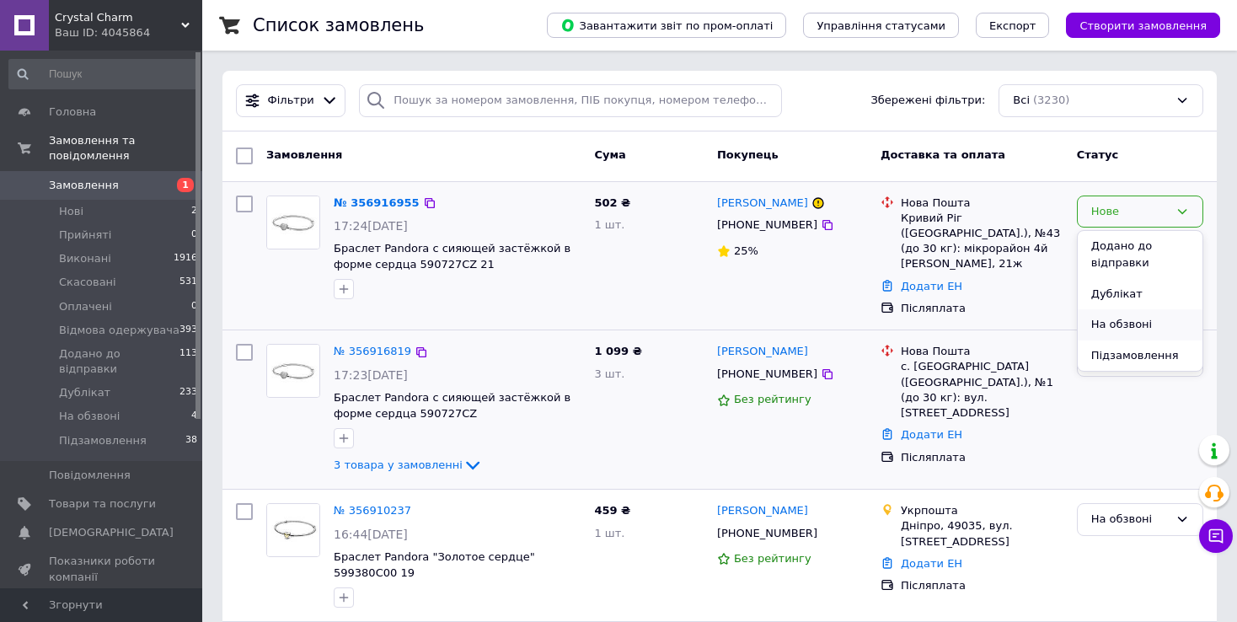
click at [1134, 322] on li "На обзвоні" at bounding box center [1140, 324] width 125 height 31
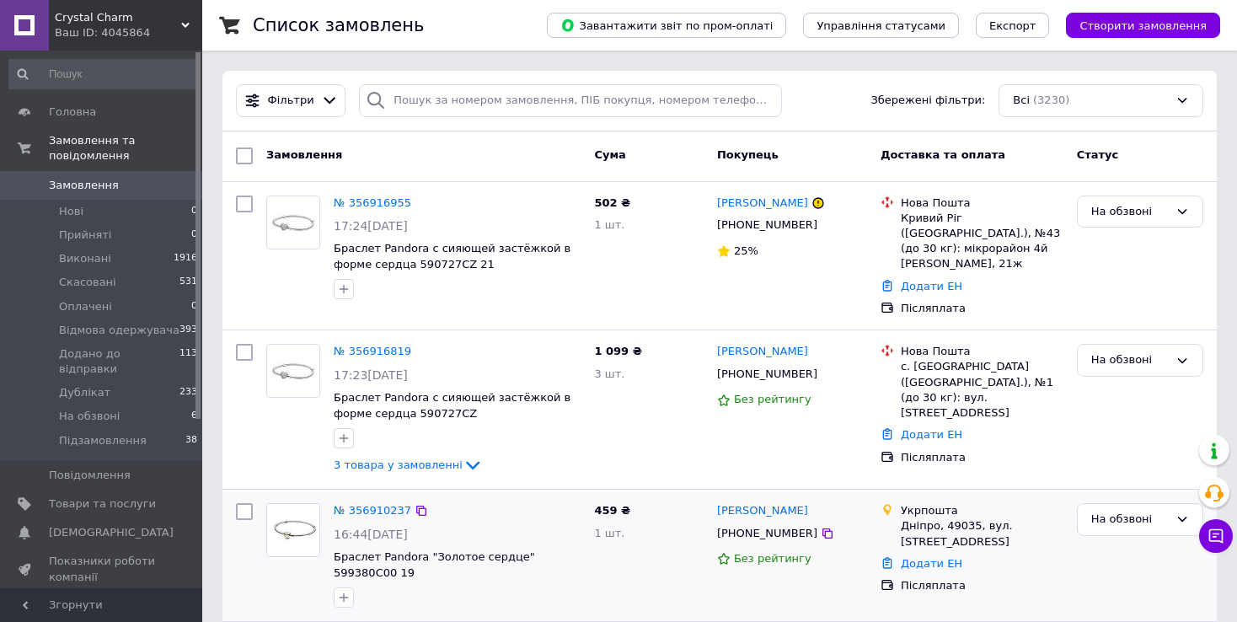
drag, startPoint x: 817, startPoint y: 496, endPoint x: 713, endPoint y: 497, distance: 103.7
click at [713, 497] on div "[PERSON_NAME] [PHONE_NUMBER] Без рейтингу" at bounding box center [793, 555] width 164 height 118
copy link "[PERSON_NAME]"
click at [823, 528] on icon at bounding box center [828, 533] width 10 height 10
drag, startPoint x: 900, startPoint y: 508, endPoint x: 970, endPoint y: 506, distance: 70.0
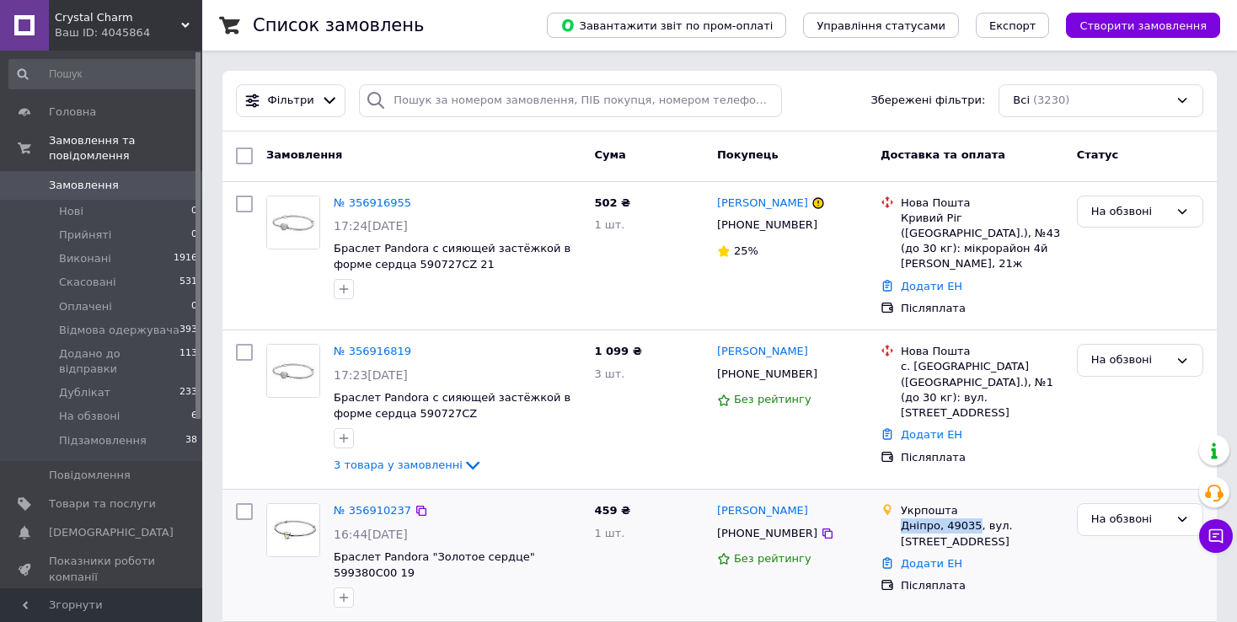
click at [970, 518] on div "Дніпро, 49035, вул. [STREET_ADDRESS]" at bounding box center [982, 533] width 163 height 30
copy div "Дніпро, 49035"
click at [416, 506] on icon at bounding box center [421, 511] width 10 height 10
click at [370, 345] on link "№ 356916819" at bounding box center [373, 351] width 78 height 13
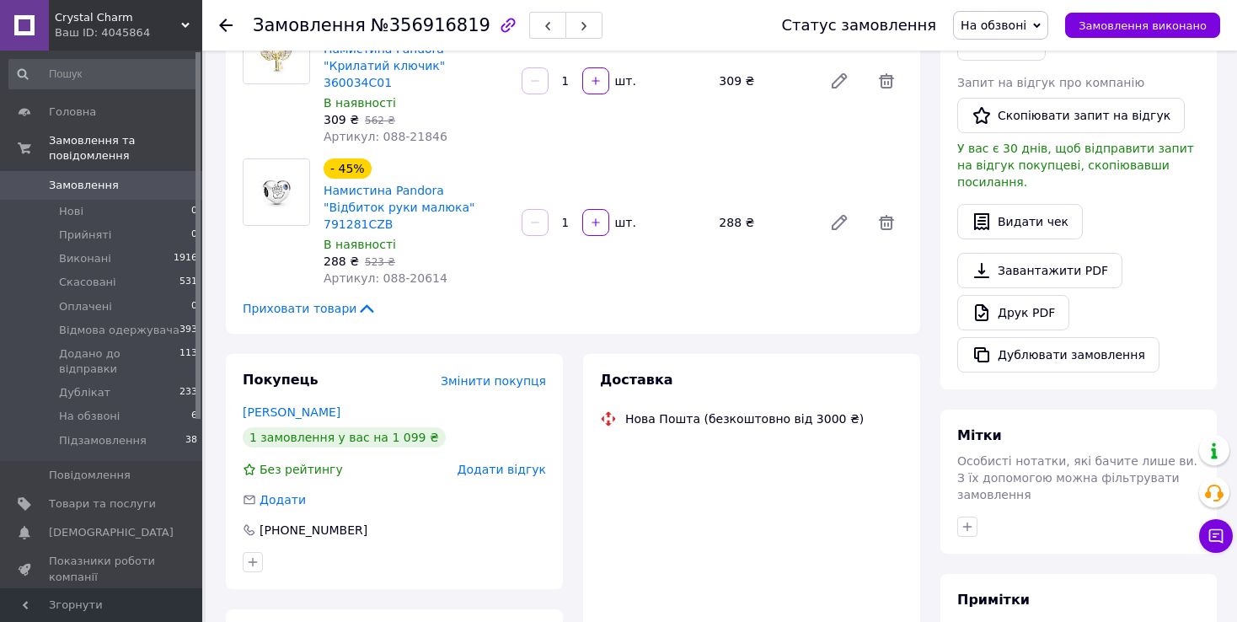
scroll to position [337, 0]
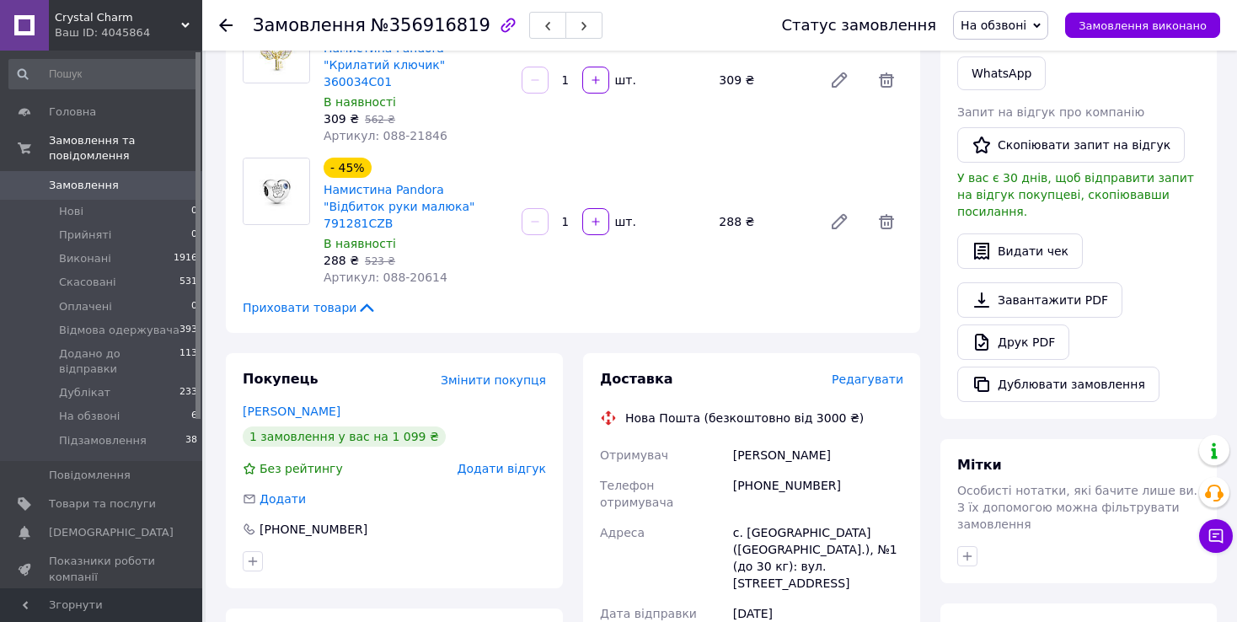
drag, startPoint x: 377, startPoint y: 245, endPoint x: 438, endPoint y: 253, distance: 62.0
click at [438, 269] on div "Артикул: 088-20614" at bounding box center [416, 277] width 185 height 17
drag, startPoint x: 438, startPoint y: 253, endPoint x: 373, endPoint y: 250, distance: 64.9
click at [373, 269] on div "Артикул: 088-20614" at bounding box center [416, 277] width 185 height 17
copy span "088-20614"
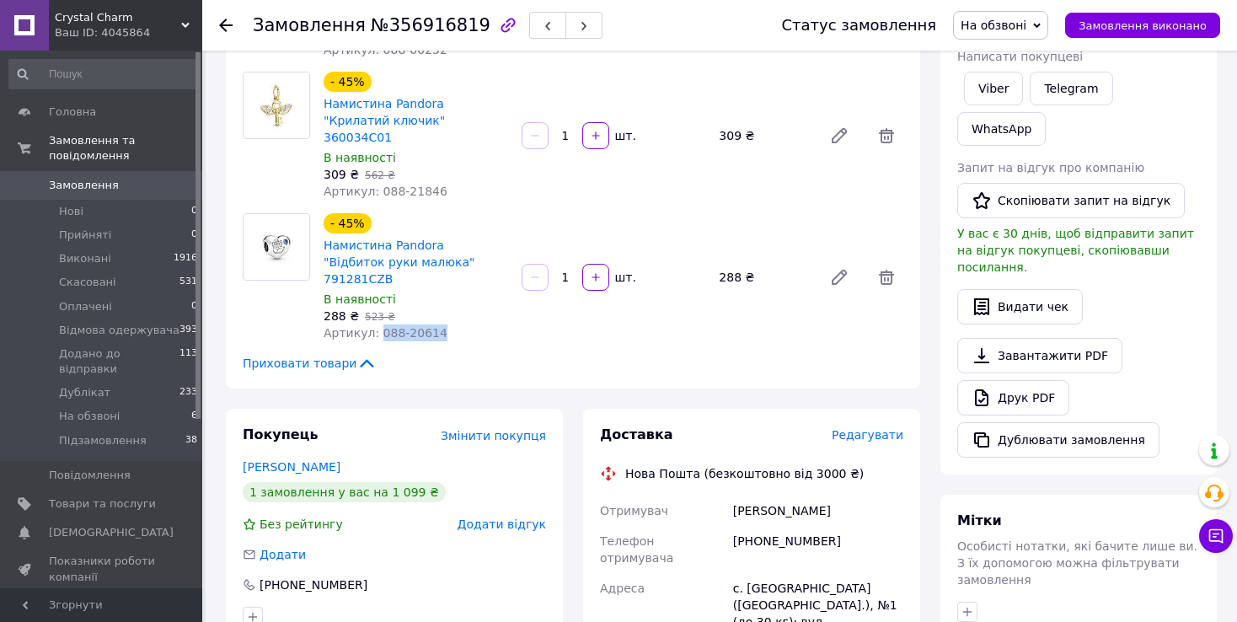
scroll to position [253, 0]
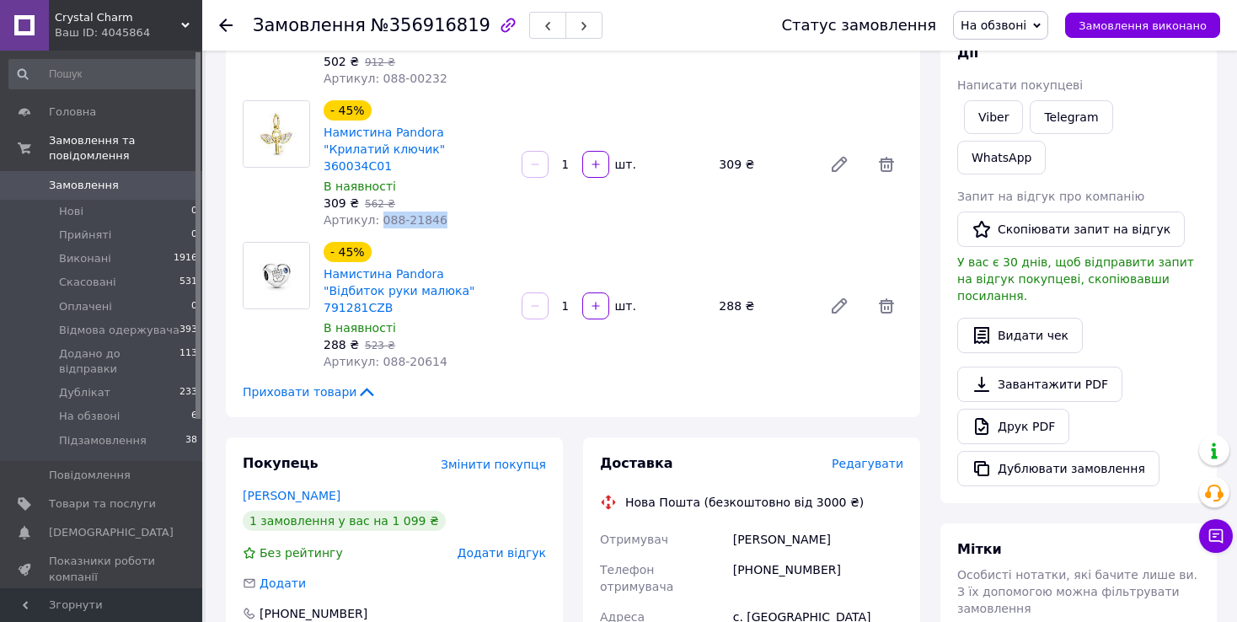
drag, startPoint x: 374, startPoint y: 207, endPoint x: 446, endPoint y: 205, distance: 71.7
click at [446, 212] on div "Артикул: 088-21846" at bounding box center [416, 220] width 185 height 17
copy span "088-21846"
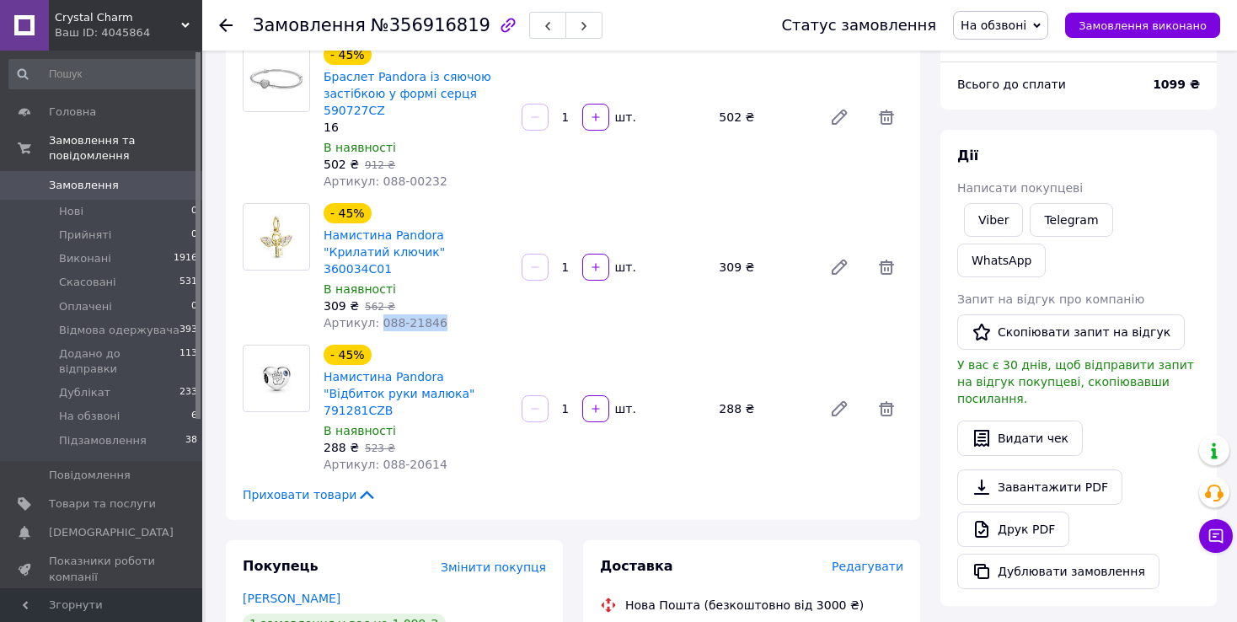
scroll to position [0, 0]
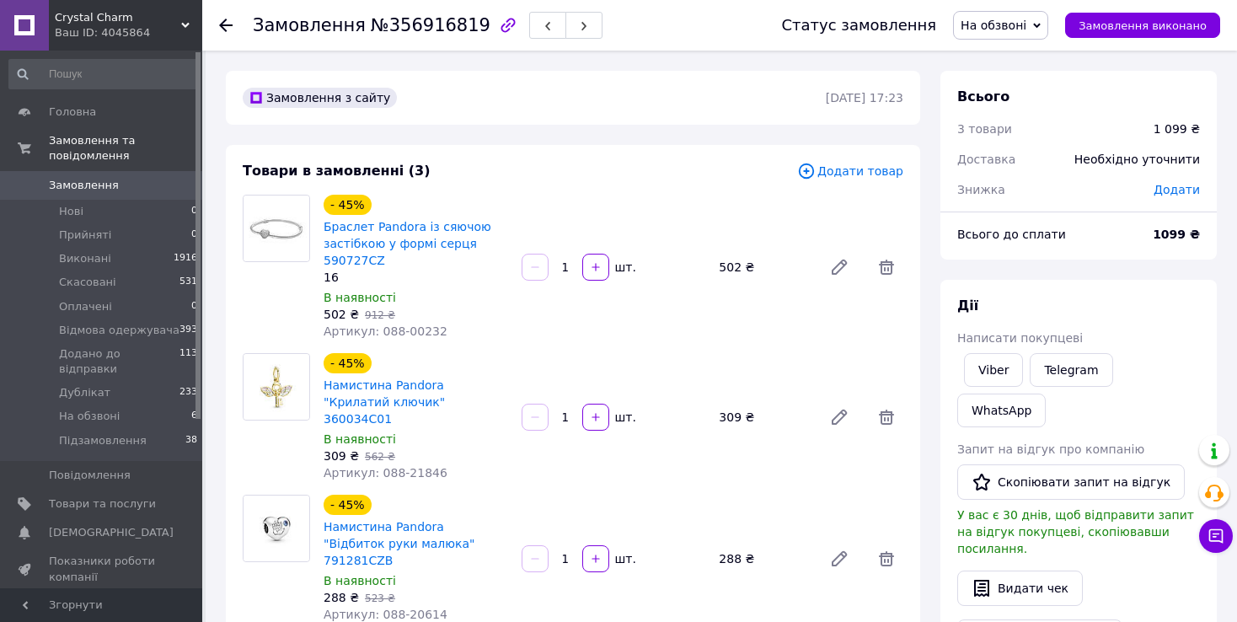
drag, startPoint x: 377, startPoint y: 331, endPoint x: 427, endPoint y: 330, distance: 50.6
click at [427, 330] on span "Артикул: 088-00232" at bounding box center [386, 330] width 124 height 13
drag, startPoint x: 434, startPoint y: 331, endPoint x: 375, endPoint y: 340, distance: 59.6
click at [375, 340] on div "Артикул: 088-00232" at bounding box center [416, 331] width 185 height 17
copy span "088-00232"
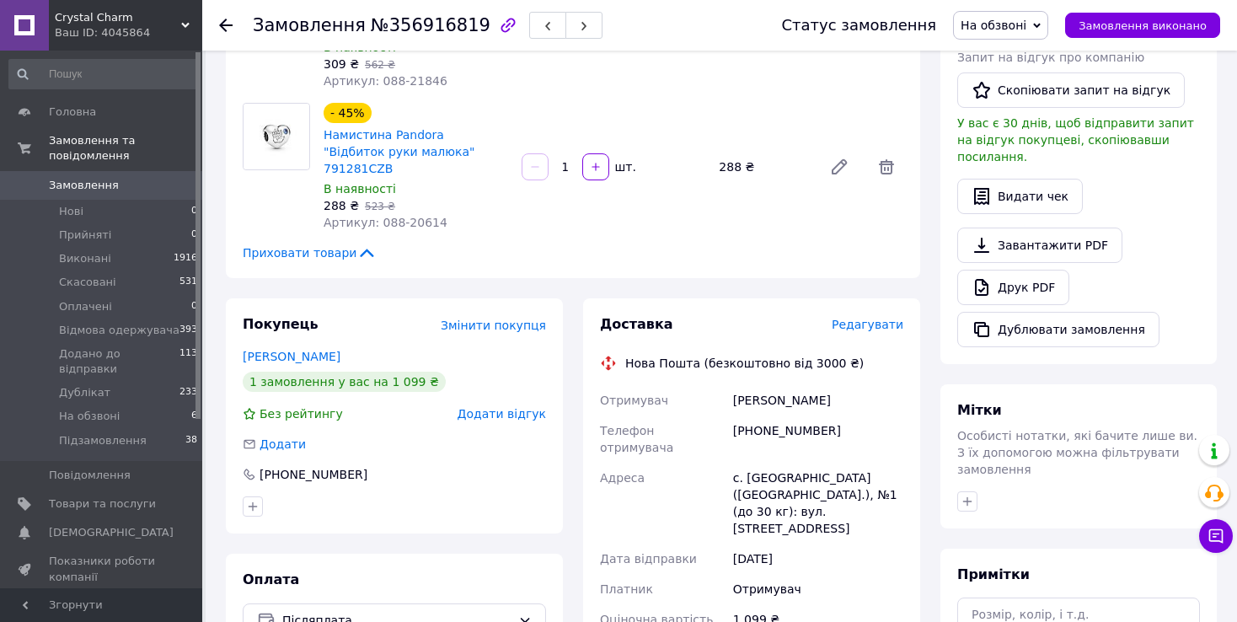
scroll to position [421, 0]
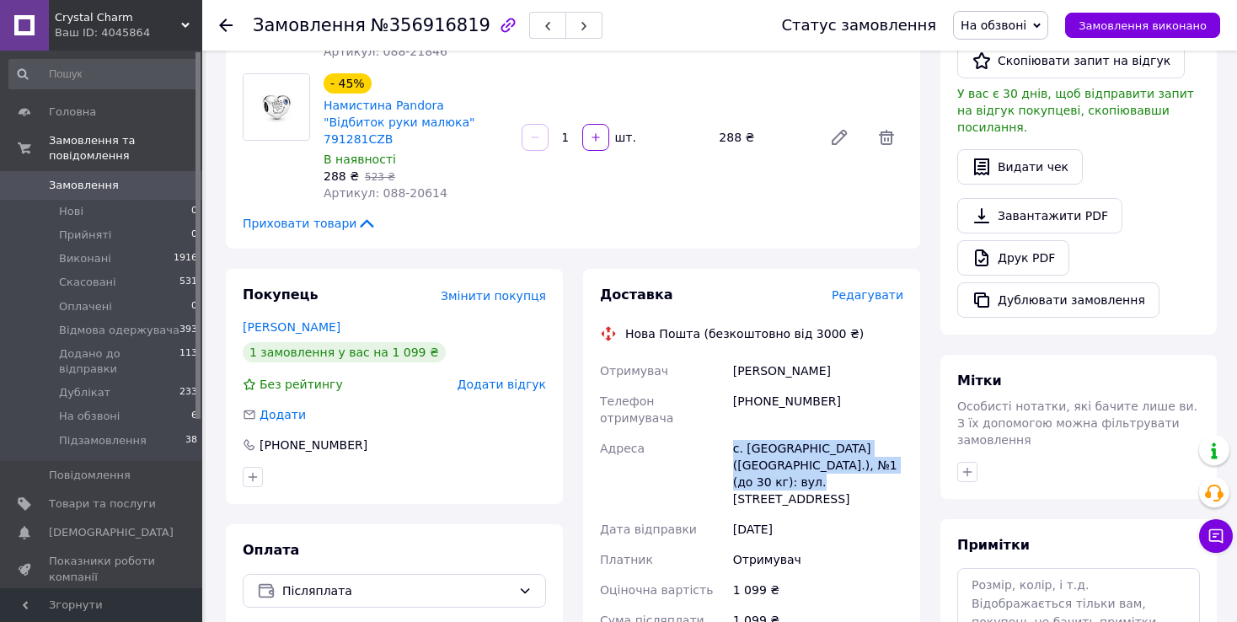
drag, startPoint x: 904, startPoint y: 417, endPoint x: 730, endPoint y: 404, distance: 174.1
click at [730, 433] on div "с. [GEOGRAPHIC_DATA] ([GEOGRAPHIC_DATA].), №1 (до 30 кг): вул. [STREET_ADDRESS]" at bounding box center [818, 473] width 177 height 81
copy div "с. [GEOGRAPHIC_DATA] ([GEOGRAPHIC_DATA].), №1 (до 30 кг): вул. [STREET_ADDRESS]"
drag, startPoint x: 732, startPoint y: 342, endPoint x: 860, endPoint y: 339, distance: 128.2
click at [861, 356] on div "Якименко Мирослава" at bounding box center [818, 371] width 177 height 30
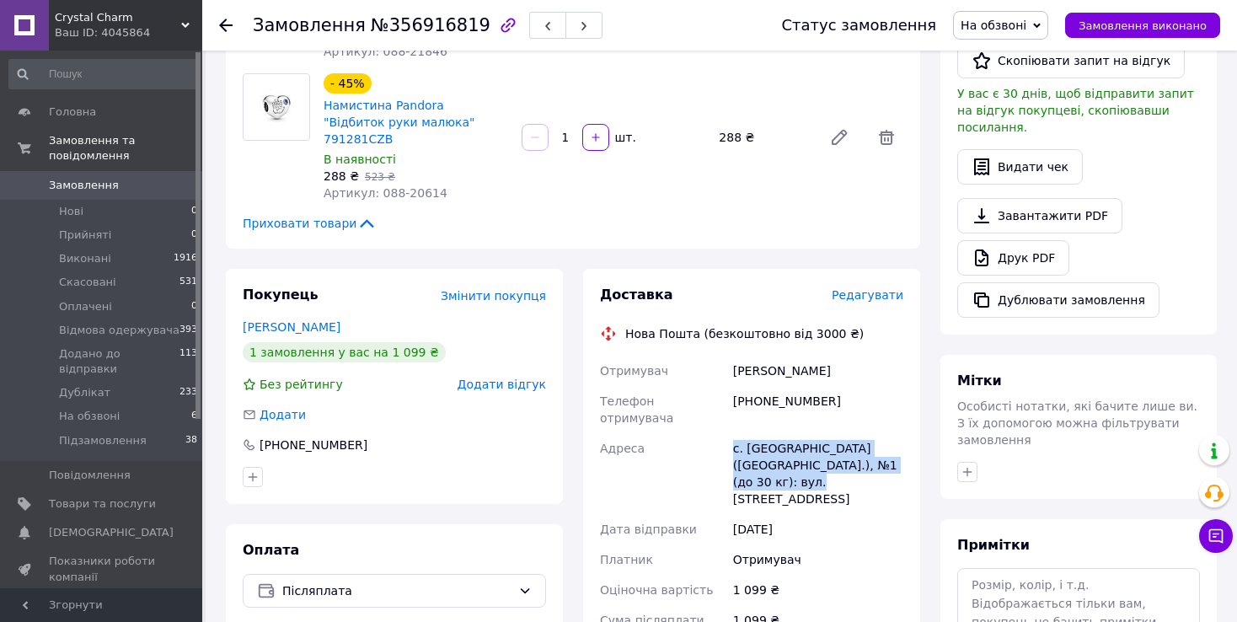
copy div "Якименко Мирослава"
click at [767, 386] on div "[PHONE_NUMBER]" at bounding box center [818, 409] width 177 height 47
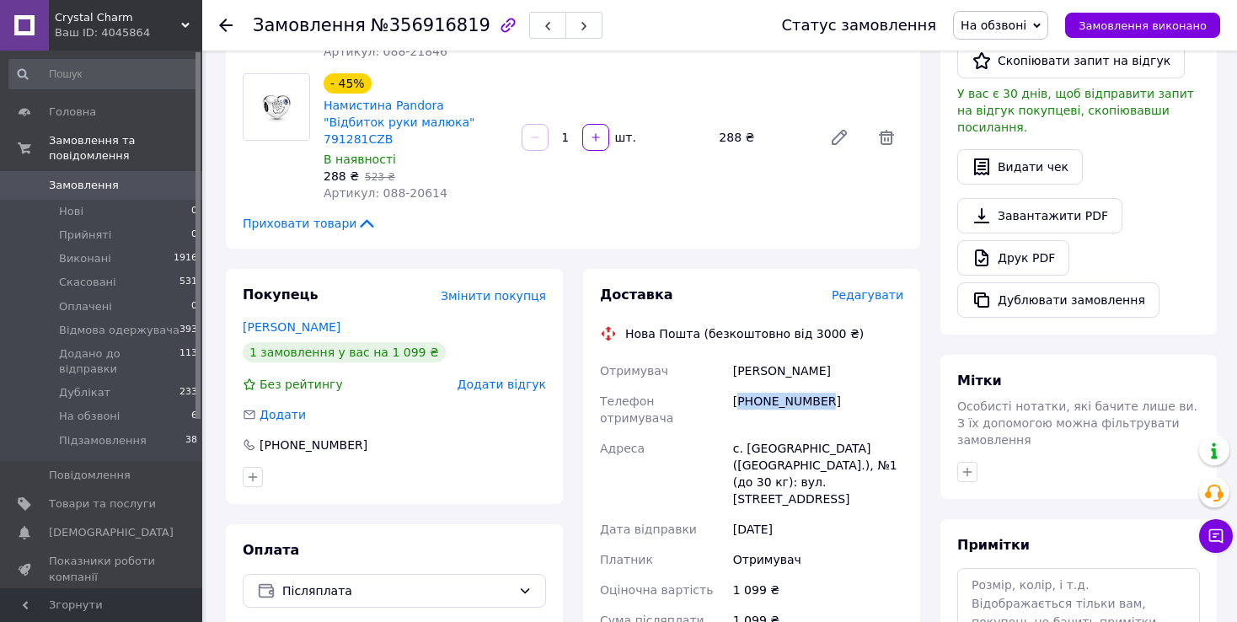
click at [767, 386] on div "[PHONE_NUMBER]" at bounding box center [818, 409] width 177 height 47
copy div "380979337414"
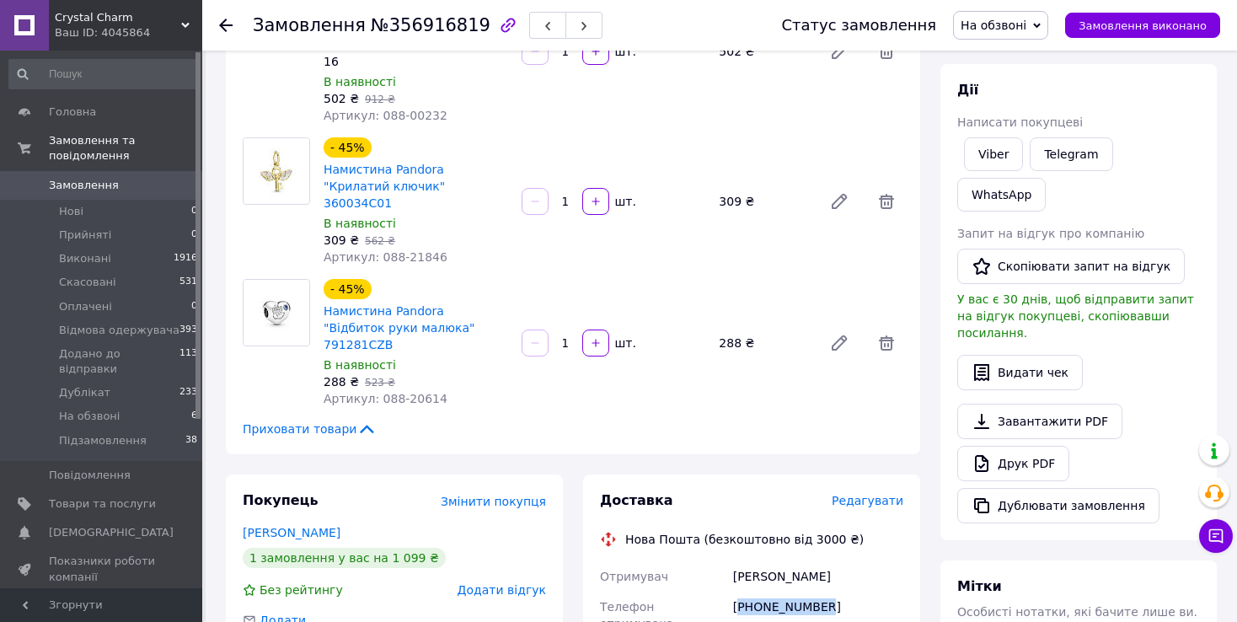
scroll to position [337, 0]
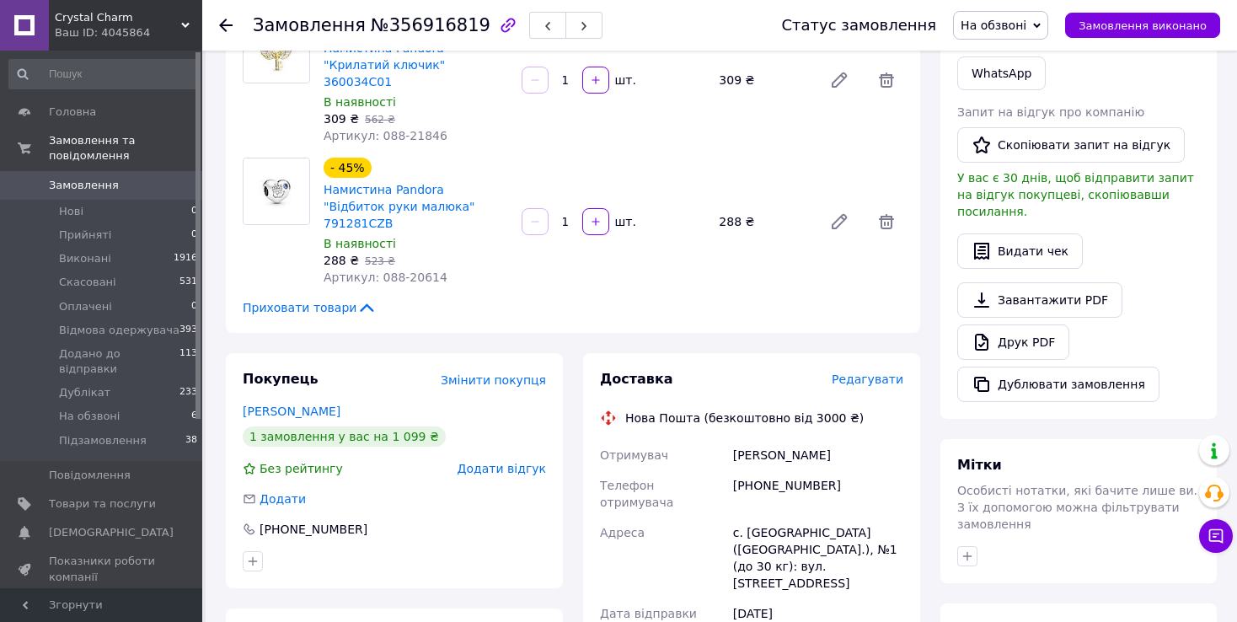
click at [427, 27] on span "№356916819" at bounding box center [431, 25] width 120 height 20
click at [426, 27] on span "№356916819" at bounding box center [431, 25] width 120 height 20
copy span "356916819"
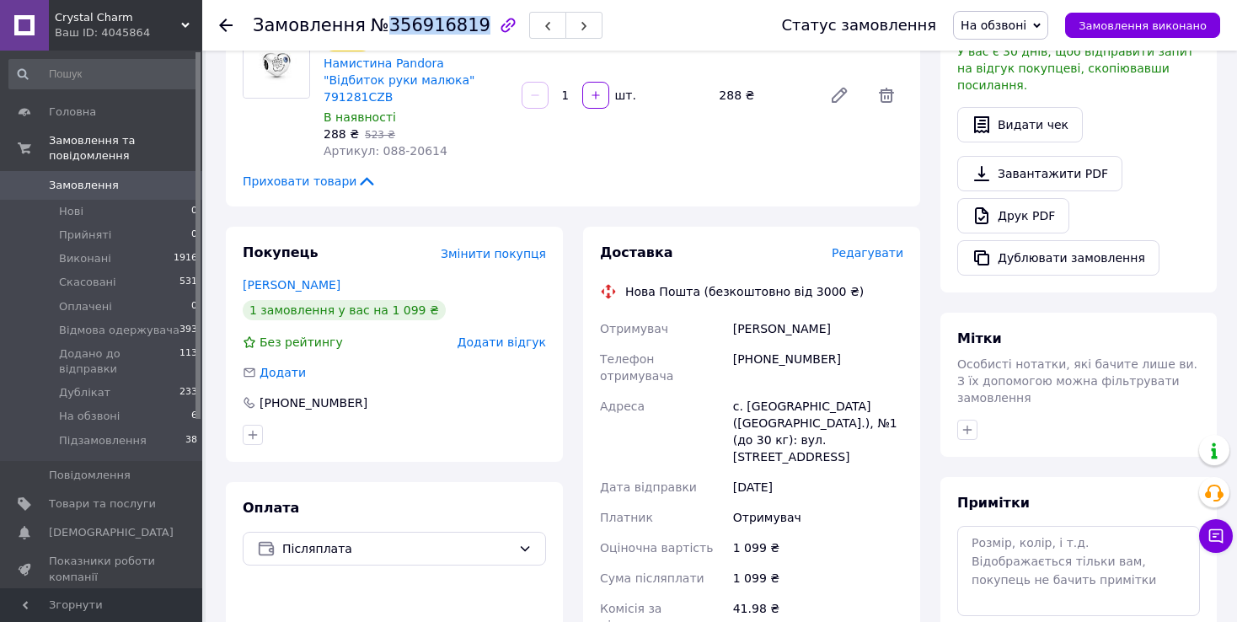
scroll to position [590, 0]
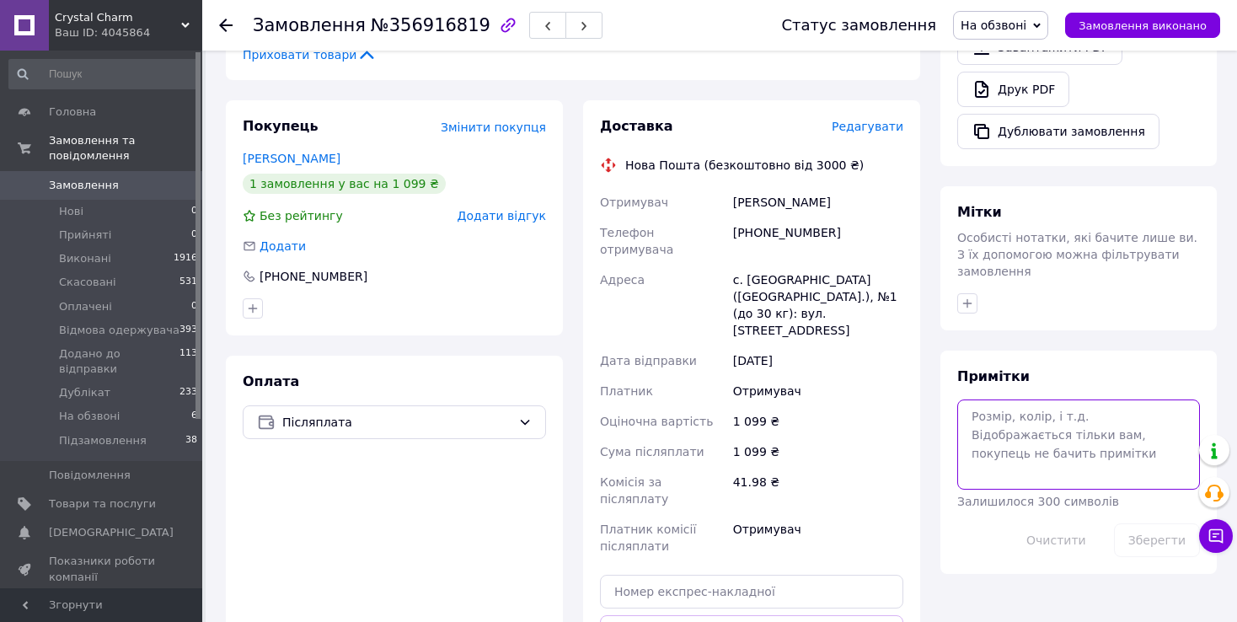
click at [1010, 400] on textarea at bounding box center [1078, 444] width 243 height 89
type textarea "не оригінал"
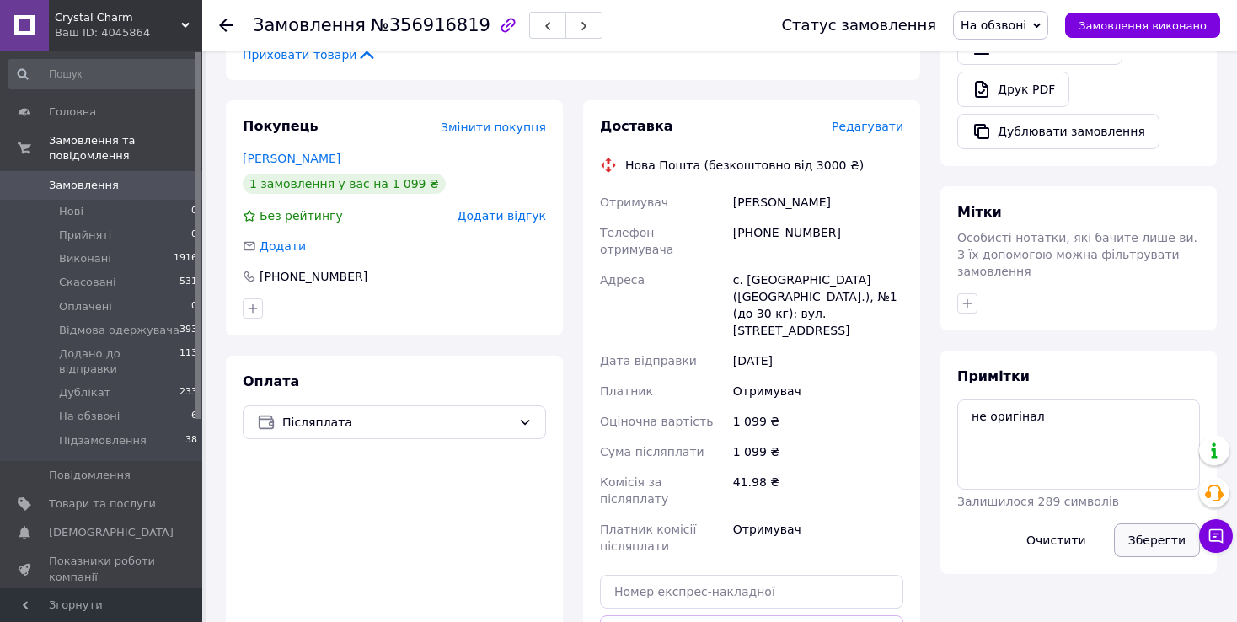
click at [1144, 523] on button "Зберегти" at bounding box center [1157, 540] width 86 height 34
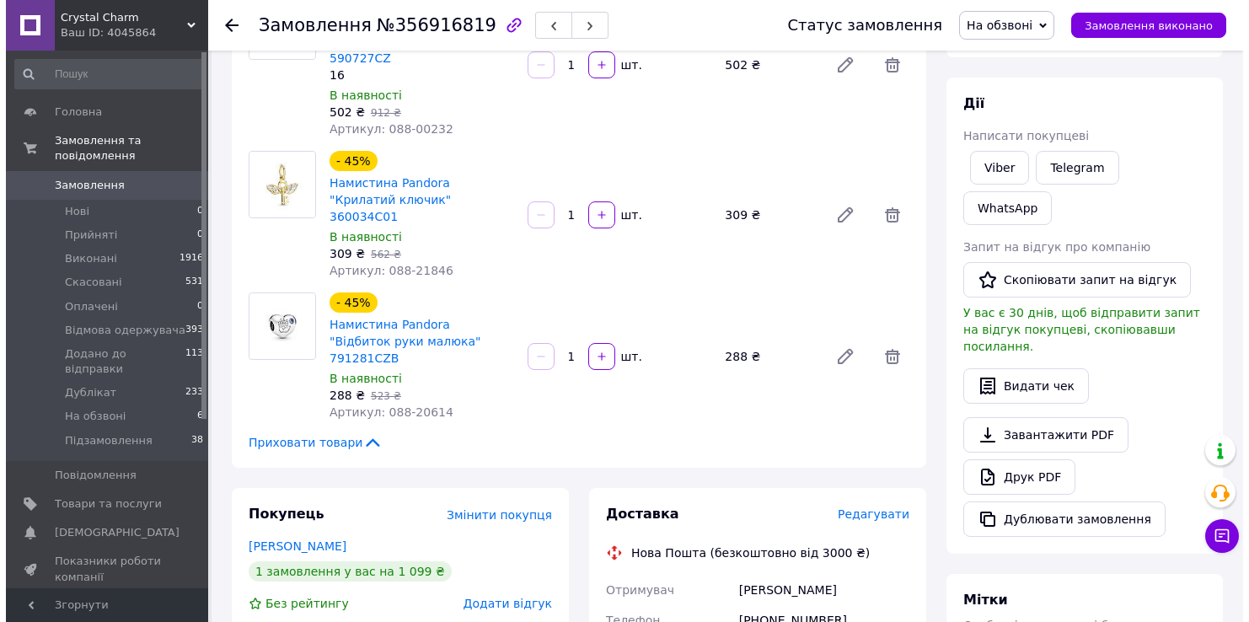
scroll to position [0, 0]
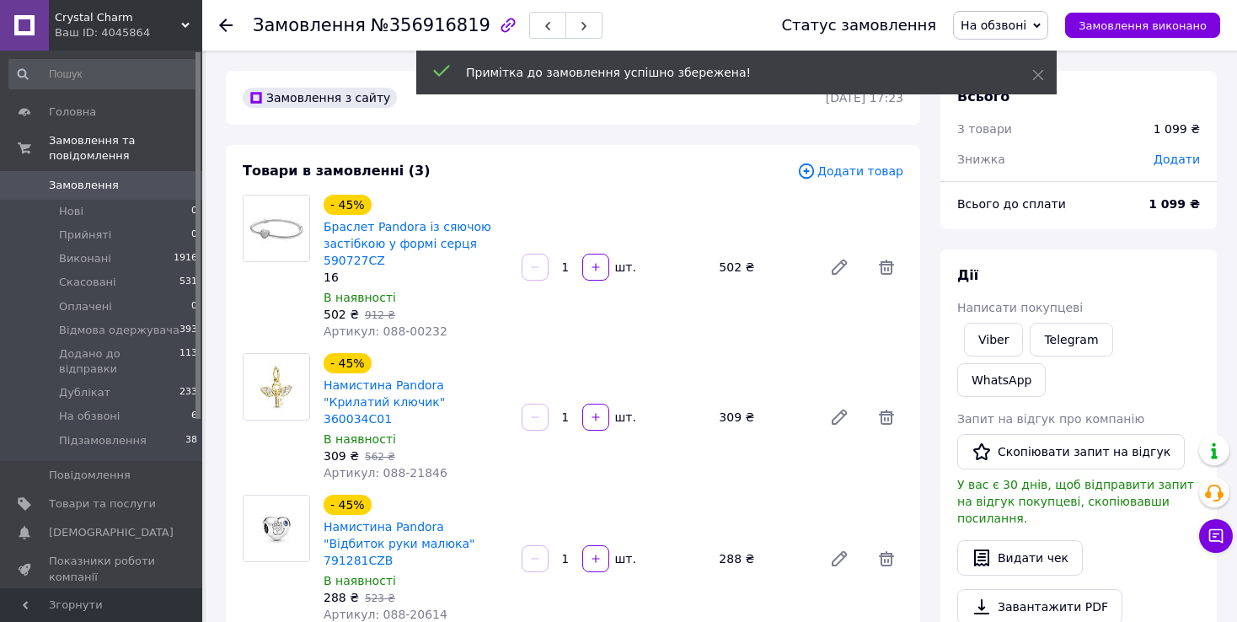
click at [999, 30] on span "На обзвоні" at bounding box center [994, 25] width 66 height 13
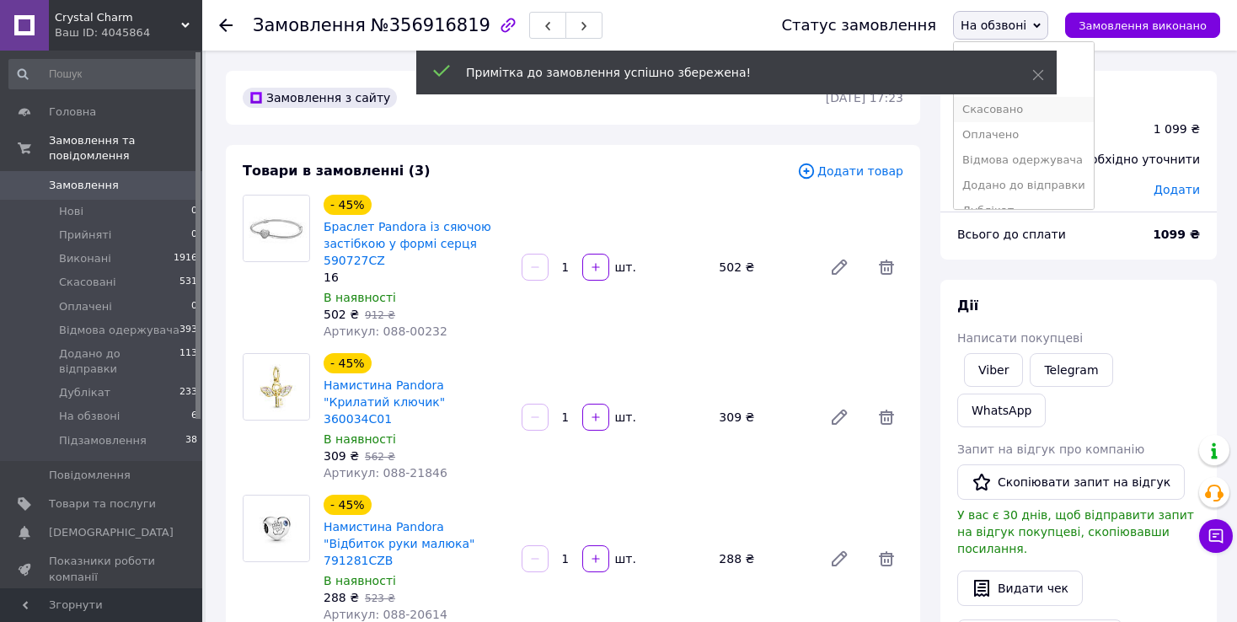
click at [1011, 110] on li "Скасовано" at bounding box center [1024, 109] width 140 height 25
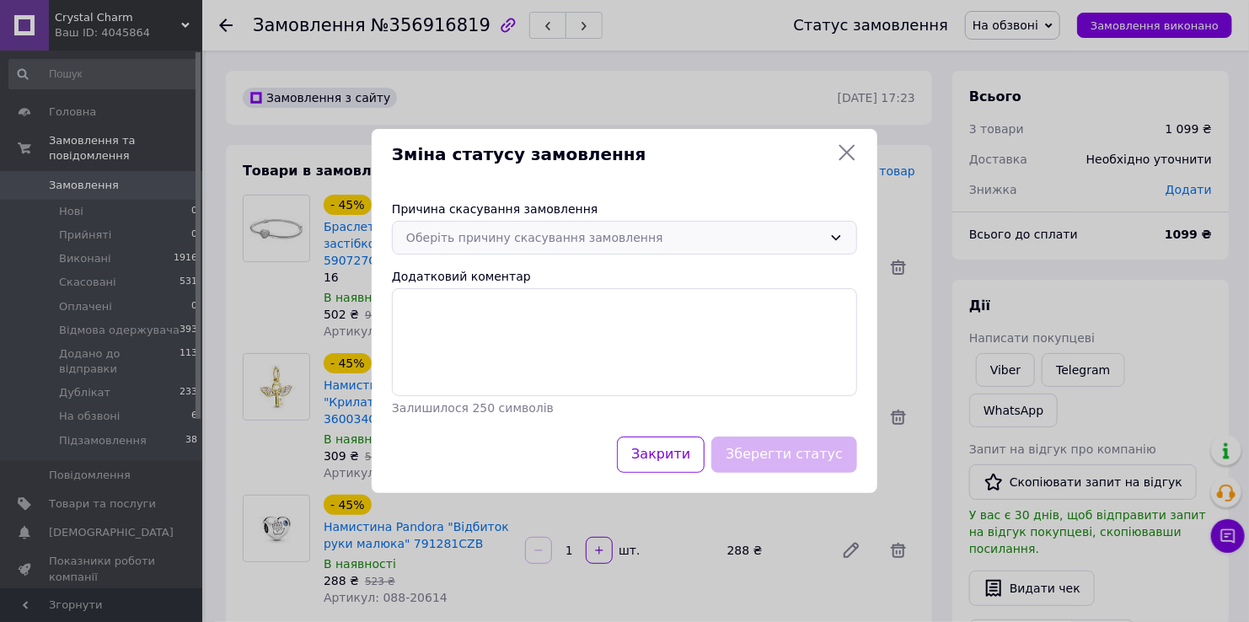
click at [566, 238] on div "Оберіть причину скасування замовлення" at bounding box center [614, 237] width 416 height 19
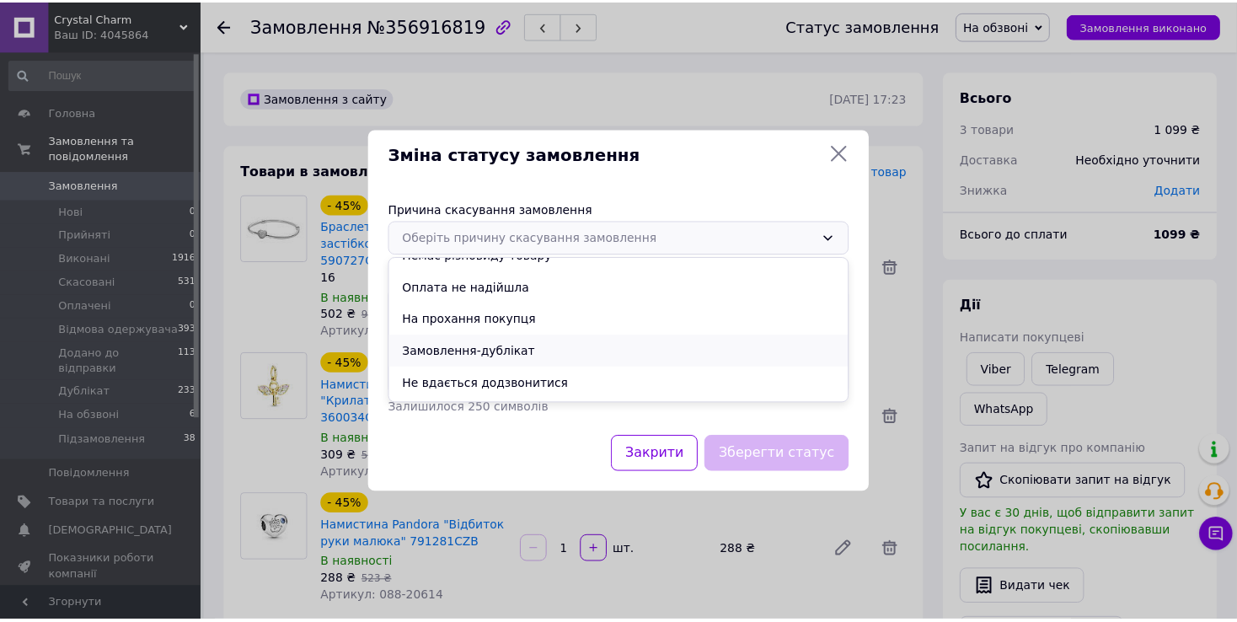
scroll to position [78, 0]
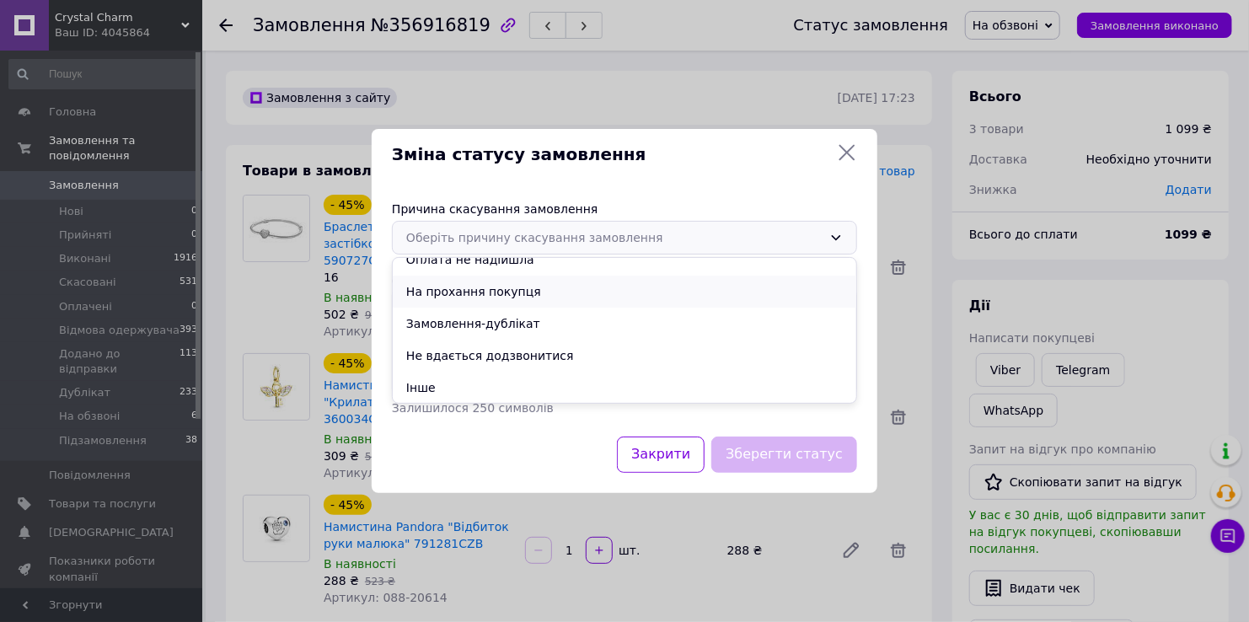
click at [471, 290] on li "На прохання покупця" at bounding box center [625, 292] width 464 height 32
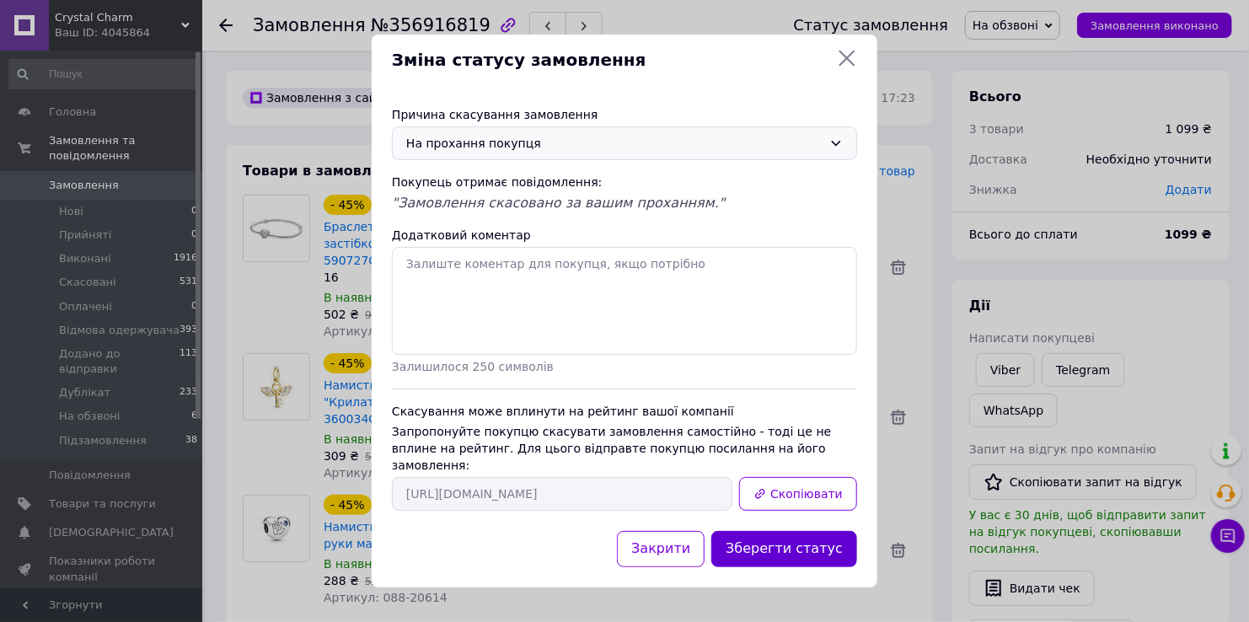
click at [761, 539] on button "Зберегти статус" at bounding box center [784, 549] width 146 height 36
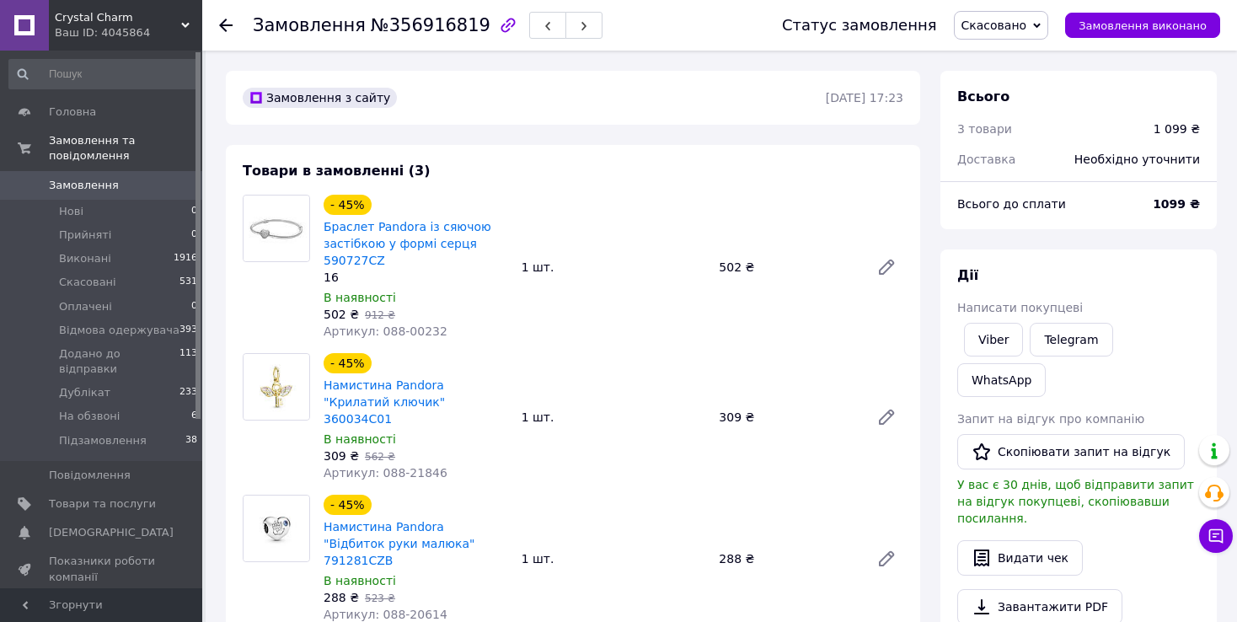
click at [226, 19] on icon at bounding box center [225, 25] width 13 height 13
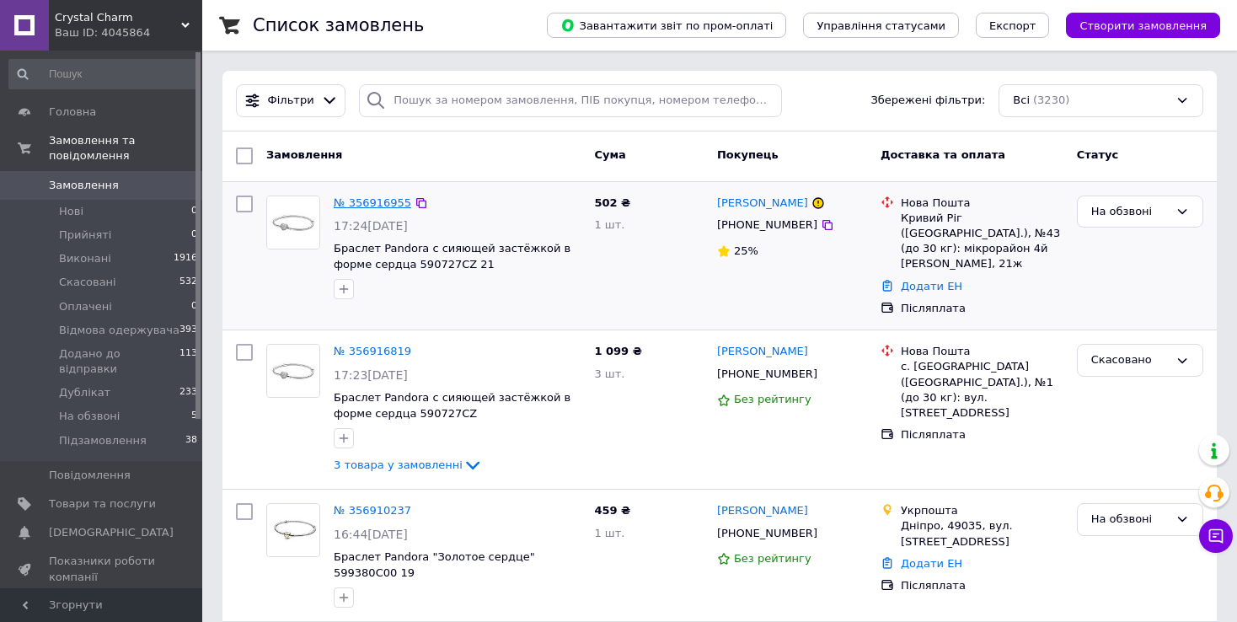
click at [375, 198] on link "№ 356916955" at bounding box center [373, 202] width 78 height 13
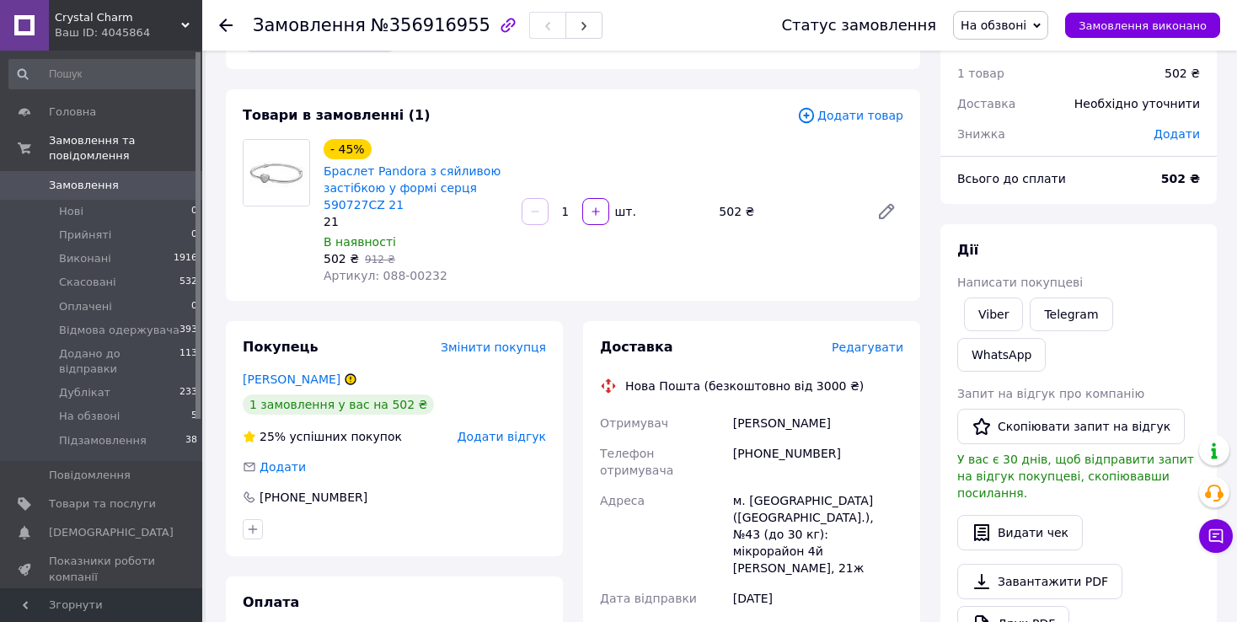
scroll to position [84, 0]
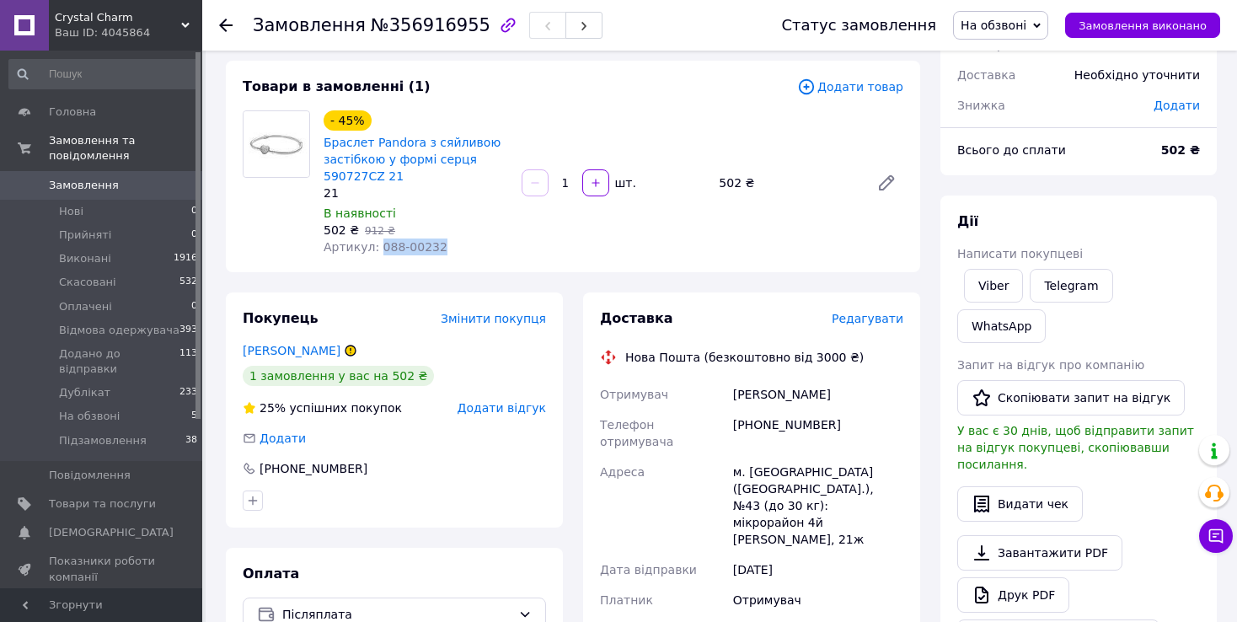
drag, startPoint x: 373, startPoint y: 251, endPoint x: 449, endPoint y: 256, distance: 76.0
click at [449, 256] on div "- 45% Браслет Pandora з сяйливою застібкою у формі серця 590727CZ 21 21 В наявн…" at bounding box center [416, 183] width 198 height 152
copy span "088-00232"
drag, startPoint x: 729, startPoint y: 389, endPoint x: 820, endPoint y: 394, distance: 91.1
click at [820, 394] on div "Тишкевич Елена" at bounding box center [818, 394] width 177 height 30
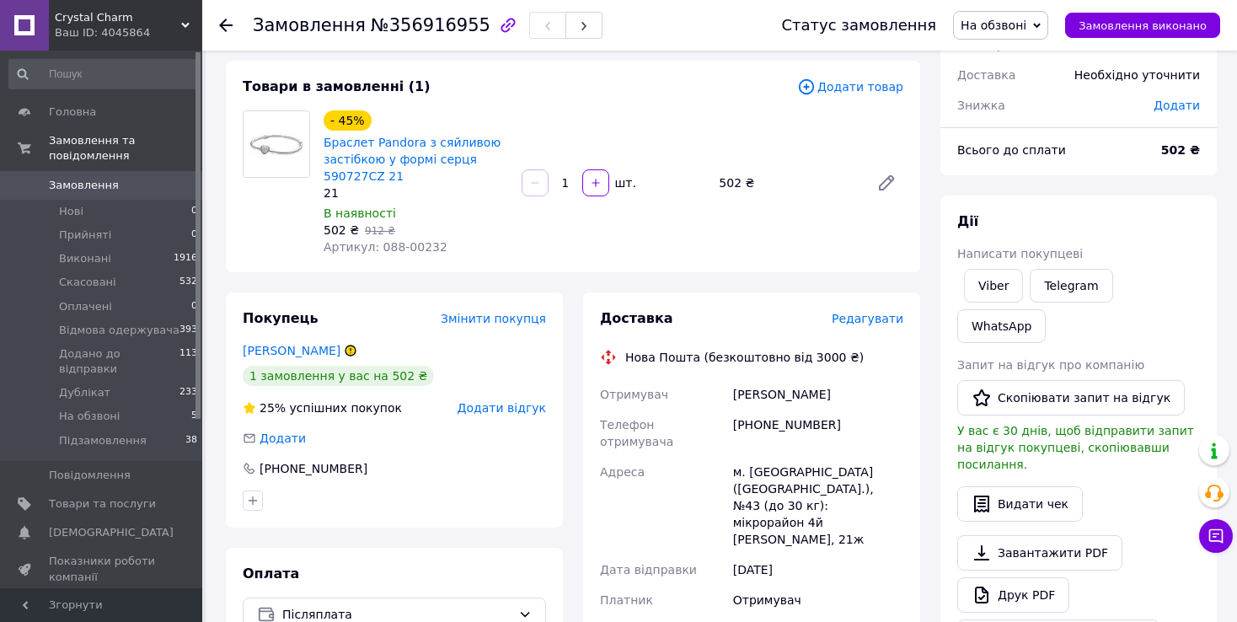
drag, startPoint x: 842, startPoint y: 395, endPoint x: 729, endPoint y: 383, distance: 113.6
click at [730, 383] on div "Тишкевич Елена" at bounding box center [818, 394] width 177 height 30
click at [778, 420] on div "[PHONE_NUMBER]" at bounding box center [818, 433] width 177 height 47
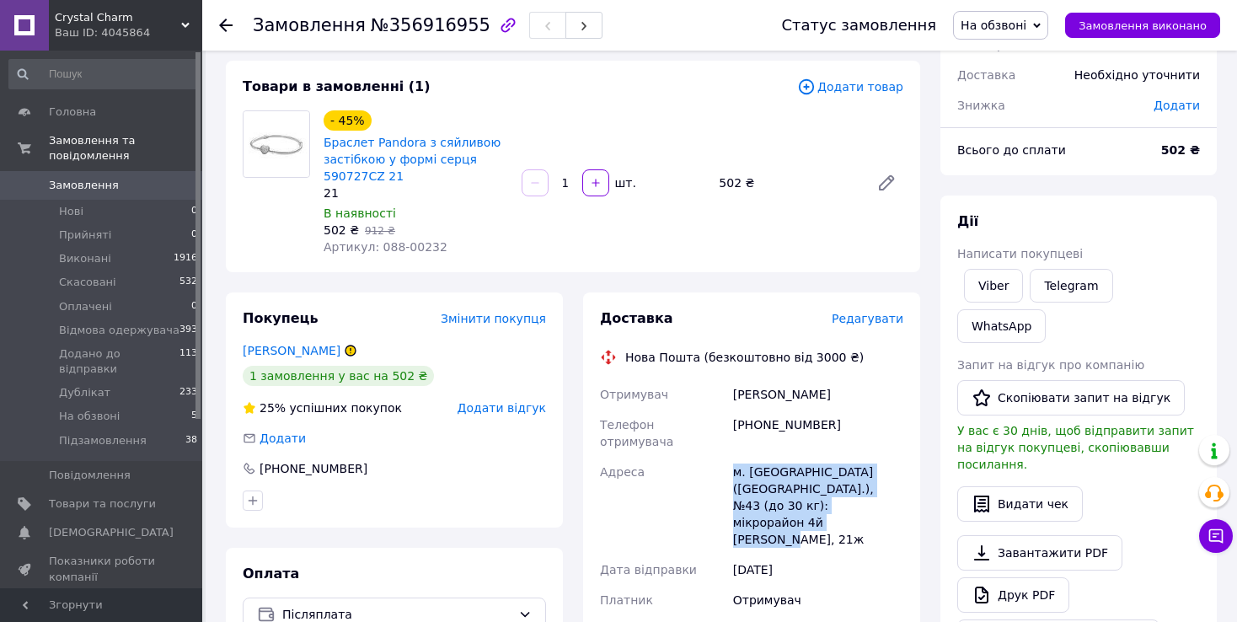
drag, startPoint x: 726, startPoint y: 448, endPoint x: 817, endPoint y: 507, distance: 108.9
click at [820, 505] on div "Отримувач Тишкевич Елена Телефон отримувача +380982866136 Адреса м. Кривий Ріг …" at bounding box center [752, 574] width 310 height 391
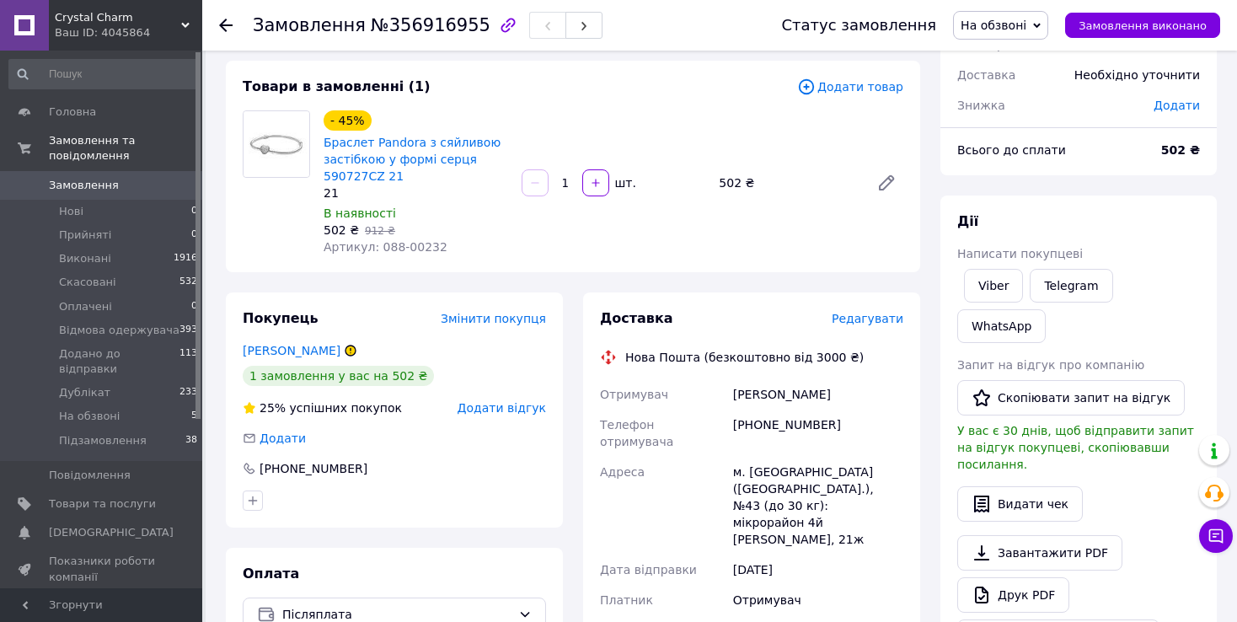
click at [387, 26] on span "№356916955" at bounding box center [431, 25] width 120 height 20
click at [386, 26] on span "№356916955" at bounding box center [431, 25] width 120 height 20
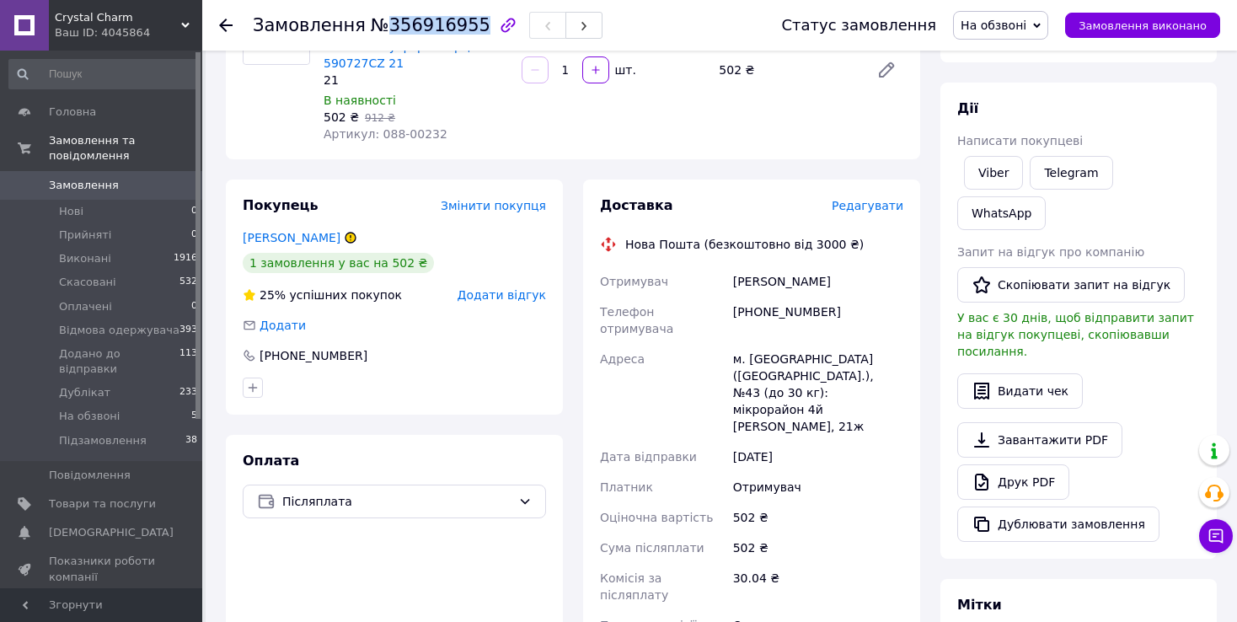
scroll to position [421, 0]
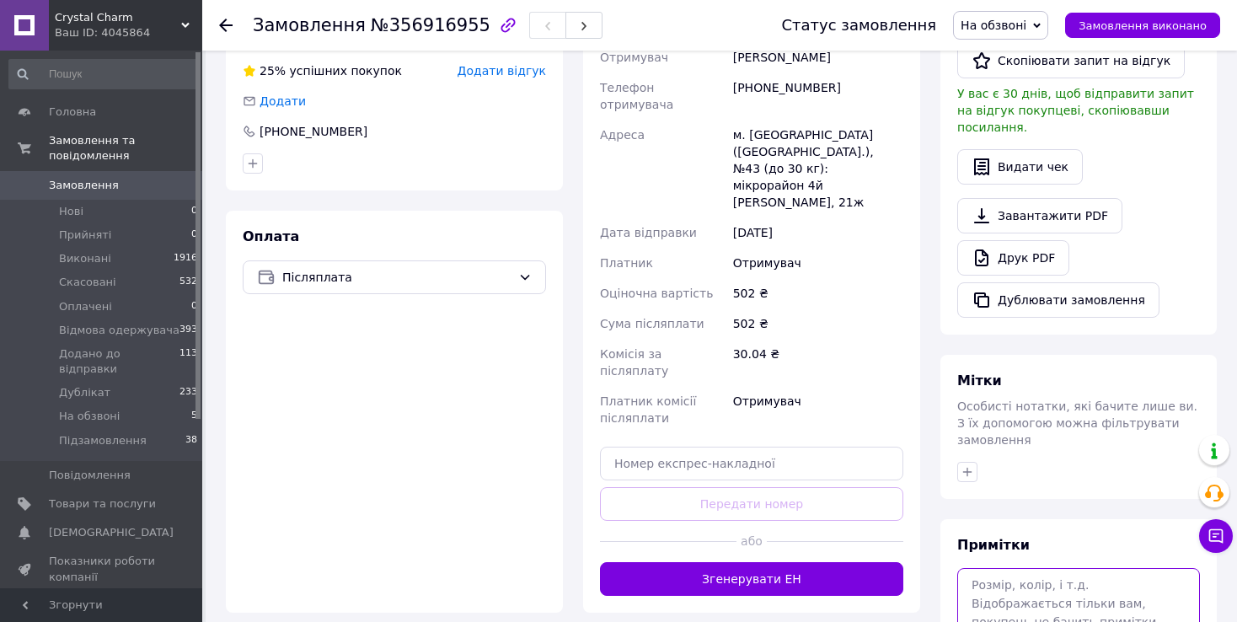
click at [1011, 568] on textarea at bounding box center [1078, 612] width 243 height 89
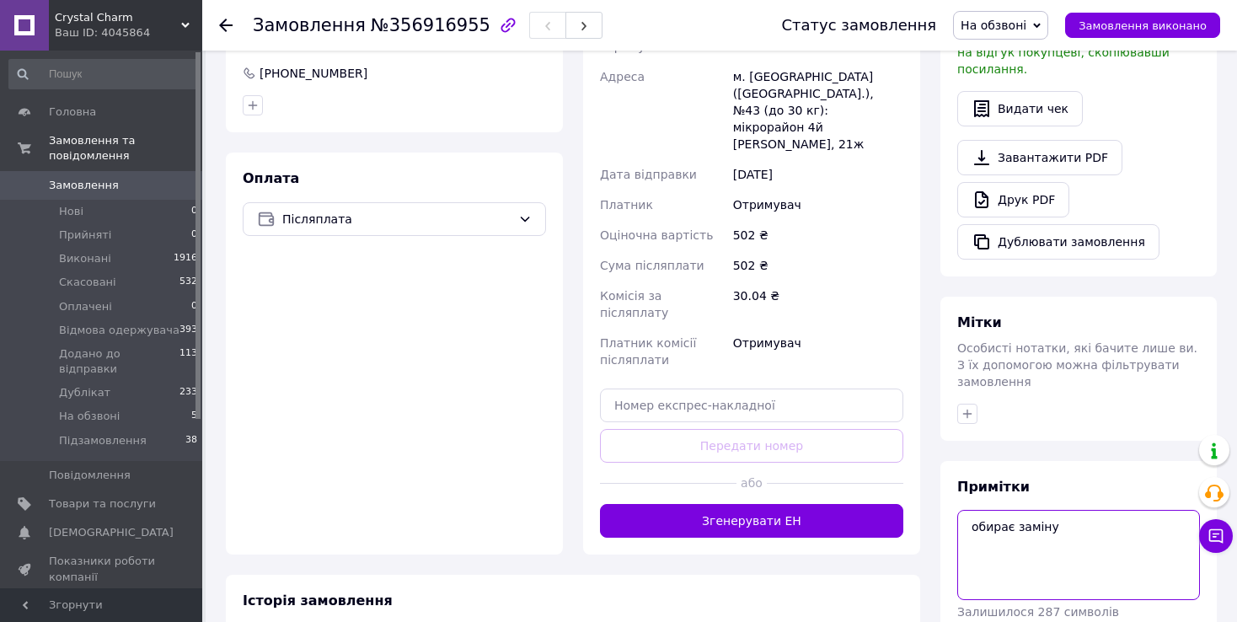
scroll to position [543, 0]
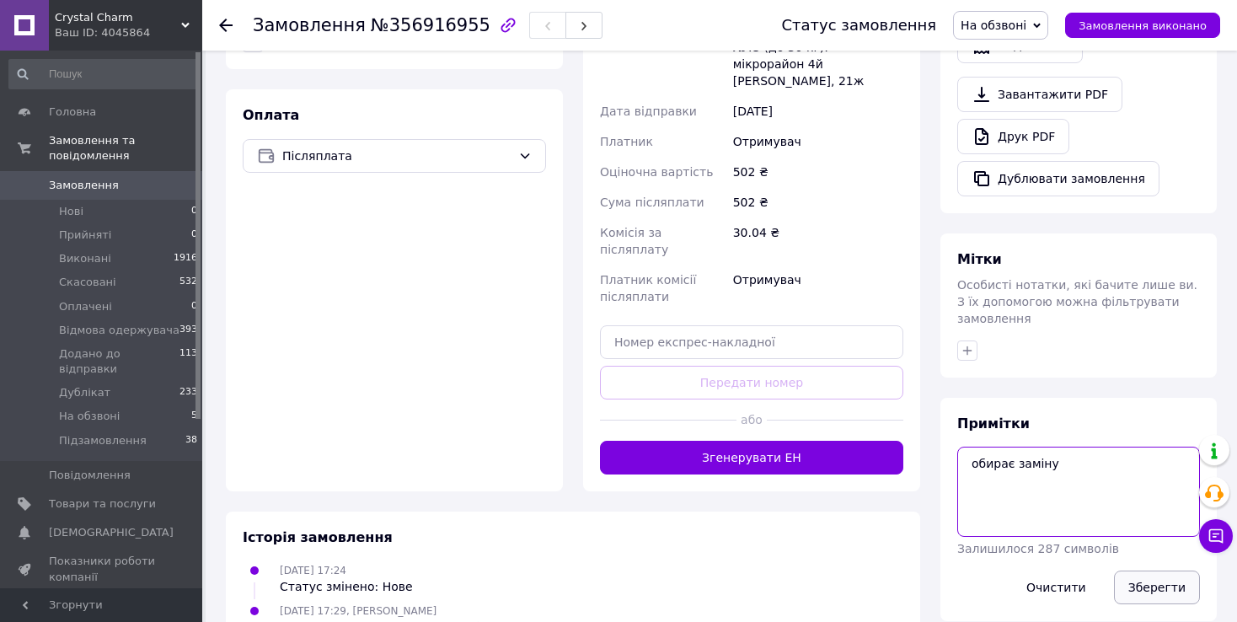
type textarea "обирає заміну"
click at [1150, 571] on button "Зберегти" at bounding box center [1157, 588] width 86 height 34
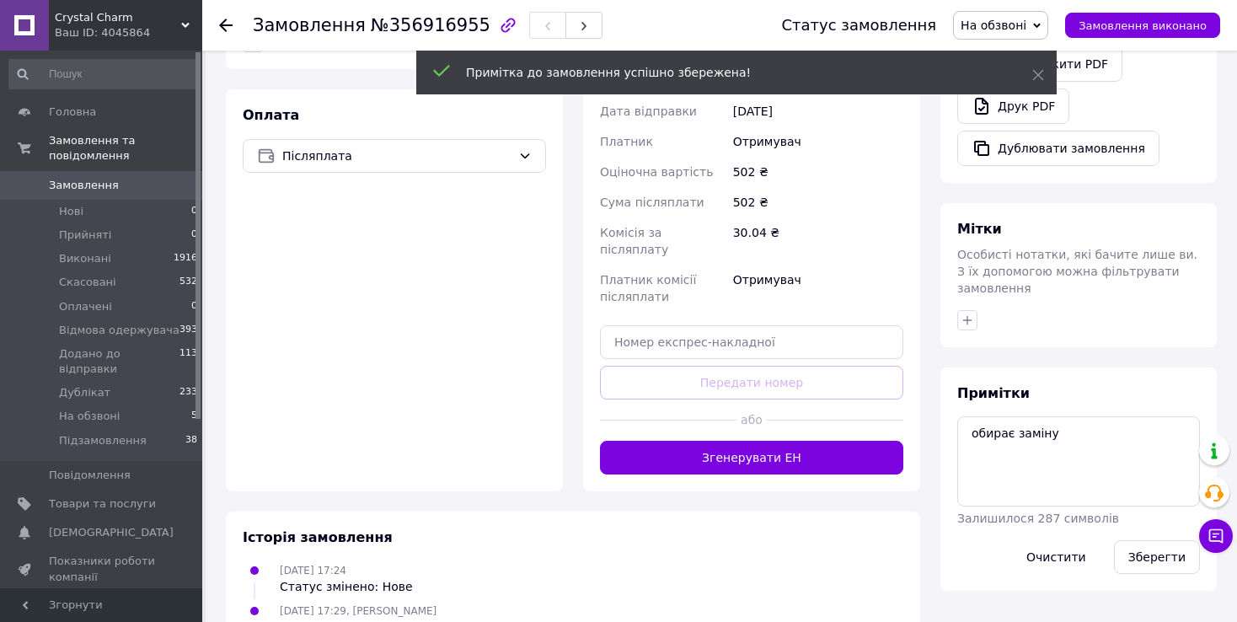
click at [227, 19] on icon at bounding box center [225, 25] width 13 height 13
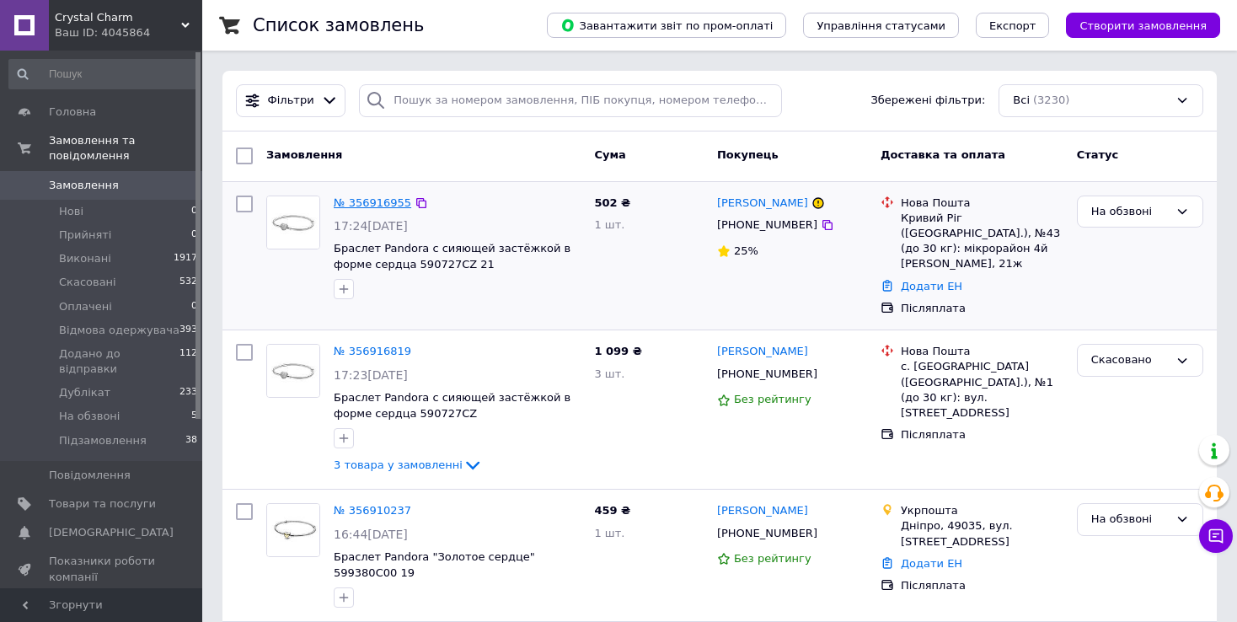
click at [378, 205] on link "№ 356916955" at bounding box center [373, 202] width 78 height 13
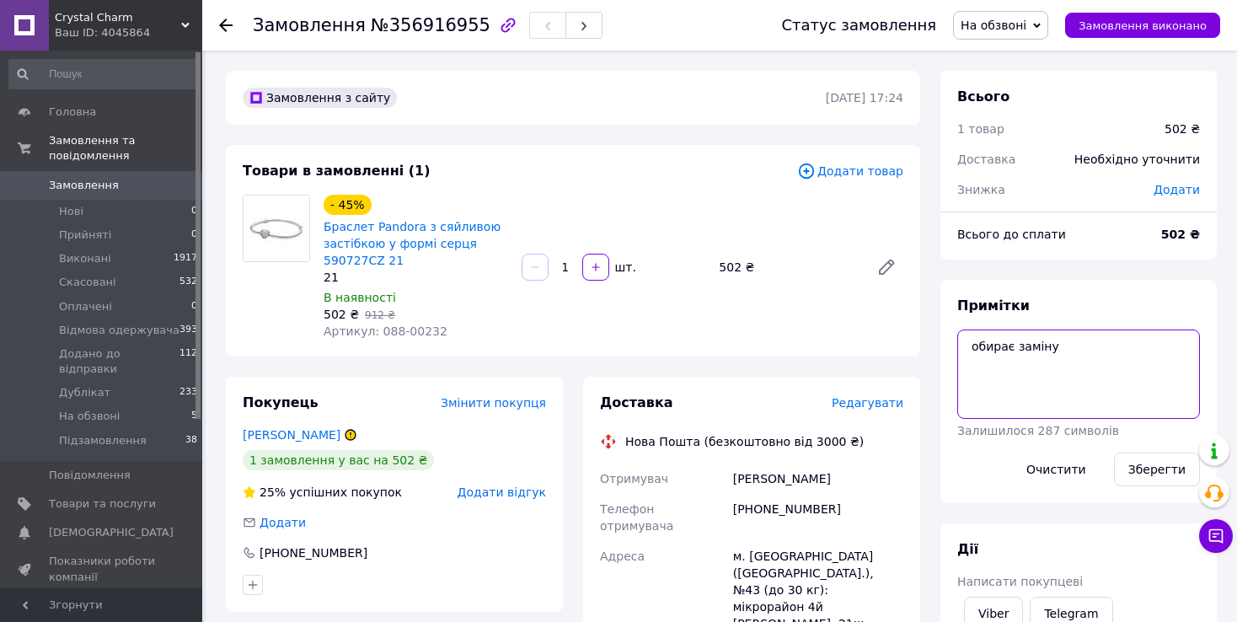
drag, startPoint x: 1052, startPoint y: 348, endPoint x: 943, endPoint y: 330, distance: 110.3
click at [943, 330] on div "Примітки обирає заміну Залишилося 287 символів Очистити Зберегти" at bounding box center [1079, 391] width 276 height 223
type textarea "уточнює розмір"
click at [1145, 469] on button "Зберегти" at bounding box center [1157, 470] width 86 height 34
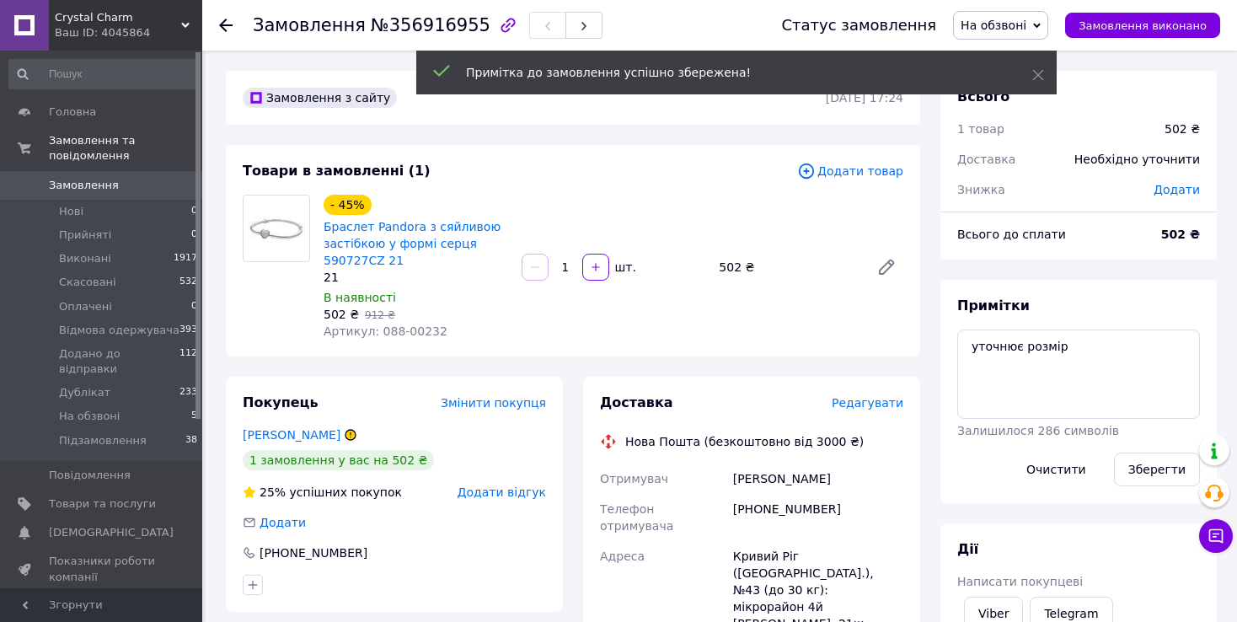
click at [226, 24] on use at bounding box center [225, 25] width 13 height 13
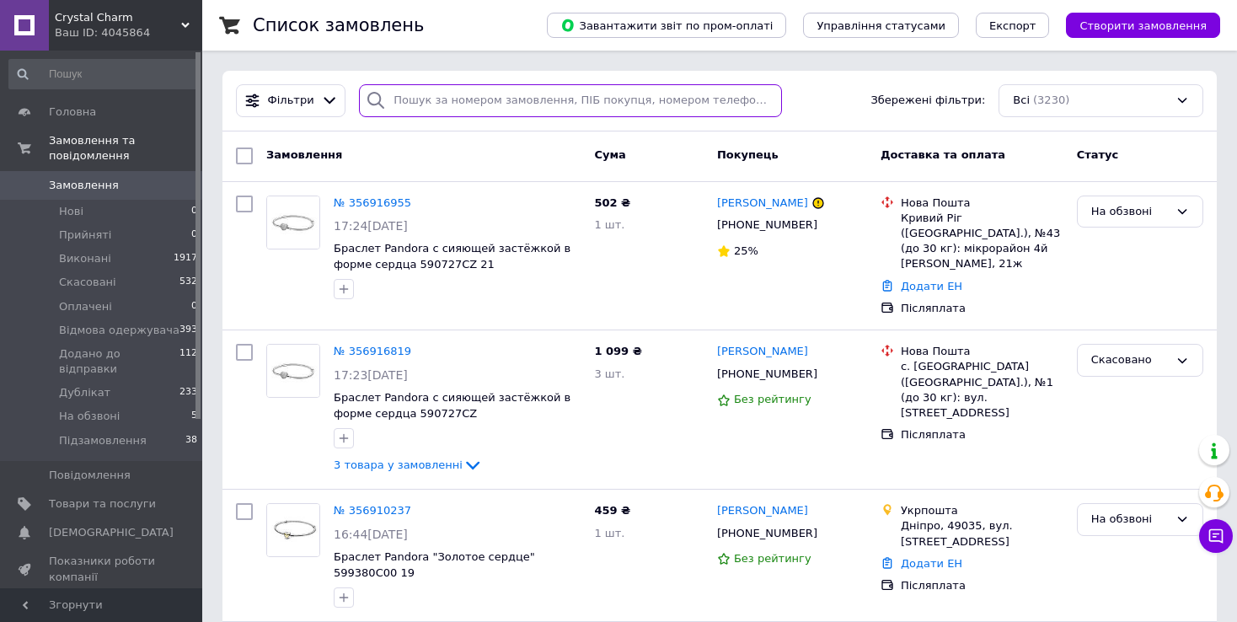
paste input "380936862464"
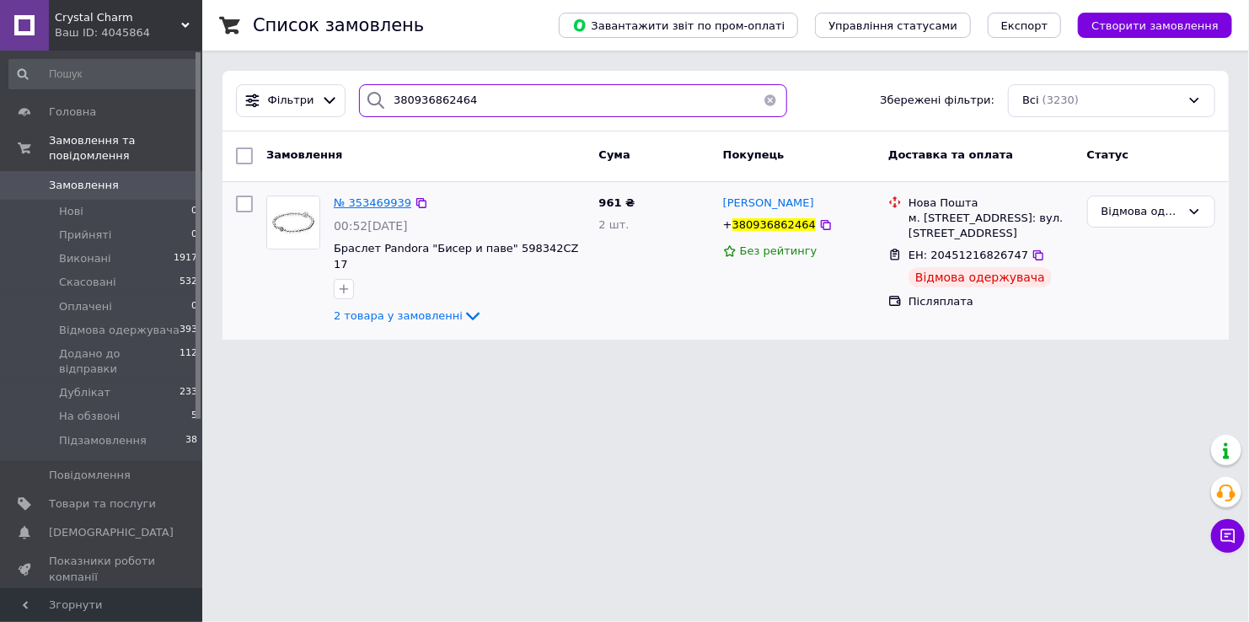
type input "380936862464"
click at [370, 202] on span "№ 353469939" at bounding box center [373, 202] width 78 height 13
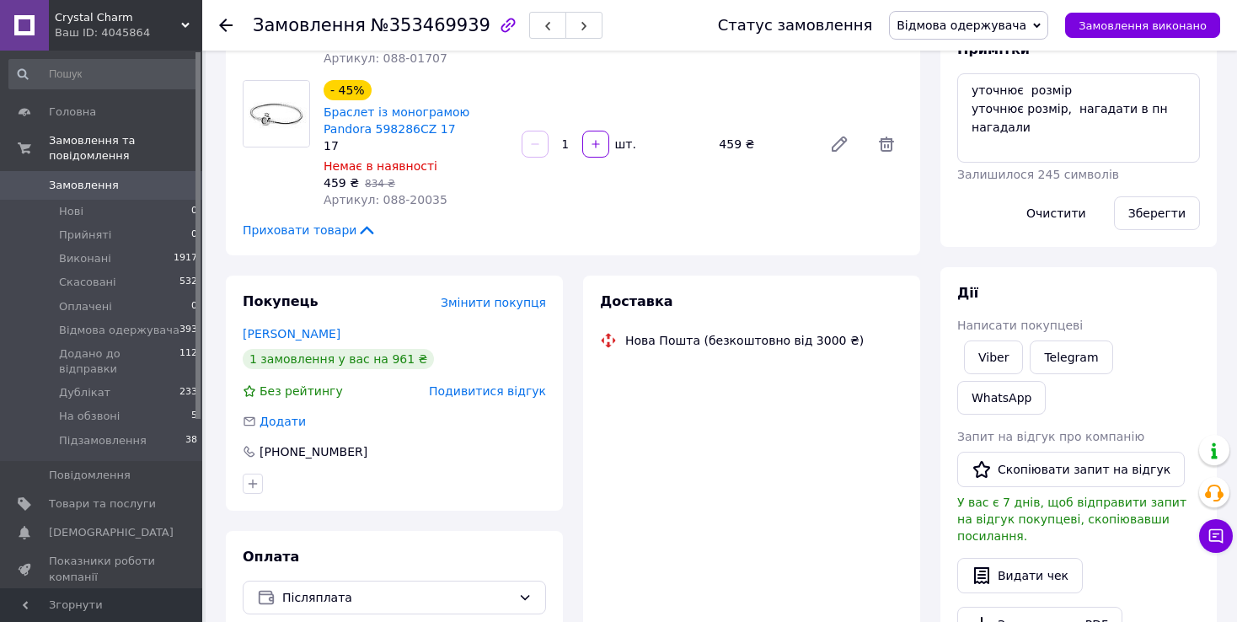
scroll to position [337, 0]
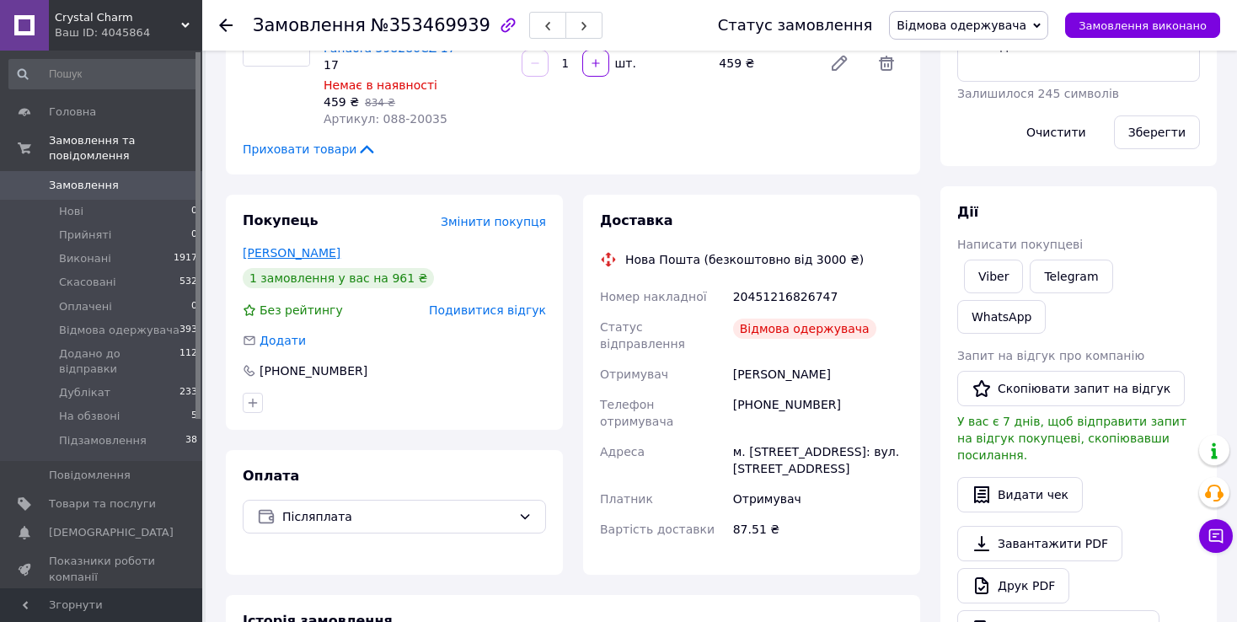
click at [311, 253] on link "Павленко Катерина" at bounding box center [292, 252] width 98 height 13
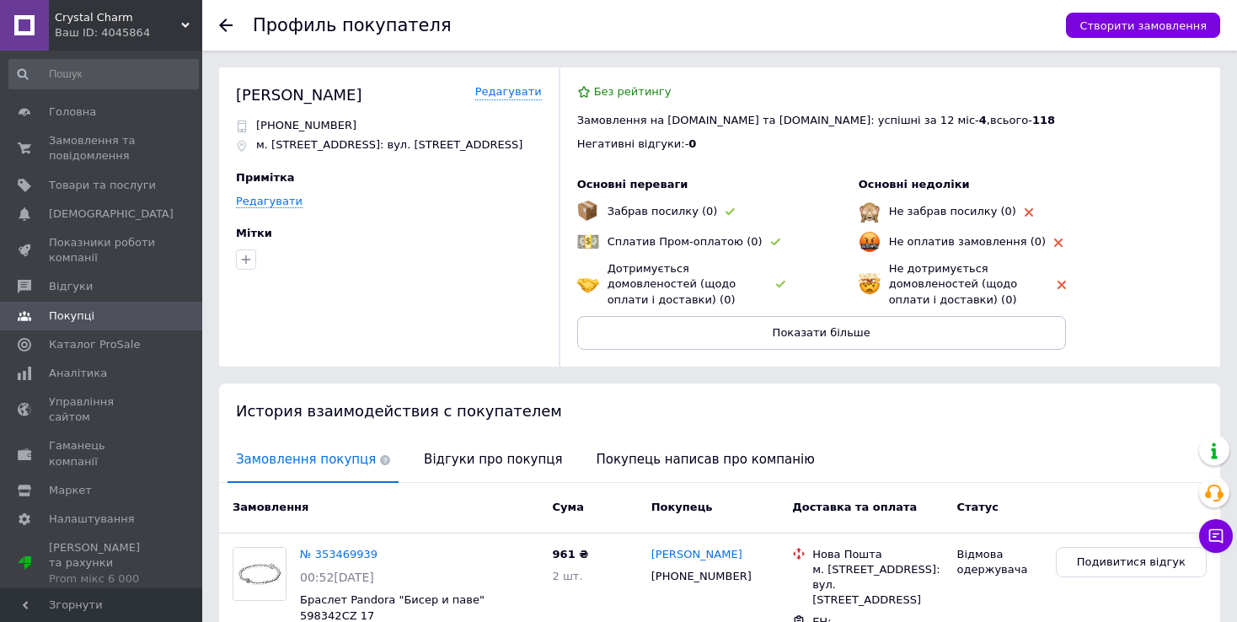
click at [224, 21] on use at bounding box center [225, 25] width 13 height 13
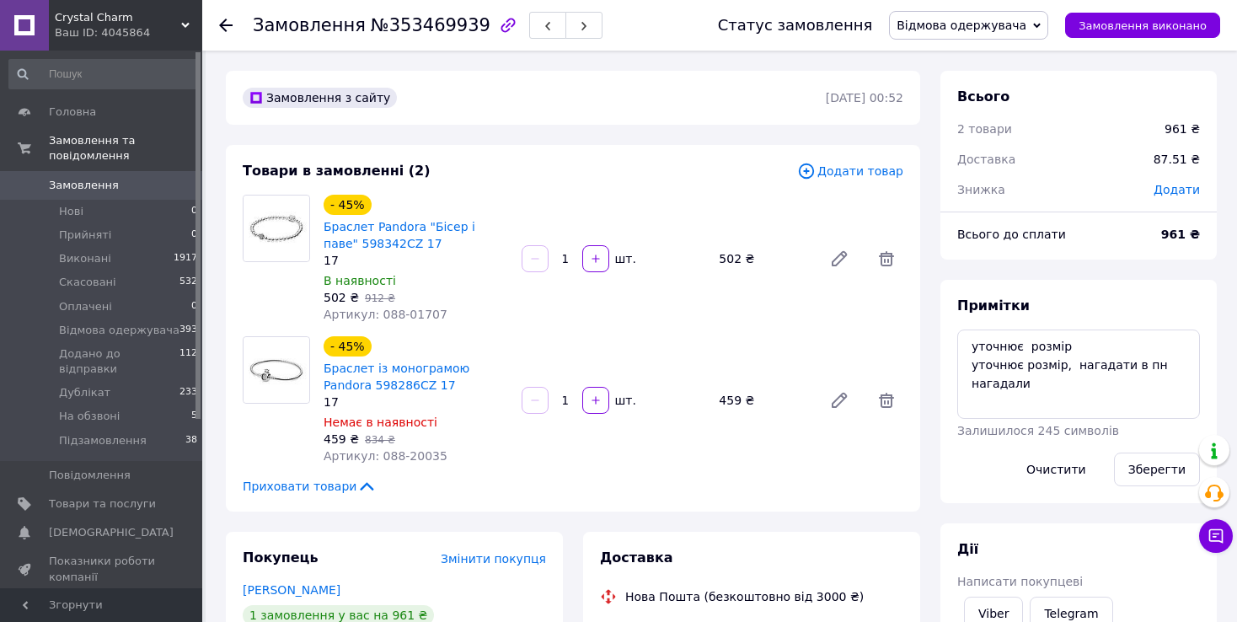
click at [225, 23] on icon at bounding box center [225, 25] width 13 height 13
